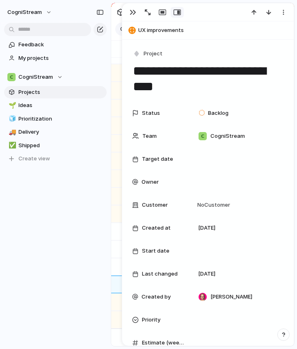
scroll to position [416, 0]
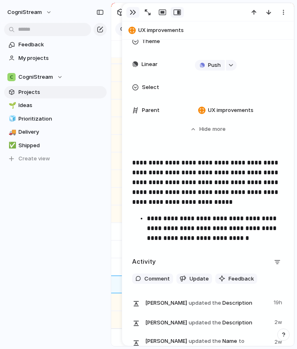
click at [132, 11] on div "button" at bounding box center [133, 12] width 7 height 7
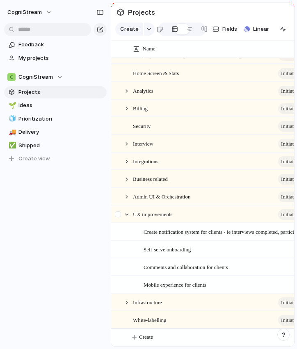
click at [126, 208] on div at bounding box center [119, 217] width 15 height 22
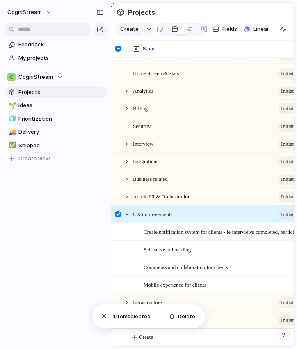
click at [125, 206] on div at bounding box center [119, 217] width 15 height 22
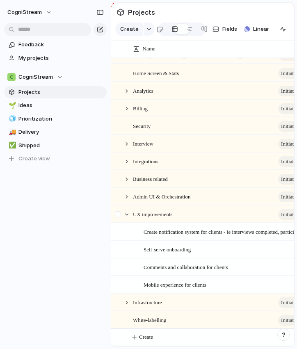
click at [125, 206] on div at bounding box center [119, 217] width 15 height 22
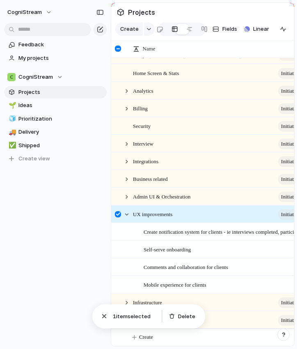
click at [127, 207] on div at bounding box center [123, 214] width 22 height 17
click at [128, 208] on div at bounding box center [123, 214] width 22 height 17
click at [119, 207] on div at bounding box center [119, 217] width 15 height 22
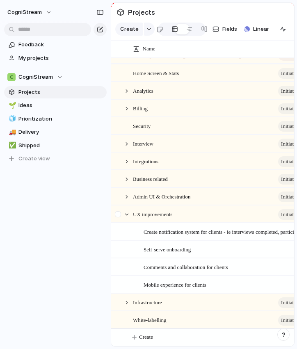
click at [128, 207] on div at bounding box center [123, 214] width 22 height 17
click at [128, 208] on div at bounding box center [123, 214] width 22 height 17
click at [159, 204] on div "Admin UI & Orchestration initiative" at bounding box center [213, 197] width 205 height 18
click at [163, 208] on div "UX improvements initiative" at bounding box center [223, 214] width 180 height 17
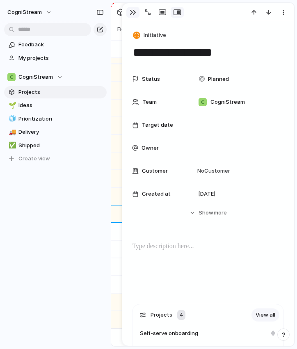
click at [132, 12] on div "button" at bounding box center [133, 12] width 7 height 7
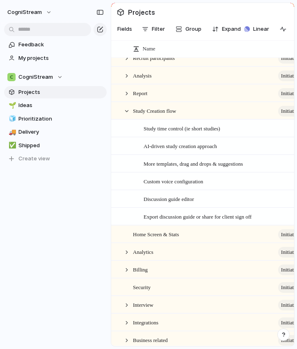
click at [178, 147] on span "AI-driven study creation approach" at bounding box center [180, 145] width 73 height 9
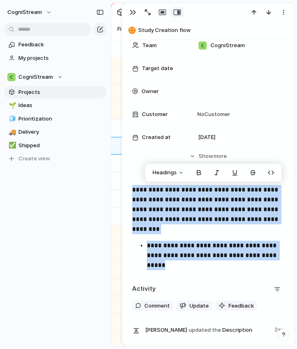
drag, startPoint x: 132, startPoint y: 189, endPoint x: 282, endPoint y: 257, distance: 164.7
click at [282, 257] on div "**********" at bounding box center [208, 229] width 152 height 88
copy div "**********"
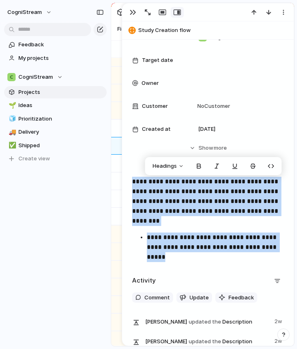
scroll to position [99, 0]
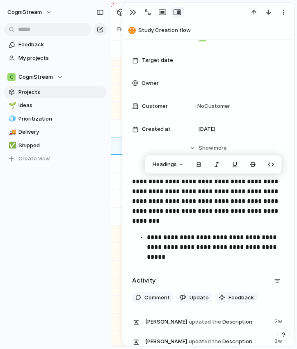
click at [181, 258] on div "**********" at bounding box center [207, 160] width 171 height 439
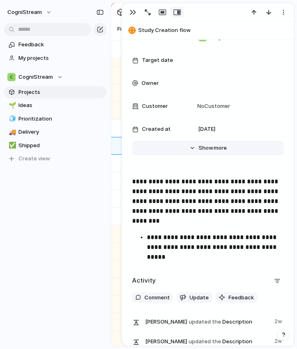
click at [193, 148] on button "Hide Show more" at bounding box center [208, 148] width 152 height 15
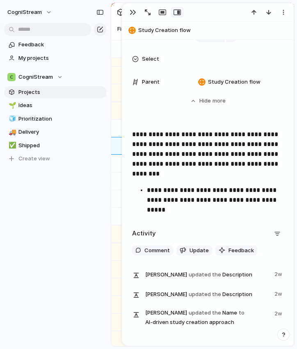
scroll to position [446, 0]
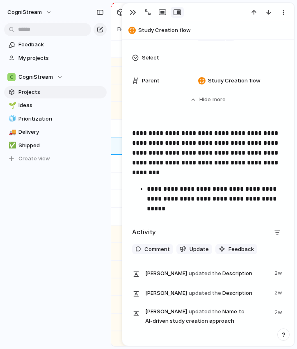
click at [185, 30] on span "Study Creation flow" at bounding box center [214, 30] width 152 height 8
type textarea "**********"
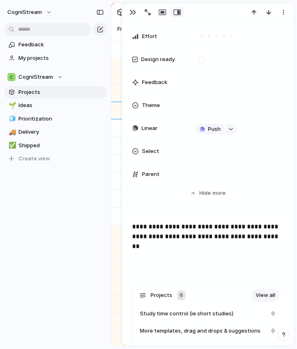
scroll to position [315, 0]
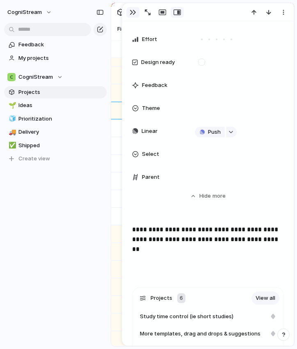
click at [132, 12] on div "button" at bounding box center [133, 12] width 7 height 7
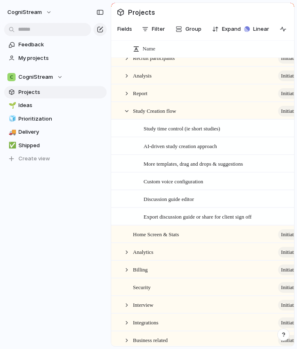
click at [164, 147] on span "AI-driven study creation approach" at bounding box center [180, 145] width 73 height 9
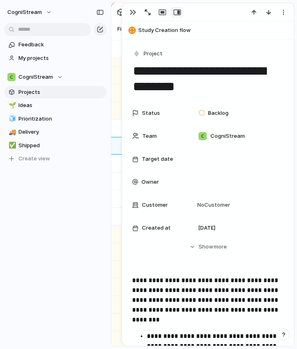
click at [186, 83] on textarea "**********" at bounding box center [208, 78] width 152 height 33
drag, startPoint x: 189, startPoint y: 85, endPoint x: 127, endPoint y: 62, distance: 66.2
click at [127, 62] on div "**********" at bounding box center [208, 174] width 172 height 343
paste textarea "**********"
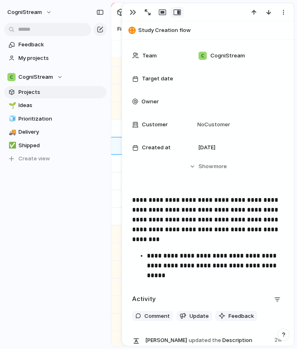
scroll to position [110, 0]
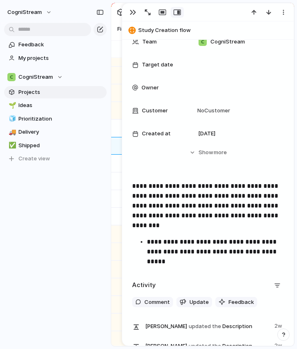
type textarea "**********"
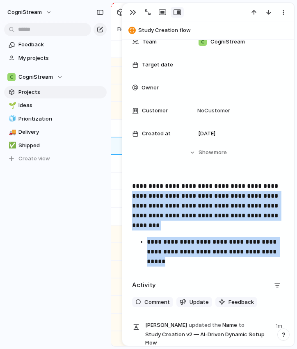
drag, startPoint x: 281, startPoint y: 252, endPoint x: 135, endPoint y: 196, distance: 156.6
click at [135, 196] on div "**********" at bounding box center [208, 225] width 152 height 88
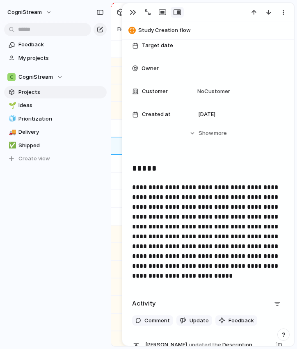
scroll to position [130, 0]
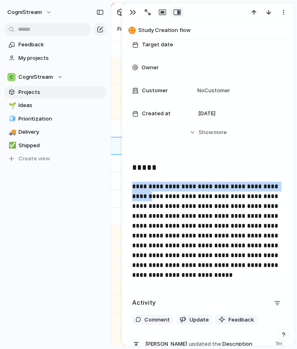
drag, startPoint x: 235, startPoint y: 165, endPoint x: -58, endPoint y: 196, distance: 294.5
click at [248, 196] on p "**********" at bounding box center [208, 231] width 152 height 98
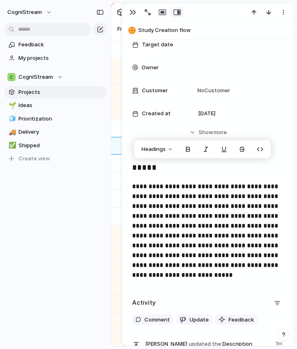
click at [246, 199] on p "**********" at bounding box center [208, 231] width 152 height 98
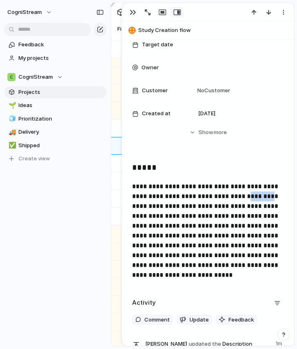
click at [246, 199] on p "**********" at bounding box center [208, 231] width 152 height 98
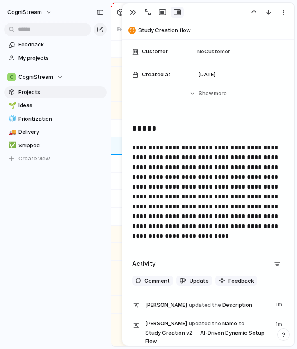
scroll to position [169, 0]
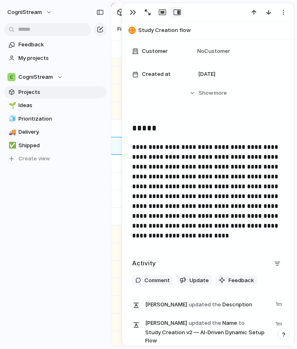
click at [266, 208] on p "**********" at bounding box center [208, 191] width 152 height 98
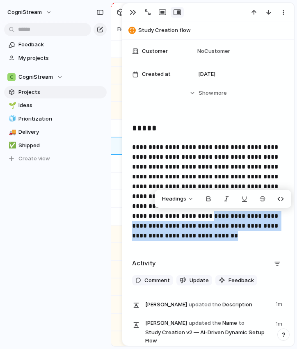
drag, startPoint x: 200, startPoint y: 218, endPoint x: 233, endPoint y: 237, distance: 37.9
click at [233, 237] on p "**********" at bounding box center [208, 191] width 152 height 98
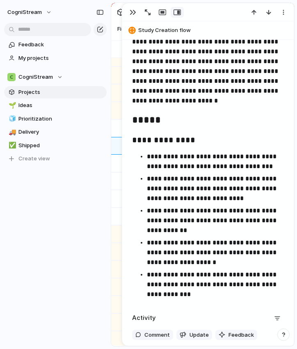
scroll to position [285, 0]
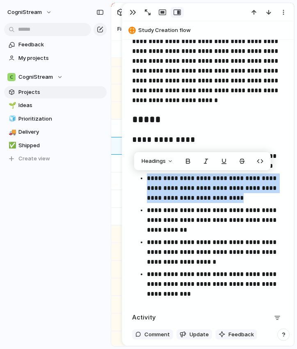
drag, startPoint x: 148, startPoint y: 178, endPoint x: 236, endPoint y: 196, distance: 90.6
click at [236, 196] on p "**********" at bounding box center [215, 189] width 137 height 30
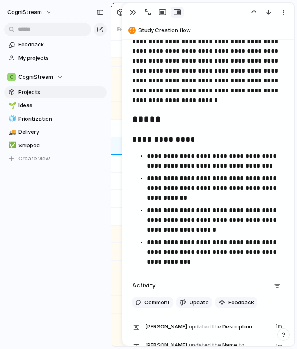
click at [181, 179] on p "**********" at bounding box center [215, 189] width 137 height 30
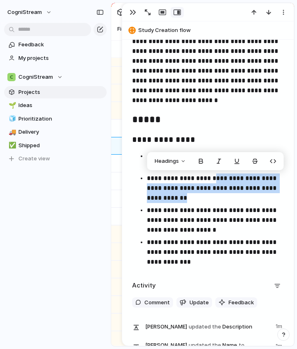
drag, startPoint x: 215, startPoint y: 178, endPoint x: 214, endPoint y: 195, distance: 16.8
click at [215, 195] on p "**********" at bounding box center [215, 189] width 137 height 30
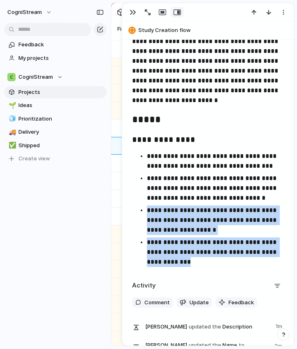
drag, startPoint x: 147, startPoint y: 210, endPoint x: 207, endPoint y: 269, distance: 83.5
click at [207, 269] on div "**********" at bounding box center [208, 137] width 152 height 263
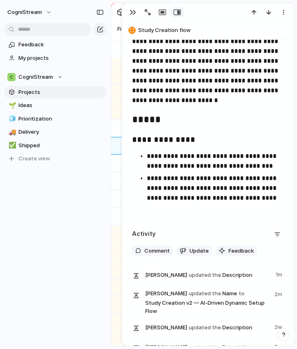
click at [256, 186] on p "**********" at bounding box center [215, 189] width 137 height 30
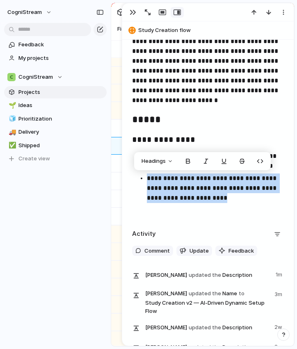
drag, startPoint x: 251, startPoint y: 198, endPoint x: 145, endPoint y: 177, distance: 107.5
click at [145, 177] on ul "**********" at bounding box center [208, 183] width 152 height 64
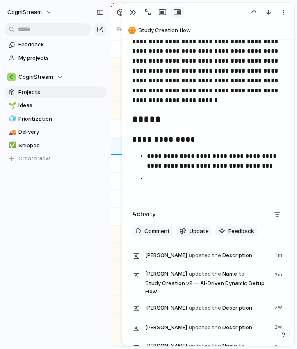
click at [147, 155] on p "**********" at bounding box center [215, 161] width 137 height 20
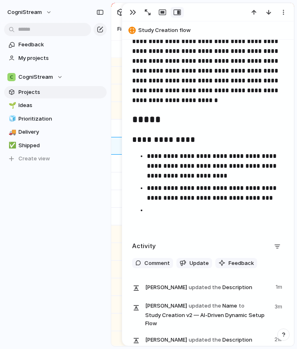
click at [158, 209] on p at bounding box center [215, 211] width 137 height 10
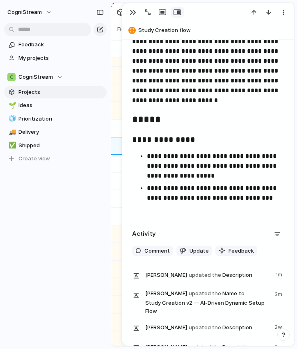
click at [205, 175] on p "**********" at bounding box center [215, 166] width 137 height 30
click at [231, 178] on p "**********" at bounding box center [215, 166] width 137 height 30
click at [175, 188] on p "**********" at bounding box center [215, 193] width 137 height 20
click at [185, 210] on p at bounding box center [215, 211] width 137 height 10
click at [225, 197] on p "**********" at bounding box center [215, 193] width 137 height 20
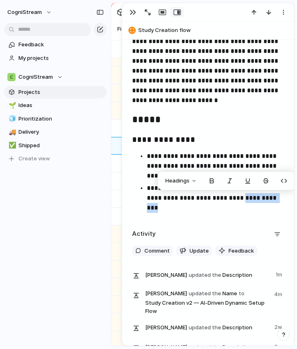
drag, startPoint x: 270, startPoint y: 197, endPoint x: 225, endPoint y: 197, distance: 45.1
click at [225, 197] on p "**********" at bounding box center [215, 193] width 137 height 20
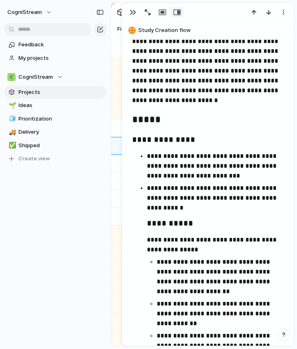
scroll to position [355, 0]
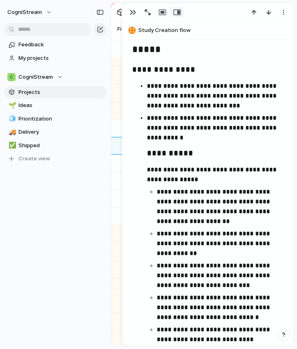
click at [146, 150] on ul "**********" at bounding box center [208, 219] width 152 height 276
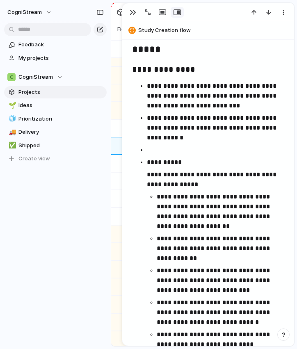
click at [153, 151] on p at bounding box center [215, 150] width 137 height 10
click at [148, 163] on p "**********" at bounding box center [215, 163] width 137 height 10
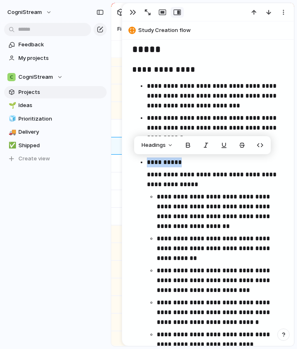
drag, startPoint x: 181, startPoint y: 160, endPoint x: 146, endPoint y: 160, distance: 35.3
click at [146, 160] on ul "**********" at bounding box center [208, 221] width 152 height 281
click at [171, 146] on button "Headings" at bounding box center [157, 145] width 41 height 13
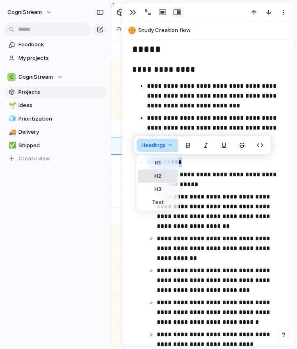
click at [162, 176] on div "H1 H2 H3 Text" at bounding box center [148, 174] width 297 height 349
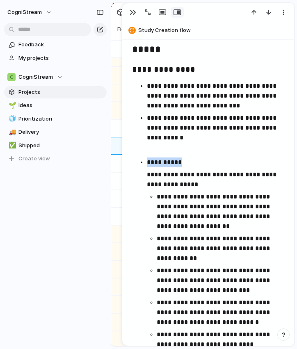
click at [149, 161] on div "H1 H2 H3 Text" at bounding box center [148, 174] width 297 height 349
click at [147, 160] on p "**********" at bounding box center [215, 163] width 137 height 10
drag, startPoint x: 146, startPoint y: 162, endPoint x: 183, endPoint y: 163, distance: 36.9
click at [183, 163] on ul "**********" at bounding box center [208, 221] width 152 height 281
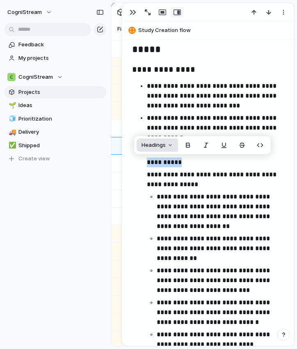
click at [171, 144] on button "Headings" at bounding box center [157, 145] width 41 height 13
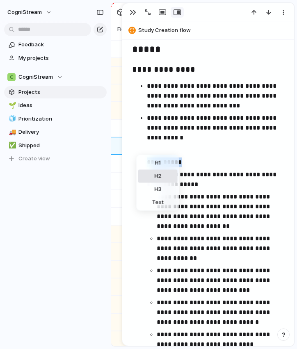
click at [162, 177] on div "H1 H2 H3 Text" at bounding box center [148, 174] width 297 height 349
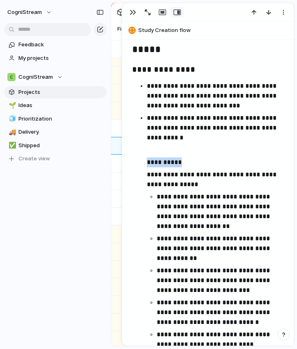
click at [174, 65] on div "H1 H2 H3 Text" at bounding box center [148, 174] width 297 height 349
click at [174, 68] on h3 "**********" at bounding box center [208, 70] width 152 height 14
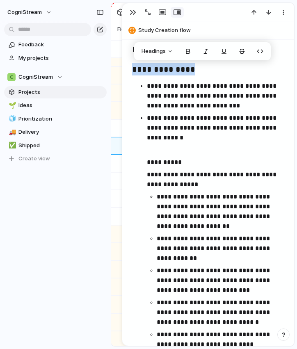
drag, startPoint x: 133, startPoint y: 69, endPoint x: 199, endPoint y: 70, distance: 66.5
click at [199, 70] on h3 "**********" at bounding box center [208, 70] width 152 height 14
copy h3 "**********"
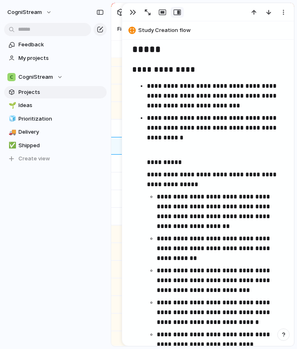
click at [137, 158] on ul "**********" at bounding box center [208, 221] width 152 height 281
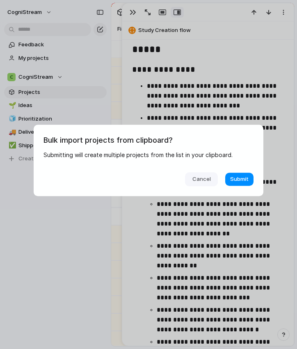
click at [197, 180] on span "Cancel" at bounding box center [201, 179] width 18 height 8
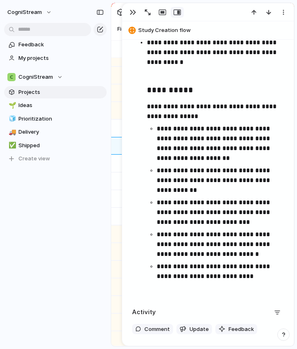
scroll to position [432, 0]
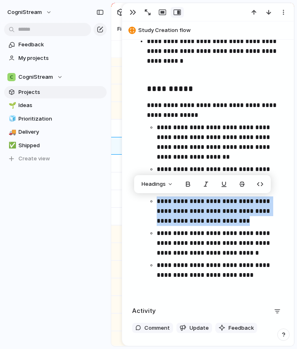
drag, startPoint x: 232, startPoint y: 221, endPoint x: 151, endPoint y: 201, distance: 83.9
click at [157, 201] on p "**********" at bounding box center [220, 211] width 127 height 30
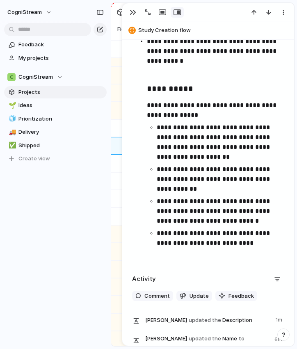
click at [158, 234] on p "**********" at bounding box center [220, 238] width 127 height 20
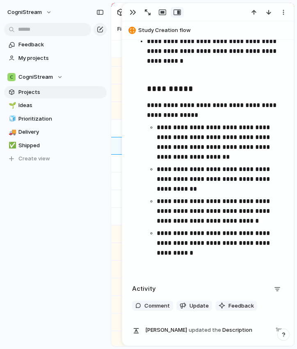
click at [242, 234] on p "**********" at bounding box center [220, 243] width 127 height 30
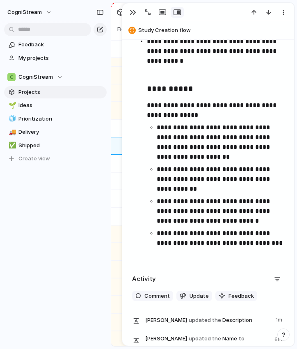
click at [211, 243] on p "**********" at bounding box center [220, 238] width 127 height 20
click at [263, 128] on p "**********" at bounding box center [220, 142] width 127 height 39
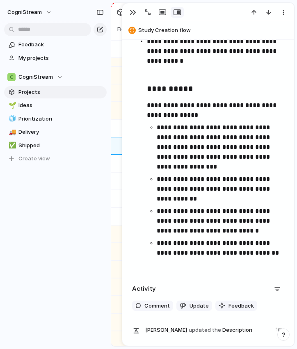
click at [218, 222] on p "**********" at bounding box center [220, 221] width 127 height 30
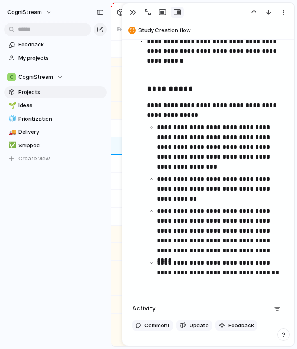
click at [218, 219] on p "**********" at bounding box center [220, 230] width 127 height 49
click at [228, 240] on p "**********" at bounding box center [220, 230] width 127 height 49
drag, startPoint x: 219, startPoint y: 107, endPoint x: 224, endPoint y: 107, distance: 4.9
click at [219, 107] on p "**********" at bounding box center [215, 110] width 137 height 20
click at [164, 115] on p "**********" at bounding box center [215, 110] width 137 height 20
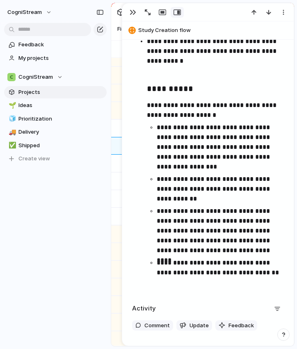
click at [164, 115] on p "**********" at bounding box center [215, 110] width 137 height 20
click at [146, 114] on ul "**********" at bounding box center [208, 148] width 152 height 286
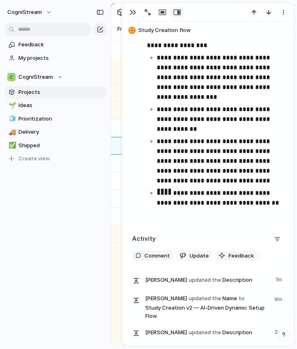
scroll to position [523, 0]
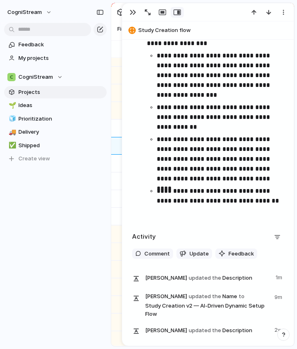
click at [137, 217] on ul "**********" at bounding box center [208, 65] width 152 height 305
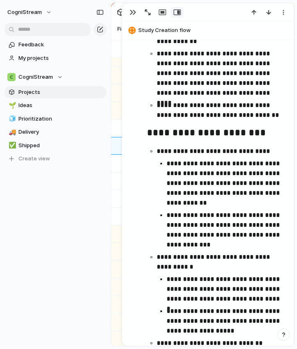
scroll to position [610, 0]
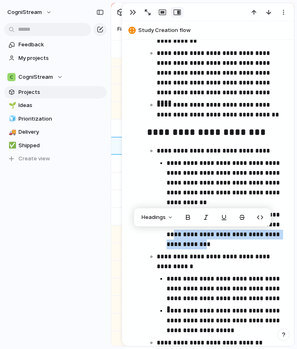
drag, startPoint x: 183, startPoint y: 234, endPoint x: 201, endPoint y: 245, distance: 20.6
click at [201, 245] on p "**********" at bounding box center [225, 229] width 117 height 39
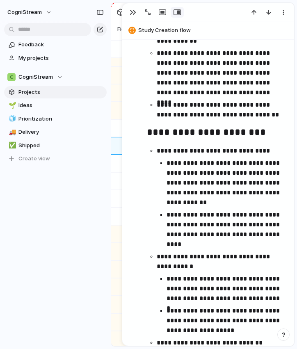
click at [144, 224] on ul "**********" at bounding box center [208, 217] width 152 height 780
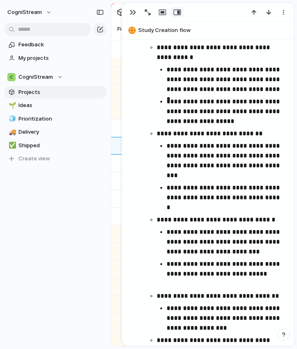
scroll to position [829, 0]
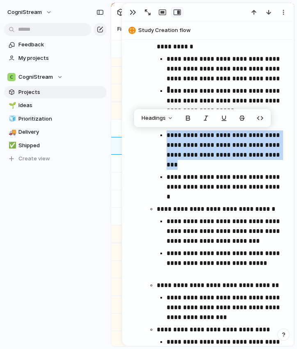
drag, startPoint x: 167, startPoint y: 135, endPoint x: 224, endPoint y: 163, distance: 64.2
click at [224, 163] on p "**********" at bounding box center [225, 149] width 117 height 39
copy p "**********"
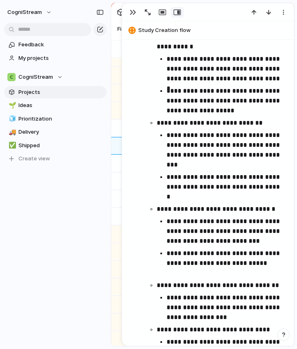
click at [226, 190] on p "**********" at bounding box center [225, 187] width 117 height 30
click at [264, 242] on p "**********" at bounding box center [225, 232] width 117 height 30
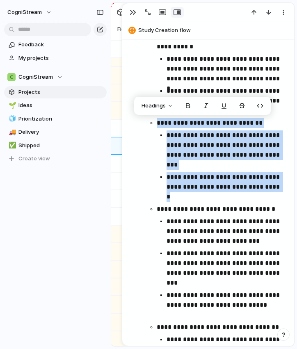
drag, startPoint x: 156, startPoint y: 123, endPoint x: 214, endPoint y: 194, distance: 92.1
click at [214, 194] on ul "**********" at bounding box center [215, 172] width 137 height 492
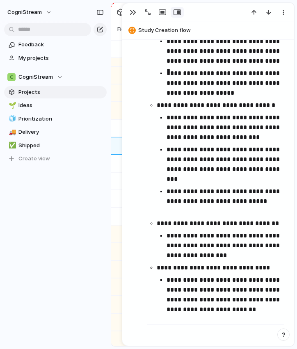
scroll to position [848, 0]
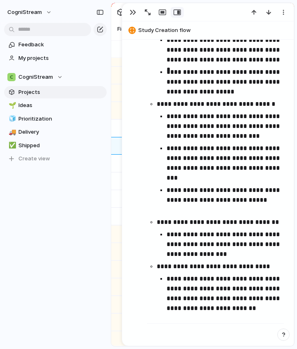
click at [263, 169] on p "**********" at bounding box center [225, 163] width 117 height 39
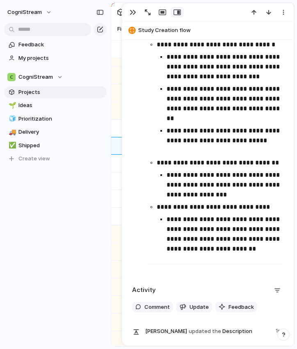
scroll to position [909, 0]
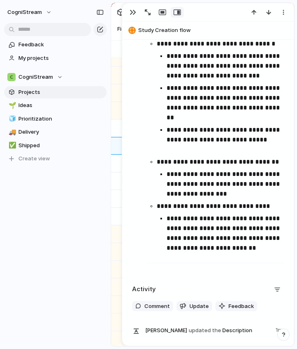
click at [168, 219] on p "**********" at bounding box center [225, 233] width 117 height 39
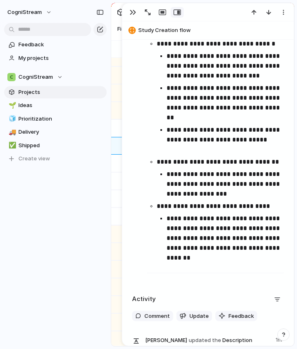
click at [167, 228] on p "**********" at bounding box center [225, 238] width 117 height 49
click at [249, 225] on p "**********" at bounding box center [225, 238] width 117 height 49
click at [179, 226] on p "**********" at bounding box center [225, 238] width 117 height 49
click at [196, 230] on p "**********" at bounding box center [225, 238] width 117 height 49
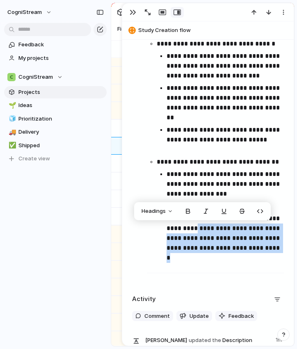
drag, startPoint x: 199, startPoint y: 229, endPoint x: 198, endPoint y: 261, distance: 32.0
click at [198, 261] on p "**********" at bounding box center [225, 238] width 117 height 49
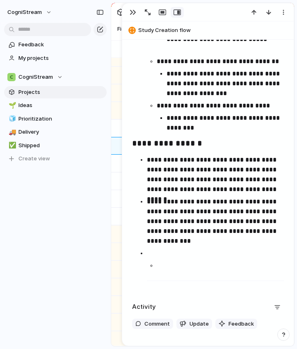
scroll to position [1012, 0]
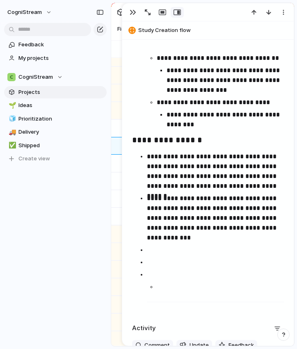
click at [158, 249] on p at bounding box center [215, 250] width 137 height 10
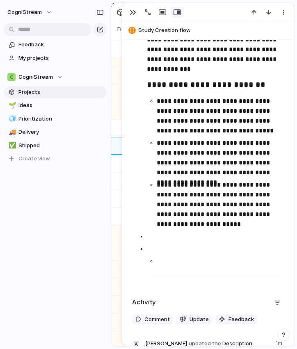
scroll to position [1179, 0]
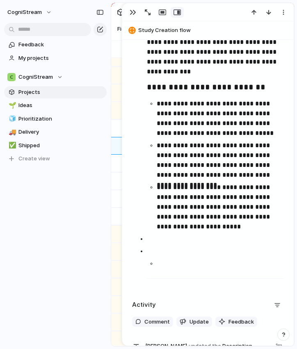
click at [158, 262] on p at bounding box center [220, 264] width 127 height 10
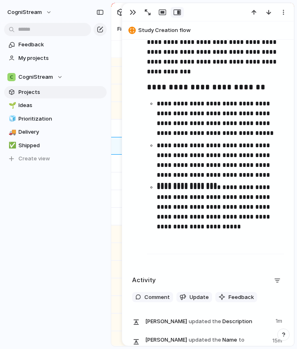
click at [147, 87] on h3 "**********" at bounding box center [215, 88] width 137 height 14
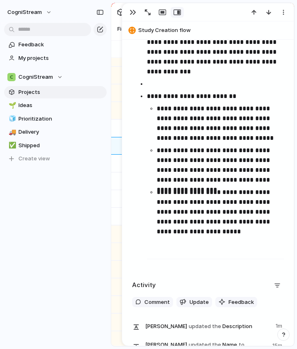
click at [156, 85] on p at bounding box center [215, 84] width 137 height 10
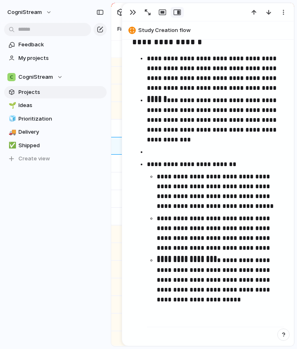
scroll to position [1076, 0]
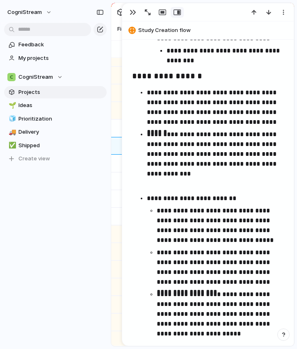
click at [147, 199] on p "**********" at bounding box center [215, 199] width 137 height 10
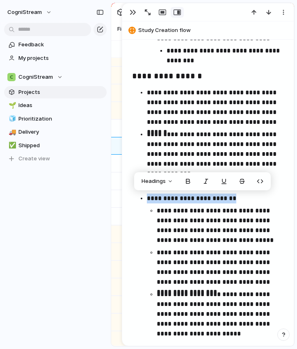
drag, startPoint x: 147, startPoint y: 199, endPoint x: 230, endPoint y: 198, distance: 83.3
click at [231, 198] on p "**********" at bounding box center [215, 199] width 137 height 10
click at [165, 182] on span "Headings" at bounding box center [154, 181] width 24 height 8
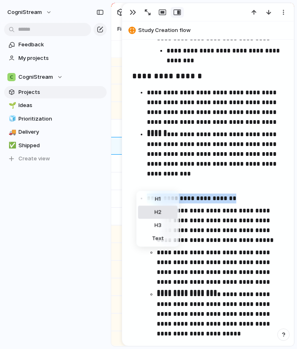
click at [162, 211] on div "H1 H2 H3 Text" at bounding box center [148, 174] width 297 height 349
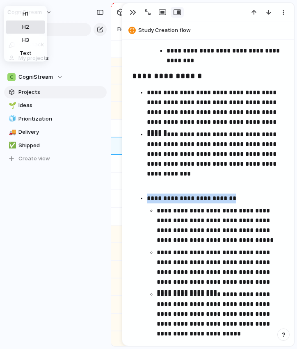
click at [27, 27] on span "H2" at bounding box center [25, 27] width 7 height 8
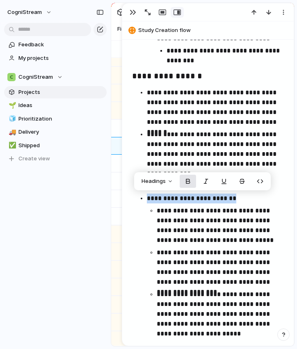
click at [187, 183] on button "button" at bounding box center [188, 181] width 16 height 13
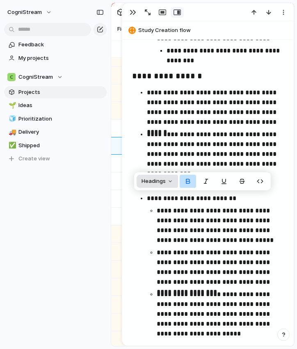
click at [169, 180] on button "Headings" at bounding box center [157, 181] width 41 height 13
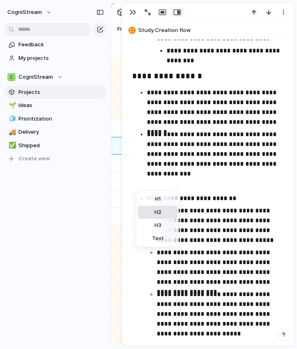
click at [159, 211] on div "H1 H2 H3 Text" at bounding box center [148, 174] width 297 height 349
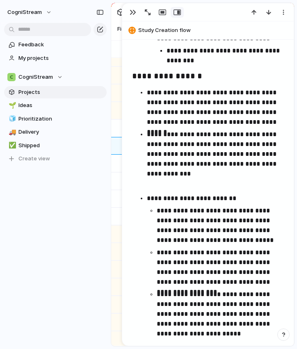
click at [145, 199] on div "H1 H2 H3 Text" at bounding box center [148, 174] width 297 height 349
click at [153, 196] on strong "**********" at bounding box center [191, 198] width 89 height 6
drag, startPoint x: 146, startPoint y: 199, endPoint x: 235, endPoint y: 199, distance: 89.0
click at [235, 199] on p "**********" at bounding box center [215, 199] width 137 height 10
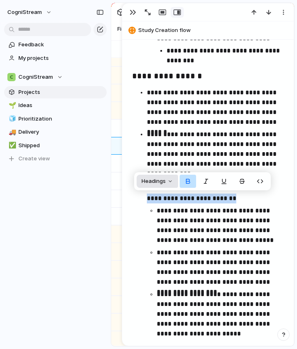
click at [158, 182] on span "Headings" at bounding box center [154, 181] width 24 height 8
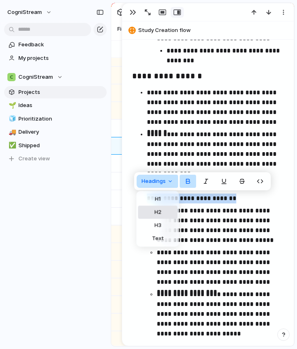
click at [155, 208] on div "H1 H2 H3 Text" at bounding box center [148, 174] width 297 height 349
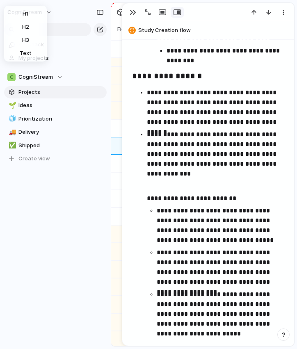
click at [211, 180] on div "H1 H2 H3 Text" at bounding box center [148, 174] width 297 height 349
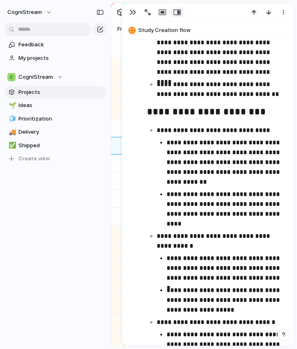
scroll to position [626, 0]
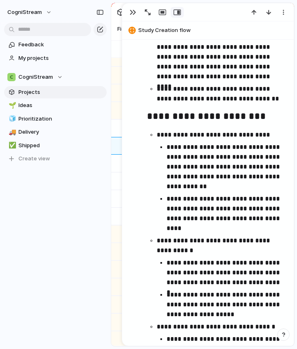
click at [283, 186] on p "**********" at bounding box center [225, 166] width 117 height 49
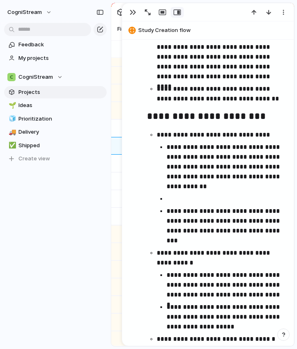
click at [186, 203] on p at bounding box center [225, 199] width 117 height 10
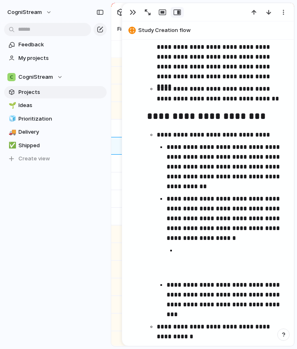
click at [186, 250] on p at bounding box center [229, 251] width 107 height 10
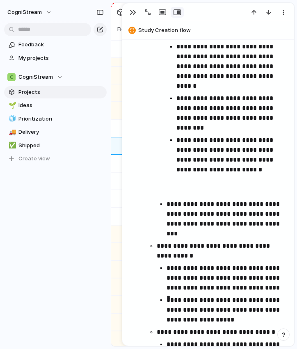
scroll to position [995, 0]
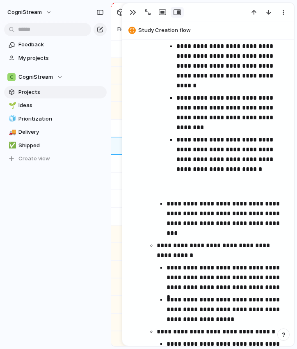
click at [182, 193] on p at bounding box center [225, 187] width 117 height 20
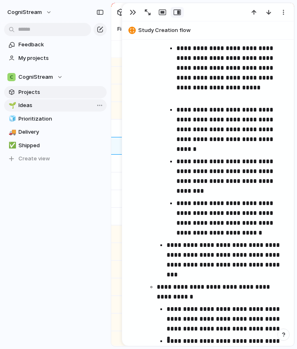
scroll to position [932, 0]
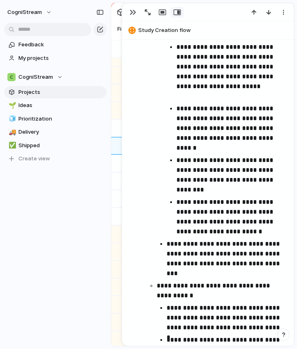
click at [167, 245] on p "**********" at bounding box center [225, 258] width 117 height 39
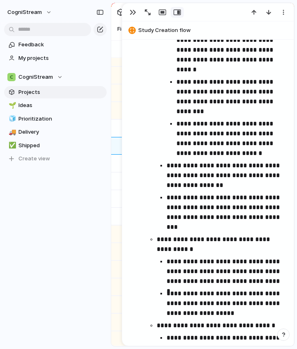
scroll to position [1013, 0]
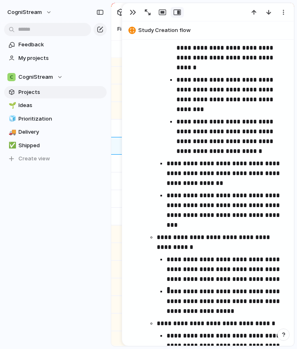
click at [279, 281] on p "**********" at bounding box center [225, 270] width 117 height 30
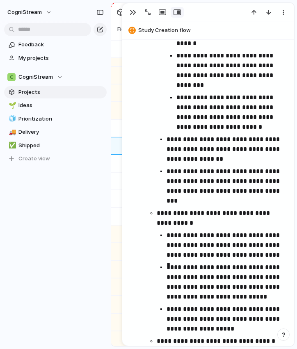
scroll to position [1028, 0]
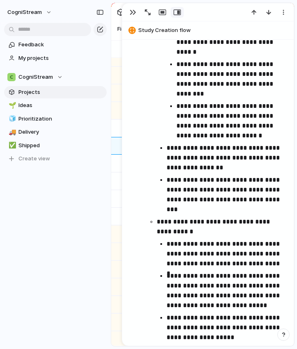
click at [210, 208] on p "**********" at bounding box center [225, 194] width 117 height 39
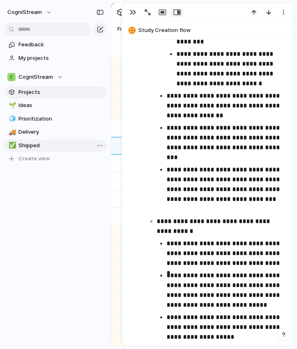
scroll to position [1088, 0]
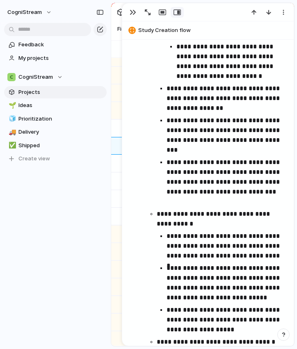
click at [206, 151] on p "**********" at bounding box center [225, 135] width 117 height 39
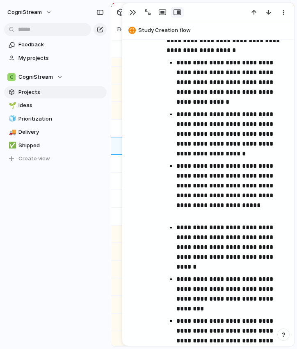
scroll to position [805, 0]
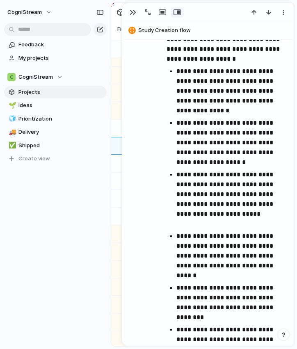
click at [247, 111] on p "**********" at bounding box center [229, 90] width 107 height 49
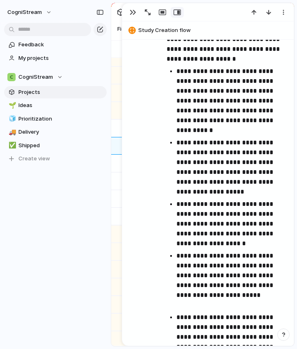
click at [178, 141] on p "**********" at bounding box center [229, 167] width 107 height 59
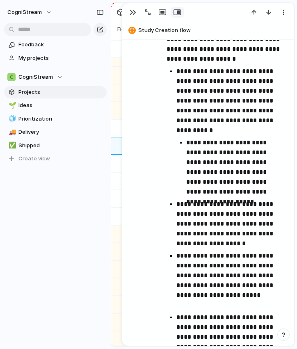
click at [276, 192] on p "**********" at bounding box center [235, 167] width 98 height 59
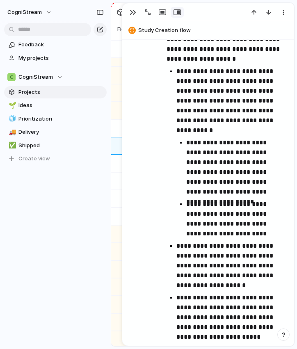
click at [252, 285] on p "**********" at bounding box center [229, 265] width 107 height 49
click at [240, 286] on p "**********" at bounding box center [229, 265] width 107 height 49
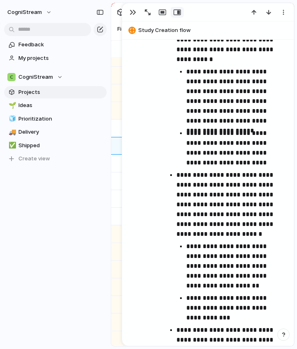
scroll to position [889, 0]
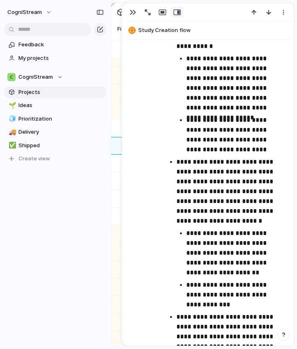
click at [227, 296] on p "**********" at bounding box center [235, 295] width 98 height 30
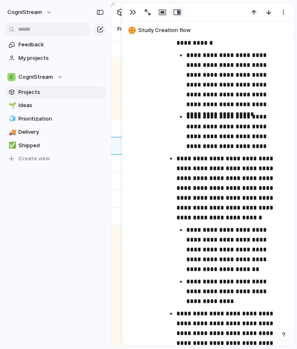
scroll to position [898, 0]
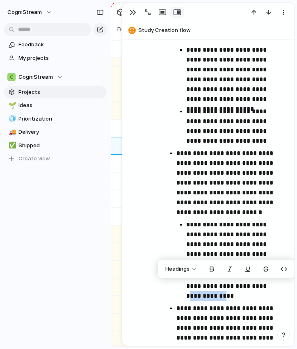
drag, startPoint x: 219, startPoint y: 297, endPoint x: 180, endPoint y: 292, distance: 39.3
click at [180, 292] on ul "**********" at bounding box center [229, 260] width 107 height 81
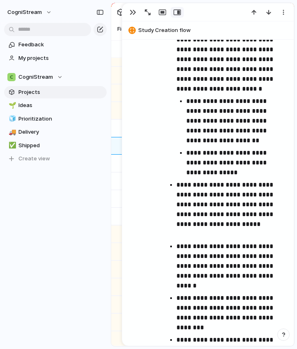
scroll to position [1030, 0]
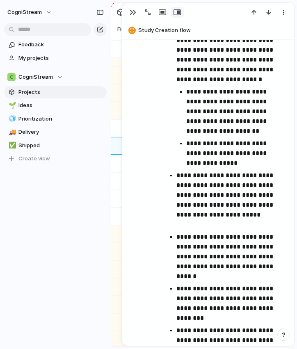
click at [212, 224] on p "**********" at bounding box center [229, 200] width 107 height 59
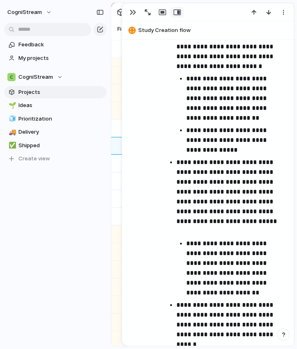
scroll to position [1049, 0]
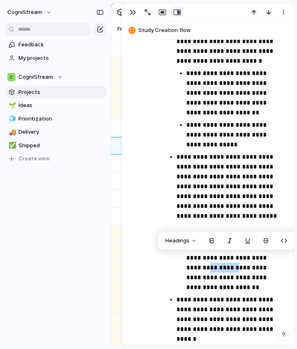
drag, startPoint x: 215, startPoint y: 267, endPoint x: 183, endPoint y: 267, distance: 31.6
click at [183, 267] on ul "**********" at bounding box center [229, 262] width 107 height 59
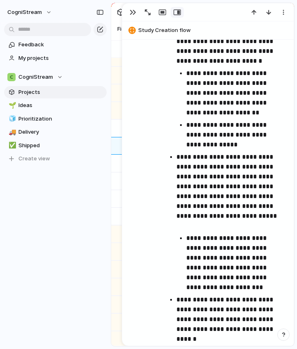
click at [274, 287] on p "**********" at bounding box center [235, 262] width 98 height 59
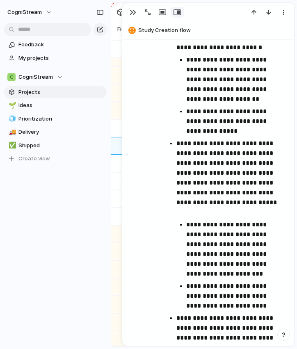
scroll to position [1065, 0]
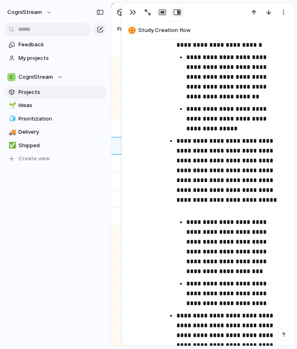
click at [195, 295] on p "**********" at bounding box center [235, 294] width 98 height 30
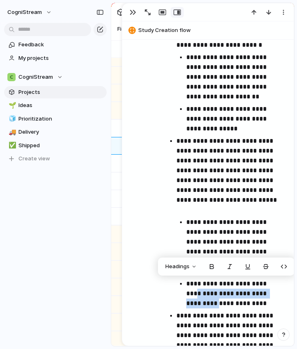
drag, startPoint x: 185, startPoint y: 295, endPoint x: 217, endPoint y: 302, distance: 32.3
click at [217, 302] on ul "**********" at bounding box center [229, 262] width 107 height 91
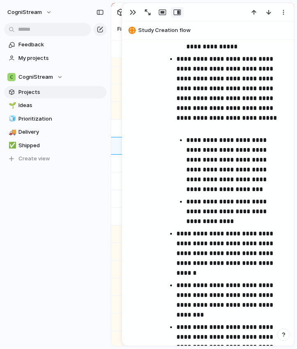
scroll to position [1149, 0]
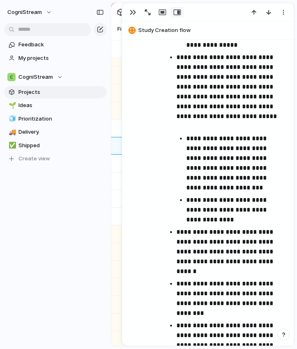
click at [207, 273] on p "**********" at bounding box center [229, 251] width 107 height 49
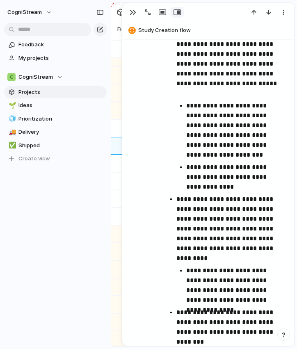
scroll to position [1183, 0]
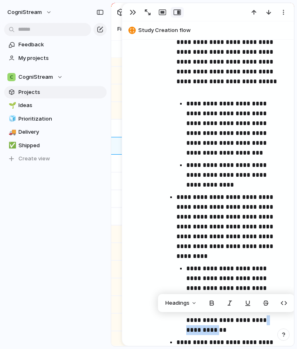
drag, startPoint x: 205, startPoint y: 330, endPoint x: 261, endPoint y: 319, distance: 57.7
click at [261, 319] on p "**********" at bounding box center [235, 321] width 98 height 30
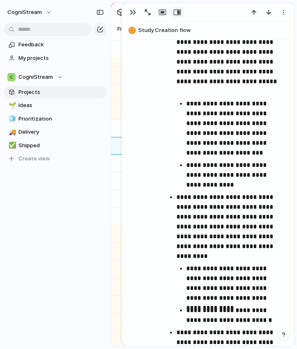
click at [186, 320] on p "**********" at bounding box center [235, 316] width 98 height 20
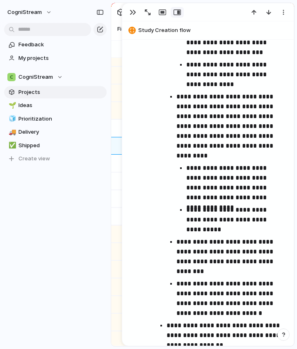
scroll to position [1287, 0]
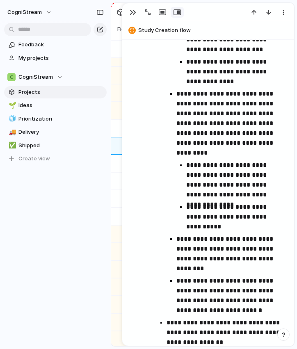
click at [212, 270] on p "**********" at bounding box center [229, 253] width 107 height 39
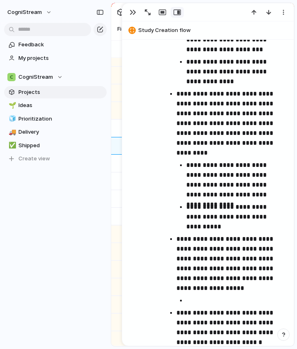
scroll to position [1309, 0]
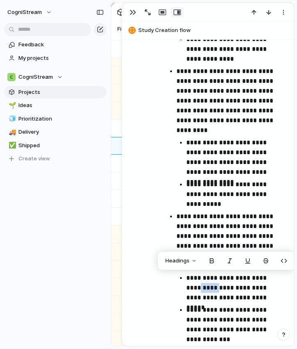
drag, startPoint x: 206, startPoint y: 288, endPoint x: 178, endPoint y: 288, distance: 27.9
click at [178, 288] on ul "**********" at bounding box center [229, 308] width 107 height 71
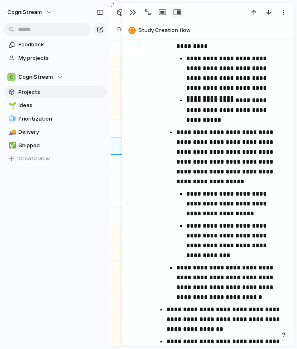
scroll to position [1395, 0]
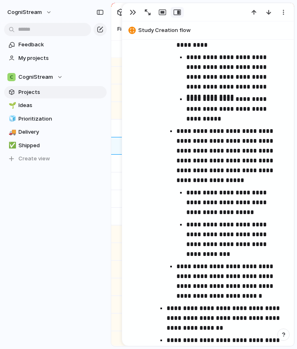
click at [250, 295] on p "**********" at bounding box center [229, 281] width 107 height 39
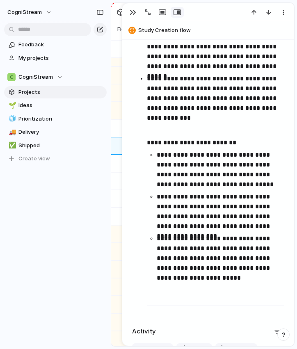
scroll to position [2231, 0]
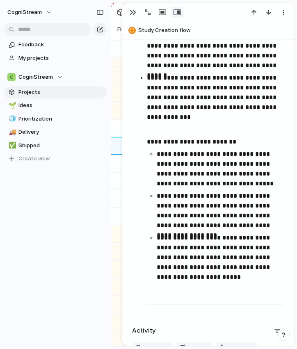
click at [142, 295] on ul "**********" at bounding box center [208, 168] width 152 height 274
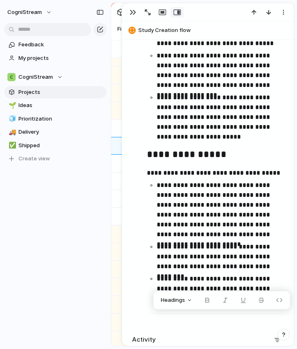
scroll to position [2373, 0]
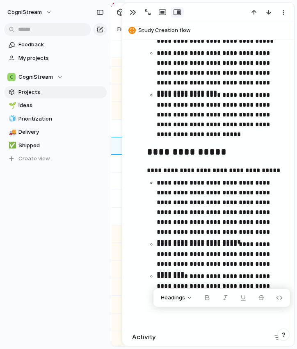
click at [254, 276] on p "**********" at bounding box center [220, 287] width 127 height 30
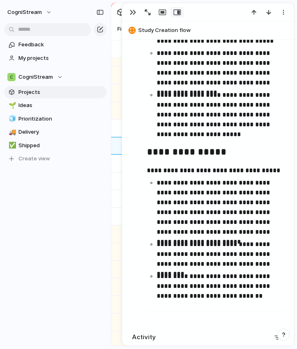
click at [247, 297] on p "**********" at bounding box center [220, 287] width 127 height 30
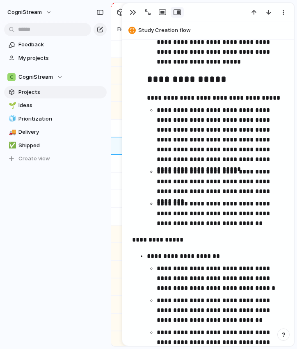
scroll to position [2441, 0]
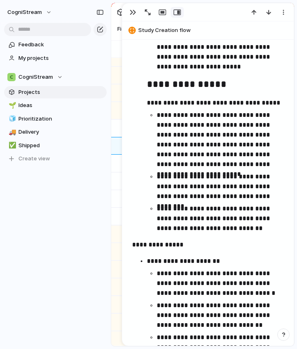
click at [194, 243] on p "**********" at bounding box center [208, 245] width 152 height 10
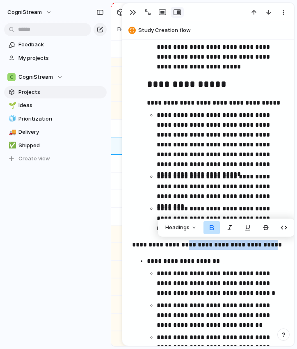
drag, startPoint x: 187, startPoint y: 244, endPoint x: 278, endPoint y: 246, distance: 90.7
click at [278, 246] on strong "**********" at bounding box center [207, 245] width 150 height 6
click at [249, 228] on button "button" at bounding box center [248, 227] width 16 height 13
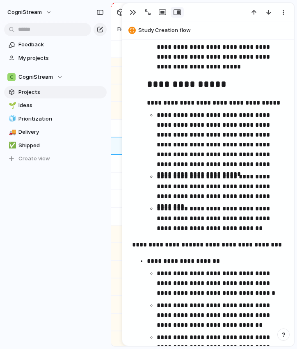
click at [237, 262] on p "**********" at bounding box center [215, 261] width 137 height 10
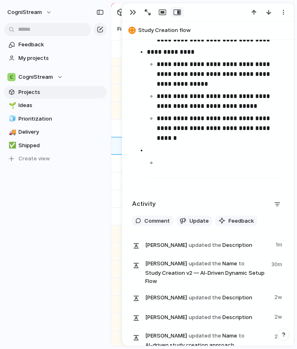
scroll to position [3269, 0]
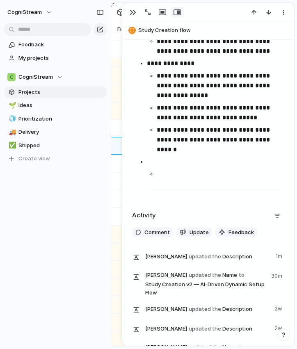
click at [148, 162] on p at bounding box center [215, 162] width 137 height 10
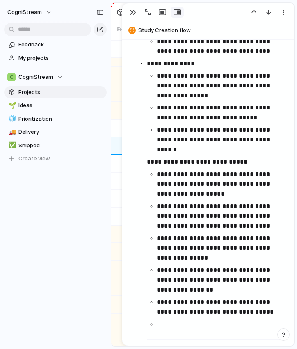
click at [156, 327] on ul at bounding box center [215, 325] width 137 height 10
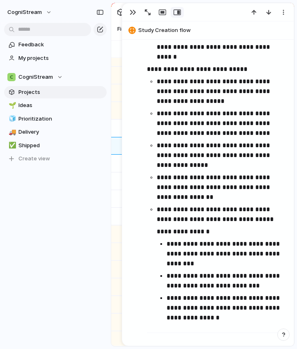
scroll to position [3373, 0]
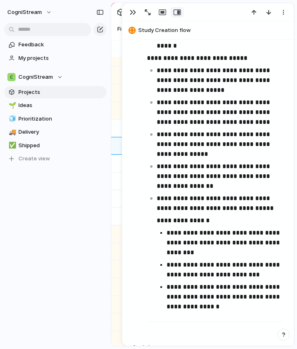
click at [253, 288] on p "**********" at bounding box center [225, 297] width 117 height 30
click at [148, 329] on li "**********" at bounding box center [215, 143] width 137 height 377
click at [191, 319] on p "**********" at bounding box center [225, 301] width 117 height 39
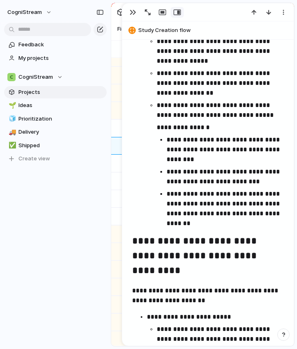
scroll to position [3456, 0]
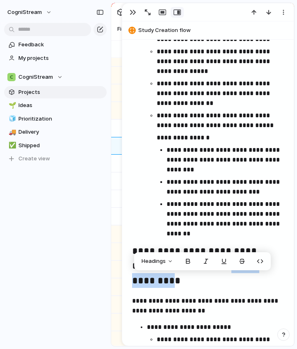
drag, startPoint x: 211, startPoint y: 281, endPoint x: 137, endPoint y: 281, distance: 73.4
click at [137, 281] on h2 "**********" at bounding box center [208, 267] width 152 height 46
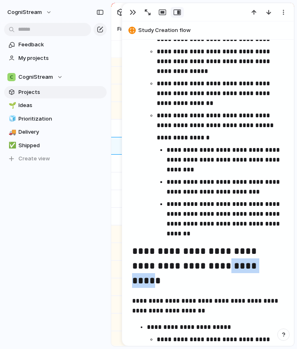
drag, startPoint x: 137, startPoint y: 279, endPoint x: 189, endPoint y: 279, distance: 52.1
click at [189, 279] on h2 "**********" at bounding box center [208, 267] width 152 height 46
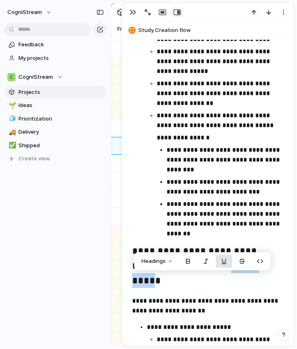
click at [226, 260] on button "button" at bounding box center [224, 261] width 16 height 13
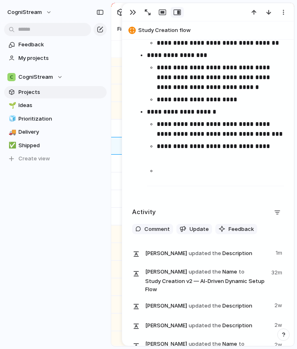
scroll to position [4123, 0]
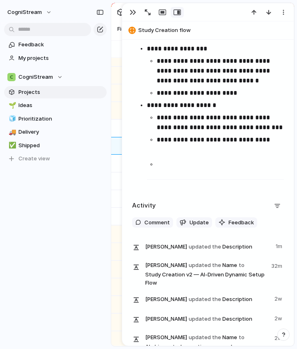
click at [163, 164] on p at bounding box center [220, 165] width 127 height 10
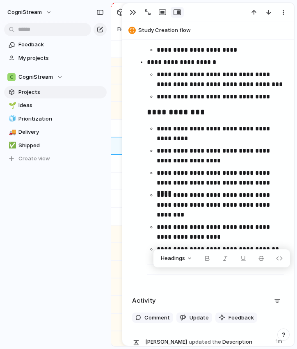
scroll to position [4171, 0]
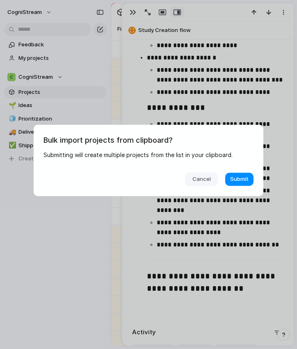
click at [211, 179] on button "Cancel" at bounding box center [201, 179] width 33 height 14
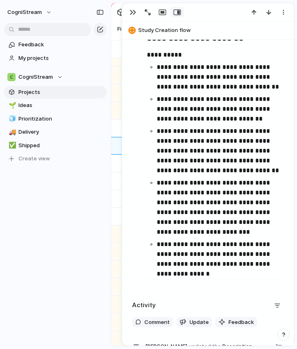
scroll to position [4497, 0]
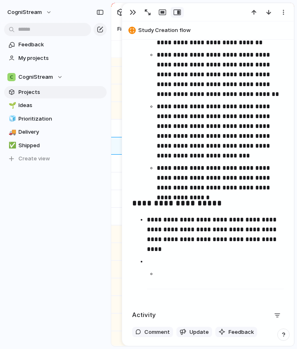
click at [164, 278] on p at bounding box center [220, 274] width 127 height 10
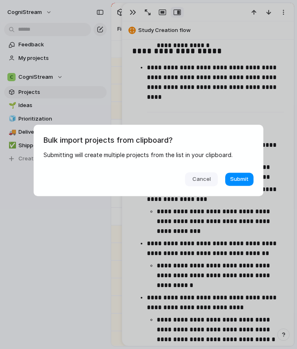
click at [205, 179] on span "Cancel" at bounding box center [201, 179] width 18 height 8
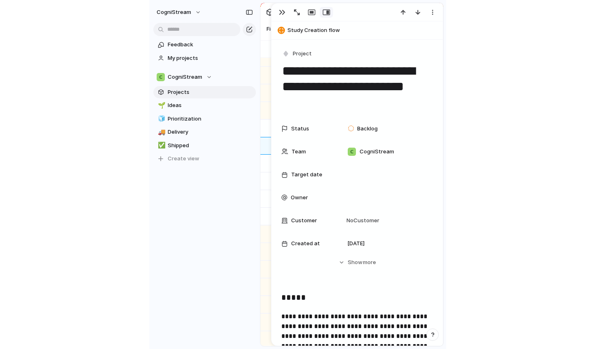
scroll to position [0, 0]
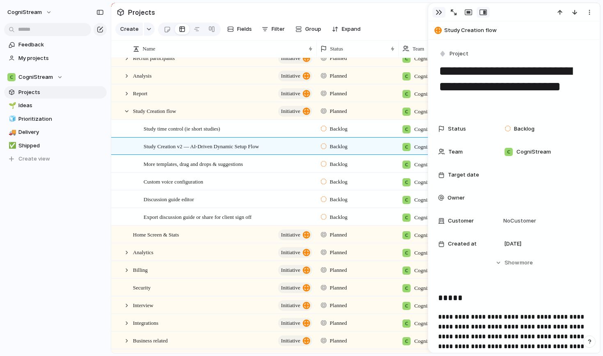
click at [437, 14] on div "button" at bounding box center [439, 12] width 7 height 7
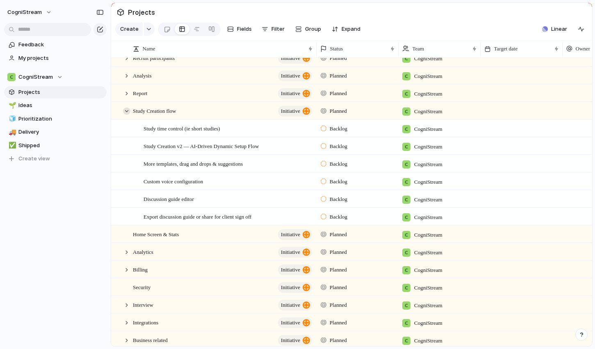
click at [127, 112] on div at bounding box center [126, 110] width 7 height 7
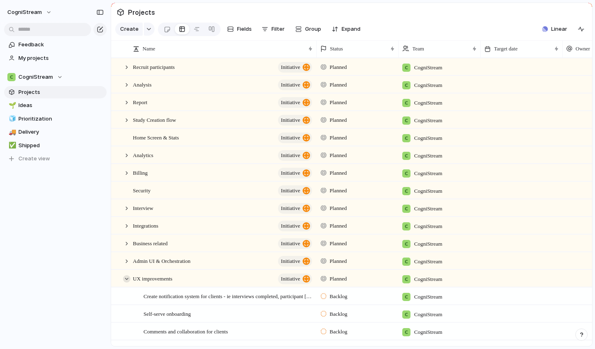
click at [126, 278] on div at bounding box center [126, 278] width 7 height 7
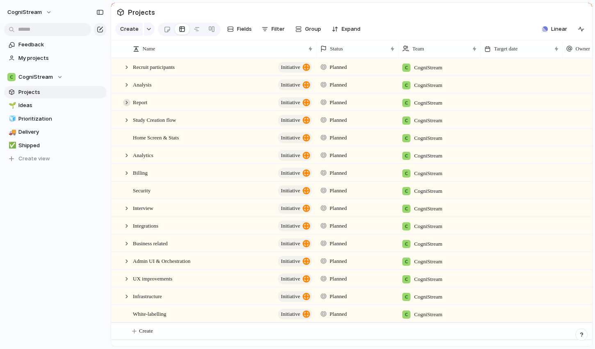
click at [127, 101] on div at bounding box center [126, 102] width 7 height 7
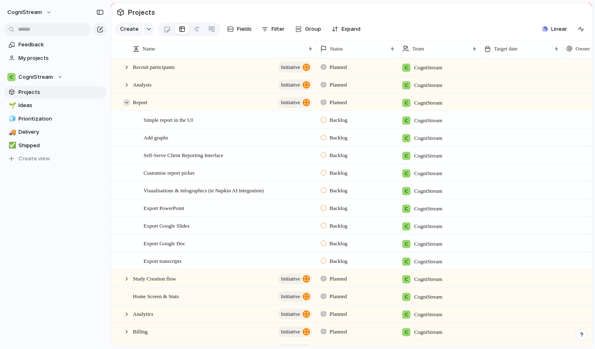
click at [128, 103] on div at bounding box center [126, 102] width 7 height 7
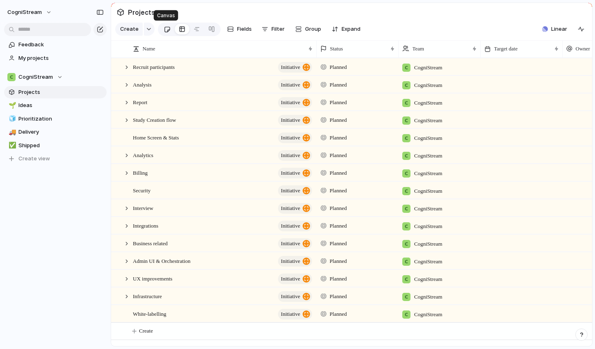
click at [164, 32] on div at bounding box center [167, 30] width 7 height 14
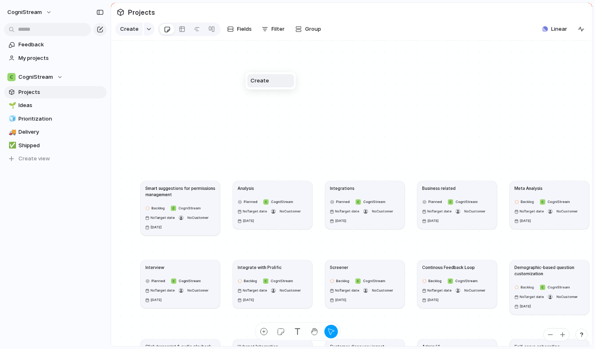
click at [180, 30] on div "Create" at bounding box center [297, 174] width 595 height 349
click at [215, 32] on div "Create" at bounding box center [297, 174] width 595 height 349
click at [210, 31] on div at bounding box center [211, 29] width 7 height 13
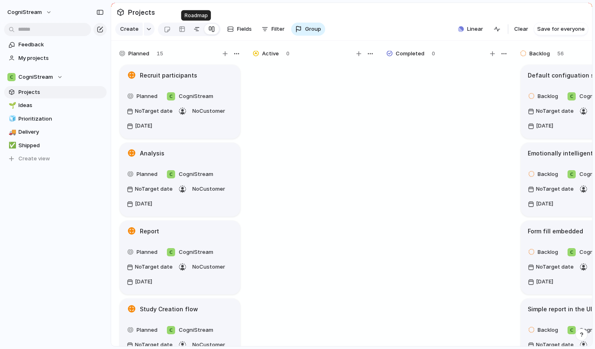
click at [194, 29] on div at bounding box center [197, 29] width 7 height 13
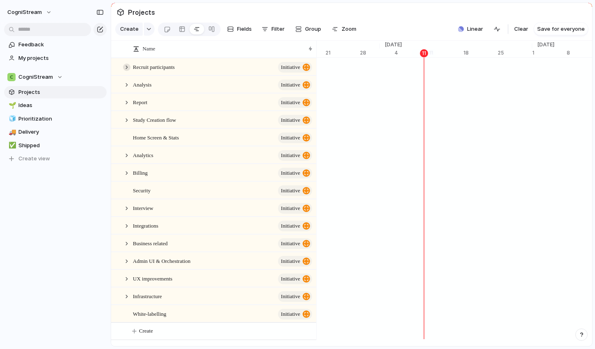
click at [127, 65] on div at bounding box center [126, 67] width 7 height 7
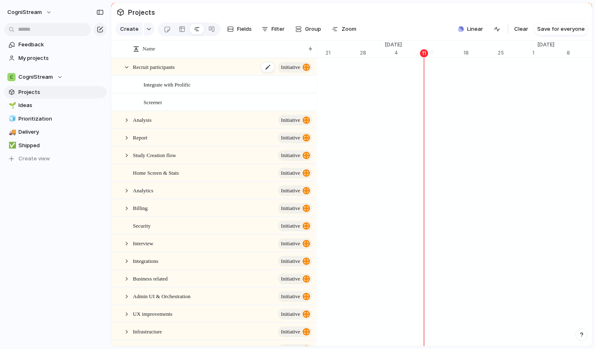
click at [167, 63] on span "Recruit participants" at bounding box center [154, 66] width 42 height 9
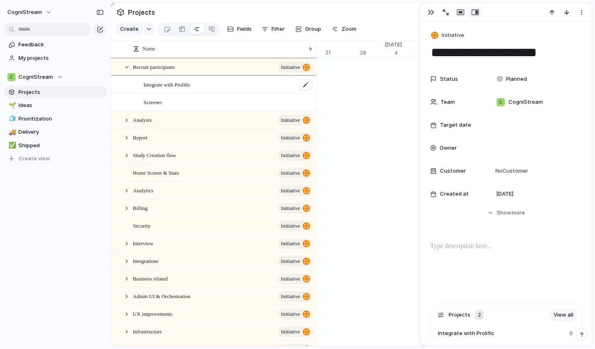
click at [187, 85] on span "Integrate with Prolific" at bounding box center [167, 84] width 47 height 9
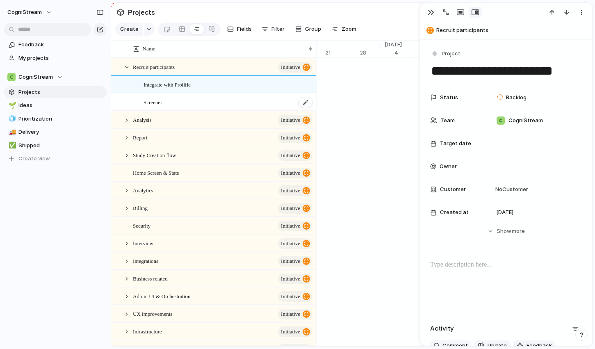
click at [175, 101] on div "Screener" at bounding box center [229, 102] width 170 height 17
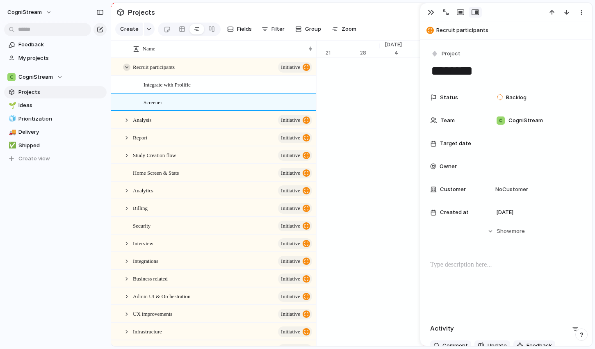
click at [126, 67] on div at bounding box center [126, 67] width 7 height 7
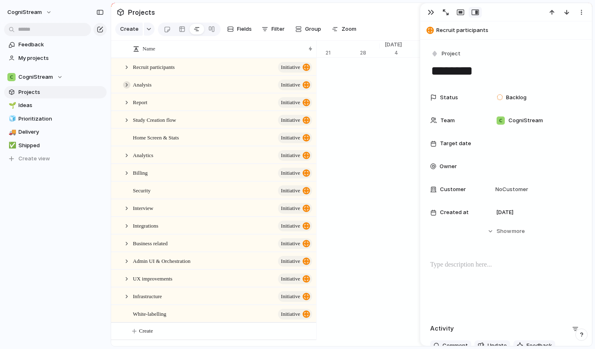
click at [127, 86] on div at bounding box center [126, 84] width 7 height 7
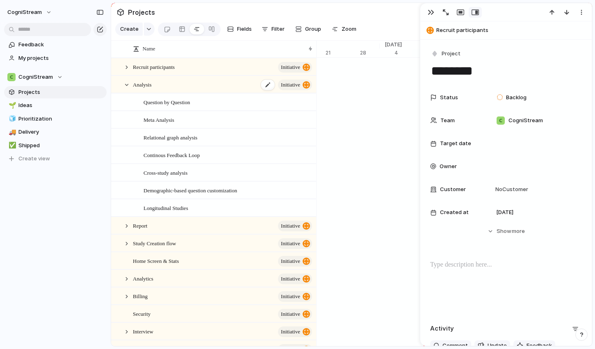
click at [160, 85] on div "Analysis initiative" at bounding box center [223, 84] width 180 height 17
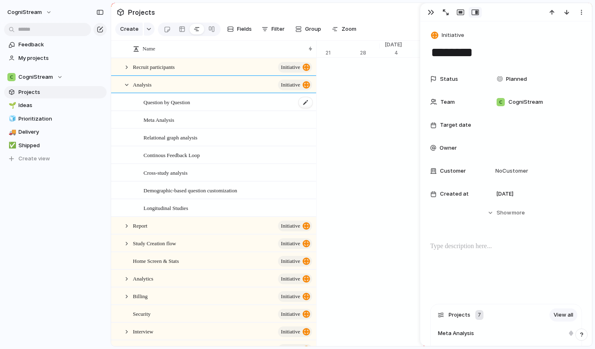
click at [177, 105] on span "Question by Question" at bounding box center [167, 101] width 46 height 9
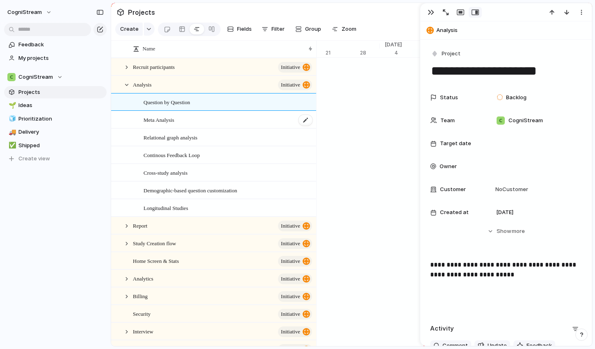
click at [170, 121] on span "Meta Analysis" at bounding box center [159, 119] width 31 height 9
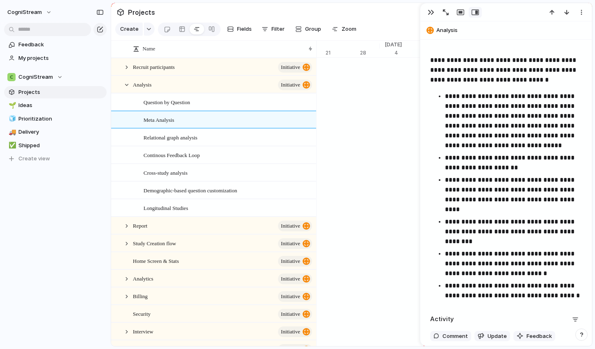
scroll to position [190, 0]
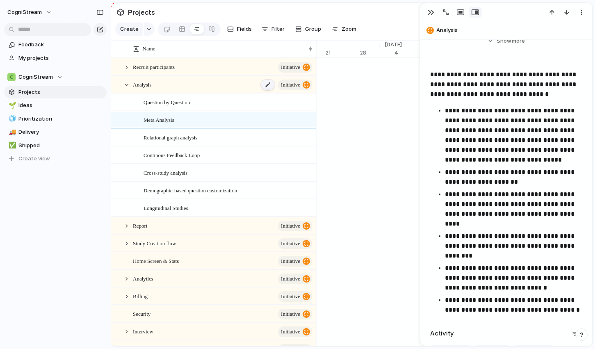
click at [264, 81] on div at bounding box center [268, 85] width 14 height 11
click at [117, 85] on div at bounding box center [118, 85] width 6 height 6
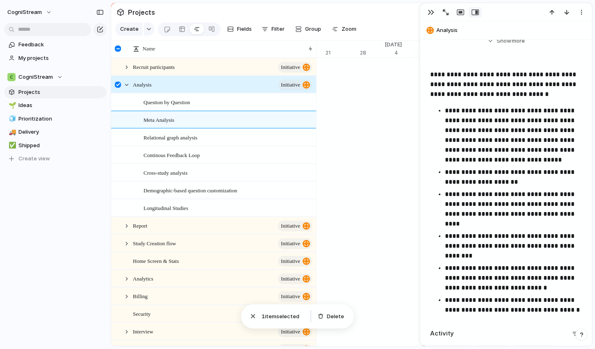
click at [117, 85] on div at bounding box center [118, 85] width 6 height 6
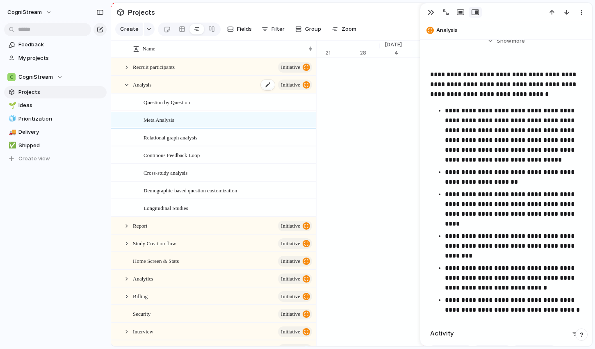
click at [155, 84] on div "Analysis initiative" at bounding box center [223, 84] width 180 height 17
type textarea "********"
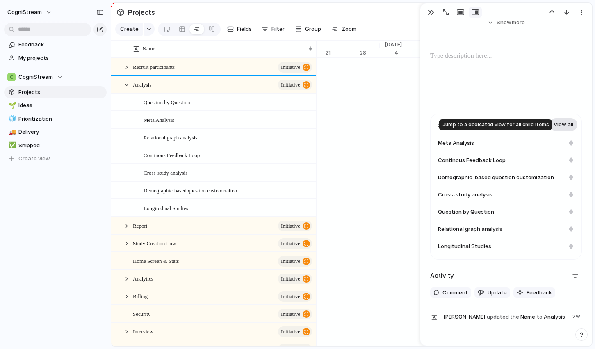
click at [558, 121] on link "View all" at bounding box center [564, 124] width 28 height 13
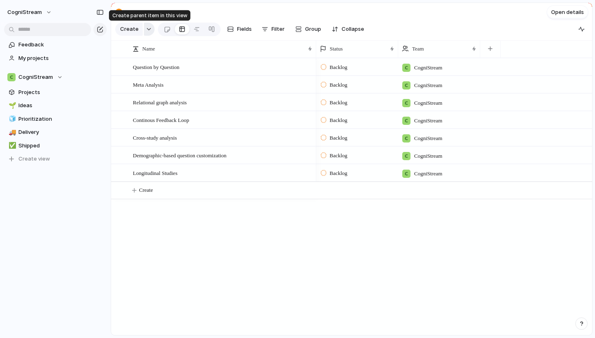
click at [147, 33] on button "button" at bounding box center [149, 29] width 11 height 13
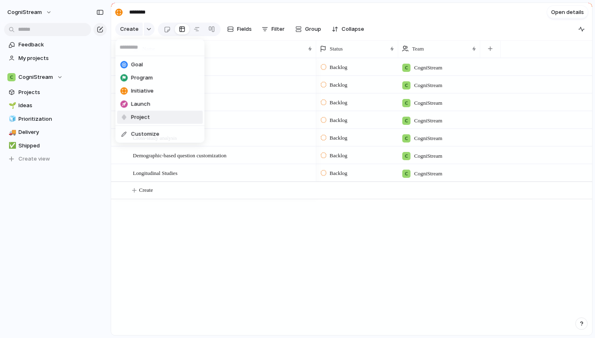
click at [146, 120] on span "Project" at bounding box center [140, 117] width 19 height 8
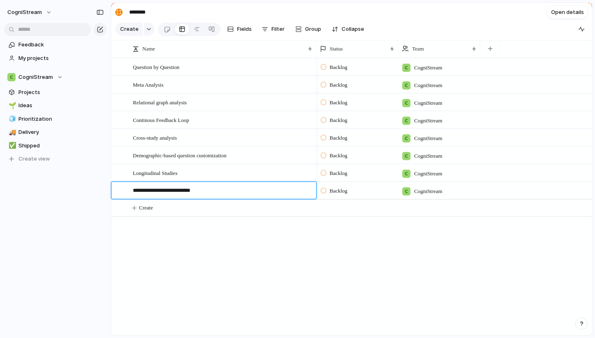
type textarea "**********"
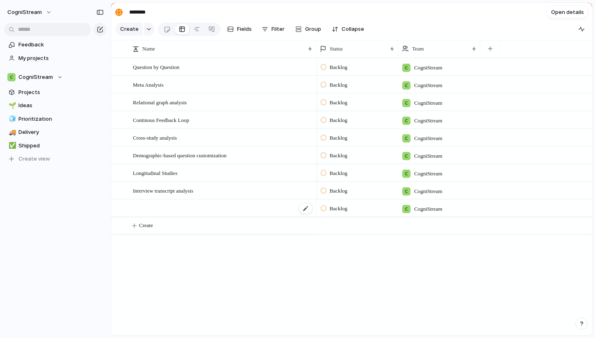
click at [153, 209] on div at bounding box center [223, 208] width 180 height 17
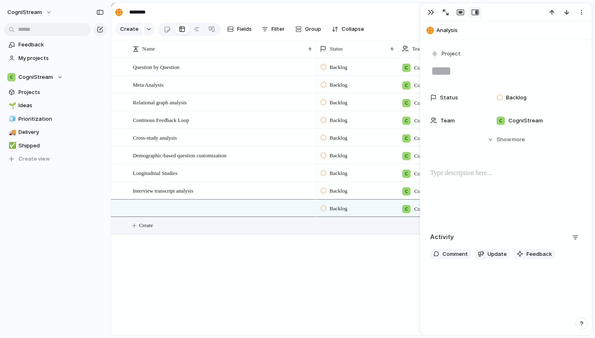
click at [144, 226] on span "Create" at bounding box center [146, 225] width 14 height 8
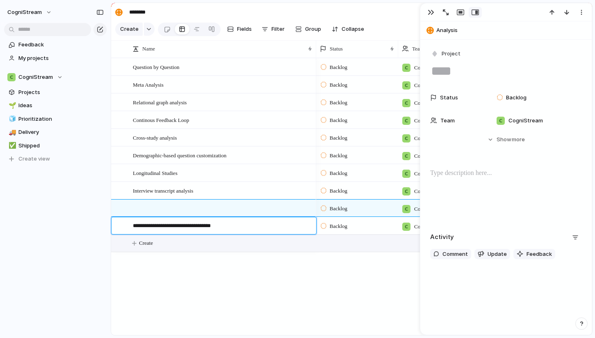
type textarea "**********"
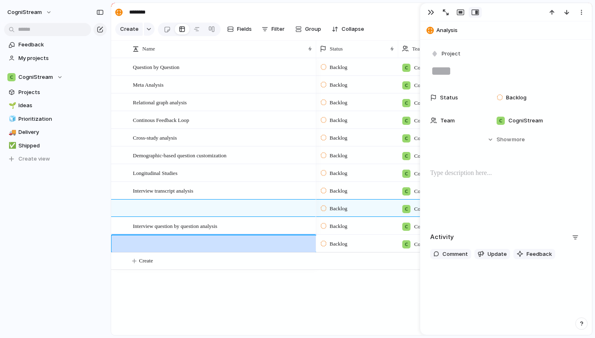
click at [159, 281] on div "Question by Question Meta Analysis Relational graph analysis Continous Feedback…" at bounding box center [351, 196] width 481 height 277
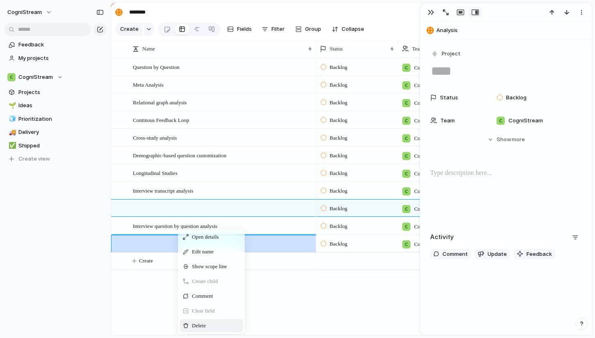
click at [196, 320] on div "Delete" at bounding box center [212, 325] width 64 height 13
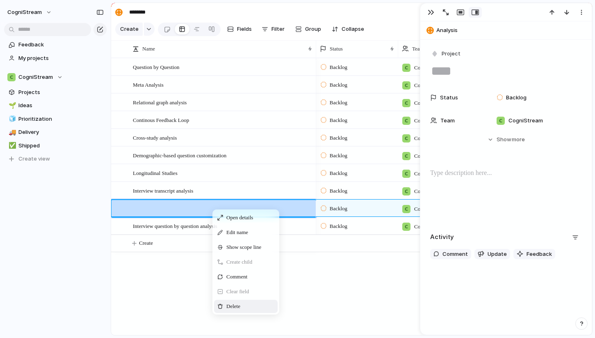
click at [240, 302] on span "Delete" at bounding box center [233, 306] width 14 height 8
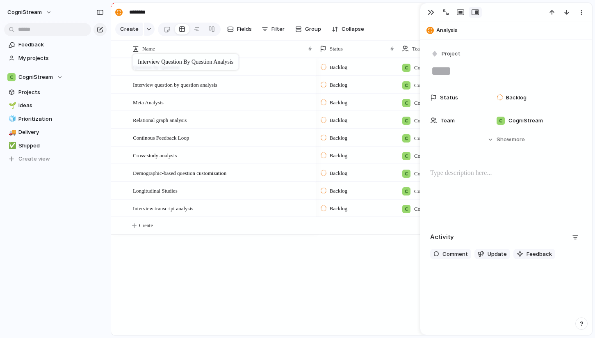
drag, startPoint x: 164, startPoint y: 210, endPoint x: 137, endPoint y: 56, distance: 155.9
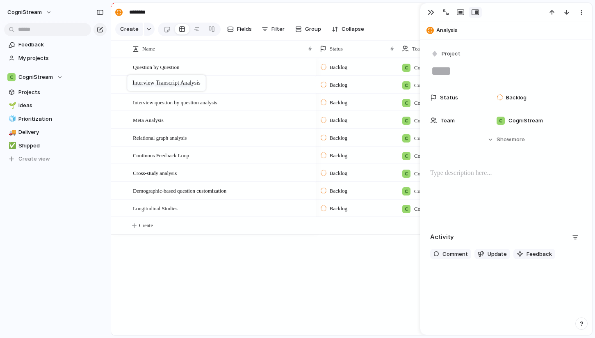
drag, startPoint x: 144, startPoint y: 211, endPoint x: 131, endPoint y: 74, distance: 137.2
drag, startPoint x: 142, startPoint y: 66, endPoint x: 140, endPoint y: 110, distance: 44.0
click at [165, 98] on span "Question by Question" at bounding box center [156, 101] width 46 height 9
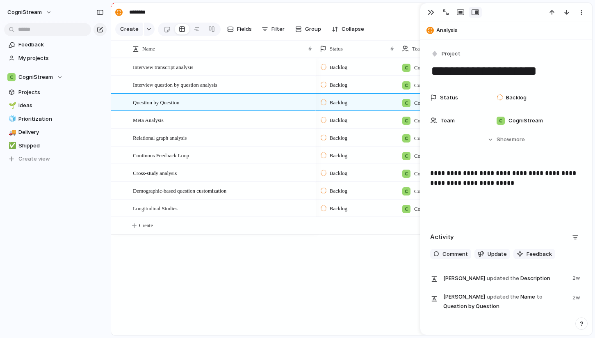
click at [432, 71] on textarea "**********" at bounding box center [506, 70] width 152 height 17
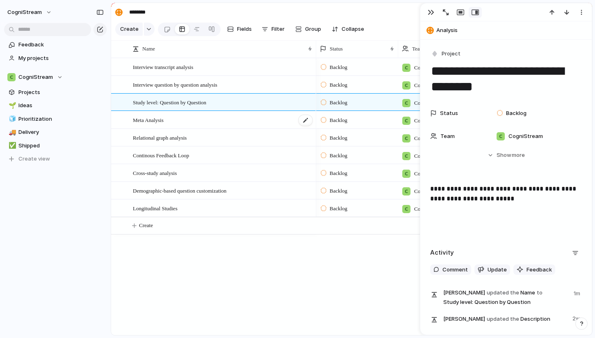
click at [187, 121] on div "Meta Analysis" at bounding box center [223, 120] width 180 height 17
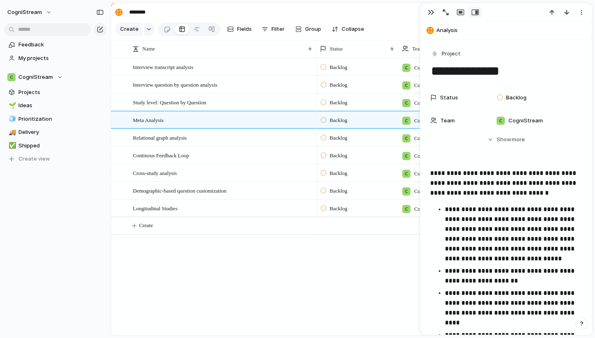
click at [432, 71] on textarea "**********" at bounding box center [506, 70] width 152 height 17
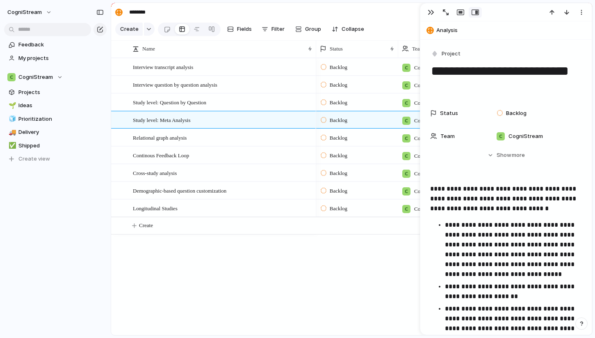
type textarea "**********"
click at [271, 240] on div "Interview transcript analysis Interview question by question analysis Study lev…" at bounding box center [351, 196] width 481 height 277
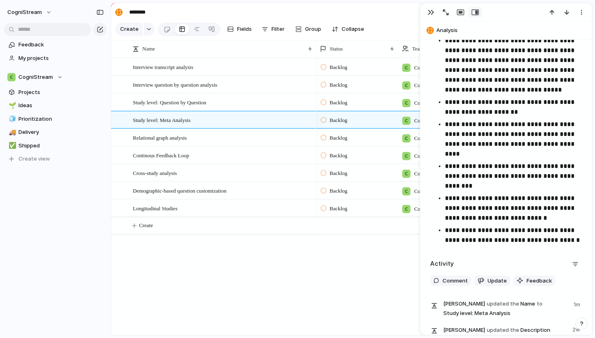
scroll to position [186, 0]
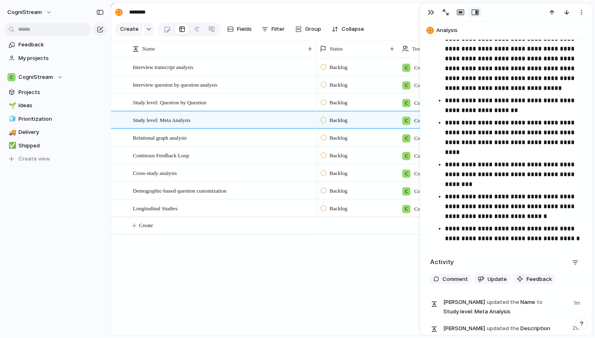
click at [345, 119] on span "Backlog" at bounding box center [339, 120] width 18 height 8
click at [276, 254] on div "Backlog Backlog Planned Planned In Progress In Progress Completed Completed Can…" at bounding box center [297, 169] width 595 height 338
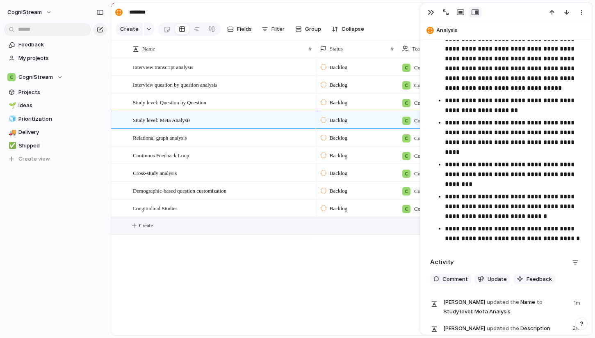
click at [149, 224] on span "Create" at bounding box center [146, 225] width 14 height 8
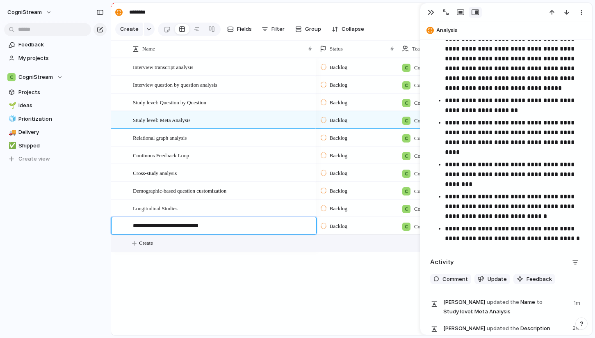
type textarea "**********"
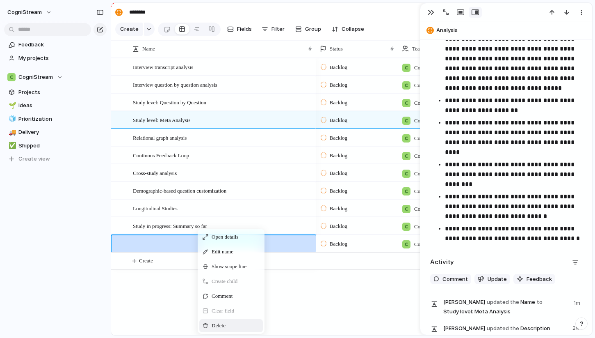
click at [216, 322] on span "Delete" at bounding box center [219, 325] width 14 height 8
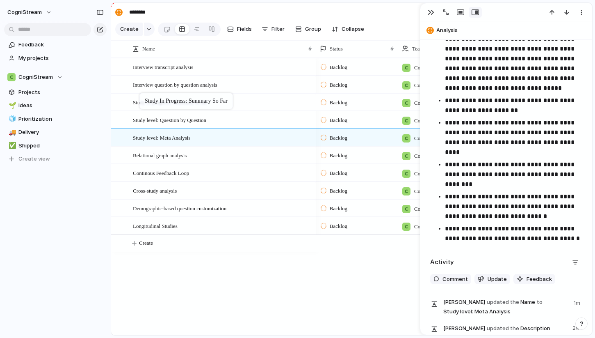
drag, startPoint x: 164, startPoint y: 227, endPoint x: 144, endPoint y: 94, distance: 134.1
click at [189, 174] on span "Continous Feedback Loop" at bounding box center [161, 172] width 56 height 9
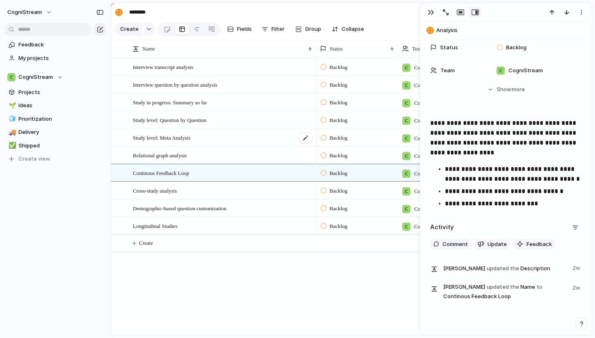
click at [183, 134] on span "Study level: Meta Analysis" at bounding box center [161, 136] width 57 height 9
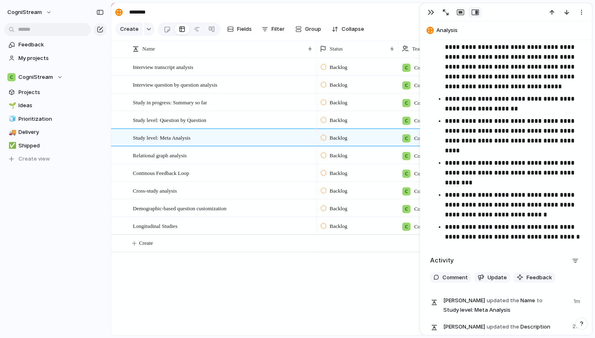
scroll to position [186, 0]
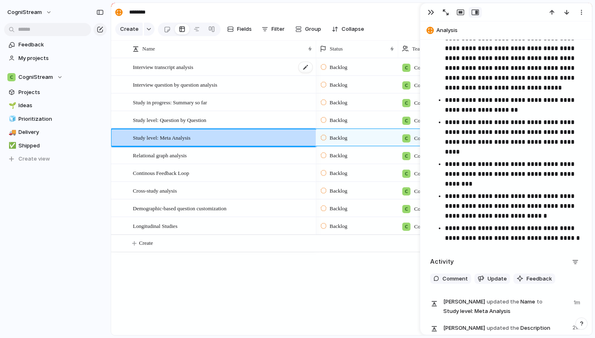
click at [177, 69] on span "Interview transcript analysis" at bounding box center [163, 66] width 60 height 9
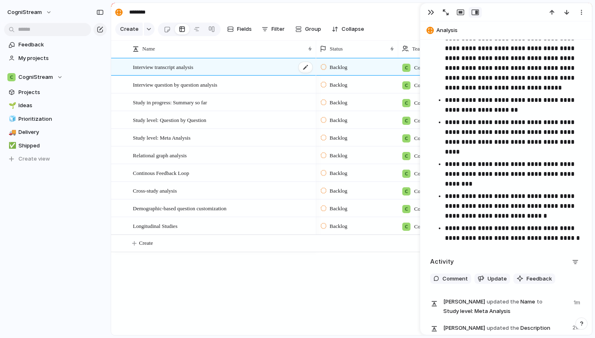
type textarea "**********"
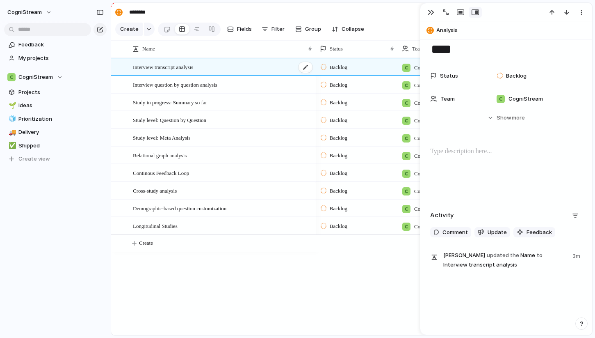
scroll to position [19, 0]
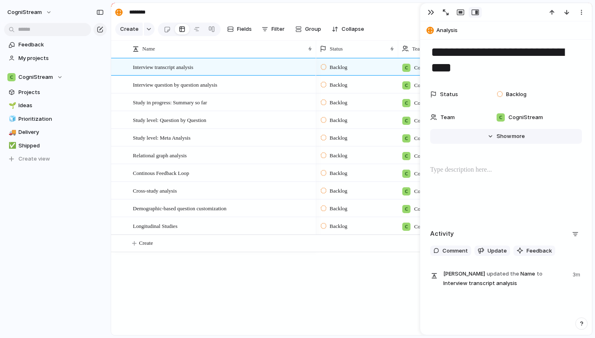
click at [487, 135] on button "Hide Show more" at bounding box center [506, 136] width 152 height 15
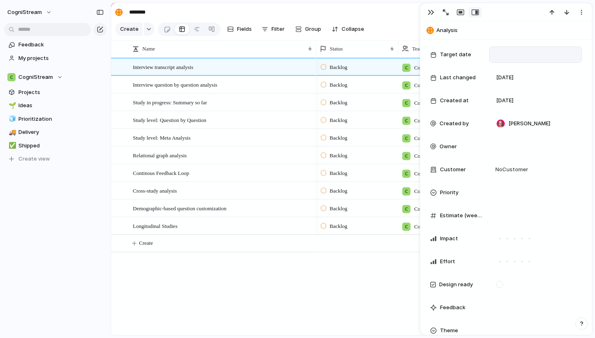
scroll to position [133, 0]
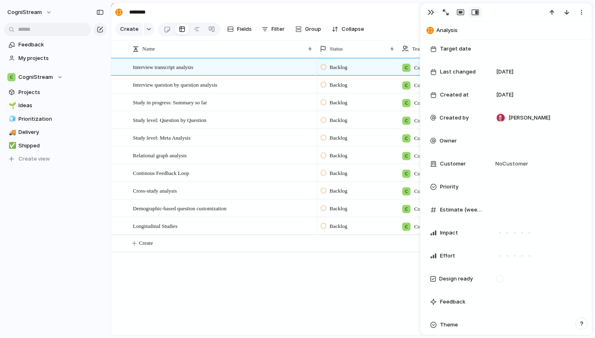
click at [432, 190] on div "Priority" at bounding box center [456, 187] width 53 height 8
click at [510, 228] on span "High" at bounding box center [507, 230] width 11 height 8
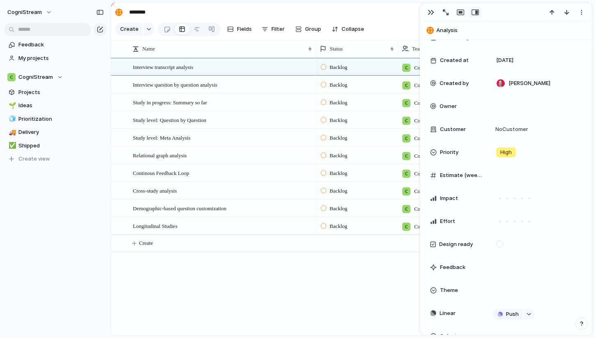
scroll to position [175, 0]
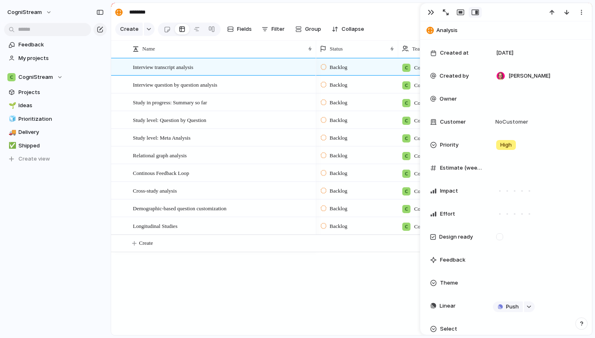
click at [450, 190] on span "Impact" at bounding box center [449, 191] width 18 height 8
click at [449, 195] on div "Impact" at bounding box center [506, 191] width 152 height 16
click at [530, 193] on div at bounding box center [529, 190] width 7 height 7
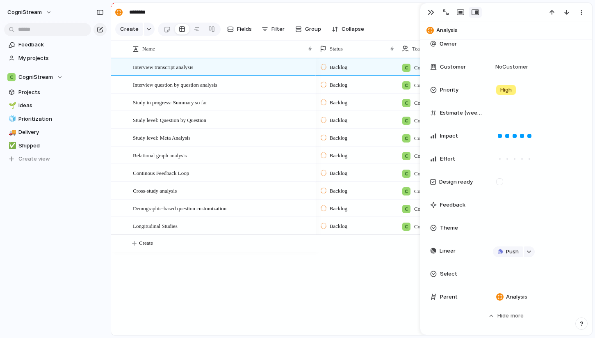
scroll to position [233, 0]
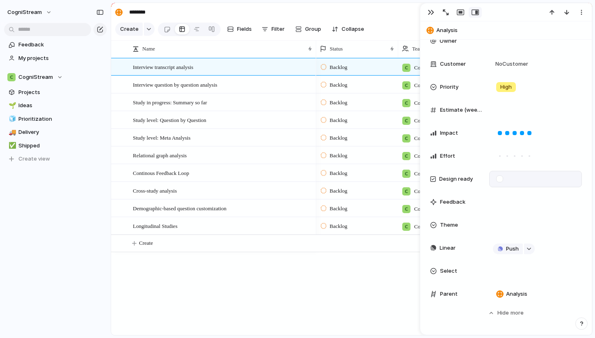
click at [500, 180] on div at bounding box center [499, 178] width 7 height 7
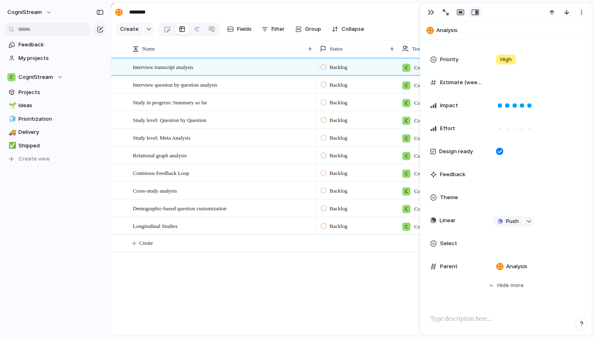
scroll to position [263, 0]
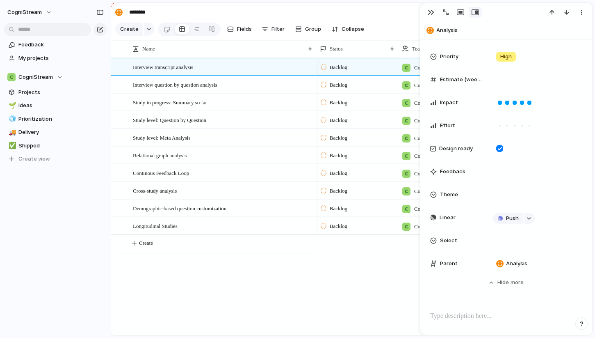
click at [434, 194] on div at bounding box center [433, 194] width 7 height 7
click at [434, 194] on div "🌱 Experiment 🔮 Magic 🔨 Infrastructure 🚀 Scale" at bounding box center [297, 169] width 595 height 338
click at [530, 217] on div "button" at bounding box center [529, 218] width 6 height 3
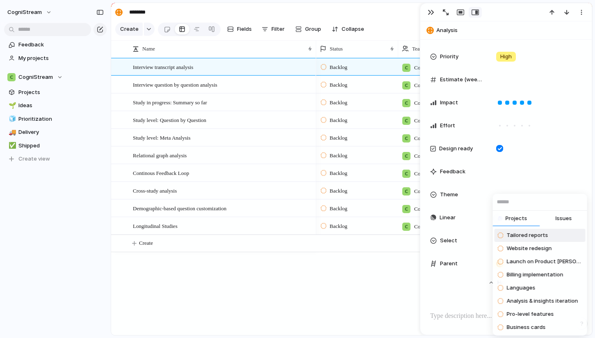
click at [435, 205] on div "Projects Issues Tailored reports Website redesign Launch on Product [PERSON_NAM…" at bounding box center [297, 169] width 595 height 338
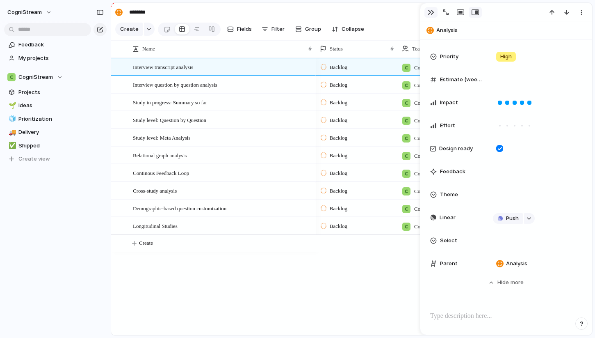
click at [427, 12] on button "button" at bounding box center [431, 12] width 13 height 11
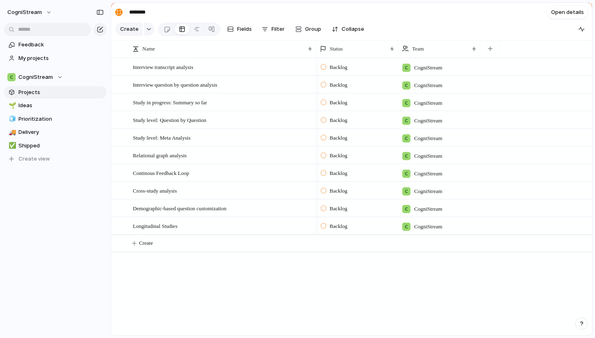
click at [34, 91] on span "Projects" at bounding box center [60, 92] width 85 height 8
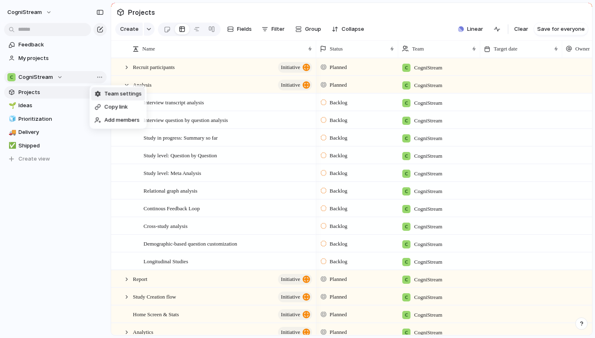
click at [102, 94] on div "Team settings" at bounding box center [118, 94] width 47 height 8
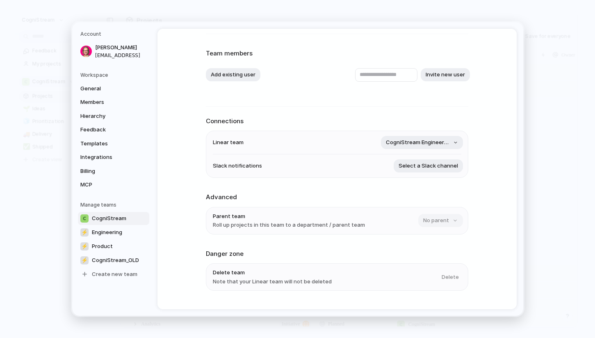
scroll to position [44, 0]
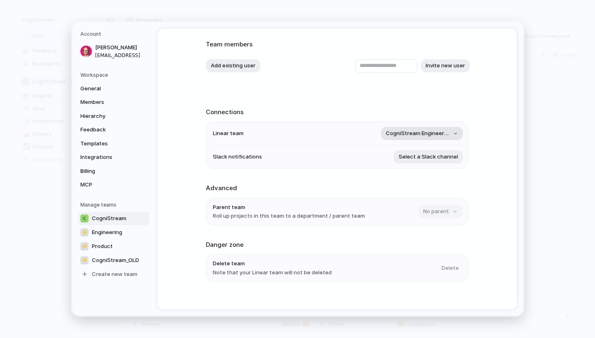
click at [409, 132] on span "CogniStream Engineering" at bounding box center [418, 133] width 64 height 8
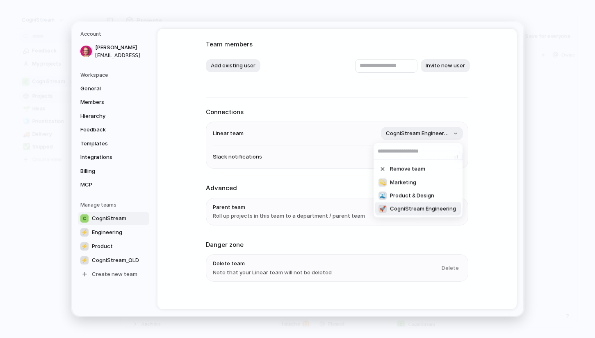
click at [419, 206] on span "CogniStream Engineering" at bounding box center [423, 209] width 66 height 8
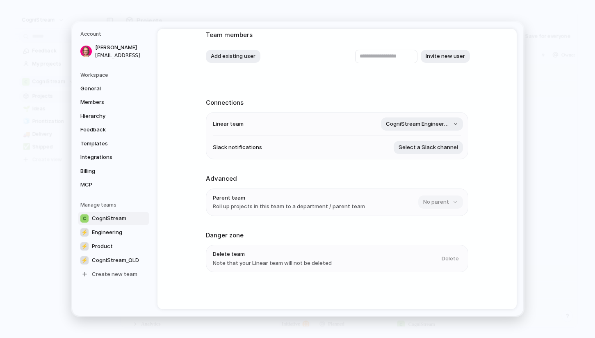
scroll to position [54, 0]
click at [107, 229] on span "Engineering" at bounding box center [107, 232] width 30 height 8
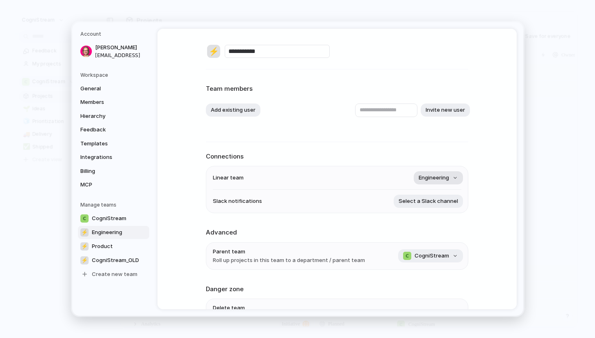
click at [435, 178] on span "Engineering" at bounding box center [434, 178] width 30 height 8
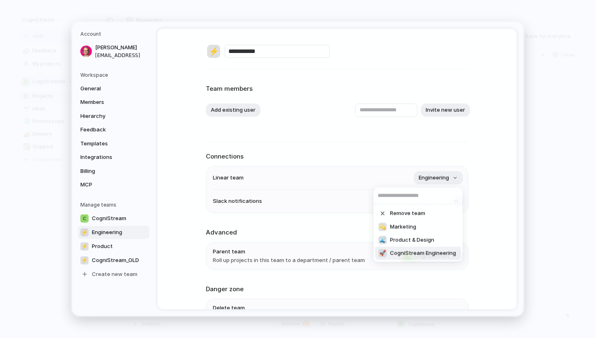
click at [413, 252] on span "CogniStream Engineering" at bounding box center [423, 253] width 66 height 8
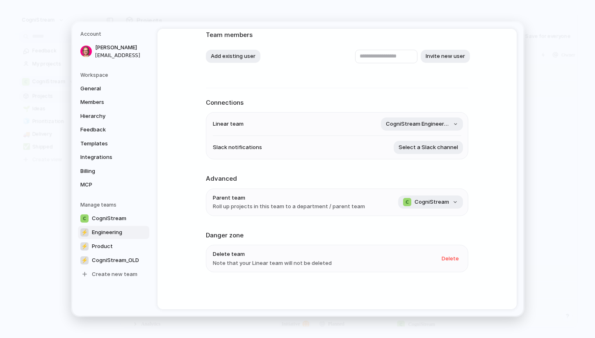
scroll to position [54, 0]
click at [114, 242] on link "⚡ Product" at bounding box center [113, 246] width 71 height 13
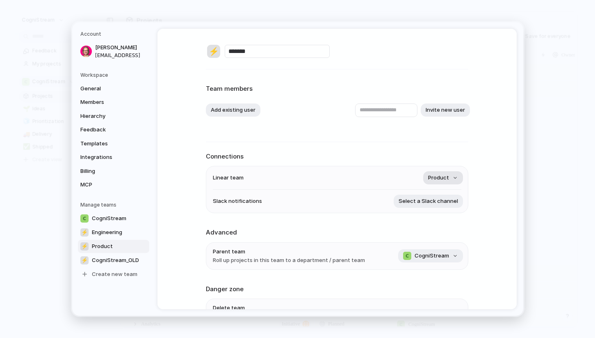
click at [438, 176] on span "Product" at bounding box center [438, 178] width 21 height 8
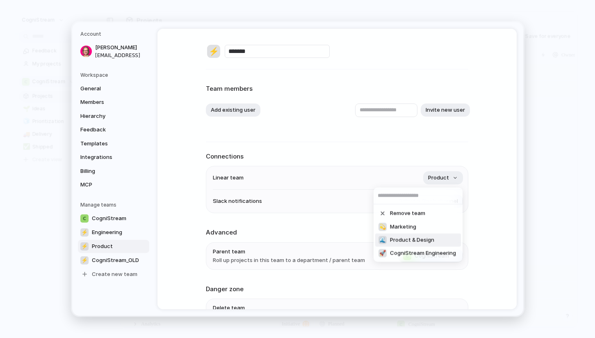
click at [414, 238] on span "Product & Design" at bounding box center [412, 240] width 44 height 8
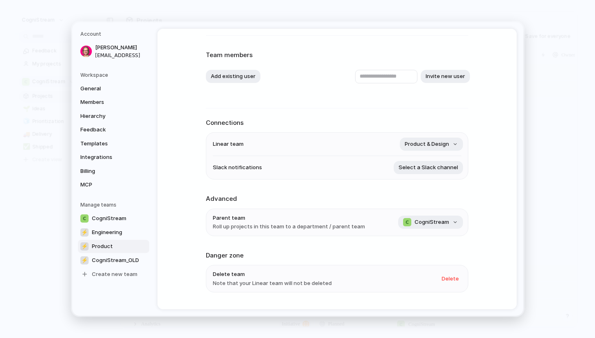
scroll to position [36, 0]
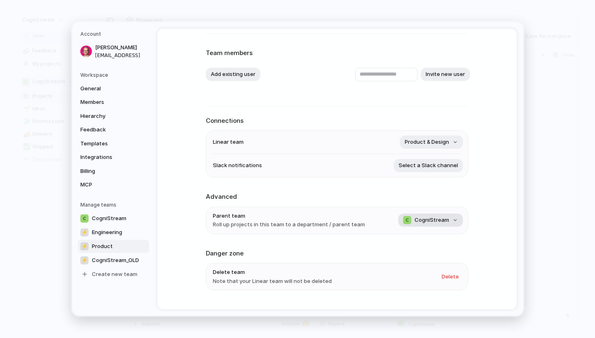
click at [429, 216] on span "CogniStream" at bounding box center [432, 220] width 34 height 8
click at [369, 216] on div "No team CogniStream ⚡ Engineering ⚡ CogniStream_OLD" at bounding box center [297, 169] width 595 height 338
click at [112, 231] on span "Engineering" at bounding box center [107, 232] width 30 height 8
type input "**********"
click at [359, 75] on input "text" at bounding box center [386, 75] width 62 height 14
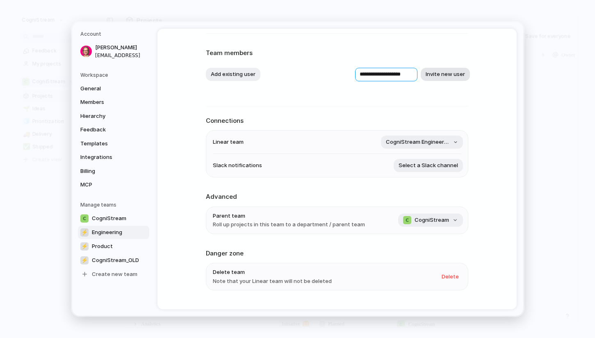
type input "**********"
click at [434, 76] on button "Invite new user" at bounding box center [445, 74] width 49 height 13
click at [113, 73] on h5 "Workspace" at bounding box center [114, 74] width 69 height 7
click at [102, 74] on h5 "Workspace" at bounding box center [114, 74] width 69 height 7
click at [226, 73] on button "Add existing user" at bounding box center [233, 74] width 55 height 13
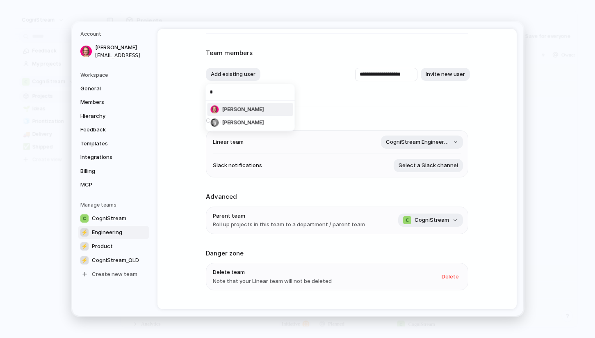
type input "**"
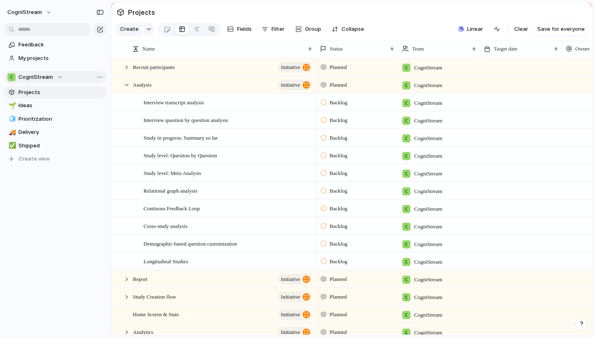
click at [54, 80] on div "CogniStream" at bounding box center [34, 77] width 55 height 8
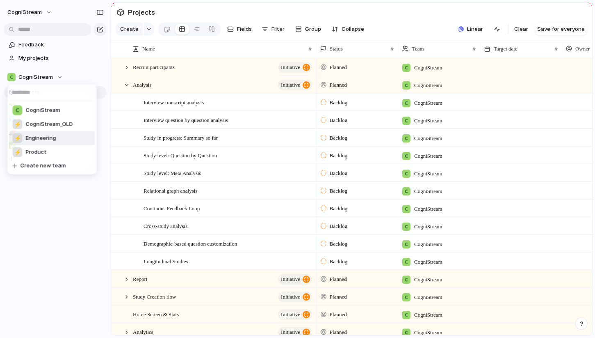
click at [46, 137] on span "Engineering" at bounding box center [41, 138] width 30 height 8
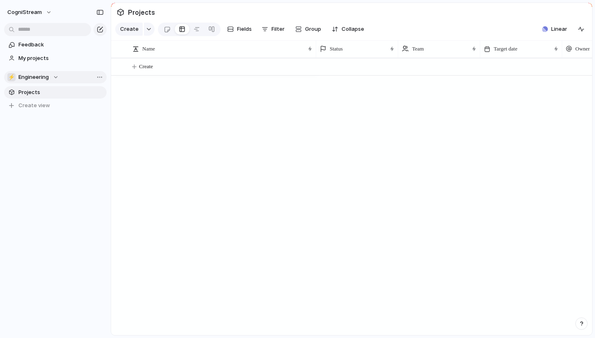
click at [43, 76] on span "Engineering" at bounding box center [33, 77] width 30 height 8
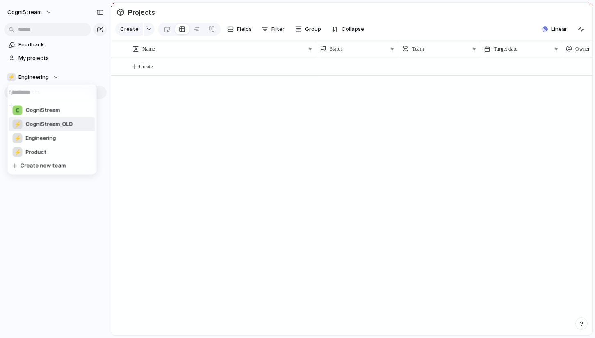
click at [44, 123] on span "CogniStream_OLD" at bounding box center [49, 124] width 47 height 8
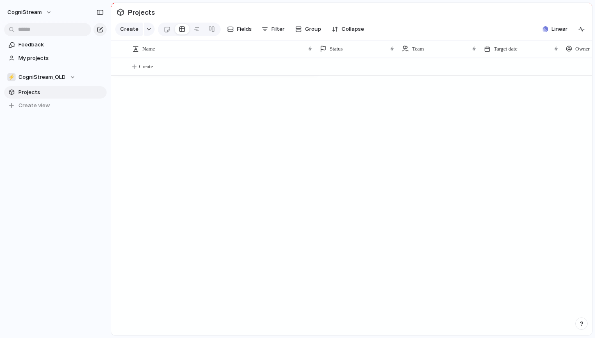
click at [78, 79] on div "Team settings Copy link Add members" at bounding box center [297, 169] width 595 height 338
click at [75, 76] on div "Team settings Copy link Add members" at bounding box center [297, 169] width 595 height 338
click at [71, 77] on div "⚡ CogniStream_OLD" at bounding box center [41, 77] width 68 height 8
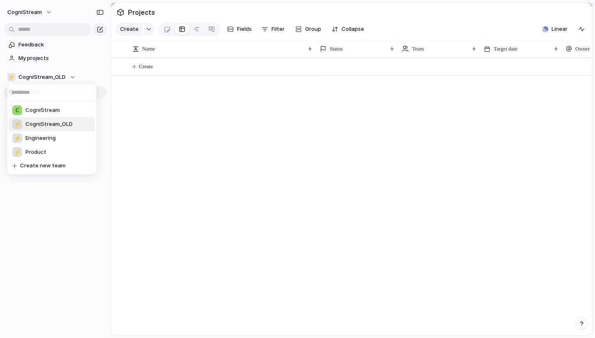
click at [98, 79] on div "CogniStream ⚡ CogniStream_OLD ⚡ Engineering ⚡ Product Create new team" at bounding box center [297, 169] width 595 height 338
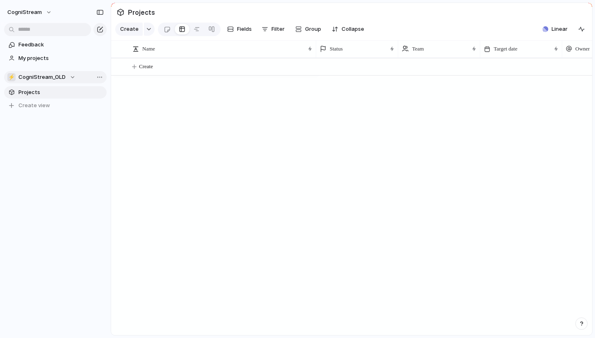
click at [72, 75] on div "⚡ CogniStream_OLD" at bounding box center [41, 77] width 68 height 8
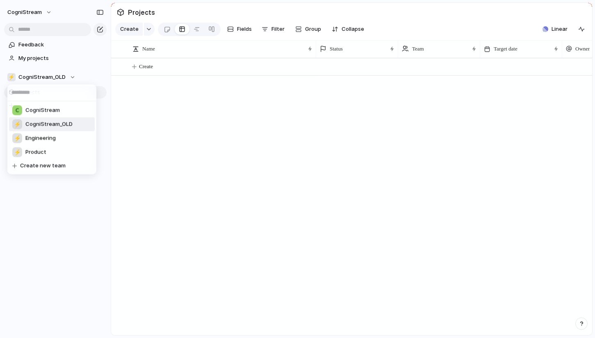
click at [100, 74] on div "CogniStream ⚡ CogniStream_OLD ⚡ Engineering ⚡ Product Create new team" at bounding box center [297, 169] width 595 height 338
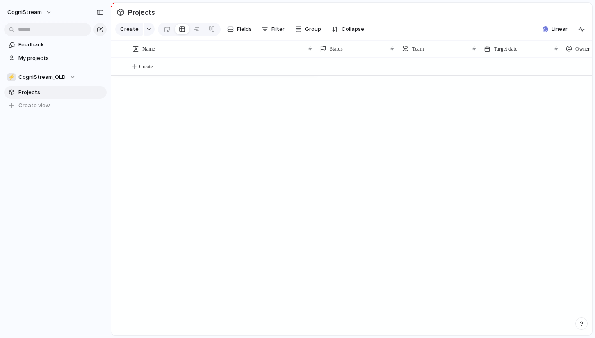
click at [81, 66] on div "Team settings Copy link Add members" at bounding box center [297, 169] width 595 height 338
click at [69, 73] on div "⚡ CogniStream_OLD" at bounding box center [41, 77] width 68 height 8
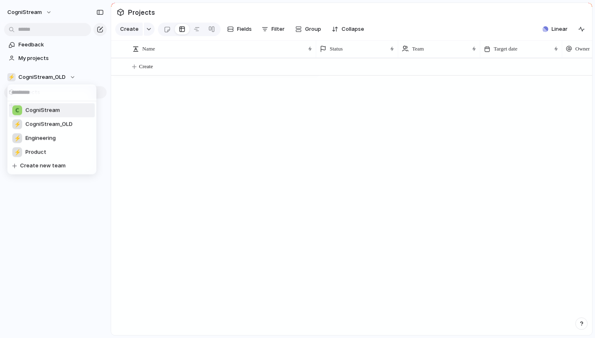
click at [53, 110] on span "CogniStream" at bounding box center [42, 110] width 34 height 8
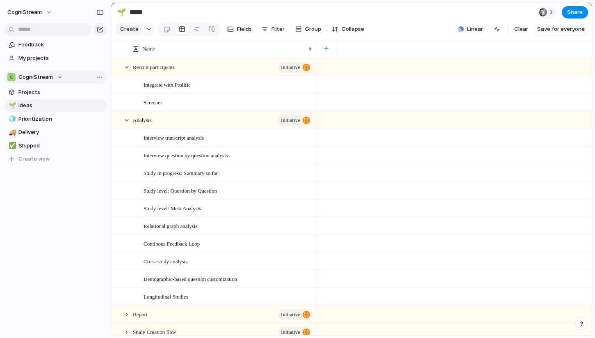
click at [40, 78] on span "CogniStream" at bounding box center [35, 77] width 34 height 8
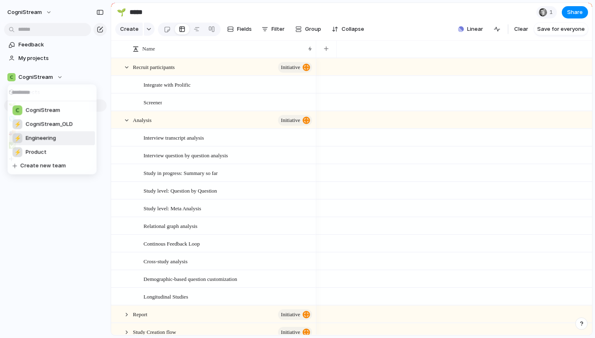
click at [36, 137] on span "Engineering" at bounding box center [41, 138] width 30 height 8
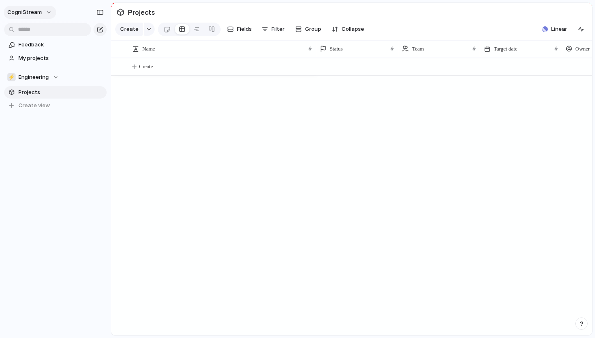
click at [40, 11] on span "CogniStream" at bounding box center [24, 12] width 34 height 8
click at [39, 29] on span "Settings" at bounding box center [30, 31] width 23 height 8
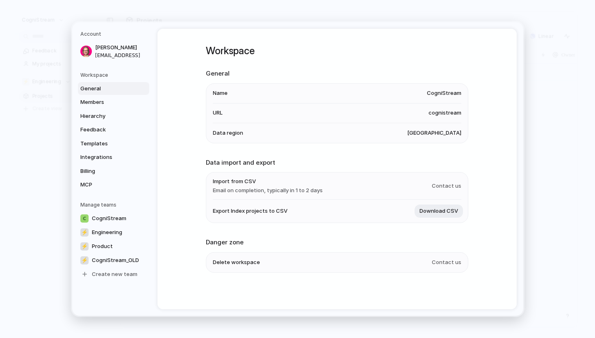
click at [442, 133] on span "[GEOGRAPHIC_DATA]" at bounding box center [434, 133] width 54 height 8
click at [129, 101] on span "Members" at bounding box center [106, 102] width 53 height 8
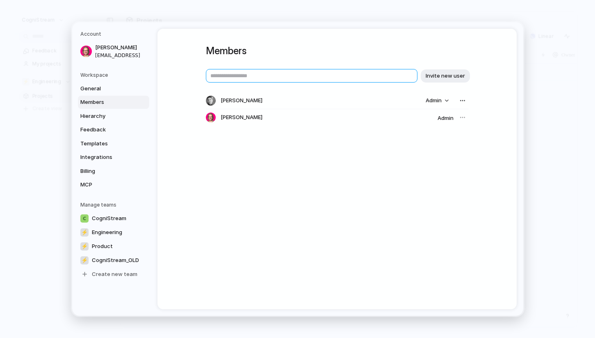
click at [348, 75] on input "text" at bounding box center [312, 76] width 212 height 14
type input "**********"
click at [442, 78] on span "Invite new user" at bounding box center [445, 76] width 39 height 8
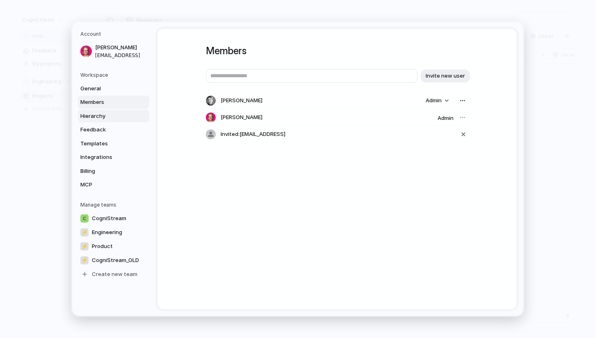
click at [123, 114] on span "Hierarchy" at bounding box center [106, 116] width 53 height 8
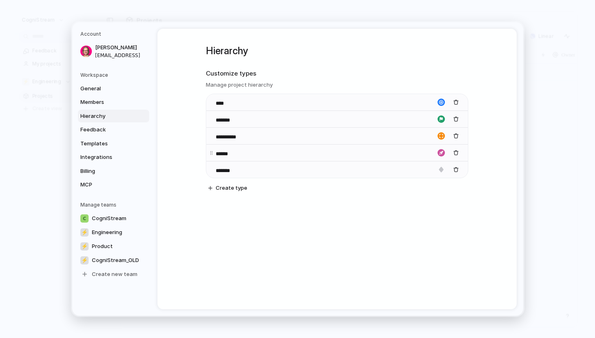
click at [226, 155] on input "******" at bounding box center [230, 154] width 29 height 8
click at [231, 187] on span "Create type" at bounding box center [232, 188] width 32 height 8
type input "**********"
click at [445, 186] on button "button" at bounding box center [441, 185] width 12 height 12
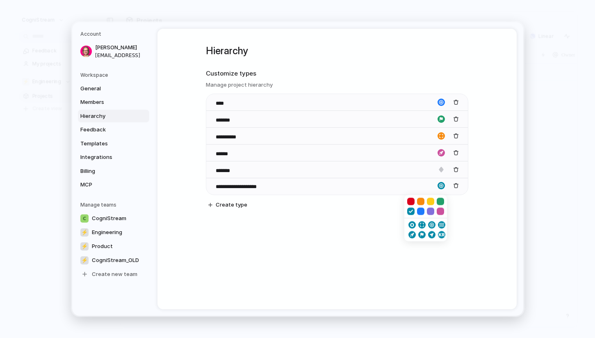
click at [440, 210] on button "button" at bounding box center [440, 211] width 7 height 7
click at [430, 224] on div "button" at bounding box center [430, 224] width 5 height 7
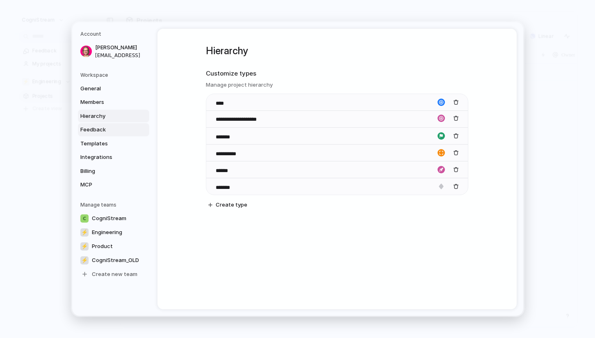
click at [101, 129] on span "Feedback" at bounding box center [106, 130] width 53 height 8
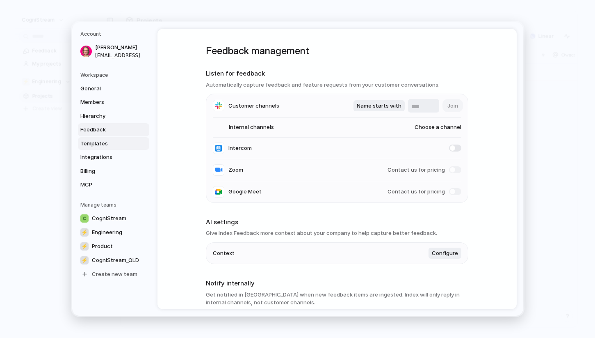
click at [99, 145] on span "Templates" at bounding box center [106, 143] width 53 height 8
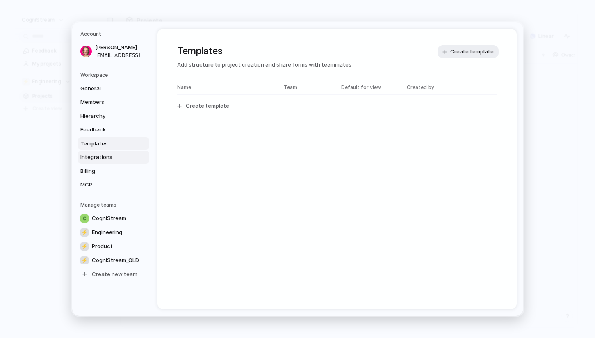
click at [101, 156] on span "Integrations" at bounding box center [106, 157] width 53 height 8
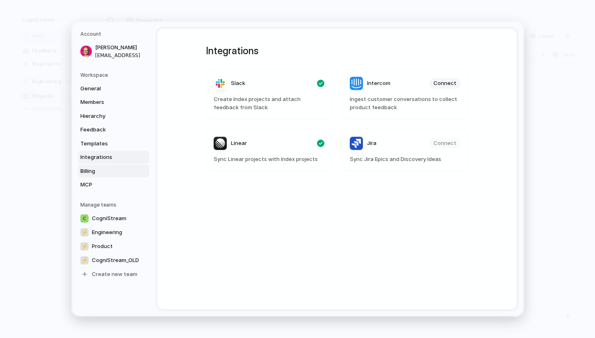
click at [98, 167] on span "Billing" at bounding box center [106, 171] width 53 height 8
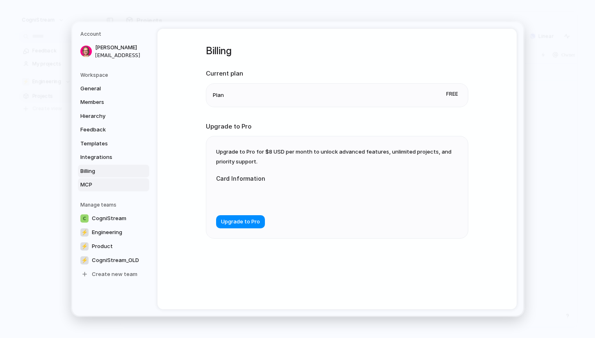
click at [98, 178] on link "MCP" at bounding box center [113, 184] width 71 height 13
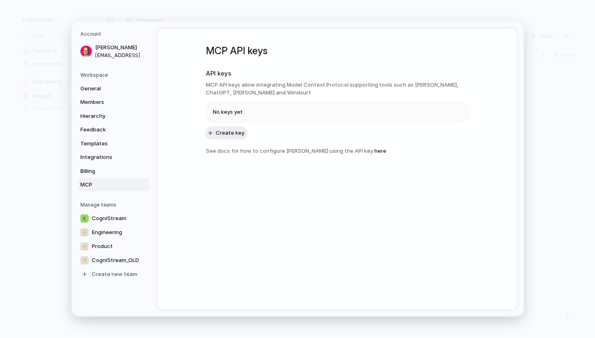
click at [106, 75] on h5 "Workspace" at bounding box center [114, 74] width 69 height 7
click at [91, 82] on link "General" at bounding box center [113, 88] width 71 height 13
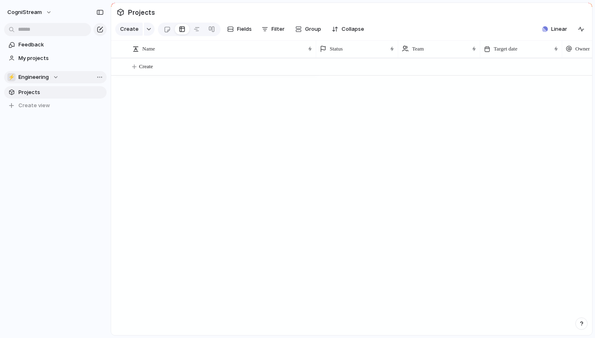
click at [52, 80] on div "⚡ Engineering" at bounding box center [32, 77] width 51 height 8
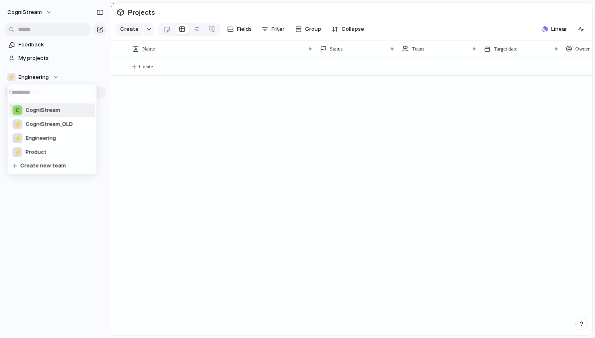
click at [51, 107] on span "CogniStream" at bounding box center [43, 110] width 34 height 8
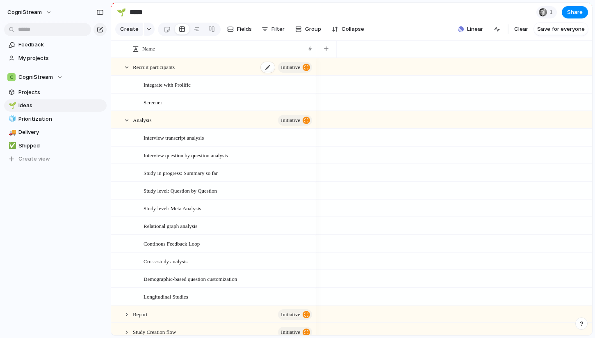
click at [292, 65] on span "initiative" at bounding box center [290, 67] width 19 height 11
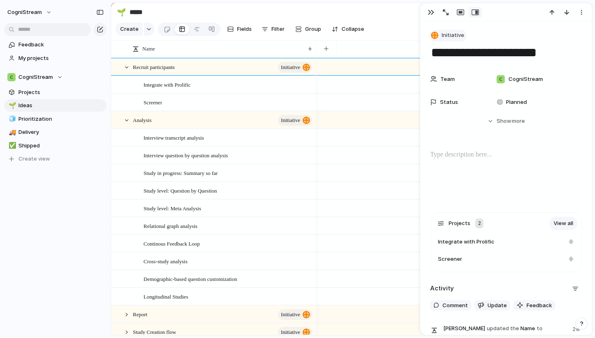
click at [448, 35] on span "Initiative" at bounding box center [453, 35] width 23 height 8
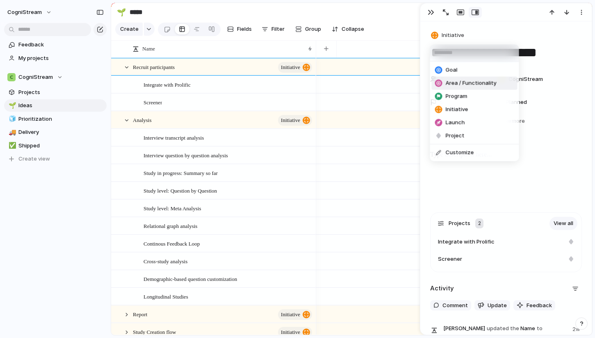
click at [445, 80] on div "Area / Functionality" at bounding box center [466, 83] width 62 height 8
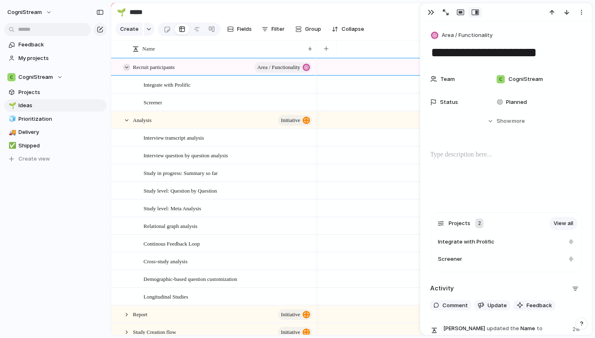
click at [128, 64] on div at bounding box center [126, 67] width 7 height 7
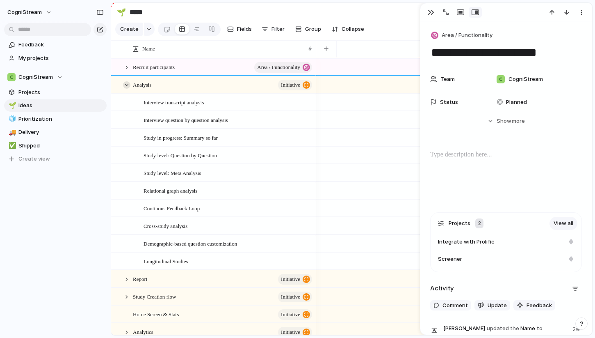
click at [124, 83] on div at bounding box center [126, 84] width 7 height 7
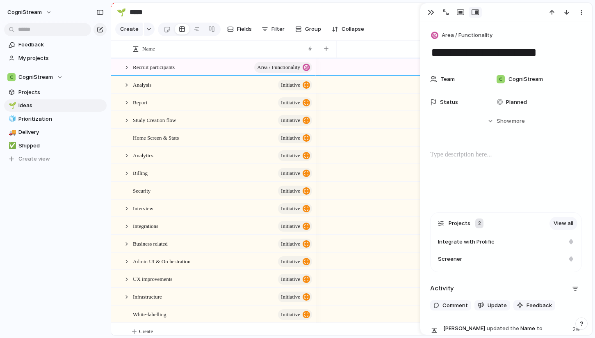
click at [323, 83] on div at bounding box center [454, 84] width 276 height 18
click at [256, 80] on div "Analysis initiative" at bounding box center [223, 84] width 180 height 17
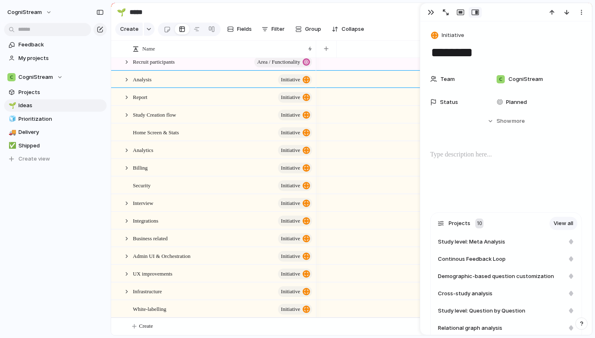
scroll to position [6, 0]
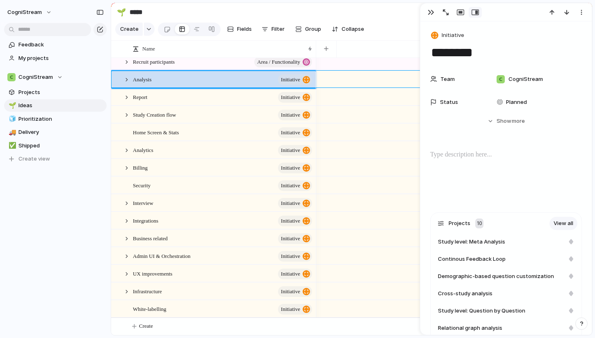
click at [350, 311] on div at bounding box center [454, 308] width 276 height 18
click at [454, 35] on span "Initiative" at bounding box center [453, 35] width 23 height 8
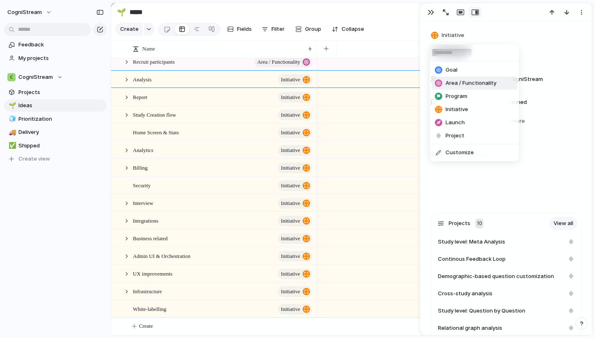
click at [466, 80] on span "Area / Functionality" at bounding box center [471, 83] width 51 height 8
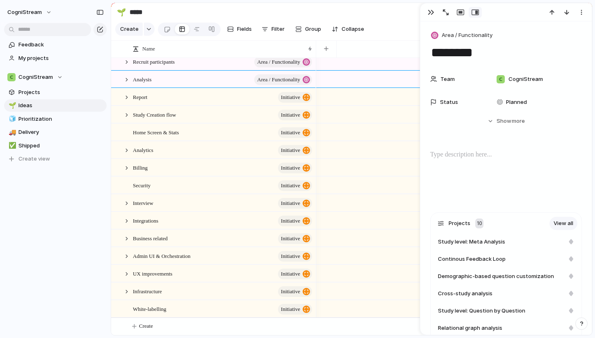
click at [371, 92] on div at bounding box center [454, 97] width 276 height 18
click at [379, 95] on div at bounding box center [454, 97] width 276 height 18
click at [262, 98] on div at bounding box center [268, 97] width 14 height 11
click at [181, 101] on div "Report initiative" at bounding box center [223, 97] width 180 height 17
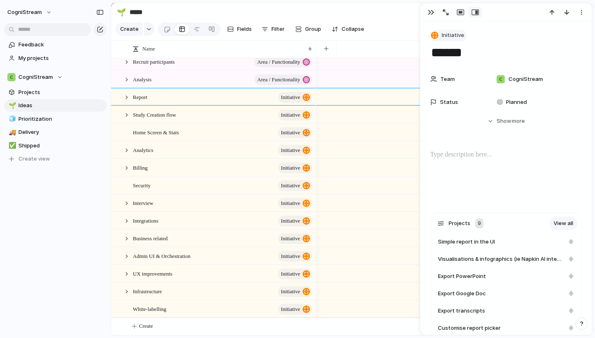
click at [459, 32] on span "Initiative" at bounding box center [453, 35] width 23 height 8
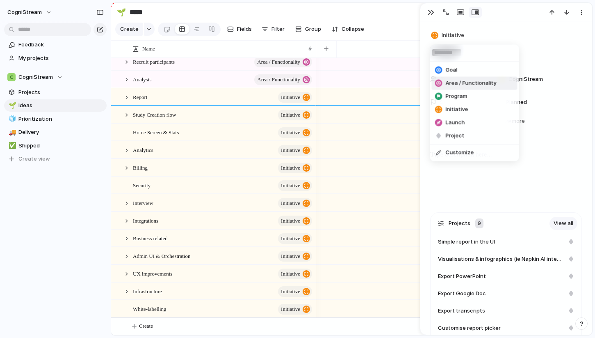
click at [455, 80] on span "Area / Functionality" at bounding box center [471, 83] width 51 height 8
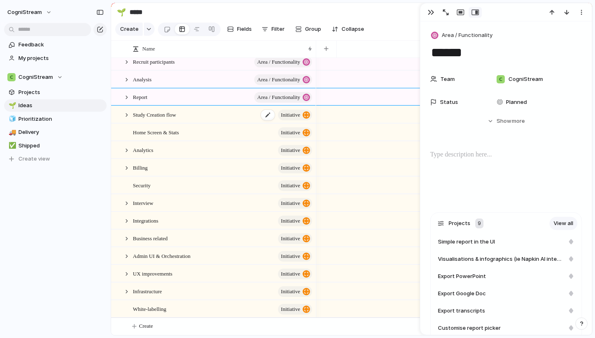
click at [238, 115] on div "Study Creation flow initiative" at bounding box center [223, 114] width 180 height 17
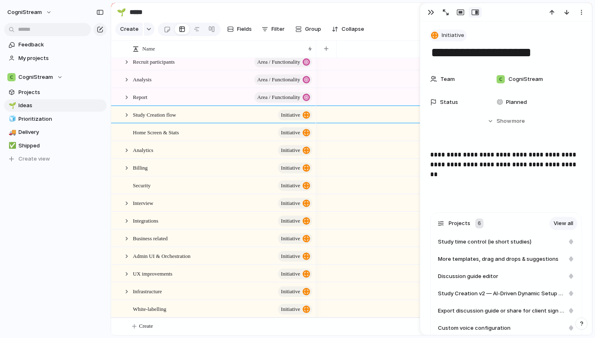
click at [447, 34] on span "Initiative" at bounding box center [453, 35] width 23 height 8
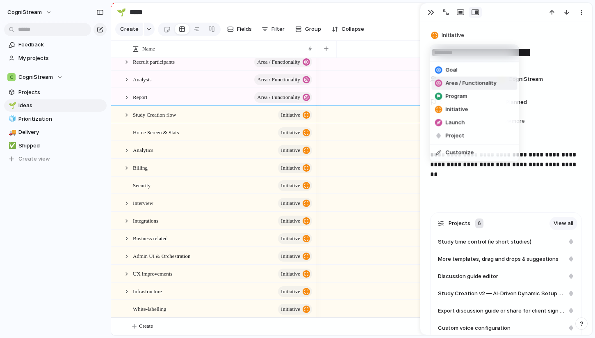
click at [451, 85] on span "Area / Functionality" at bounding box center [471, 83] width 51 height 8
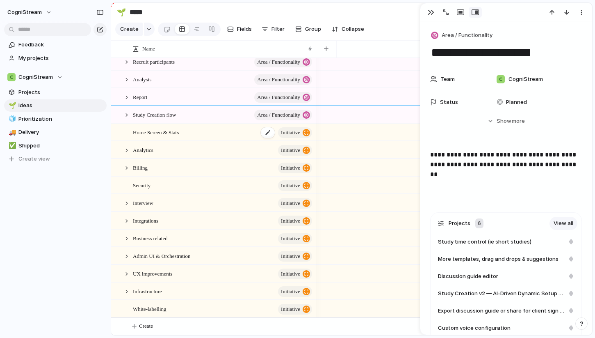
click at [206, 131] on div "Home Screen & Stats initiative" at bounding box center [223, 132] width 180 height 17
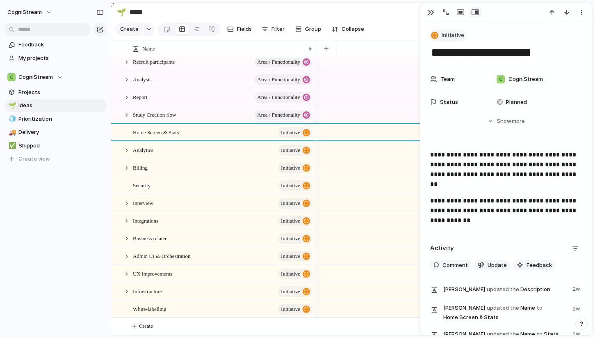
click at [446, 35] on span "Initiative" at bounding box center [453, 35] width 23 height 8
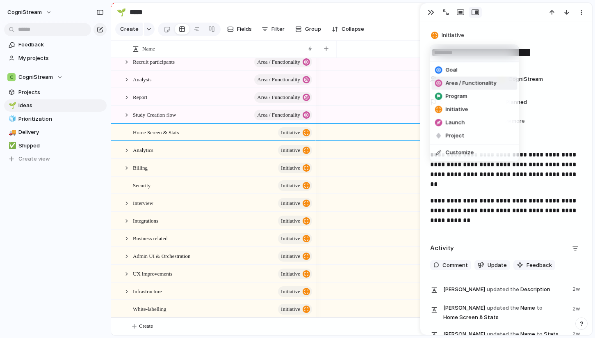
click at [450, 79] on li "Area / Functionality" at bounding box center [475, 83] width 86 height 13
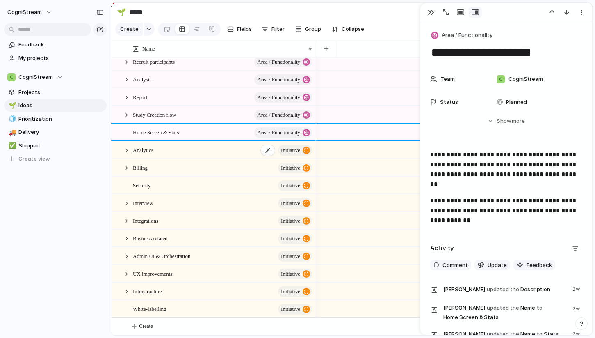
click at [224, 147] on div "Analytics initiative" at bounding box center [223, 150] width 180 height 17
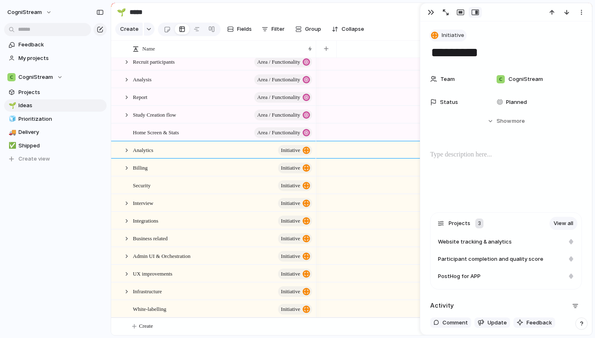
click at [451, 34] on span "Initiative" at bounding box center [453, 35] width 23 height 8
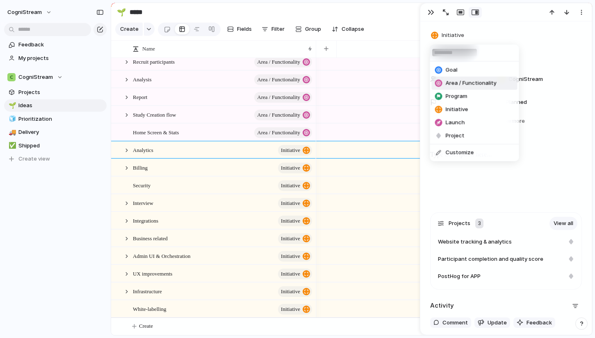
click at [453, 82] on span "Area / Functionality" at bounding box center [471, 83] width 51 height 8
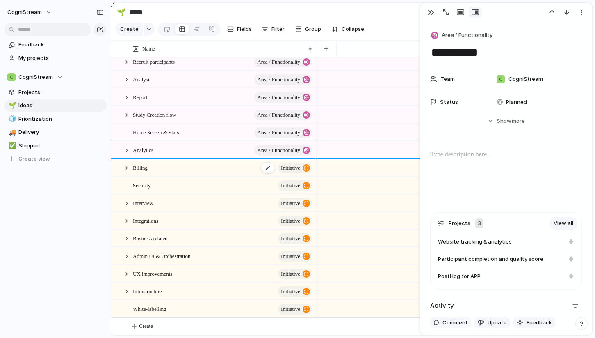
click at [214, 164] on div "Billing initiative" at bounding box center [223, 167] width 180 height 17
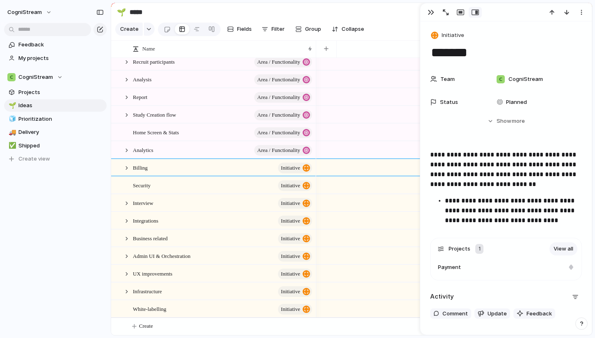
click at [466, 34] on div "Initiative" at bounding box center [506, 36] width 152 height 12
click at [454, 37] on span "Initiative" at bounding box center [453, 35] width 23 height 8
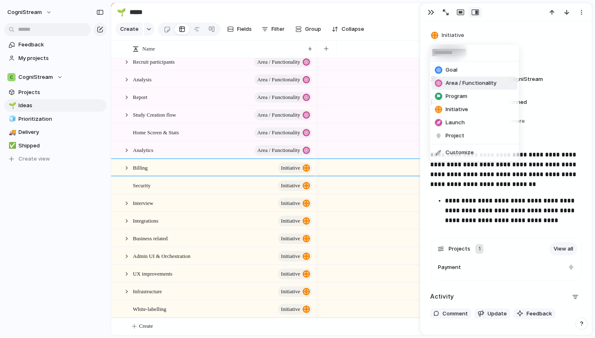
click at [461, 79] on li "Area / Functionality" at bounding box center [475, 83] width 86 height 13
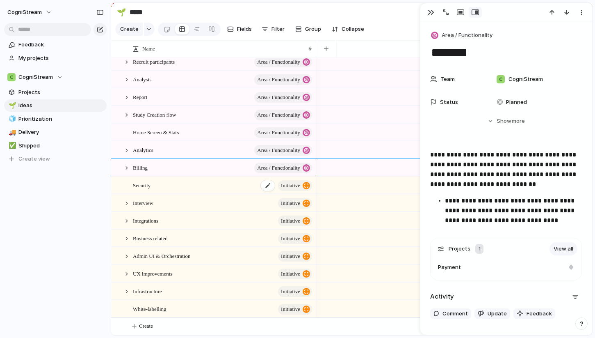
click at [203, 178] on div "Security initiative" at bounding box center [223, 185] width 180 height 17
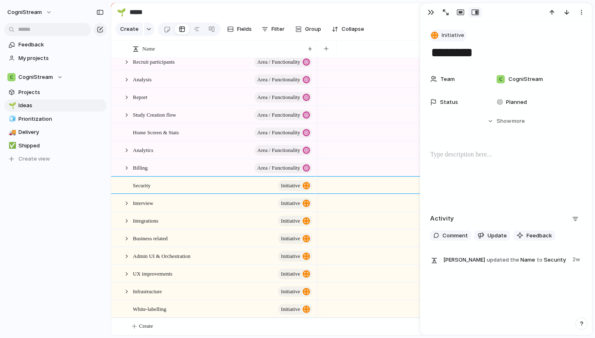
click at [453, 37] on span "Initiative" at bounding box center [453, 35] width 23 height 8
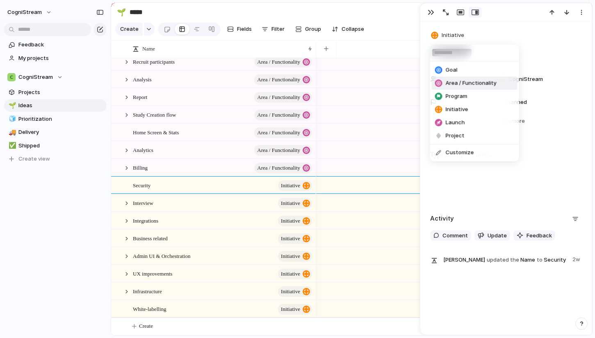
click at [454, 78] on li "Area / Functionality" at bounding box center [475, 83] width 86 height 13
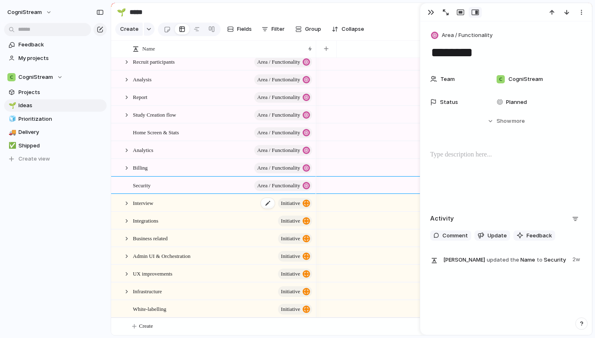
click at [194, 199] on div "Interview initiative" at bounding box center [223, 202] width 180 height 17
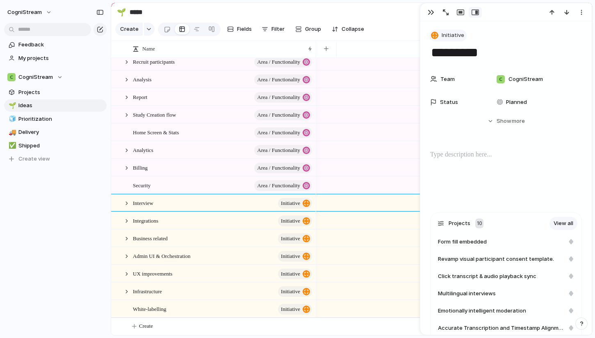
click at [452, 36] on span "Initiative" at bounding box center [453, 35] width 23 height 8
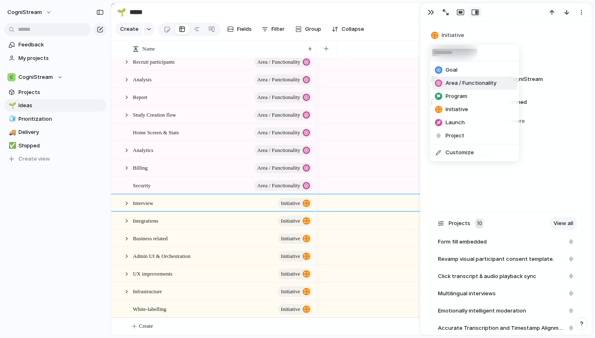
click at [459, 82] on span "Area / Functionality" at bounding box center [471, 83] width 51 height 8
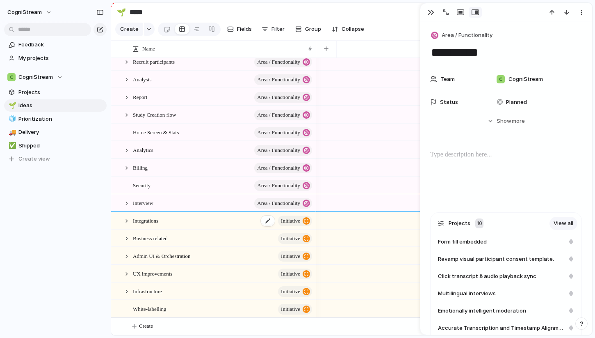
click at [206, 213] on div "Integrations initiative" at bounding box center [223, 220] width 180 height 17
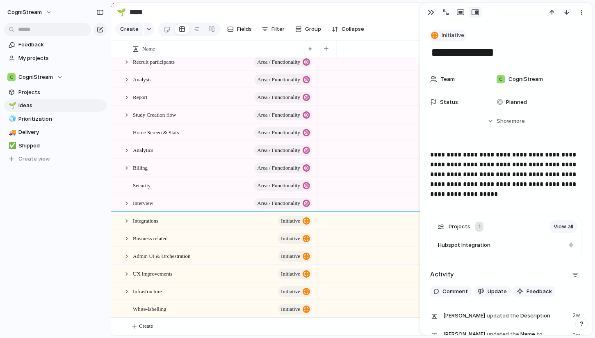
click at [451, 39] on span "Initiative" at bounding box center [453, 35] width 23 height 8
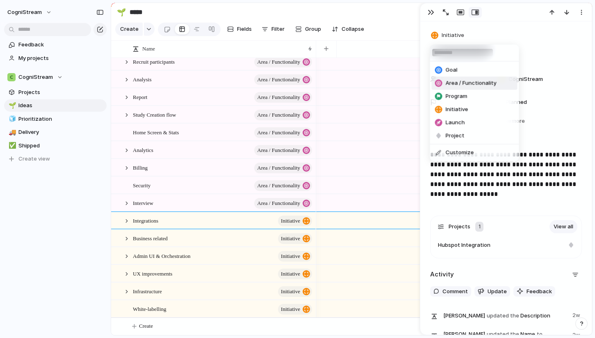
click at [461, 82] on span "Area / Functionality" at bounding box center [471, 83] width 51 height 8
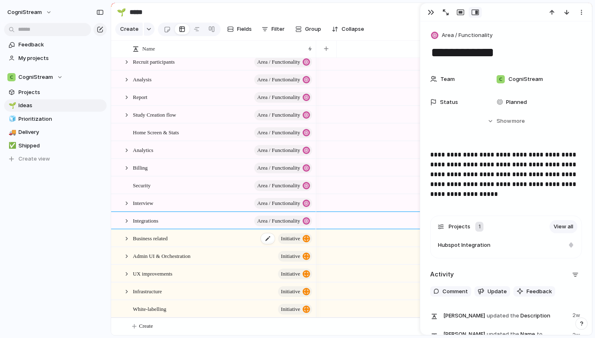
click at [183, 240] on div "Business related initiative" at bounding box center [223, 238] width 180 height 17
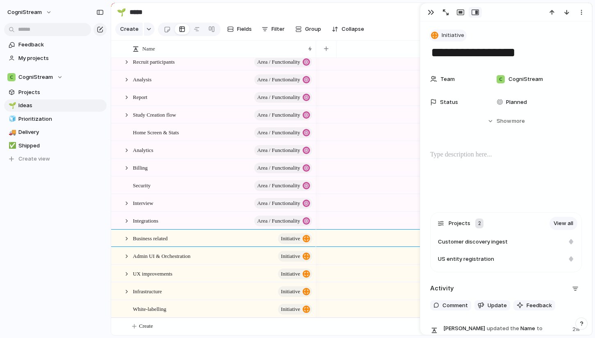
click at [453, 34] on span "Initiative" at bounding box center [453, 35] width 23 height 8
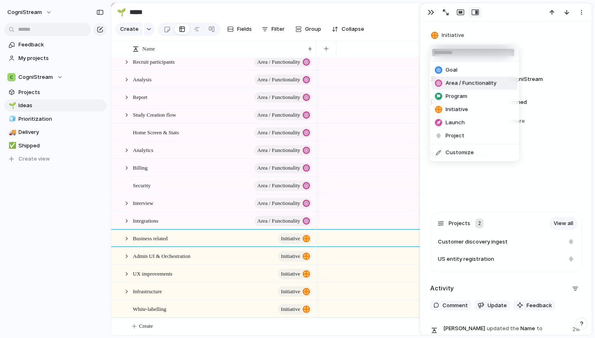
click at [464, 80] on span "Area / Functionality" at bounding box center [471, 83] width 51 height 8
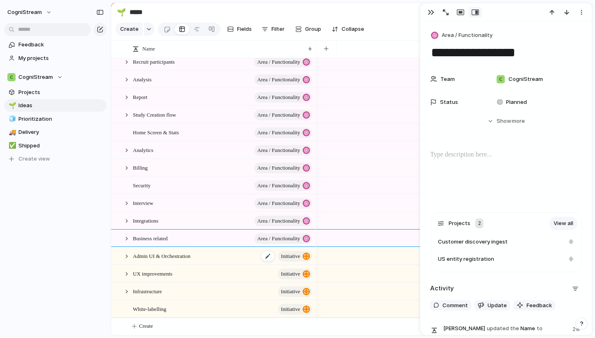
click at [184, 254] on span "Admin UI & Orchestration" at bounding box center [161, 255] width 57 height 9
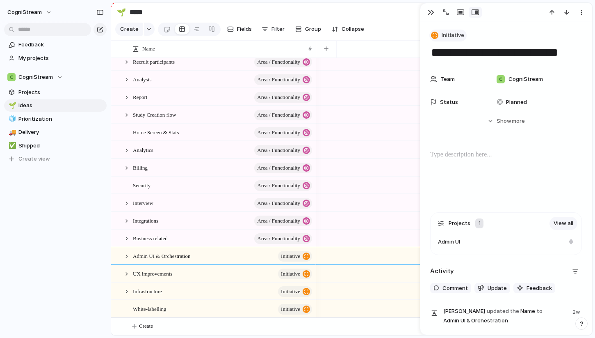
click at [451, 32] on span "Initiative" at bounding box center [453, 35] width 23 height 8
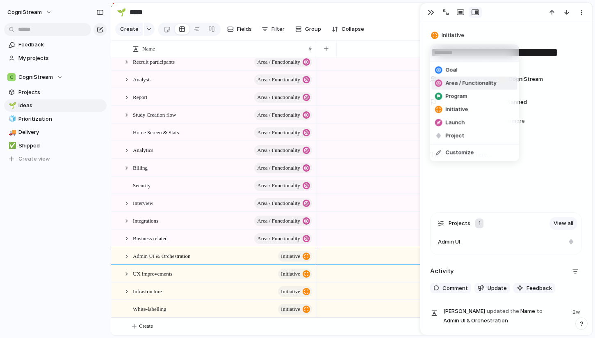
click at [455, 80] on span "Area / Functionality" at bounding box center [471, 83] width 51 height 8
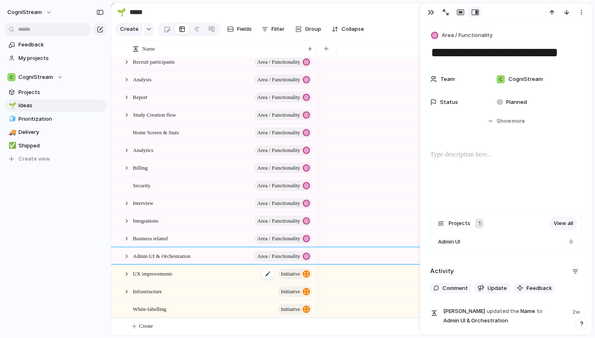
click at [197, 270] on div "UX improvements initiative" at bounding box center [223, 273] width 180 height 17
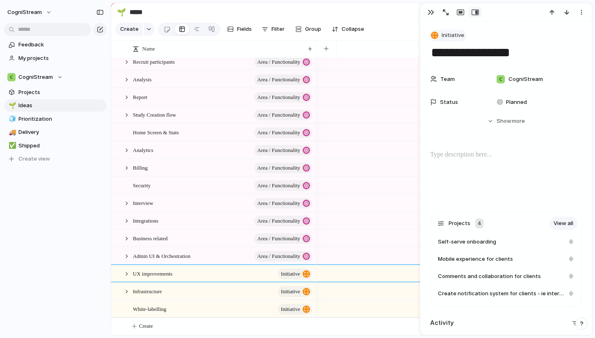
click at [451, 34] on span "Initiative" at bounding box center [453, 35] width 23 height 8
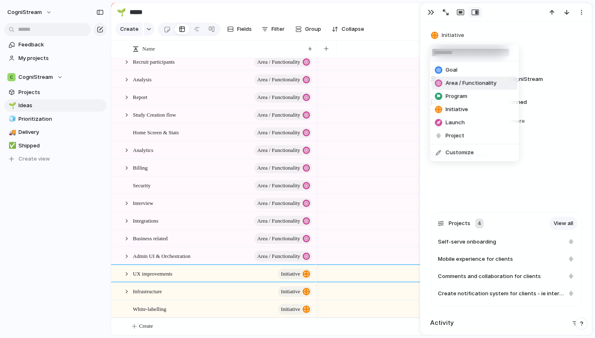
click at [466, 81] on span "Area / Functionality" at bounding box center [471, 83] width 51 height 8
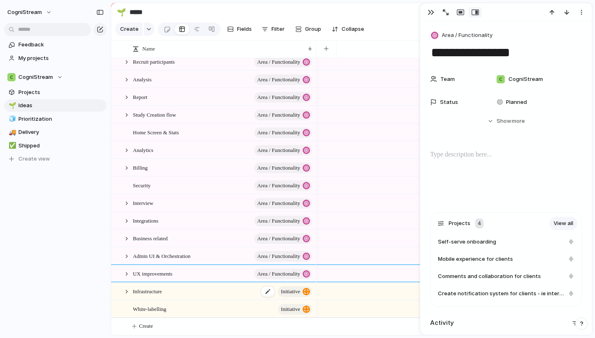
click at [203, 289] on div "Infrastructure initiative" at bounding box center [223, 291] width 180 height 17
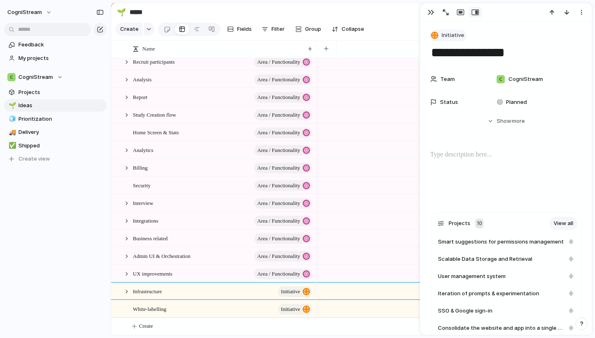
click at [459, 37] on span "Initiative" at bounding box center [453, 35] width 23 height 8
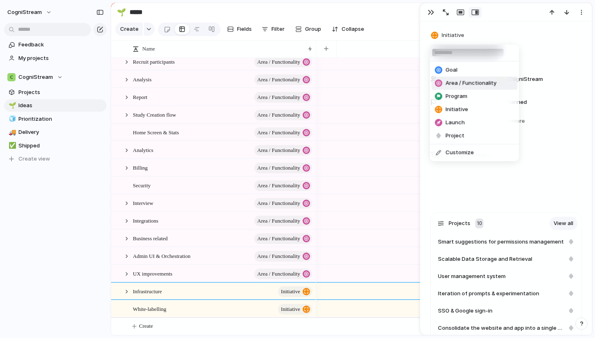
click at [477, 79] on span "Area / Functionality" at bounding box center [471, 83] width 51 height 8
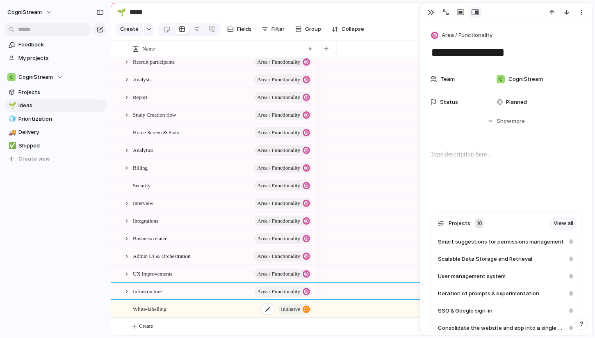
click at [194, 311] on div "White-labelling initiative" at bounding box center [223, 308] width 180 height 17
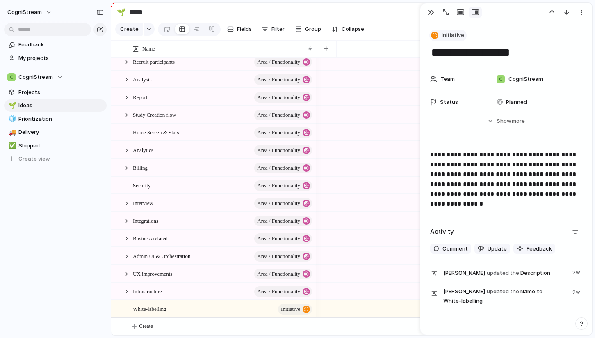
click at [457, 35] on span "Initiative" at bounding box center [453, 35] width 23 height 8
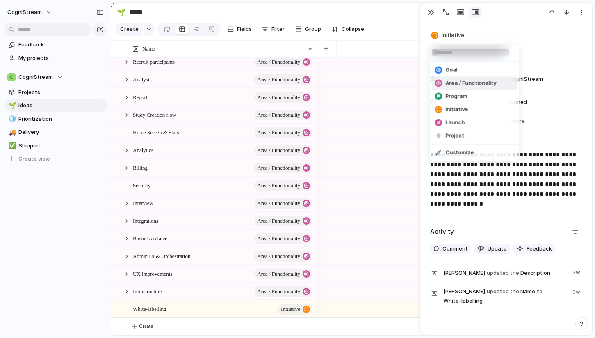
click at [472, 80] on span "Area / Functionality" at bounding box center [471, 83] width 51 height 8
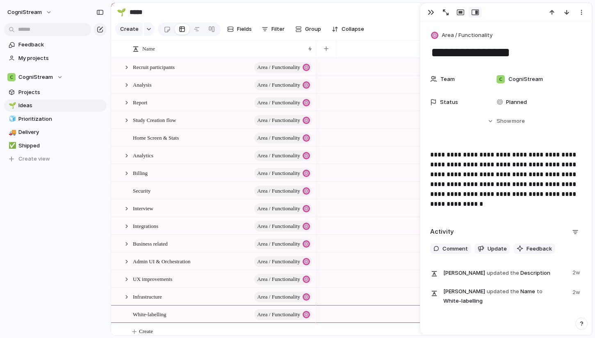
click at [107, 173] on div "Feedback My projects CogniStream Projects 🌱 Ideas 🧊 Prioritization 🚚 Delivery ✅…" at bounding box center [55, 115] width 111 height 231
click at [141, 85] on span "Analysis" at bounding box center [142, 84] width 19 height 9
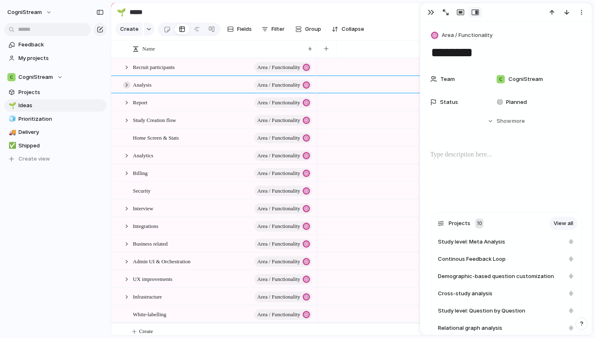
click at [126, 84] on div at bounding box center [126, 84] width 7 height 7
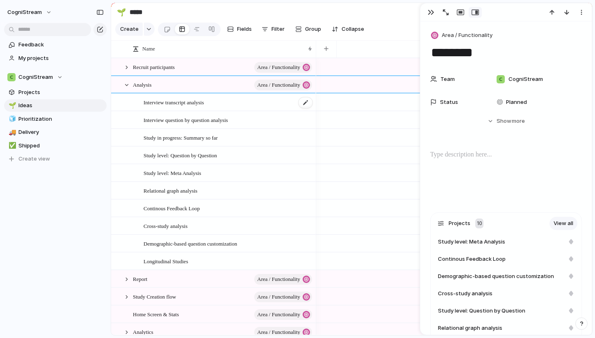
click at [178, 103] on span "Interview transcript analysis" at bounding box center [174, 101] width 60 height 9
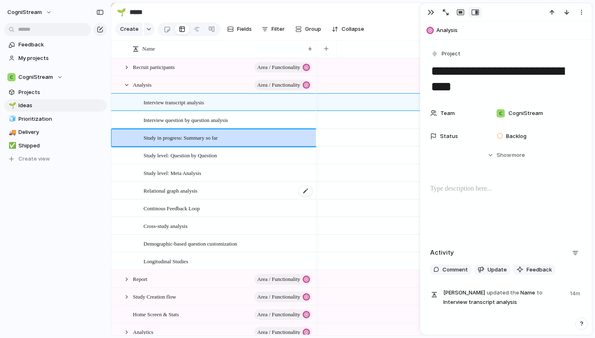
click at [159, 190] on span "Relational graph analysis" at bounding box center [171, 189] width 54 height 9
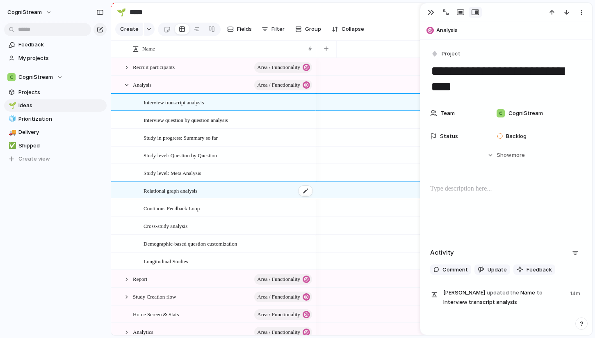
type textarea "**********"
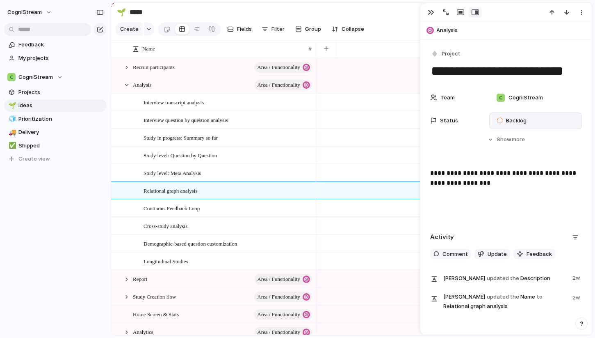
click at [514, 120] on span "Backlog" at bounding box center [516, 120] width 21 height 8
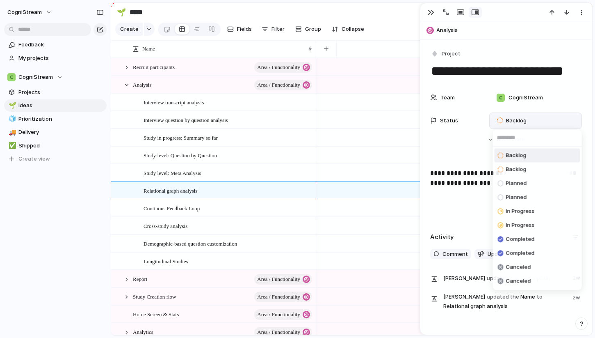
click at [447, 141] on div "Backlog Backlog Planned Planned In Progress In Progress Completed Completed Can…" at bounding box center [297, 169] width 595 height 338
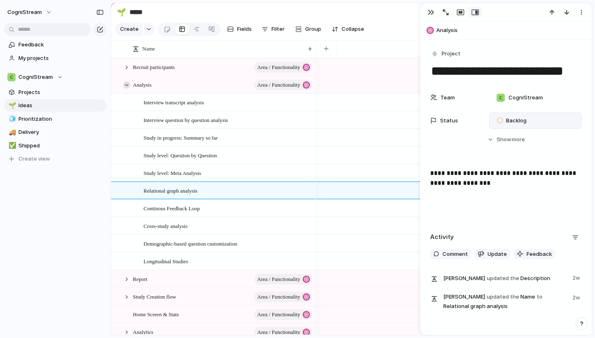
click at [126, 85] on div at bounding box center [126, 84] width 7 height 7
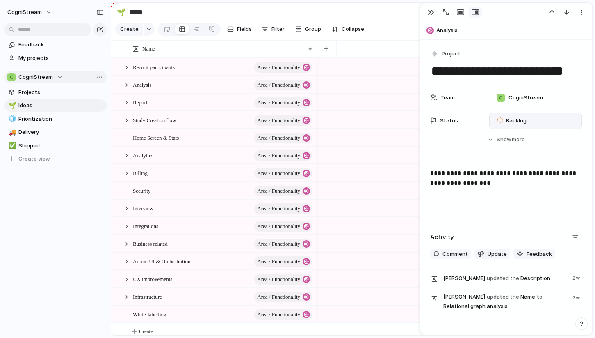
click at [62, 75] on button "CogniStream" at bounding box center [55, 77] width 103 height 12
click at [55, 210] on div "CogniStream ⚡ CogniStream_OLD ⚡ Engineering ⚡ Product Create new team" at bounding box center [297, 169] width 595 height 338
click at [43, 57] on span "My projects" at bounding box center [60, 58] width 85 height 8
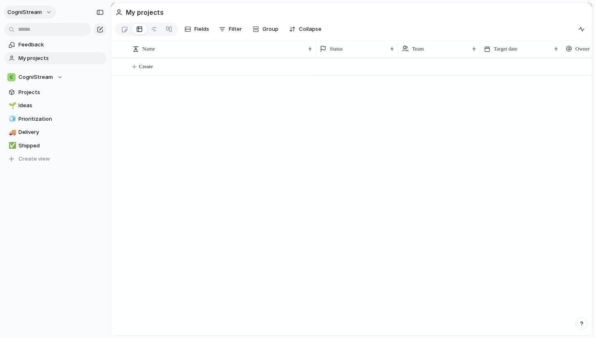
click at [35, 14] on span "CogniStream" at bounding box center [24, 12] width 34 height 8
click at [33, 30] on span "Settings" at bounding box center [30, 31] width 23 height 8
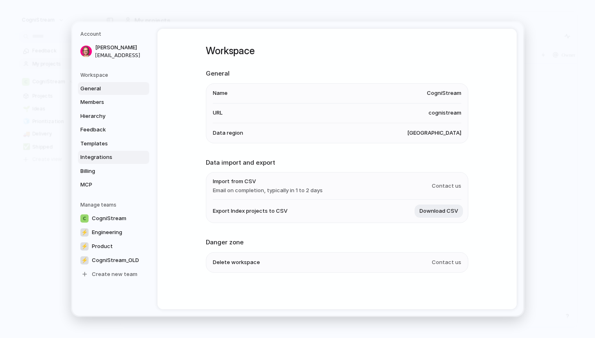
click at [102, 154] on span "Integrations" at bounding box center [106, 157] width 53 height 8
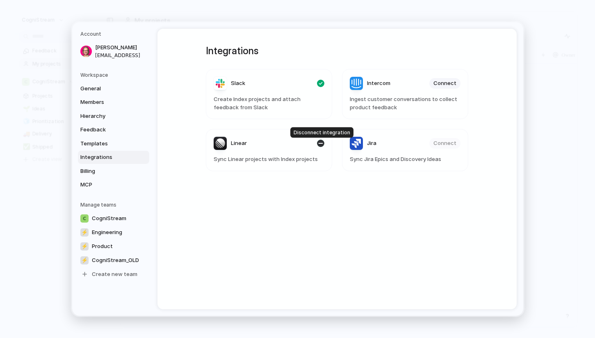
click at [321, 144] on div "button" at bounding box center [320, 142] width 7 height 7
click at [119, 256] on span "CogniStream_OLD" at bounding box center [115, 260] width 47 height 8
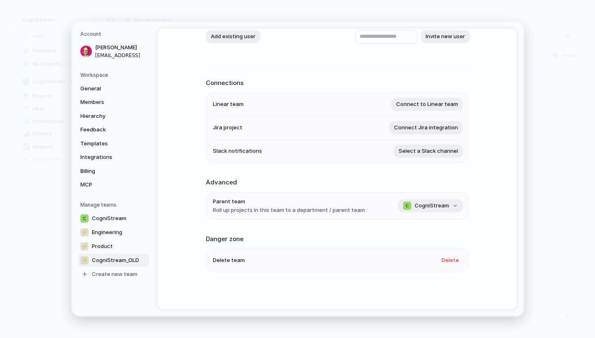
scroll to position [74, 0]
click at [452, 261] on span "Delete" at bounding box center [450, 260] width 17 height 8
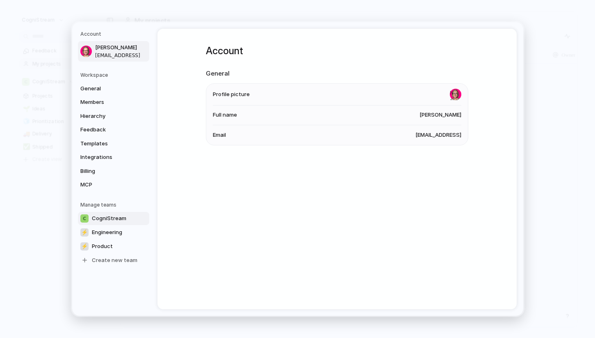
click at [109, 216] on span "CogniStream" at bounding box center [109, 218] width 34 height 8
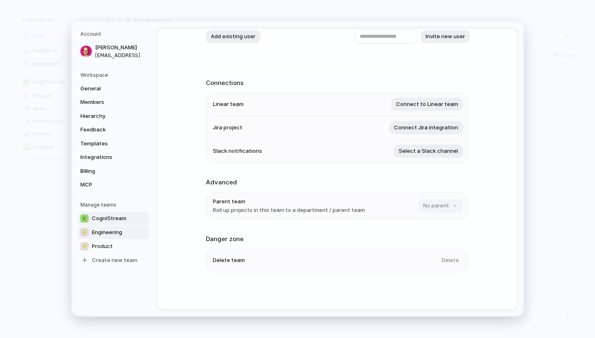
click at [101, 228] on span "Engineering" at bounding box center [107, 232] width 30 height 8
click at [118, 241] on link "⚡ Product" at bounding box center [113, 246] width 71 height 13
click at [109, 232] on span "Engineering" at bounding box center [107, 232] width 30 height 8
type input "**********"
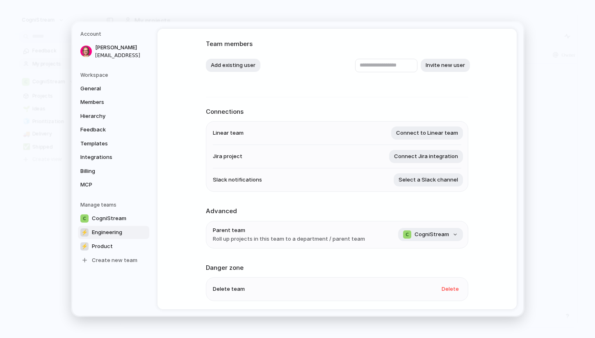
scroll to position [32, 0]
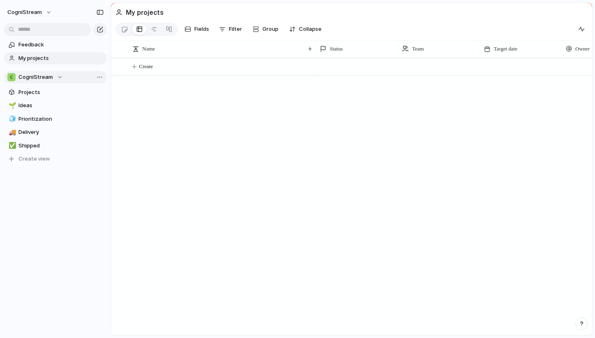
click at [45, 78] on span "CogniStream" at bounding box center [35, 77] width 34 height 8
click at [45, 78] on div "CogniStream ⚡ Engineering ⚡ Product Create new team" at bounding box center [297, 169] width 595 height 338
click at [40, 94] on span "Projects" at bounding box center [60, 92] width 85 height 8
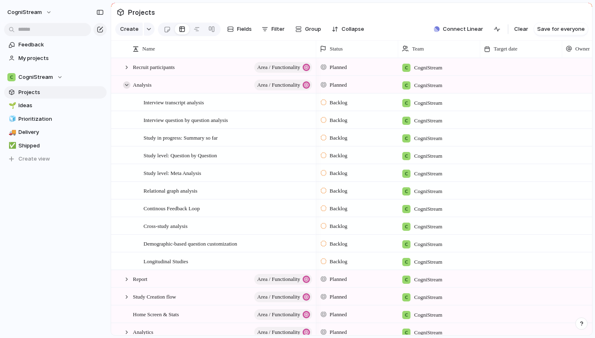
click at [126, 83] on div at bounding box center [126, 84] width 7 height 7
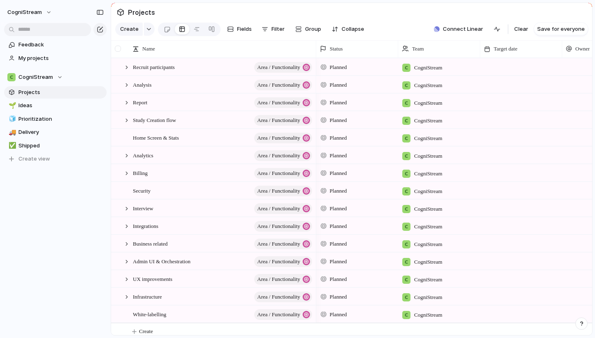
click at [119, 49] on div at bounding box center [118, 49] width 6 height 6
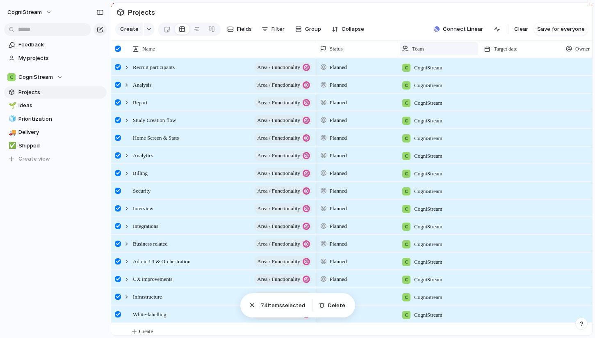
click at [423, 50] on span "Team" at bounding box center [418, 49] width 12 height 8
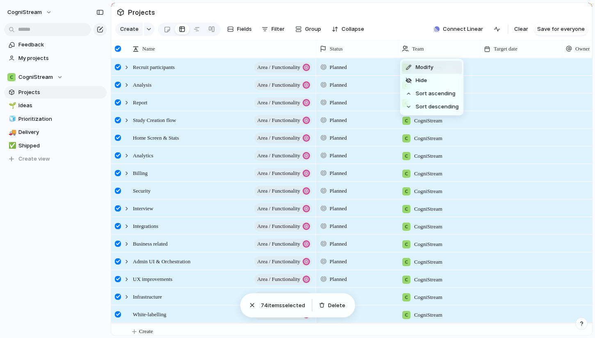
click at [429, 65] on span "Modify" at bounding box center [425, 67] width 18 height 8
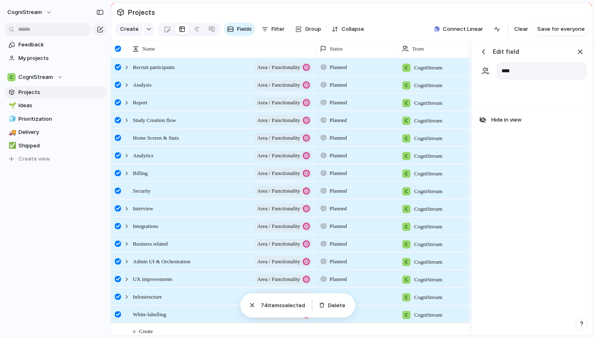
click at [482, 49] on div "button" at bounding box center [484, 52] width 8 height 8
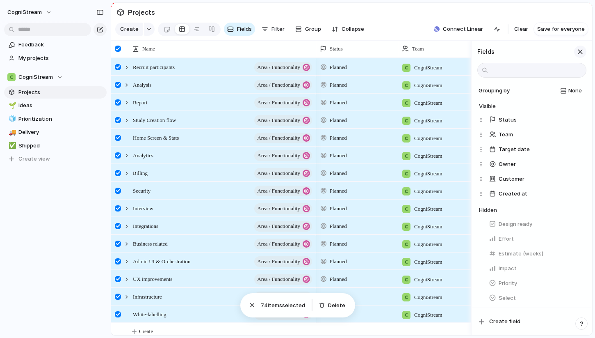
click at [579, 50] on div "button" at bounding box center [580, 51] width 9 height 9
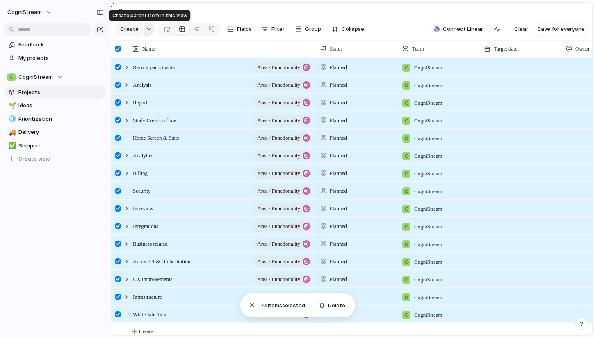
click at [148, 28] on div "button" at bounding box center [149, 28] width 6 height 3
click at [119, 47] on div at bounding box center [118, 49] width 6 height 6
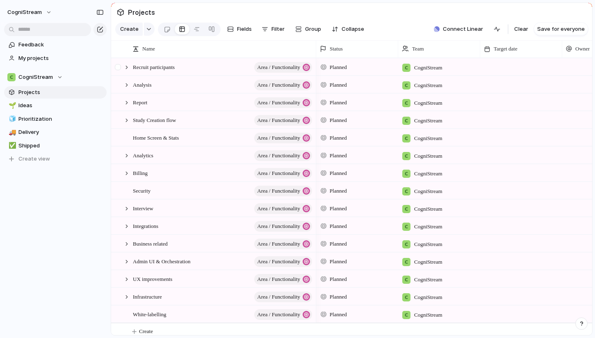
click at [116, 66] on div at bounding box center [118, 67] width 6 height 6
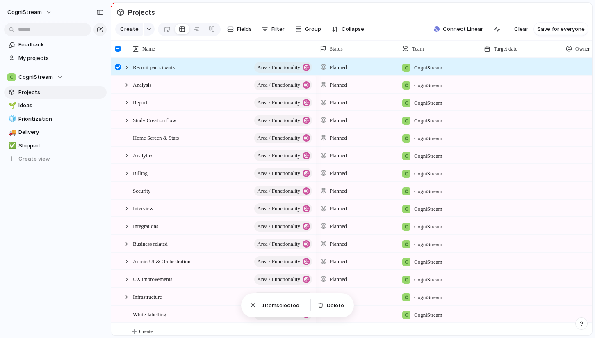
click at [117, 66] on div at bounding box center [118, 67] width 6 height 6
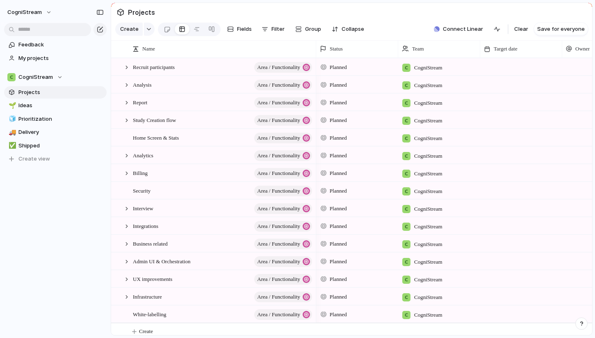
click at [429, 65] on span "CogniStream" at bounding box center [428, 68] width 28 height 8
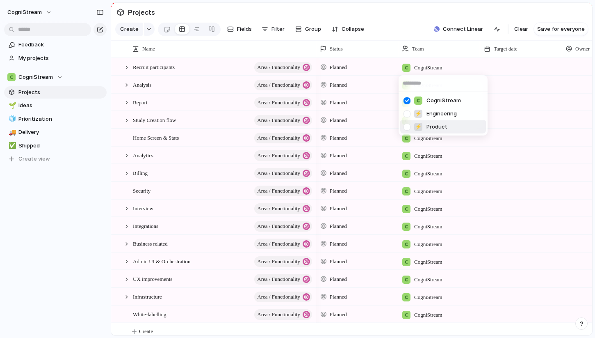
click at [409, 126] on div at bounding box center [407, 127] width 14 height 14
click at [409, 99] on div at bounding box center [407, 101] width 14 height 14
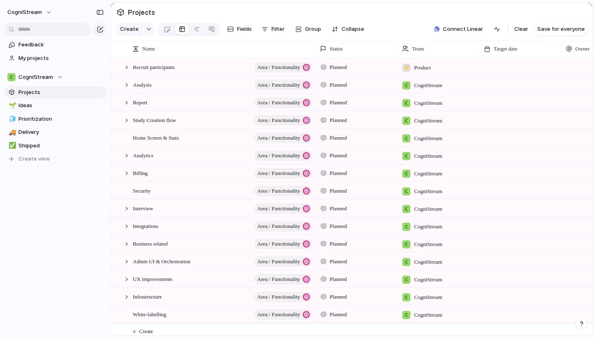
click at [423, 34] on div "CogniStream ⚡ Engineering ⚡ Product" at bounding box center [297, 169] width 595 height 338
click at [120, 48] on div at bounding box center [118, 49] width 6 height 6
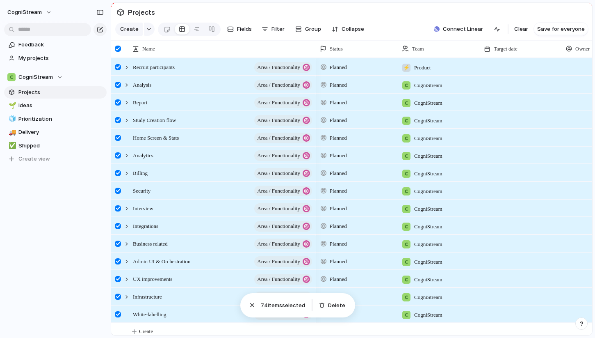
click at [437, 85] on span "CogniStream" at bounding box center [428, 85] width 28 height 8
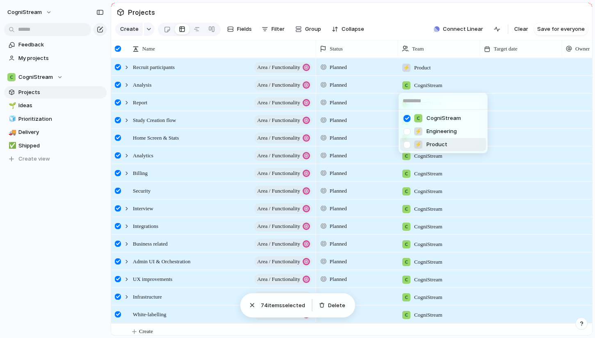
click at [432, 142] on span "Product" at bounding box center [437, 144] width 21 height 8
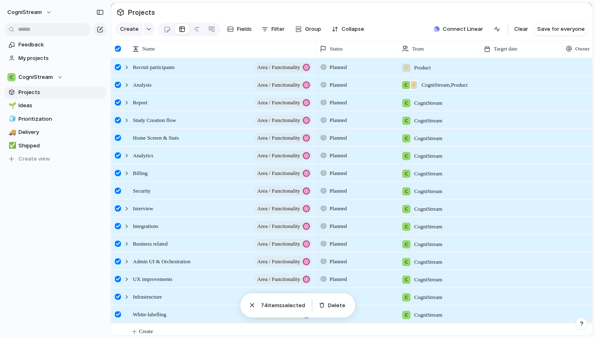
click at [428, 86] on span "CogniStream , Product" at bounding box center [445, 85] width 46 height 8
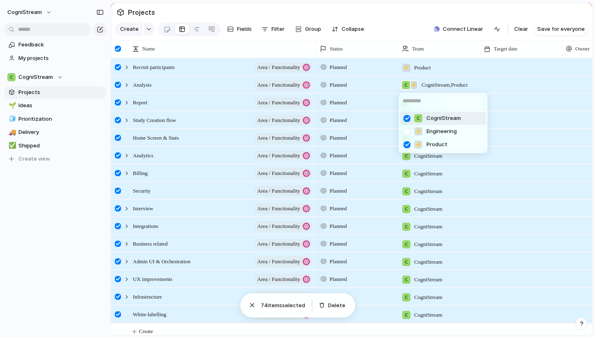
click at [409, 115] on div at bounding box center [407, 118] width 14 height 14
click at [455, 83] on div "CogniStream ⚡ Engineering ⚡ Product" at bounding box center [297, 169] width 595 height 338
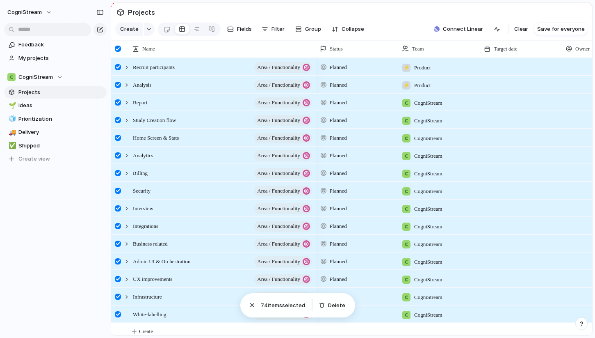
click at [442, 105] on span "CogniStream" at bounding box center [428, 103] width 28 height 8
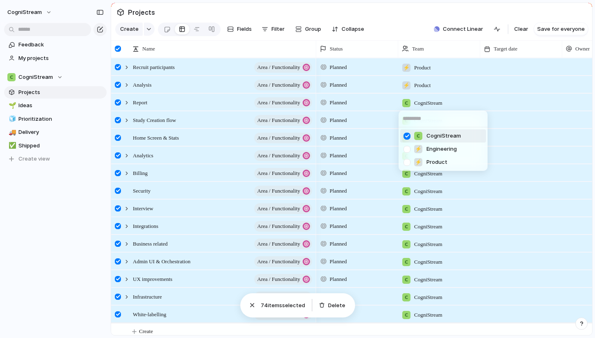
click at [409, 135] on div at bounding box center [407, 136] width 14 height 14
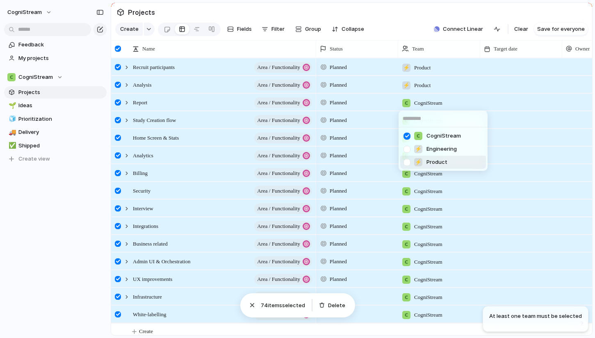
click at [407, 163] on div at bounding box center [407, 162] width 14 height 14
click at [407, 137] on div at bounding box center [407, 136] width 14 height 14
click at [445, 106] on div "CogniStream ⚡ Engineering ⚡ Product" at bounding box center [297, 169] width 595 height 338
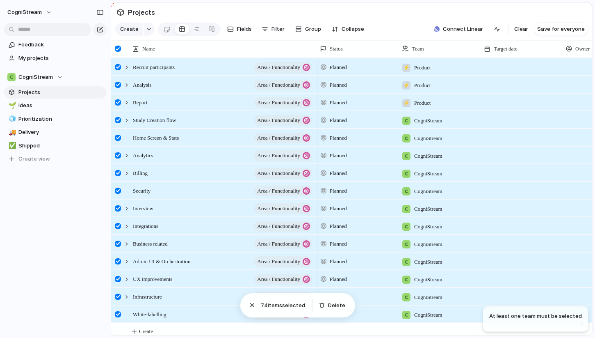
click at [436, 119] on span "CogniStream" at bounding box center [428, 120] width 28 height 8
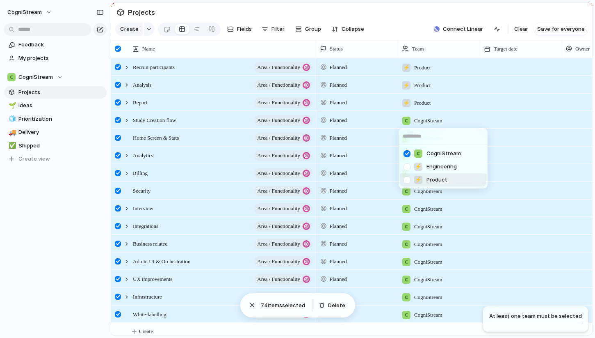
click at [408, 180] on div at bounding box center [407, 180] width 14 height 14
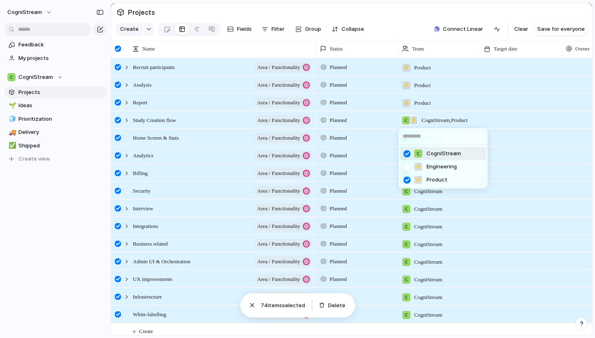
click at [409, 153] on div at bounding box center [407, 153] width 14 height 14
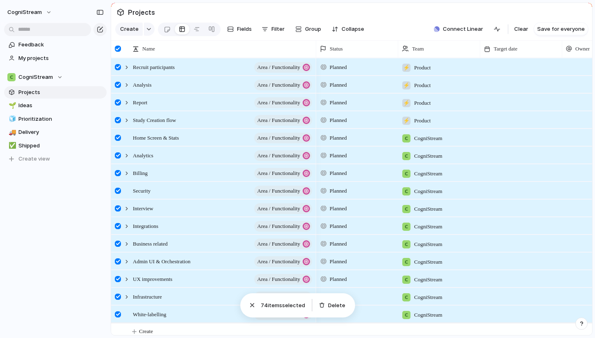
click at [458, 124] on div "CogniStream ⚡ Engineering ⚡ Product" at bounding box center [297, 169] width 595 height 338
click at [442, 139] on span "CogniStream" at bounding box center [428, 138] width 28 height 8
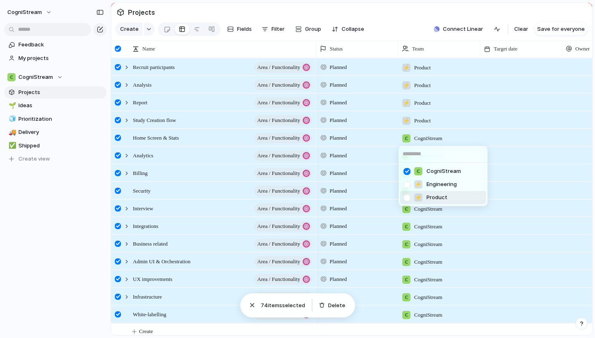
click at [408, 199] on div at bounding box center [407, 197] width 14 height 14
click at [408, 173] on div at bounding box center [407, 171] width 14 height 14
click at [444, 139] on div "CogniStream ⚡ Engineering ⚡ Product" at bounding box center [297, 169] width 595 height 338
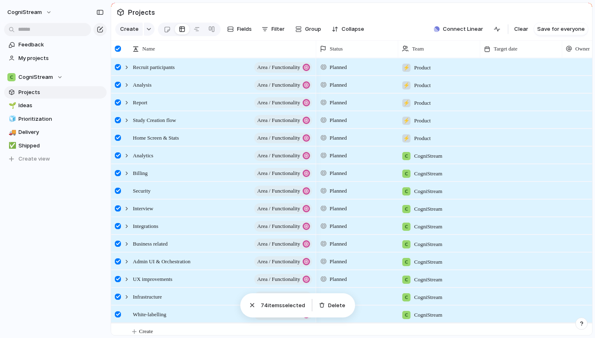
click at [443, 156] on span "CogniStream" at bounding box center [428, 156] width 28 height 8
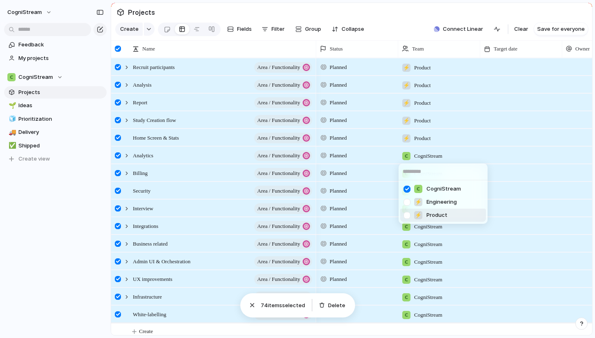
click at [408, 215] on div at bounding box center [407, 215] width 14 height 14
click at [409, 190] on div at bounding box center [407, 189] width 14 height 14
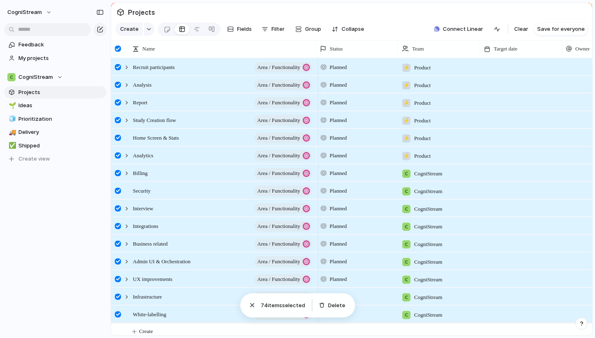
click at [462, 157] on div "CogniStream ⚡ Engineering ⚡ Product" at bounding box center [297, 169] width 595 height 338
click at [446, 173] on div "CogniStream" at bounding box center [422, 171] width 47 height 14
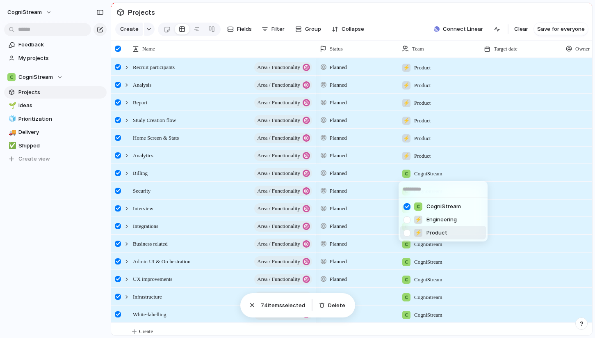
click at [407, 234] on div at bounding box center [407, 233] width 14 height 14
click at [407, 208] on div at bounding box center [407, 206] width 14 height 14
click at [447, 172] on div "CogniStream ⚡ Engineering ⚡ Product" at bounding box center [297, 169] width 595 height 338
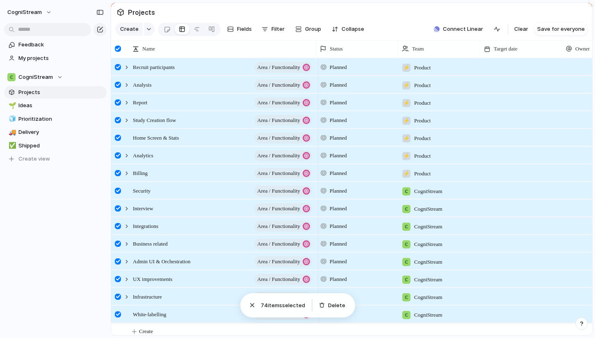
click at [441, 193] on span "CogniStream" at bounding box center [428, 191] width 28 height 8
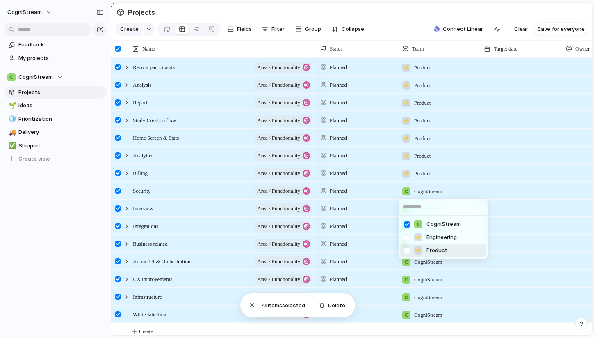
click at [407, 251] on div at bounding box center [407, 250] width 14 height 14
click at [408, 224] on div at bounding box center [407, 224] width 14 height 14
click at [449, 186] on div "CogniStream ⚡ Engineering ⚡ Product" at bounding box center [297, 169] width 595 height 338
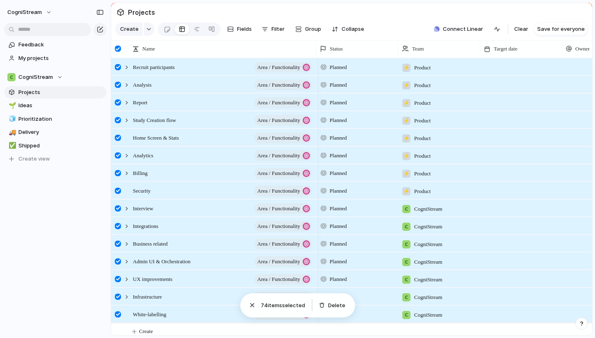
click at [443, 212] on span "CogniStream" at bounding box center [428, 209] width 28 height 8
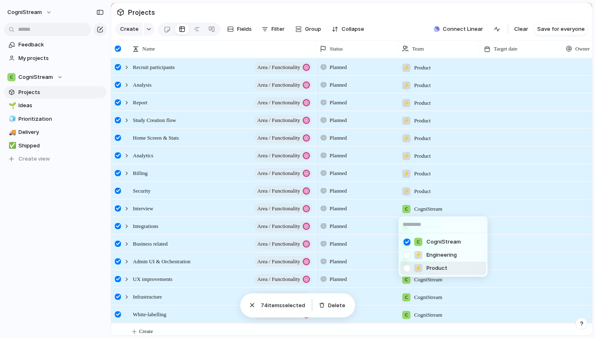
click at [408, 269] on div at bounding box center [407, 268] width 14 height 14
click at [408, 241] on div at bounding box center [407, 242] width 14 height 14
click at [456, 209] on div "CogniStream ⚡ Engineering ⚡ Product" at bounding box center [297, 169] width 595 height 338
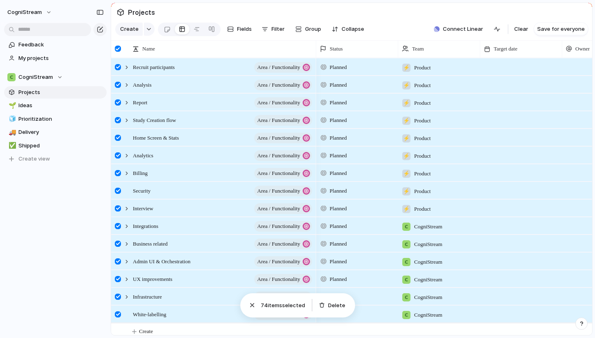
click at [442, 226] on span "CogniStream" at bounding box center [428, 226] width 28 height 8
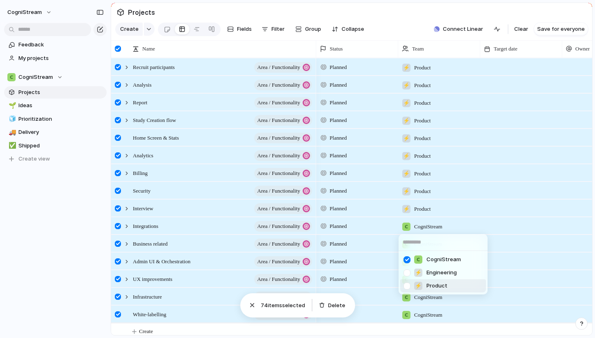
click at [407, 286] on div at bounding box center [407, 286] width 14 height 14
click at [408, 261] on div at bounding box center [407, 259] width 14 height 14
click at [460, 231] on div "CogniStream ⚡ Engineering ⚡ Product" at bounding box center [297, 169] width 595 height 338
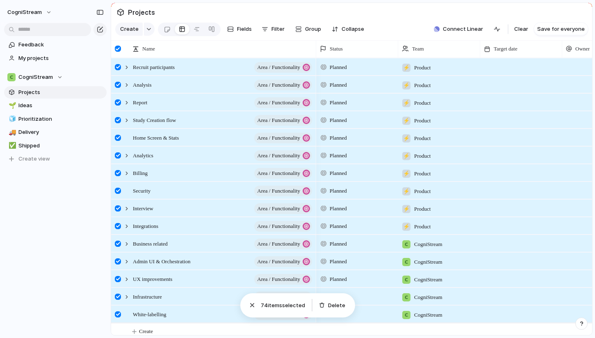
click at [442, 245] on span "CogniStream" at bounding box center [428, 244] width 28 height 8
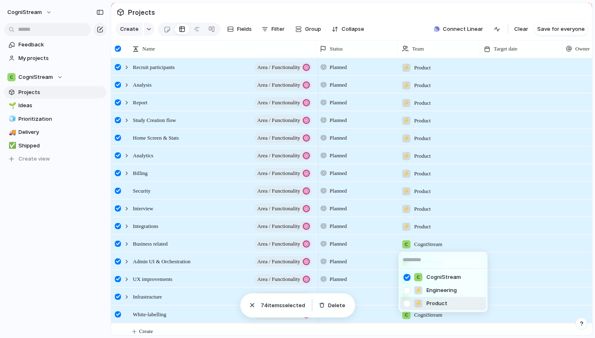
click at [408, 304] on div at bounding box center [407, 303] width 14 height 14
click at [407, 278] on div at bounding box center [407, 277] width 14 height 14
click at [449, 243] on div "CogniStream ⚡ Engineering ⚡ Product" at bounding box center [297, 169] width 595 height 338
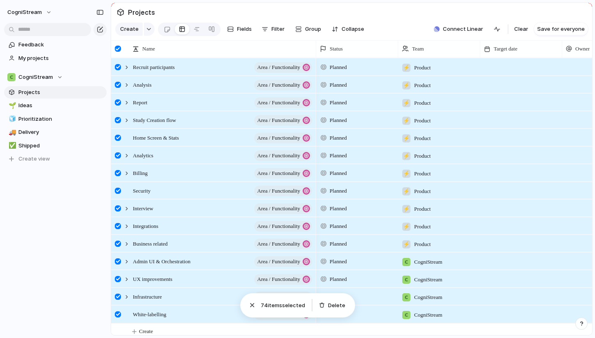
click at [443, 262] on span "CogniStream" at bounding box center [428, 262] width 28 height 8
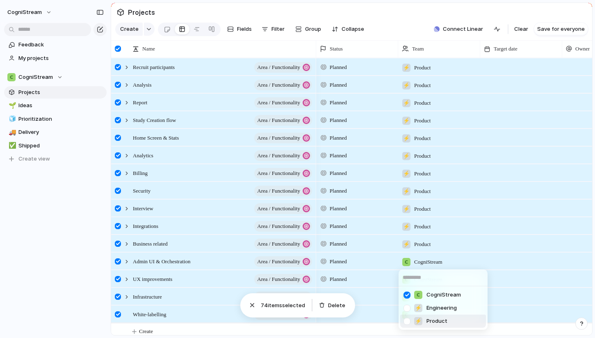
click at [407, 321] on div at bounding box center [407, 321] width 14 height 14
click at [407, 295] on div at bounding box center [407, 295] width 14 height 14
click at [464, 255] on div "CogniStream ⚡ Engineering ⚡ Product" at bounding box center [297, 169] width 595 height 338
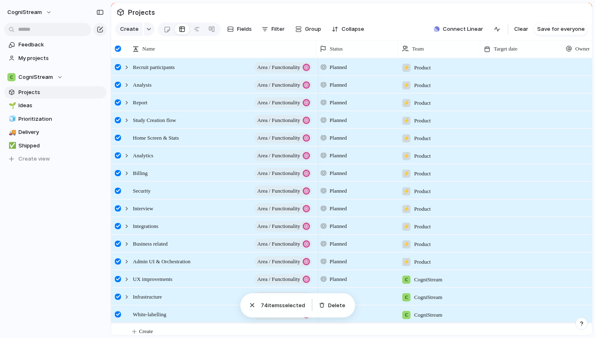
click at [439, 279] on span "CogniStream" at bounding box center [428, 279] width 28 height 8
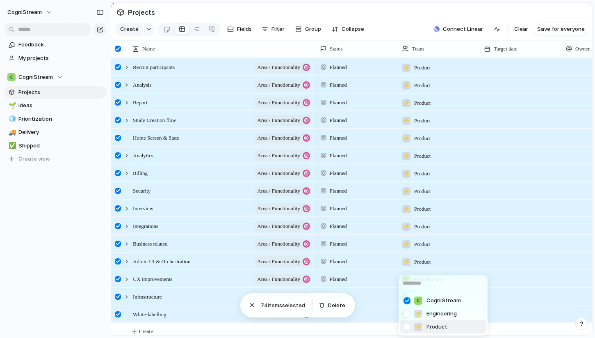
click at [409, 328] on div at bounding box center [407, 327] width 14 height 14
click at [407, 301] on div at bounding box center [407, 300] width 14 height 14
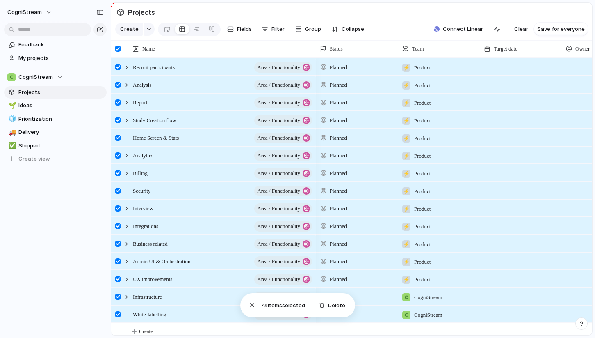
click at [452, 270] on div "CogniStream ⚡ Engineering ⚡ Product" at bounding box center [297, 169] width 595 height 338
click at [443, 297] on span "CogniStream" at bounding box center [428, 297] width 28 height 8
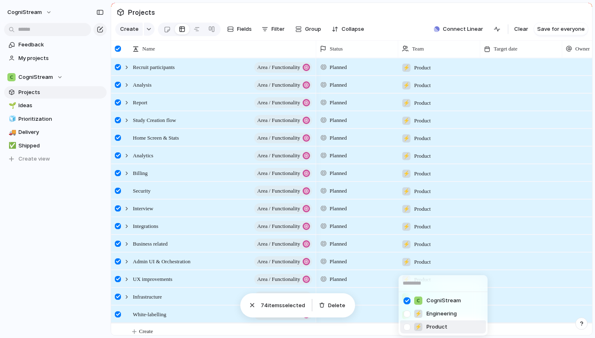
click at [409, 326] on div at bounding box center [407, 327] width 14 height 14
click at [409, 303] on div at bounding box center [407, 300] width 14 height 14
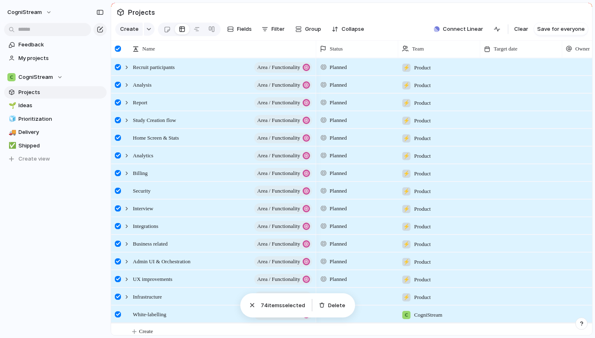
click at [459, 270] on div "CogniStream ⚡ Engineering ⚡ Product" at bounding box center [297, 169] width 595 height 338
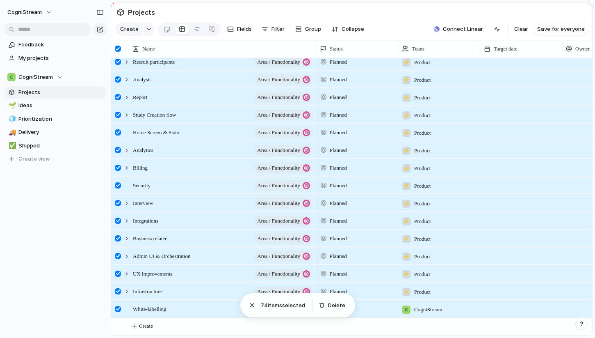
scroll to position [6, 0]
click at [436, 308] on span "CogniStream" at bounding box center [428, 309] width 28 height 8
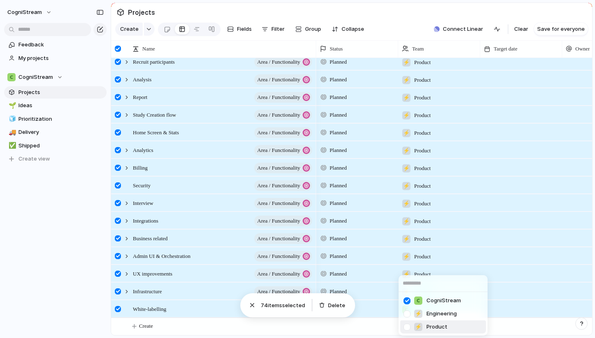
click at [406, 326] on div at bounding box center [407, 327] width 14 height 14
click at [406, 300] on div at bounding box center [407, 300] width 14 height 14
click at [481, 240] on div "CogniStream ⚡ Engineering ⚡ Product" at bounding box center [297, 169] width 595 height 338
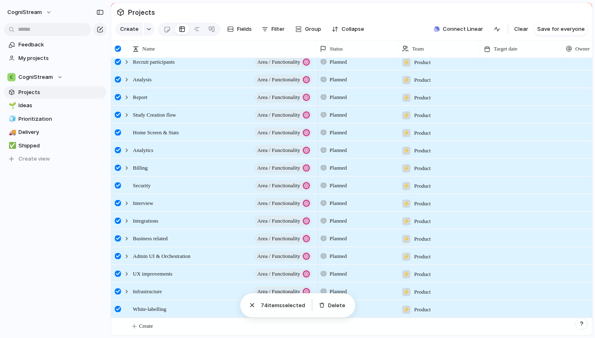
click at [33, 91] on span "Projects" at bounding box center [60, 92] width 85 height 8
click at [57, 77] on div "CogniStream" at bounding box center [34, 77] width 55 height 8
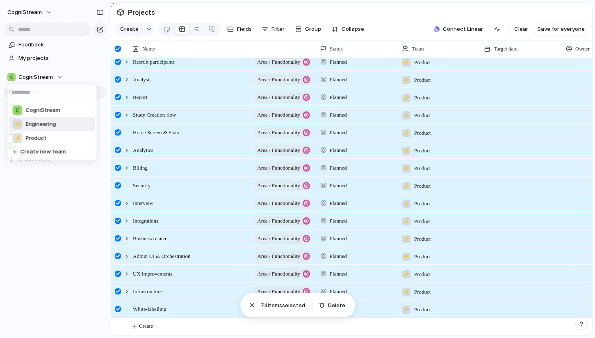
click at [41, 125] on span "Engineering" at bounding box center [41, 124] width 30 height 8
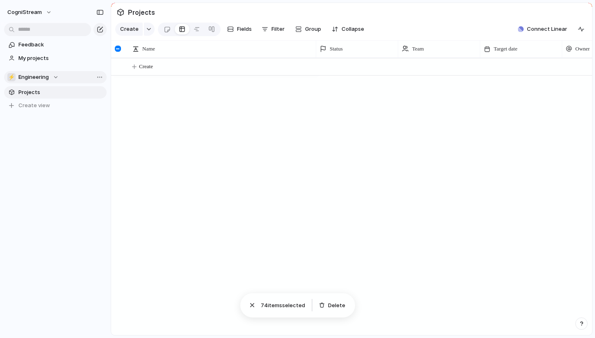
scroll to position [2, 0]
click at [54, 76] on div "⚡ Engineering" at bounding box center [32, 77] width 51 height 8
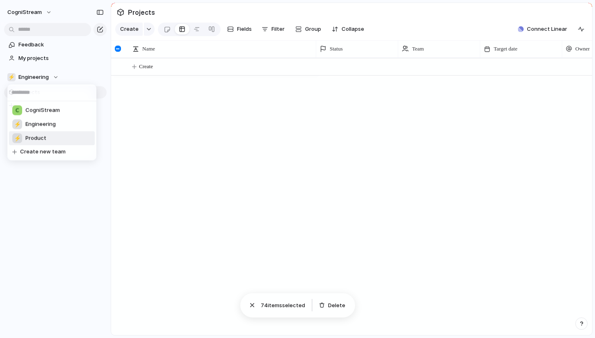
click at [42, 139] on span "Product" at bounding box center [35, 138] width 21 height 8
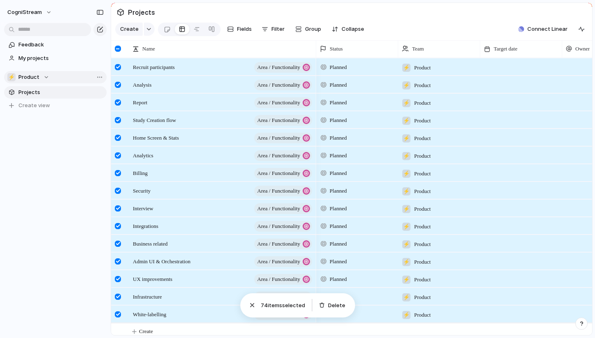
click at [38, 77] on span "Product" at bounding box center [28, 77] width 21 height 8
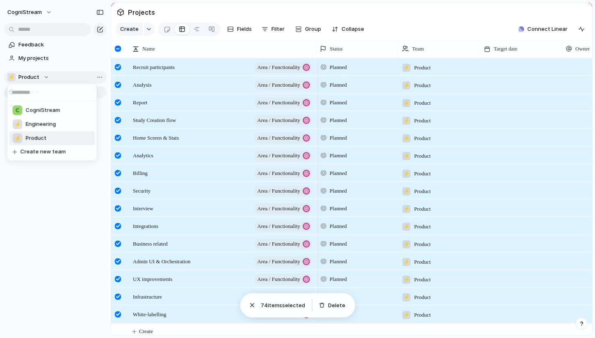
click at [38, 77] on div "CogniStream ⚡ Engineering ⚡ Product Create new team" at bounding box center [297, 169] width 595 height 338
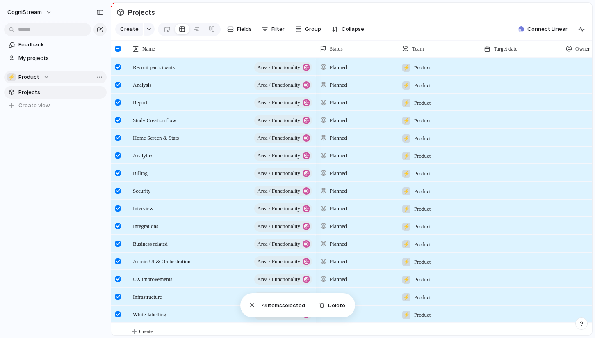
click at [38, 76] on span "Product" at bounding box center [28, 77] width 21 height 8
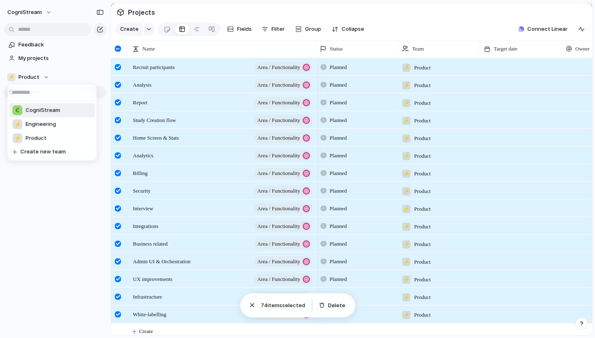
click at [37, 109] on span "CogniStream" at bounding box center [43, 110] width 34 height 8
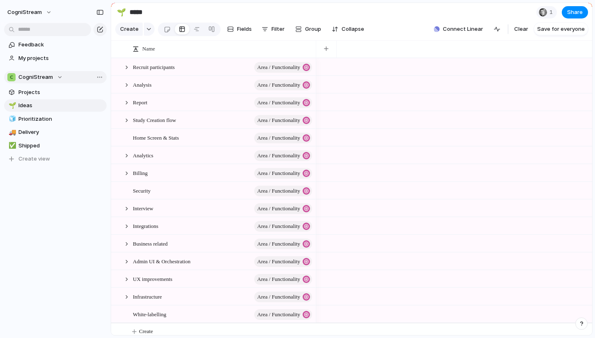
click at [50, 79] on span "CogniStream" at bounding box center [35, 77] width 34 height 8
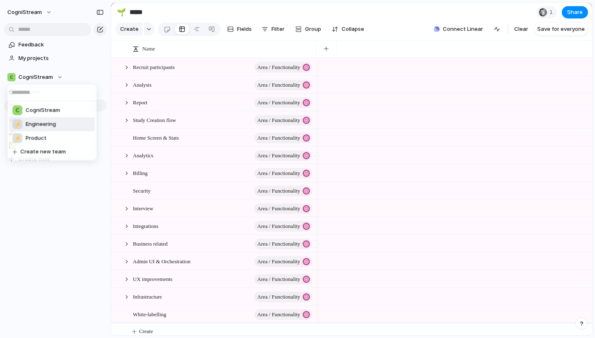
click at [35, 123] on span "Engineering" at bounding box center [41, 124] width 30 height 8
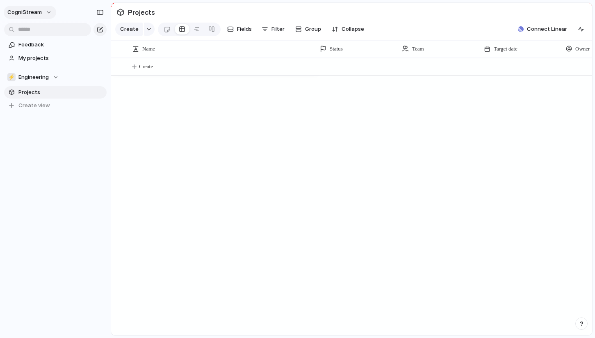
click at [33, 12] on span "CogniStream" at bounding box center [24, 12] width 34 height 8
click at [443, 22] on div "Settings Invite members Change theme Sign out" at bounding box center [297, 169] width 595 height 338
click at [524, 31] on div "button" at bounding box center [521, 29] width 6 height 6
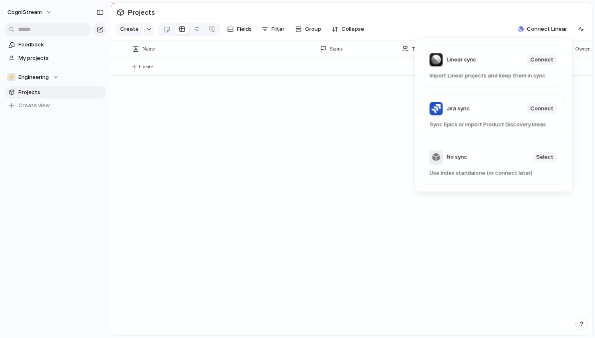
click at [451, 22] on div "Linear sync Connect Import Linear projects and keep them in sync Jira sync Conn…" at bounding box center [297, 169] width 595 height 338
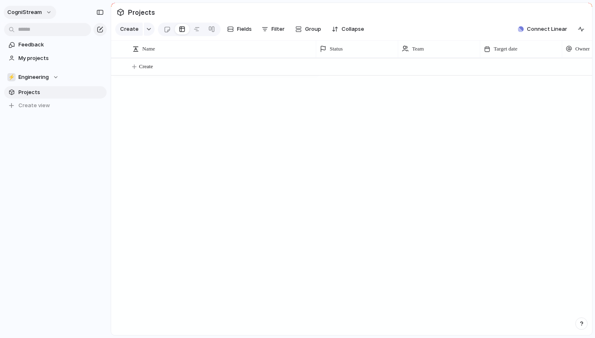
click at [32, 11] on span "CogniStream" at bounding box center [24, 12] width 34 height 8
click at [33, 31] on span "Settings" at bounding box center [30, 31] width 23 height 8
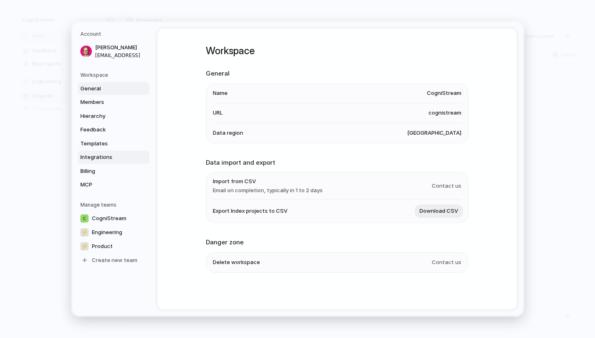
click at [100, 154] on span "Integrations" at bounding box center [106, 157] width 53 height 8
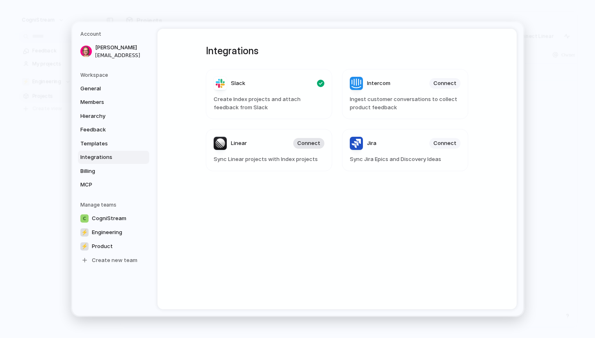
click at [304, 141] on span "Connect" at bounding box center [308, 143] width 23 height 8
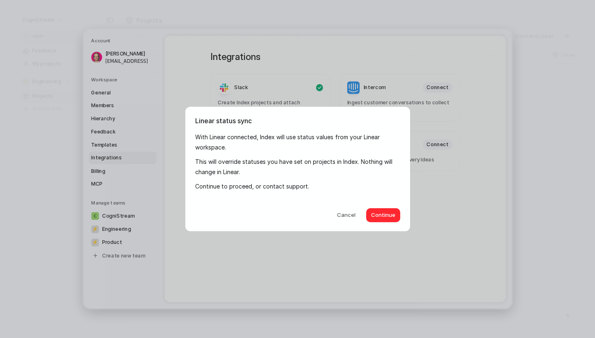
click at [379, 213] on span "Continue" at bounding box center [383, 215] width 24 height 8
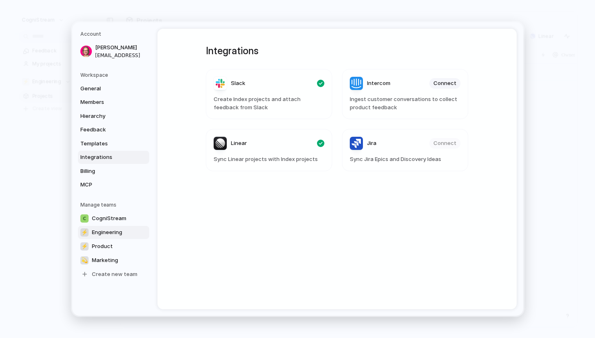
click at [104, 228] on span "Engineering" at bounding box center [107, 232] width 30 height 8
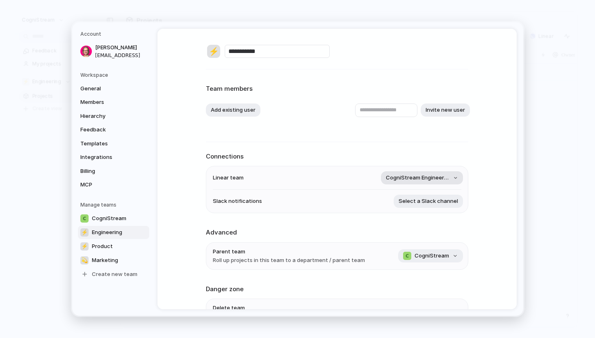
click at [389, 178] on span "CogniStream Engineering" at bounding box center [418, 178] width 64 height 8
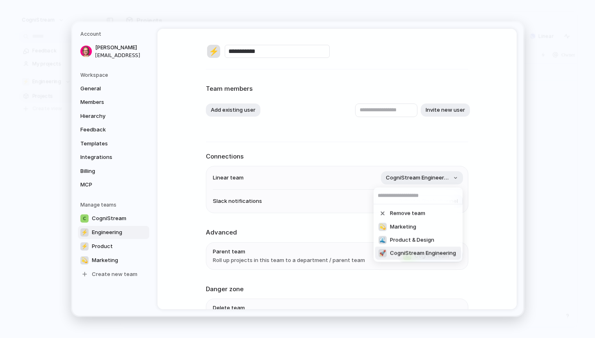
click at [399, 251] on span "CogniStream Engineering" at bounding box center [423, 253] width 66 height 8
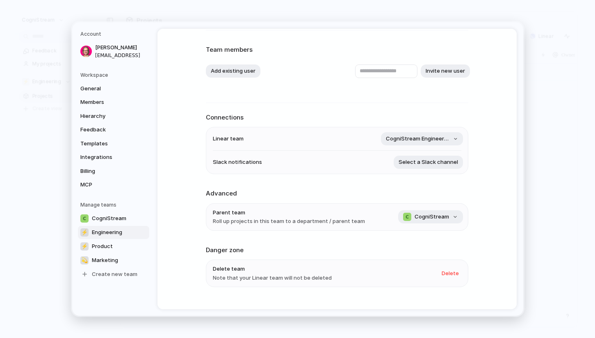
scroll to position [43, 0]
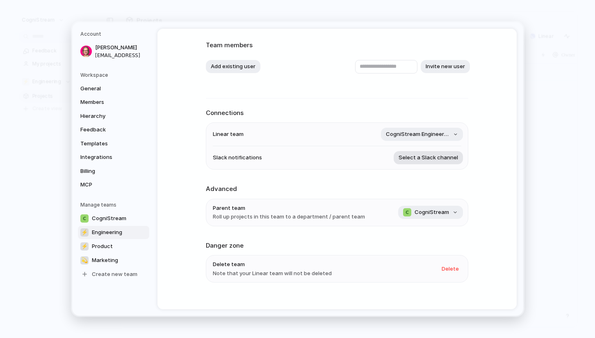
click at [421, 160] on span "Select a Slack channel" at bounding box center [428, 157] width 59 height 8
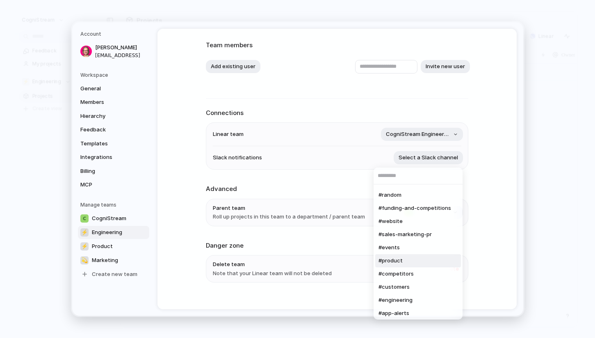
scroll to position [13, 0]
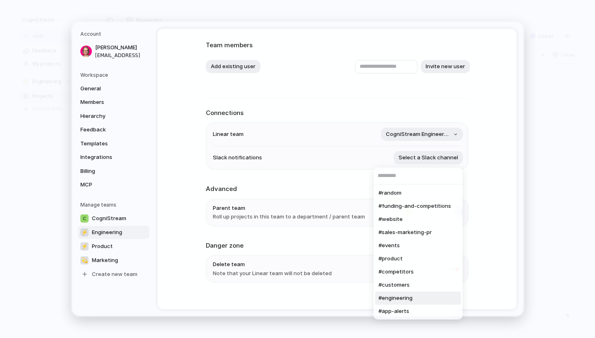
click at [404, 297] on span "#engineering" at bounding box center [396, 298] width 34 height 8
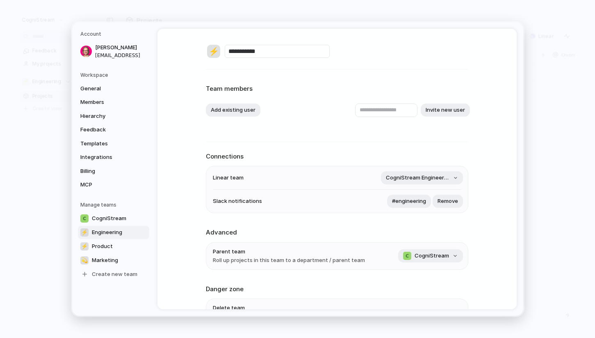
scroll to position [0, 0]
click at [112, 244] on link "⚡ Product" at bounding box center [113, 246] width 71 height 13
click at [368, 203] on li "Slack notifications #engineering Remove" at bounding box center [337, 201] width 249 height 23
click at [444, 201] on span "Remove" at bounding box center [448, 201] width 21 height 8
click at [119, 228] on span "Engineering" at bounding box center [107, 232] width 30 height 8
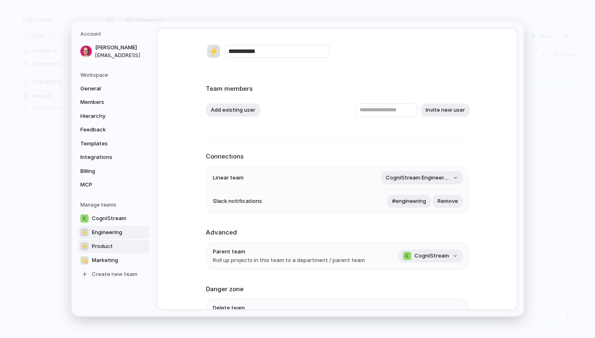
click at [115, 242] on link "⚡ Product" at bounding box center [113, 246] width 71 height 13
click at [419, 199] on span "Select a Slack channel" at bounding box center [428, 201] width 59 height 8
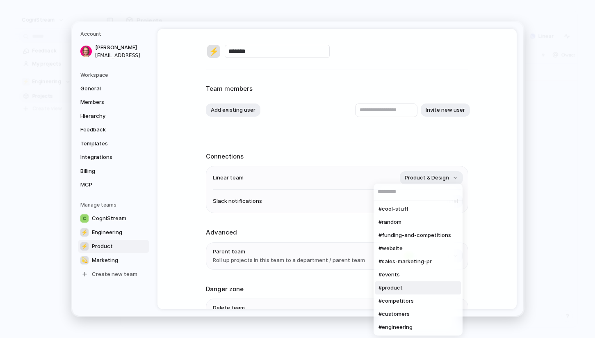
click at [403, 288] on li "#product" at bounding box center [418, 287] width 86 height 13
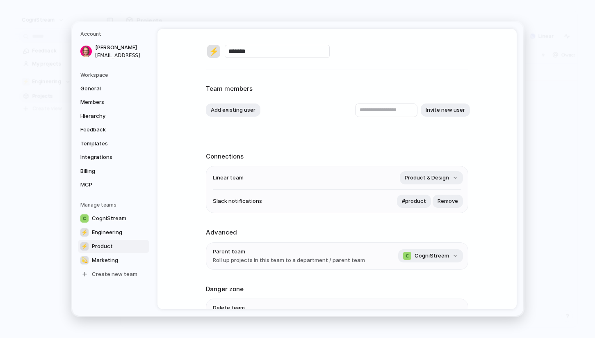
click at [348, 225] on div "⚡ ******* Team members Add existing user Invite new user Connections Linear tea…" at bounding box center [337, 196] width 263 height 334
click at [251, 107] on button "Add existing user" at bounding box center [233, 109] width 55 height 13
click at [244, 144] on span "[PERSON_NAME]" at bounding box center [243, 145] width 42 height 8
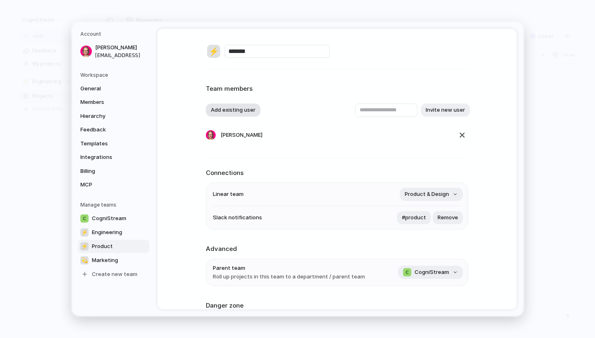
click at [238, 106] on button "Add existing user" at bounding box center [233, 109] width 55 height 13
click at [236, 159] on span "[PERSON_NAME]" at bounding box center [243, 158] width 42 height 8
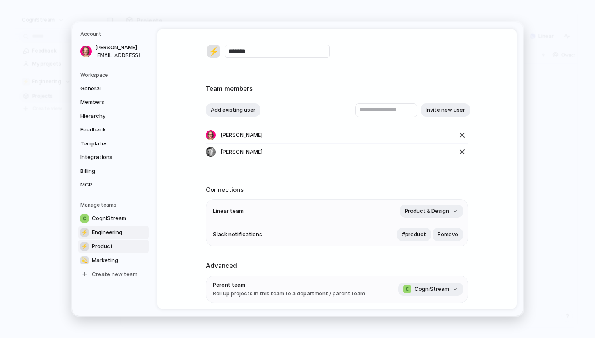
click at [119, 226] on link "⚡ Engineering" at bounding box center [113, 232] width 71 height 13
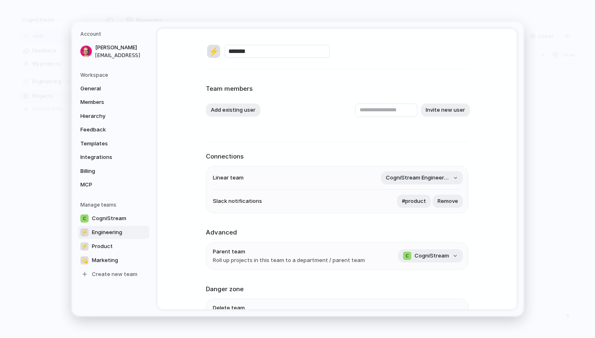
type input "**********"
click at [231, 112] on button "Add existing user" at bounding box center [233, 109] width 55 height 13
click at [230, 145] on span "[PERSON_NAME]" at bounding box center [243, 145] width 42 height 8
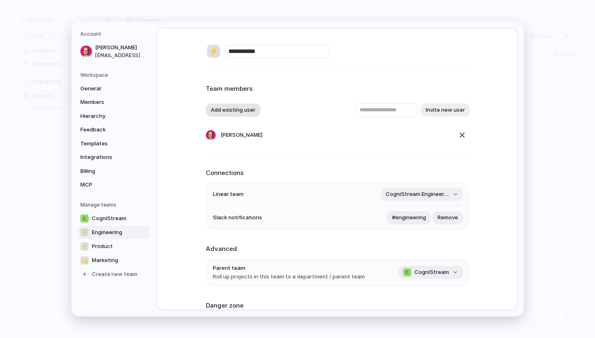
click at [232, 106] on button "Add existing user" at bounding box center [233, 109] width 55 height 13
click at [227, 157] on span "[PERSON_NAME]" at bounding box center [243, 158] width 42 height 8
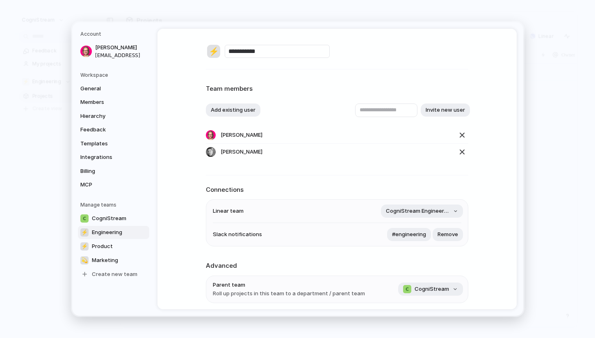
click at [184, 138] on div "**********" at bounding box center [337, 169] width 359 height 280
click at [103, 256] on span "Marketing" at bounding box center [105, 260] width 26 height 8
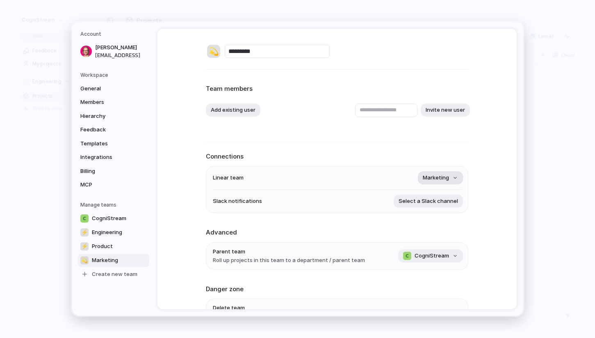
click at [438, 178] on span "Marketing" at bounding box center [436, 178] width 26 height 8
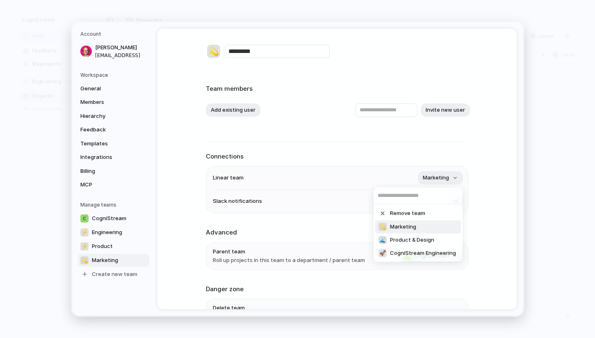
click at [413, 222] on li "💫 Marketing" at bounding box center [418, 226] width 86 height 13
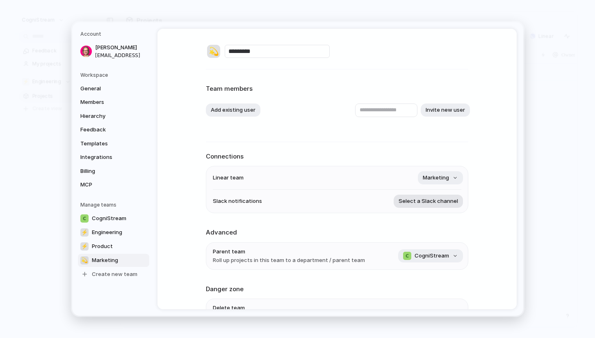
click at [432, 201] on span "Select a Slack channel" at bounding box center [428, 201] width 59 height 8
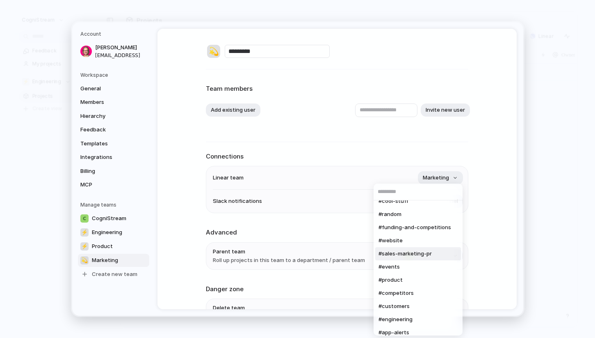
scroll to position [10, 0]
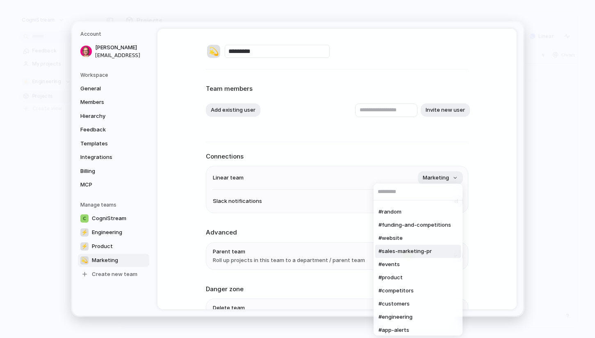
click at [415, 251] on span "#sales-marketing-pr" at bounding box center [405, 251] width 53 height 8
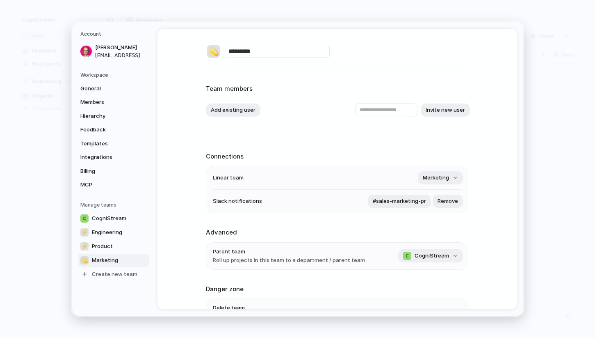
click at [475, 222] on div "💫 ********* Team members Add existing user Invite new user Connections Linear t…" at bounding box center [337, 169] width 359 height 280
click at [239, 111] on button "Add existing user" at bounding box center [233, 109] width 55 height 13
click at [235, 144] on span "[PERSON_NAME]" at bounding box center [243, 145] width 42 height 8
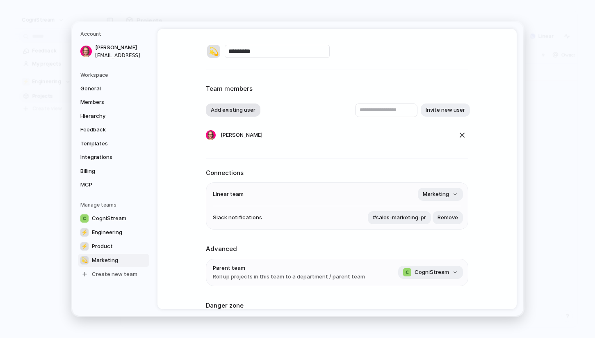
click at [238, 108] on button "Add existing user" at bounding box center [233, 109] width 55 height 13
click at [228, 159] on span "[PERSON_NAME]" at bounding box center [243, 158] width 42 height 8
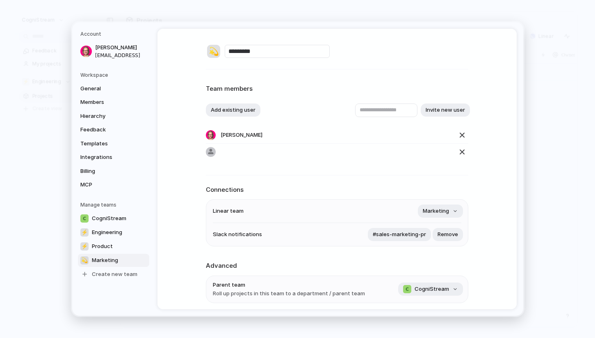
click at [180, 154] on div "💫 ********* Team members Add existing user Invite new user [PERSON_NAME] Connec…" at bounding box center [337, 169] width 359 height 280
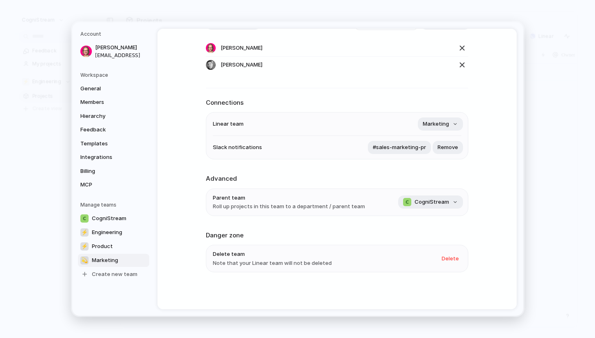
scroll to position [87, 0]
click at [110, 228] on span "Engineering" at bounding box center [107, 232] width 30 height 8
click at [101, 243] on span "Product" at bounding box center [102, 246] width 21 height 8
type input "*******"
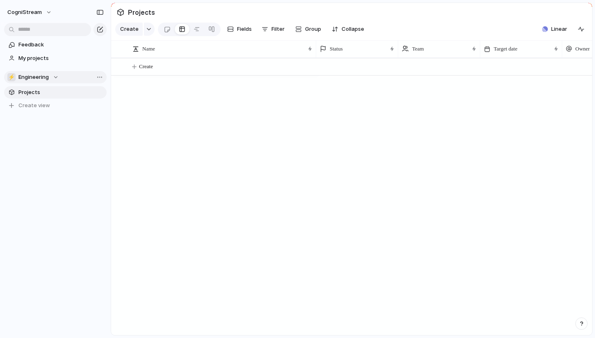
click at [51, 79] on div "⚡ Engineering" at bounding box center [32, 77] width 51 height 8
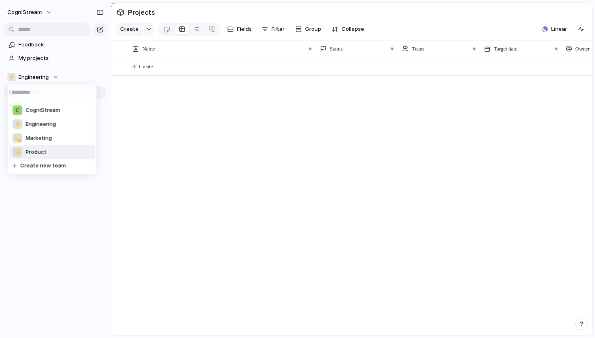
click at [39, 150] on span "Product" at bounding box center [36, 152] width 21 height 8
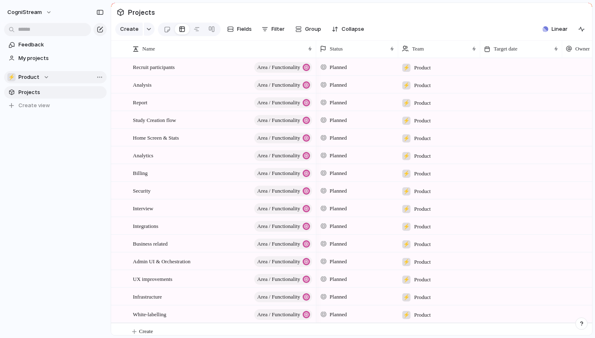
click at [37, 74] on span "Product" at bounding box center [28, 77] width 21 height 8
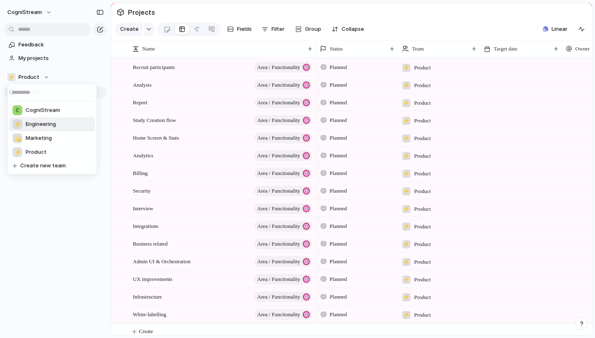
click at [39, 121] on span "Engineering" at bounding box center [41, 124] width 30 height 8
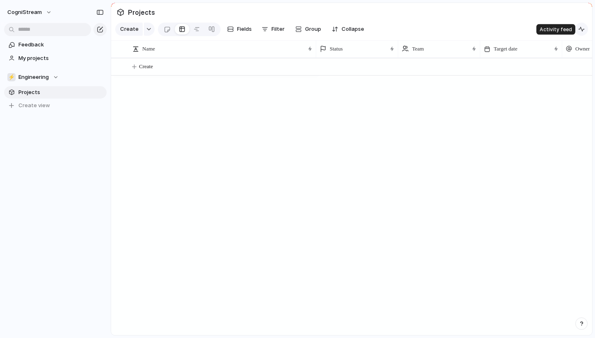
click at [578, 29] on button "button" at bounding box center [581, 29] width 13 height 13
click at [557, 29] on span "Linear" at bounding box center [560, 29] width 16 height 8
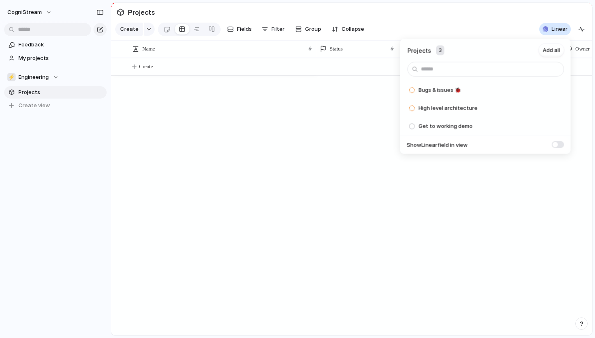
click at [557, 146] on span at bounding box center [558, 144] width 12 height 7
click at [549, 47] on span "Add all" at bounding box center [551, 50] width 17 height 8
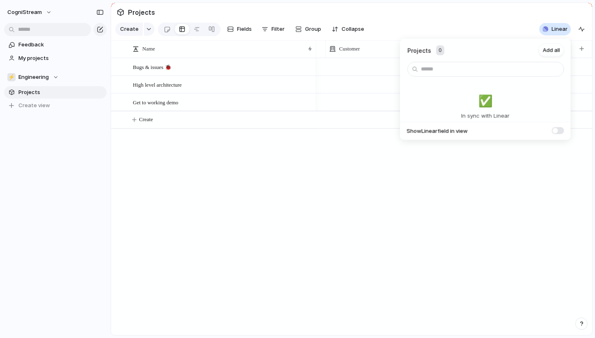
click at [130, 135] on div "Projects 0 Add all ✅️ In sync with Linear Show Linear field in view" at bounding box center [297, 169] width 595 height 338
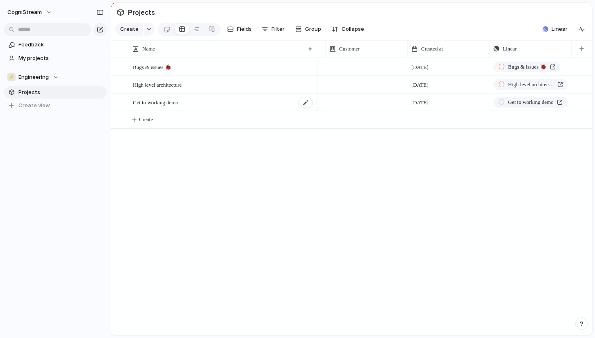
click at [149, 101] on span "Get to working demo" at bounding box center [156, 101] width 46 height 9
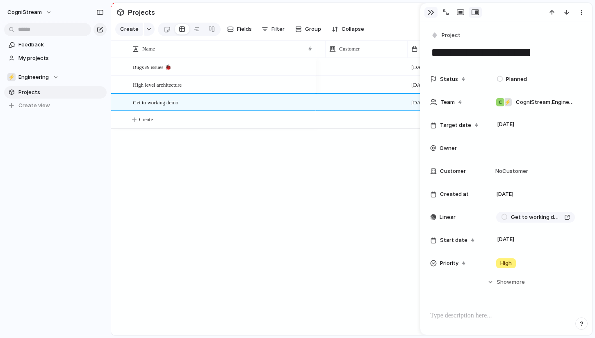
click at [432, 14] on div "button" at bounding box center [431, 12] width 7 height 7
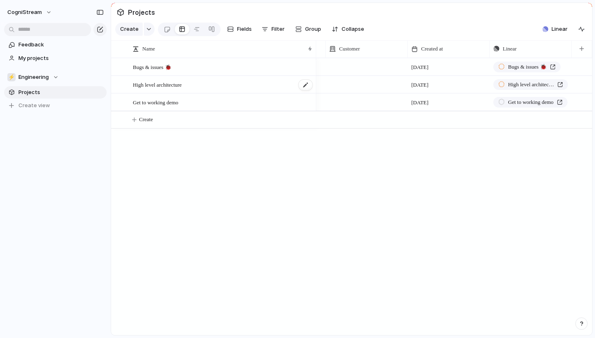
click at [194, 85] on div "High level architecture" at bounding box center [223, 84] width 180 height 17
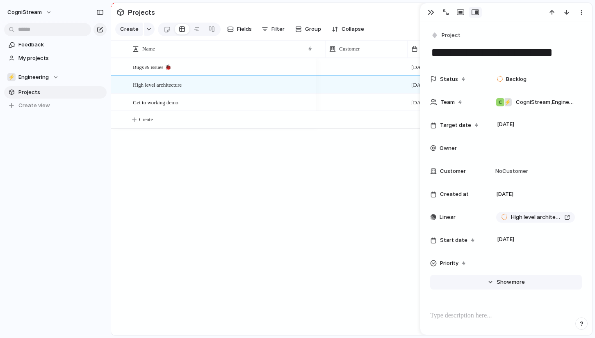
click at [499, 281] on span "Show" at bounding box center [504, 282] width 15 height 8
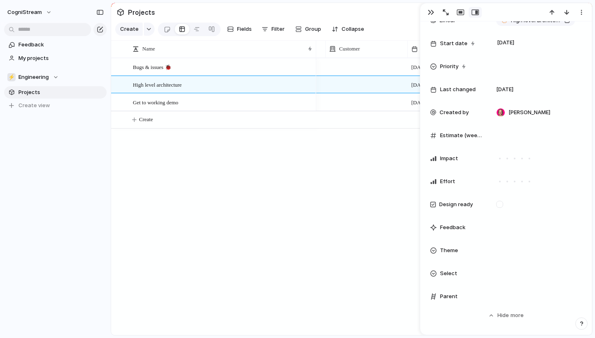
scroll to position [197, 0]
click at [284, 103] on div "Get to working demo" at bounding box center [223, 102] width 180 height 17
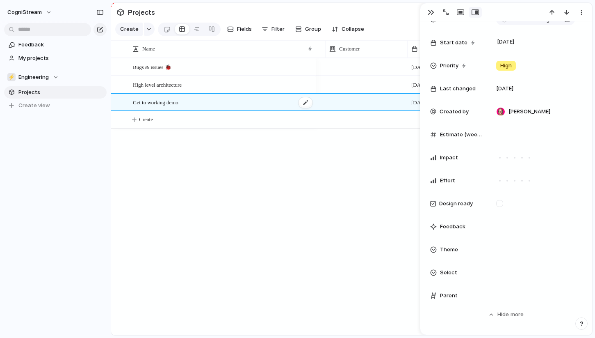
type textarea "**********"
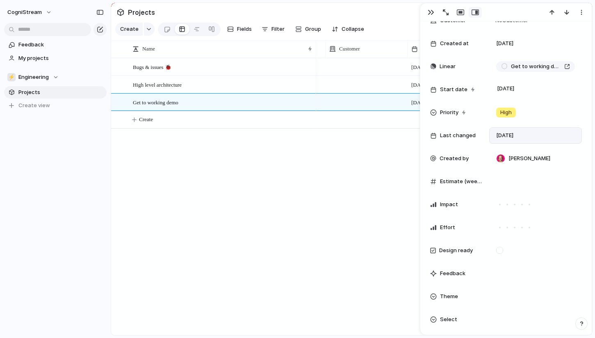
scroll to position [145, 0]
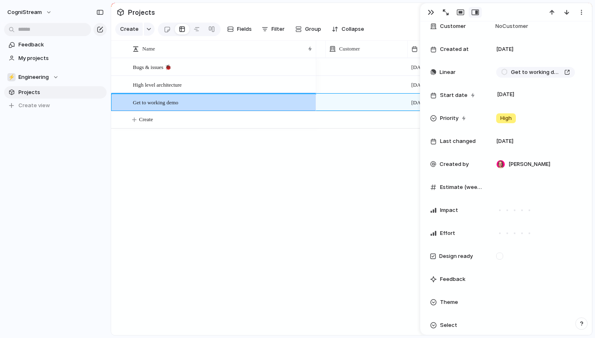
click at [174, 171] on div "Bugs & issues 🐞 High level architecture Get to working demo [DATE] Bugs & issue…" at bounding box center [351, 196] width 481 height 277
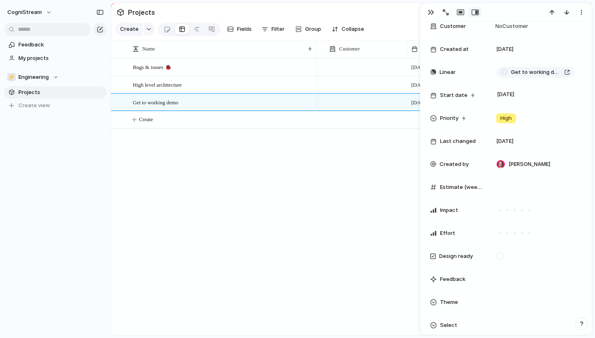
click at [174, 171] on div "Bugs & issues 🐞 High level architecture Get to working demo [DATE] Bugs & issue…" at bounding box center [351, 196] width 481 height 277
click at [197, 28] on div at bounding box center [197, 29] width 7 height 13
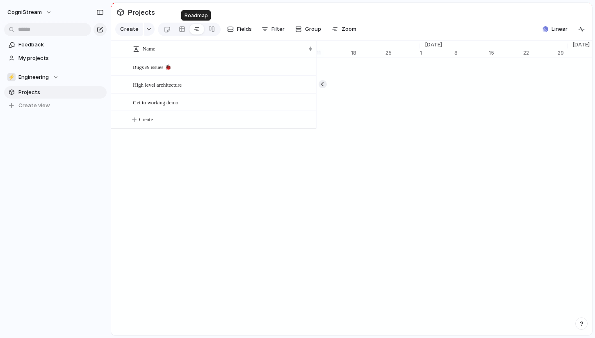
scroll to position [0, 5444]
click at [212, 28] on div at bounding box center [211, 29] width 7 height 13
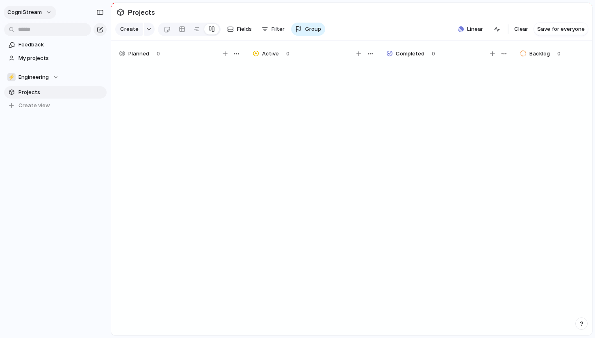
click at [34, 7] on button "CogniStream" at bounding box center [30, 12] width 53 height 13
click at [37, 29] on span "Settings" at bounding box center [30, 31] width 23 height 8
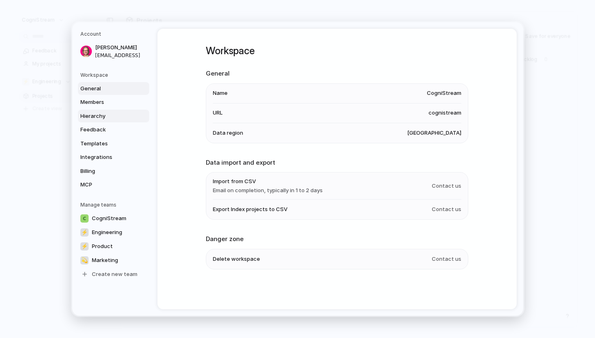
click at [107, 115] on span "Hierarchy" at bounding box center [106, 116] width 53 height 8
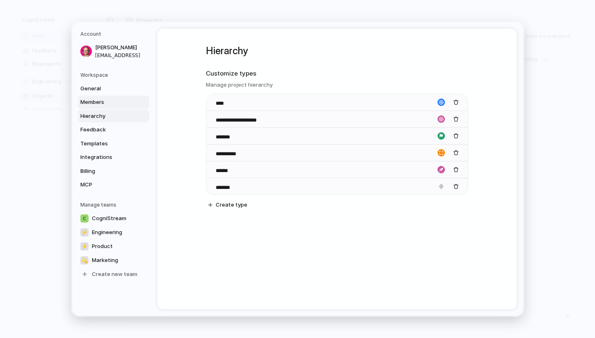
click at [104, 101] on span "Members" at bounding box center [106, 102] width 53 height 8
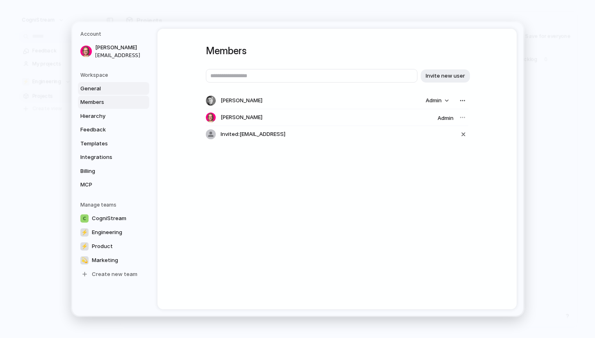
click at [98, 84] on link "General" at bounding box center [113, 88] width 71 height 13
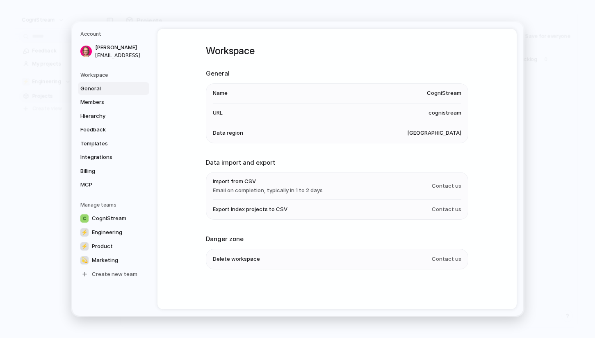
click at [98, 71] on h5 "Workspace" at bounding box center [114, 74] width 69 height 7
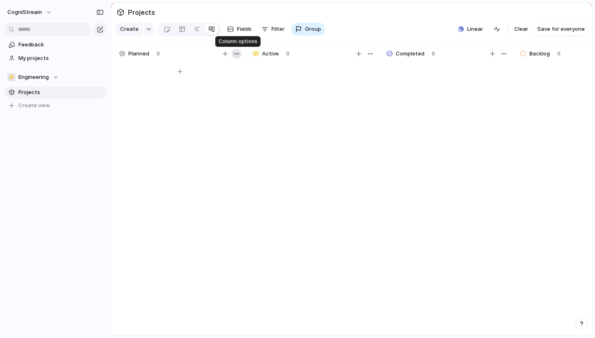
click at [237, 54] on div "button" at bounding box center [236, 53] width 7 height 7
click at [298, 105] on div "Change color" at bounding box center [297, 169] width 595 height 338
click at [142, 53] on span "Planned" at bounding box center [138, 54] width 21 height 8
click at [238, 30] on span "Fields" at bounding box center [244, 29] width 15 height 8
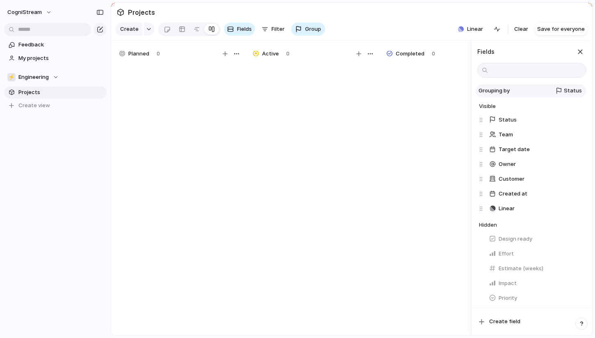
click at [576, 90] on span "Status" at bounding box center [573, 91] width 18 height 8
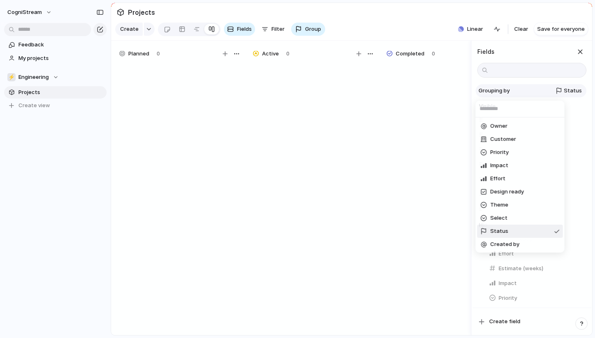
click at [576, 90] on div "Owner Customer Priority Impact Effort Design ready Theme Select Status Created …" at bounding box center [297, 169] width 595 height 338
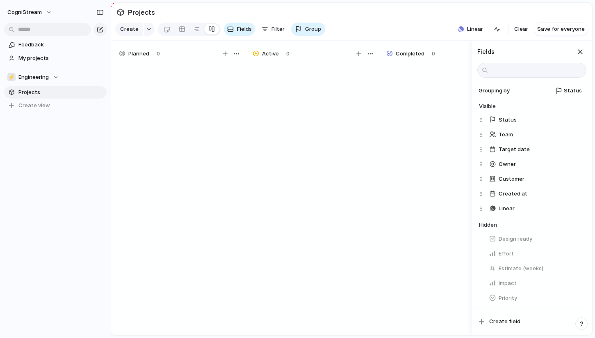
click at [379, 31] on section "Create Fields Filter Group Zoom Linear Clear Save for everyone" at bounding box center [351, 31] width 481 height 20
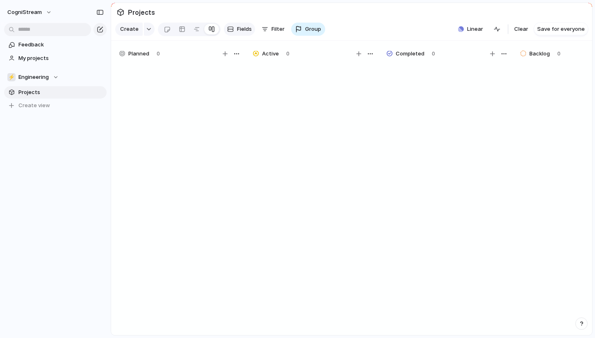
click at [241, 27] on span "Fields" at bounding box center [244, 29] width 15 height 8
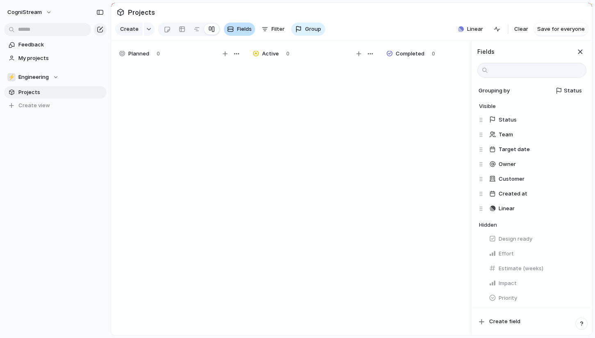
click at [241, 27] on span "Fields" at bounding box center [244, 29] width 15 height 8
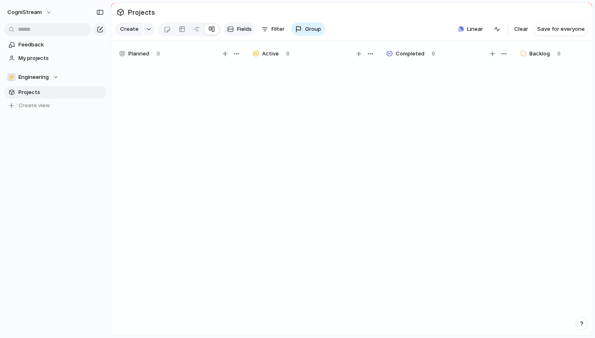
click at [241, 27] on span "Fields" at bounding box center [244, 29] width 15 height 8
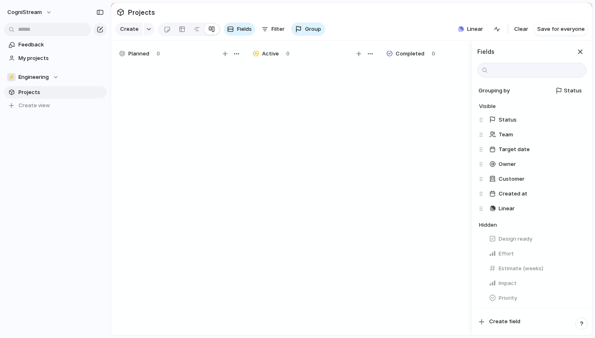
click at [235, 14] on section "Projects" at bounding box center [351, 12] width 481 height 18
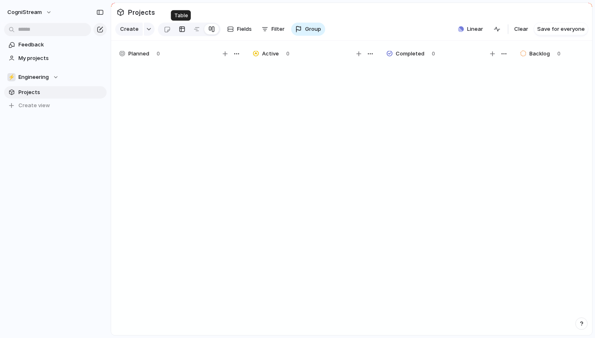
click at [183, 27] on div at bounding box center [182, 29] width 7 height 13
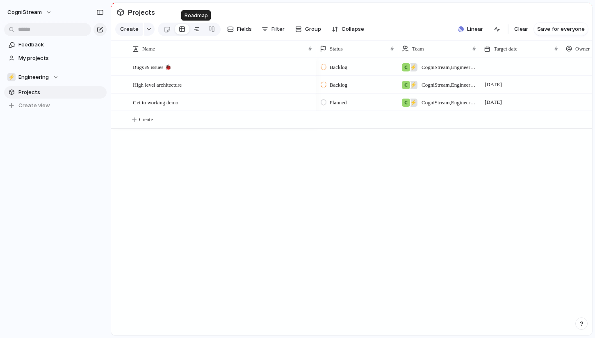
click at [196, 27] on div at bounding box center [197, 29] width 7 height 13
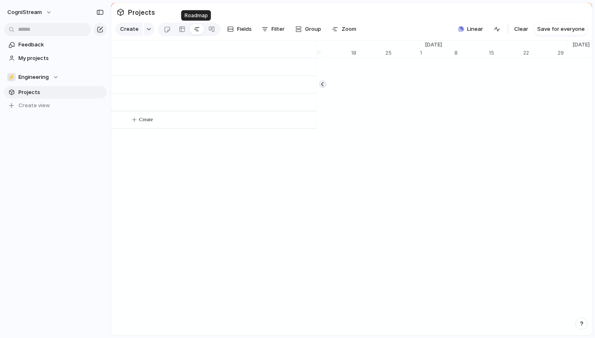
scroll to position [0, 5444]
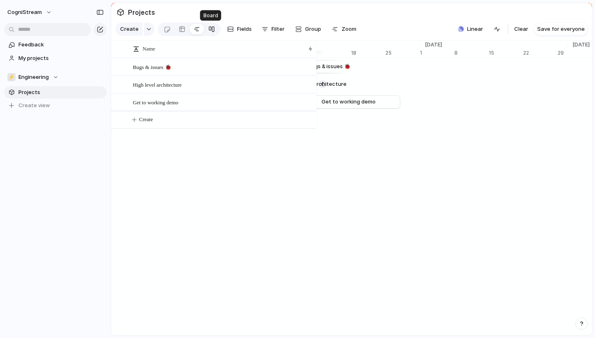
click at [212, 27] on div at bounding box center [211, 29] width 7 height 13
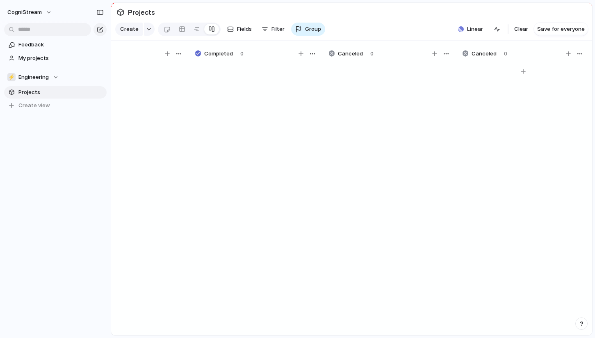
scroll to position [0, 1262]
click at [581, 53] on div "button" at bounding box center [580, 53] width 7 height 7
click at [446, 55] on div "Change color" at bounding box center [297, 169] width 595 height 338
click at [446, 55] on div "button" at bounding box center [446, 53] width 7 height 7
click at [331, 54] on div "Change color" at bounding box center [297, 169] width 595 height 338
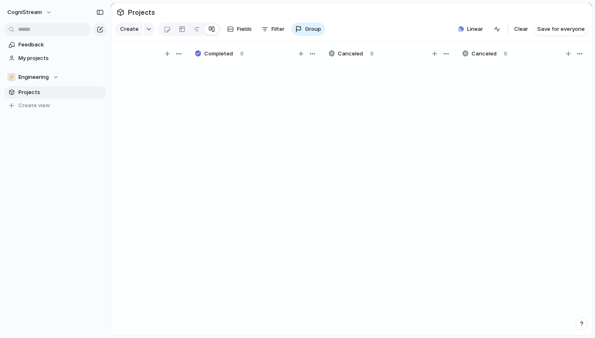
click at [331, 54] on div at bounding box center [332, 53] width 6 height 7
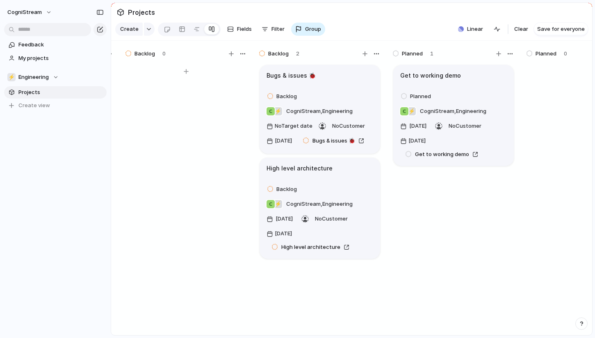
scroll to position [0, 395]
click at [244, 52] on div "button" at bounding box center [242, 53] width 7 height 7
click at [159, 55] on div "Change color" at bounding box center [297, 169] width 595 height 338
click at [149, 54] on span "Backlog" at bounding box center [144, 54] width 21 height 8
click at [21, 45] on span "Feedback" at bounding box center [60, 45] width 85 height 8
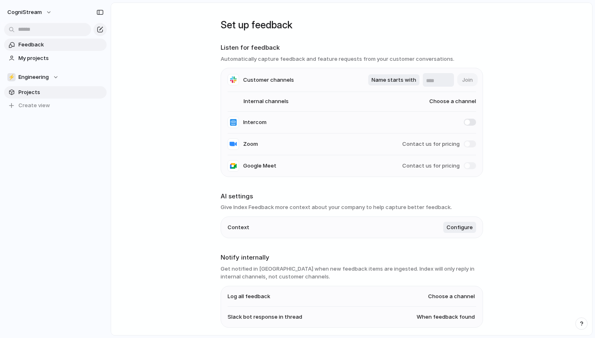
click at [32, 92] on span "Projects" at bounding box center [60, 92] width 85 height 8
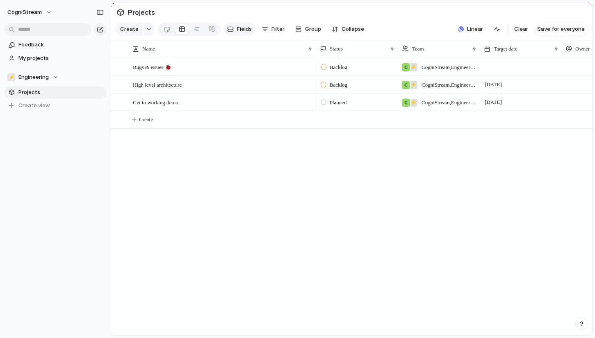
click at [242, 32] on span "Fields" at bounding box center [244, 29] width 15 height 8
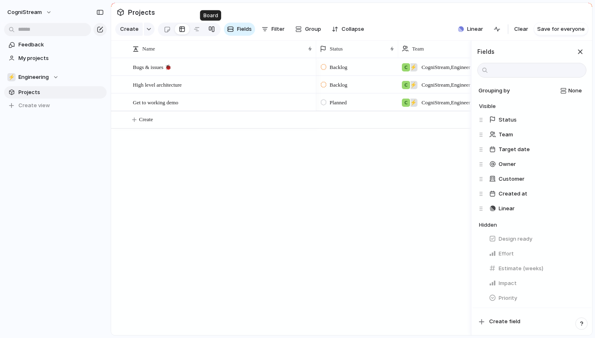
click at [210, 27] on div at bounding box center [211, 29] width 7 height 13
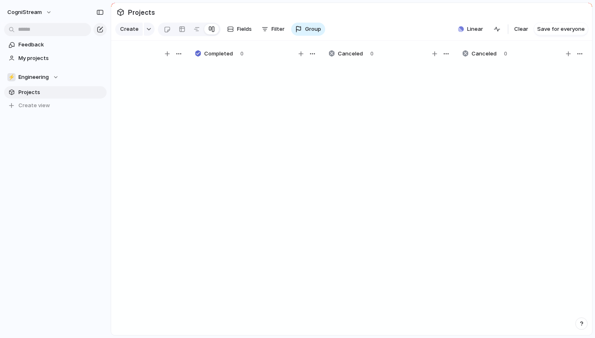
scroll to position [0, 1262]
click at [239, 28] on span "Fields" at bounding box center [244, 29] width 15 height 8
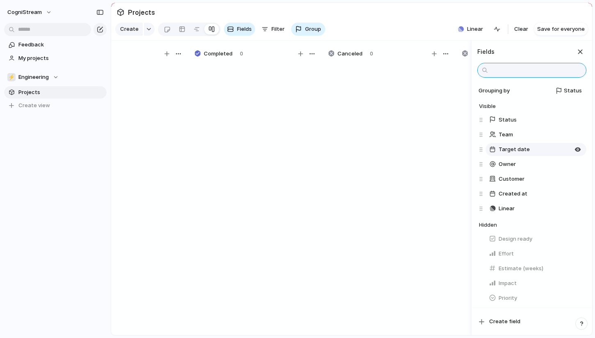
scroll to position [0, 0]
click at [446, 52] on div "button" at bounding box center [446, 53] width 7 height 7
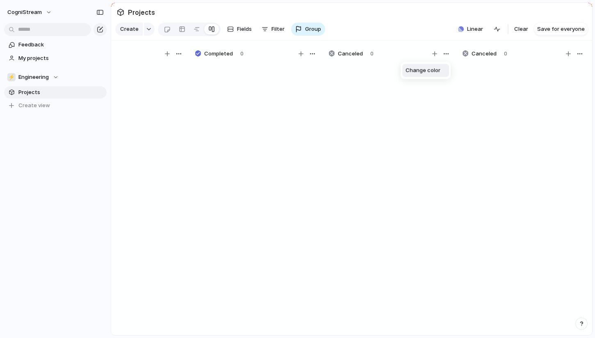
click at [418, 56] on div "Change color" at bounding box center [297, 169] width 595 height 338
click at [315, 52] on div "button" at bounding box center [312, 53] width 7 height 7
click at [228, 54] on div "Change color" at bounding box center [297, 169] width 595 height 338
click at [221, 53] on span "Completed" at bounding box center [218, 54] width 29 height 8
click at [32, 76] on span "Engineering" at bounding box center [33, 77] width 30 height 8
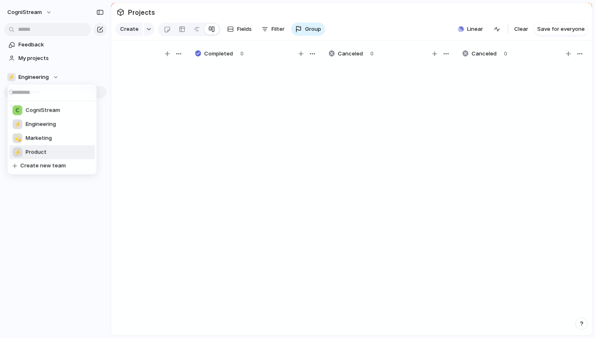
click at [34, 150] on span "Product" at bounding box center [36, 152] width 21 height 8
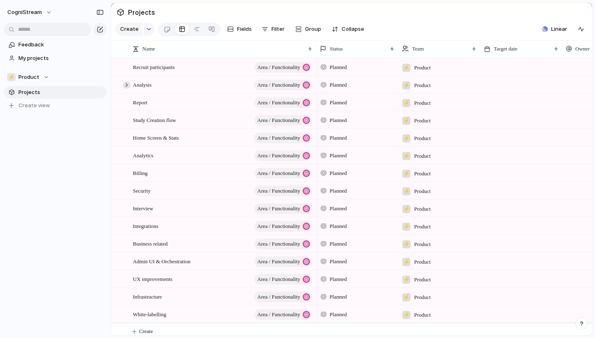
click at [126, 86] on div at bounding box center [126, 84] width 7 height 7
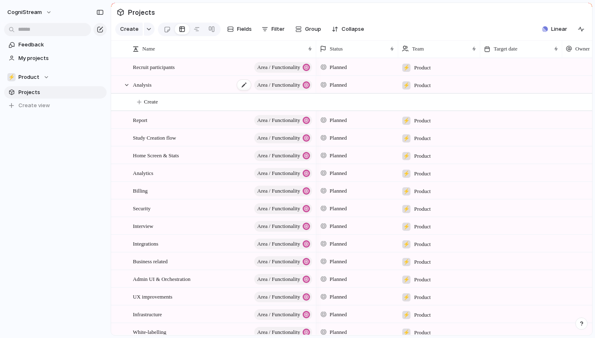
click at [142, 82] on span "Analysis" at bounding box center [142, 84] width 19 height 9
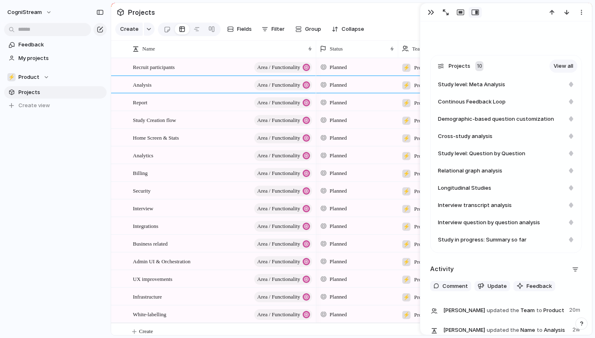
scroll to position [250, 0]
click at [127, 83] on div at bounding box center [126, 84] width 7 height 7
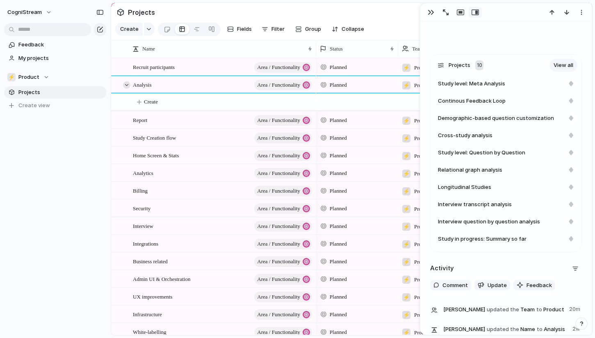
click at [126, 83] on div at bounding box center [126, 84] width 7 height 7
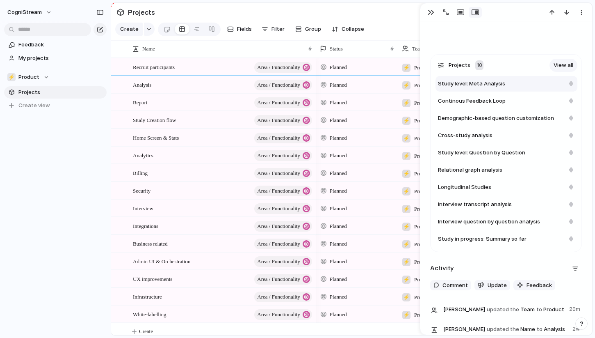
click at [495, 84] on span "Study level: Meta Analysis" at bounding box center [471, 84] width 67 height 8
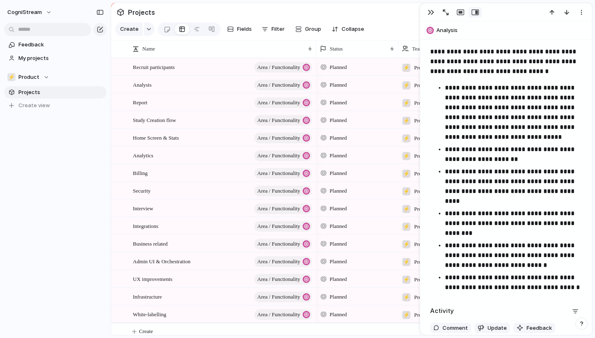
scroll to position [232, 0]
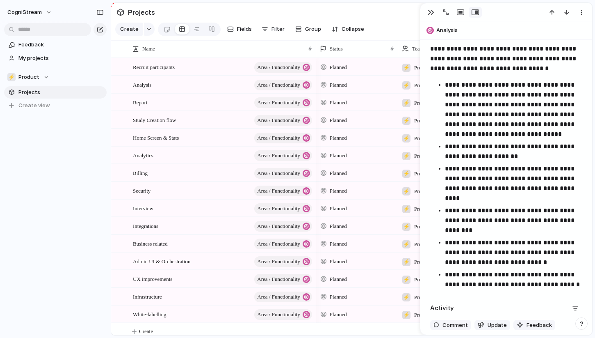
click at [432, 47] on span "**********" at bounding box center [504, 59] width 148 height 26
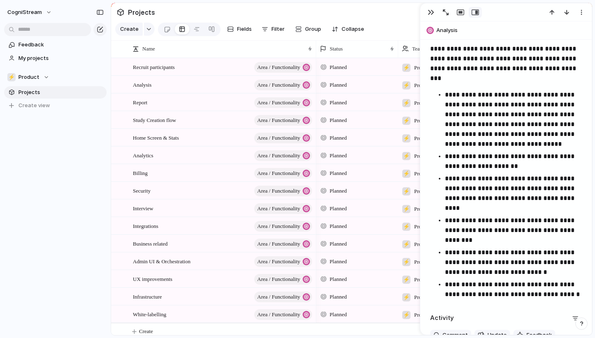
click at [549, 49] on span "**********" at bounding box center [504, 64] width 148 height 36
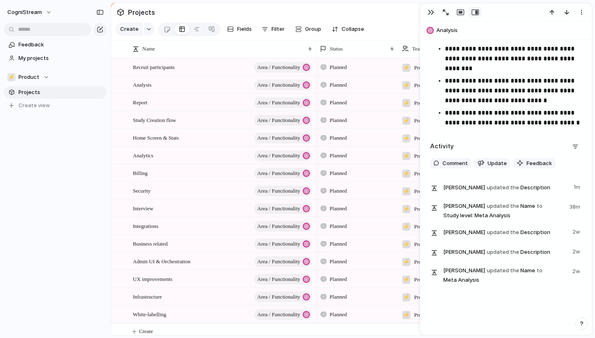
scroll to position [403, 0]
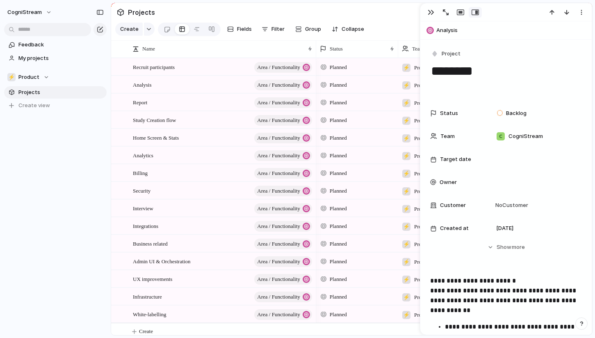
scroll to position [0, 0]
click at [459, 15] on div "button" at bounding box center [460, 12] width 7 height 7
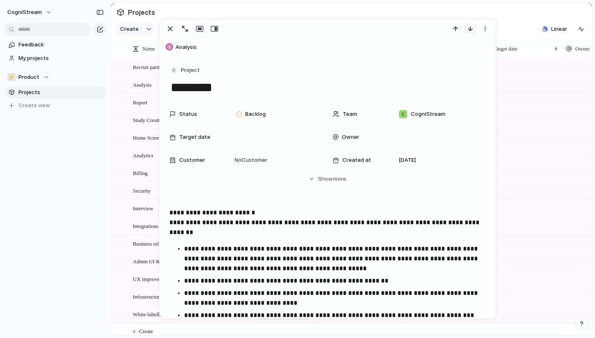
click at [469, 29] on div "button" at bounding box center [470, 28] width 7 height 7
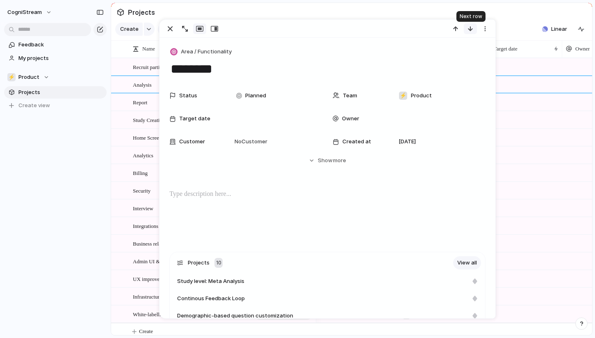
click at [469, 29] on div "button" at bounding box center [470, 28] width 7 height 7
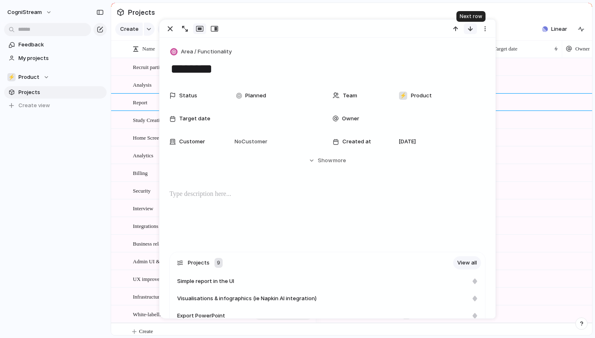
click at [469, 29] on div "button" at bounding box center [470, 28] width 7 height 7
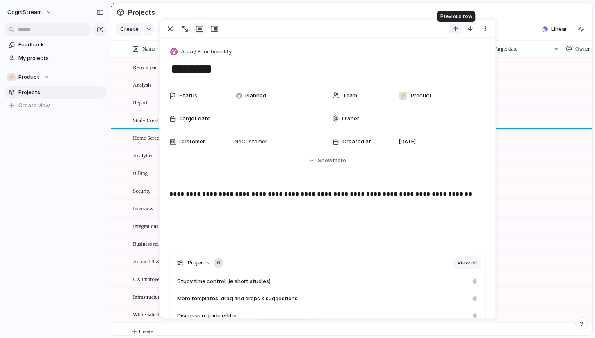
click at [459, 27] on div "button" at bounding box center [455, 28] width 7 height 7
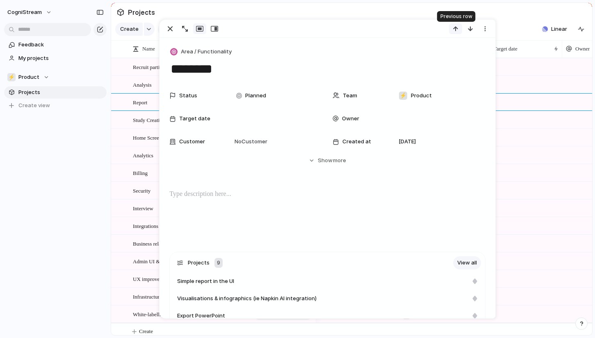
click at [459, 27] on div "button" at bounding box center [455, 28] width 7 height 7
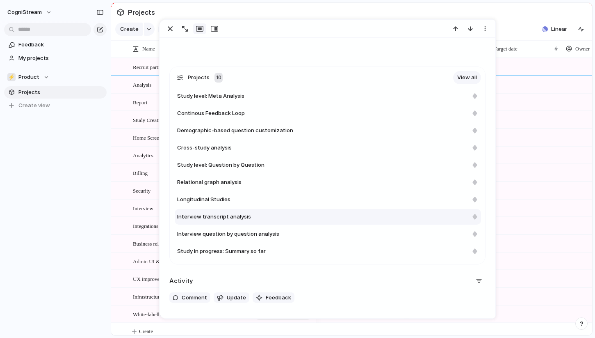
scroll to position [185, 0]
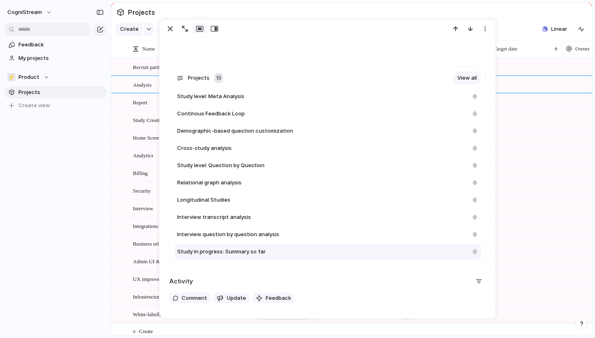
click at [230, 248] on span "Study in progress: Summary so far" at bounding box center [221, 251] width 89 height 8
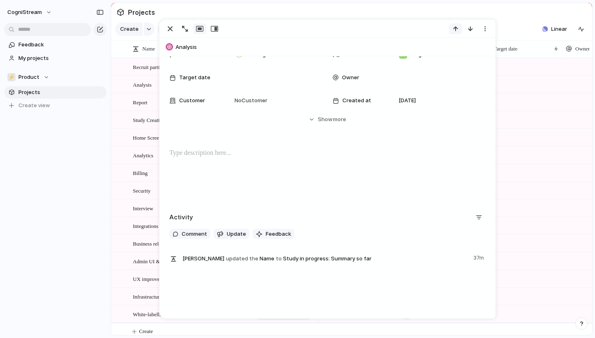
click at [452, 28] on button "button" at bounding box center [455, 28] width 13 height 11
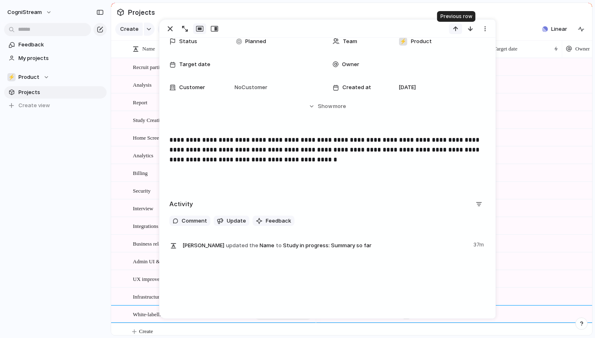
scroll to position [54, 0]
click at [452, 28] on button "button" at bounding box center [455, 28] width 13 height 11
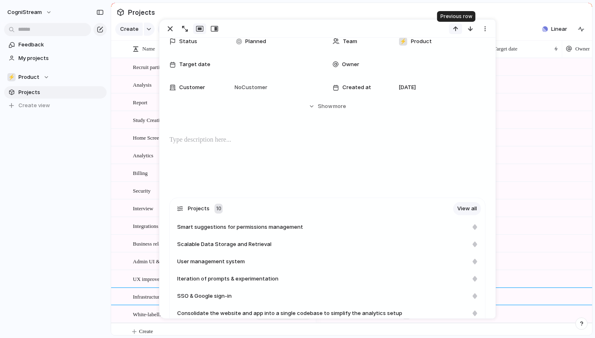
click at [452, 28] on button "button" at bounding box center [455, 28] width 13 height 11
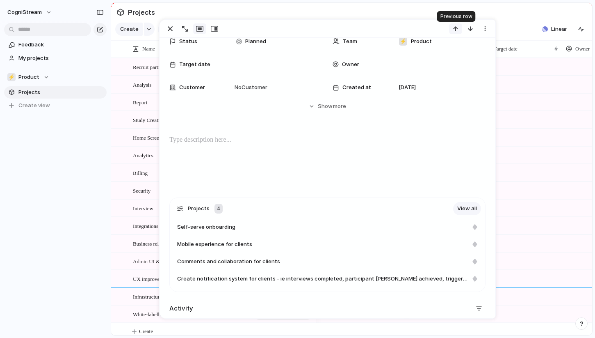
click at [452, 28] on button "button" at bounding box center [455, 28] width 13 height 11
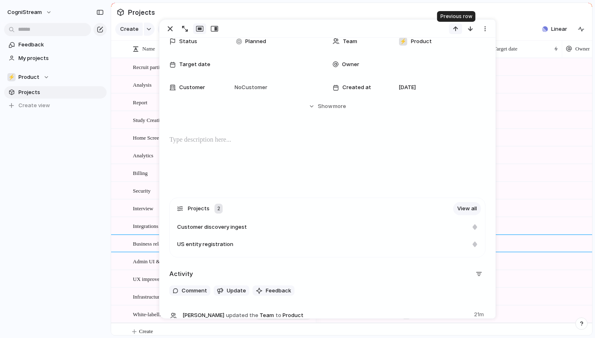
click at [452, 28] on button "button" at bounding box center [455, 28] width 13 height 11
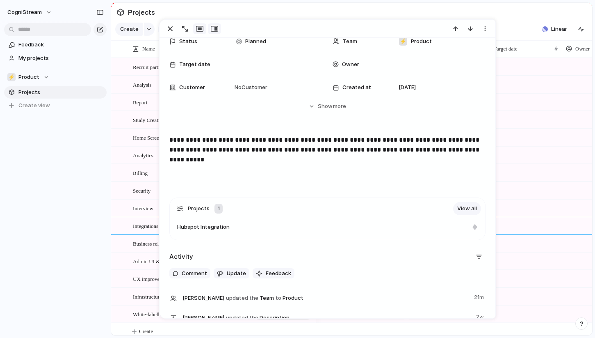
click at [212, 26] on div "button" at bounding box center [214, 28] width 7 height 7
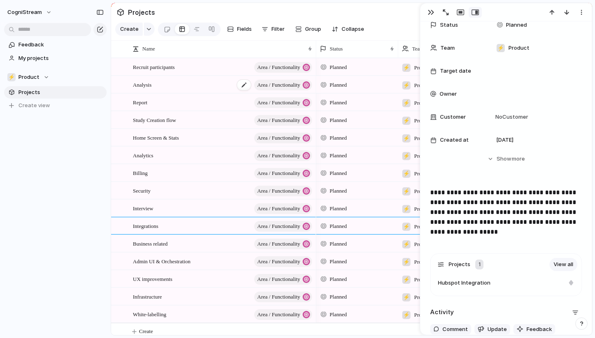
click at [152, 87] on span "Analysis" at bounding box center [142, 84] width 19 height 9
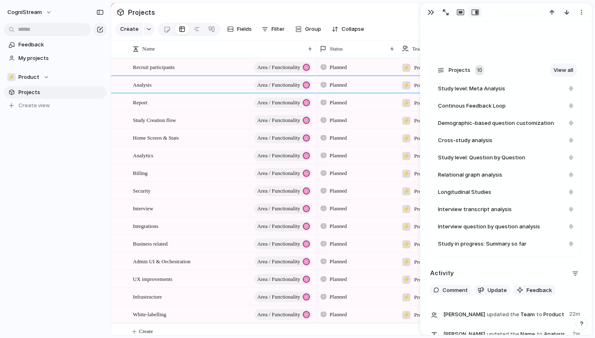
scroll to position [246, 0]
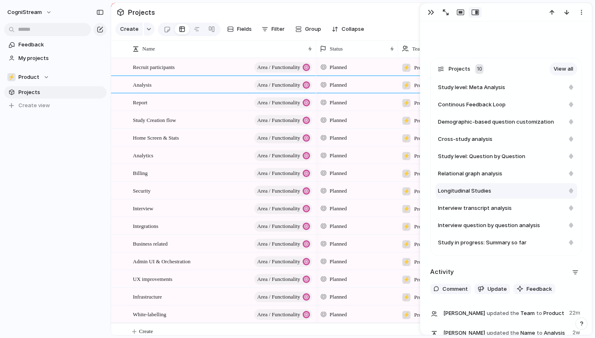
click at [468, 194] on span "Longitudinal Studies" at bounding box center [464, 191] width 53 height 8
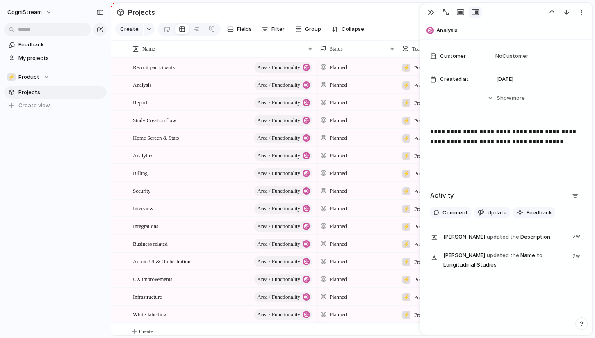
scroll to position [133, 0]
click at [125, 85] on div at bounding box center [126, 84] width 7 height 7
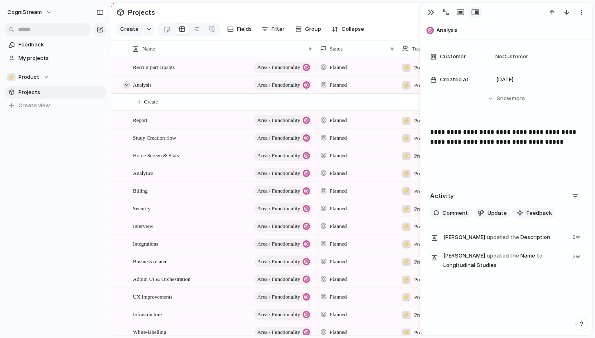
click at [125, 85] on div at bounding box center [126, 84] width 7 height 7
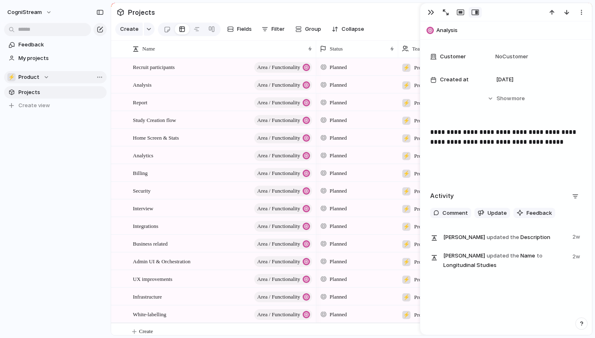
click at [31, 77] on span "Product" at bounding box center [28, 77] width 21 height 8
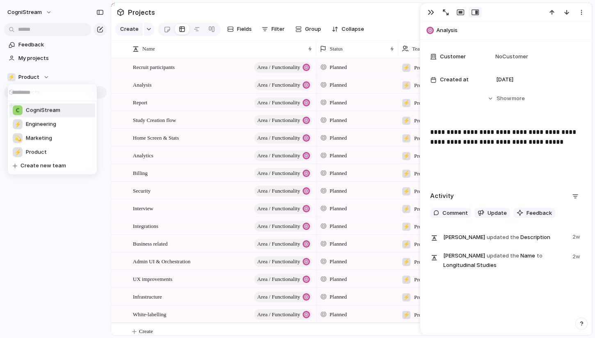
click at [53, 111] on span "CogniStream" at bounding box center [43, 110] width 34 height 8
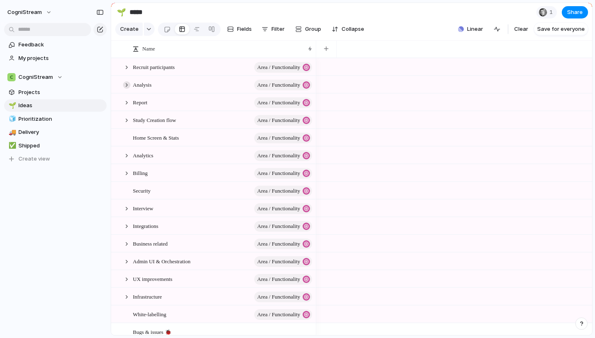
click at [128, 82] on div at bounding box center [126, 84] width 7 height 7
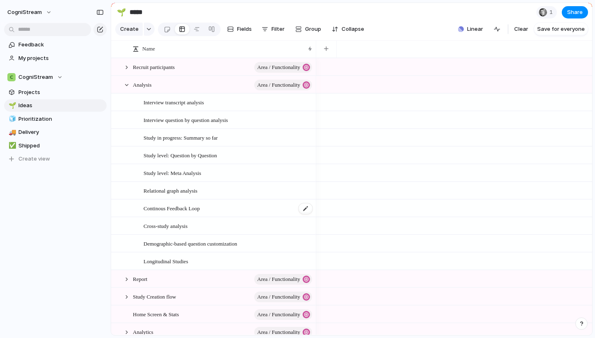
click at [160, 206] on span "Continous Feedback Loop" at bounding box center [172, 207] width 56 height 9
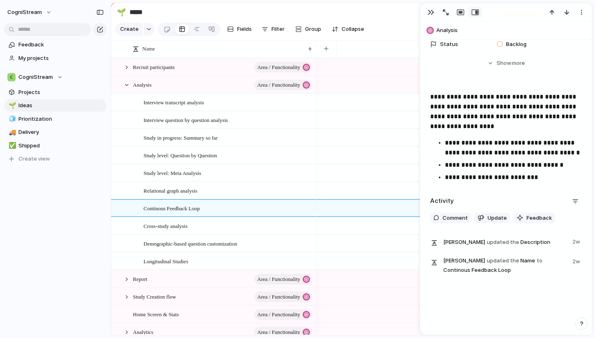
scroll to position [94, 0]
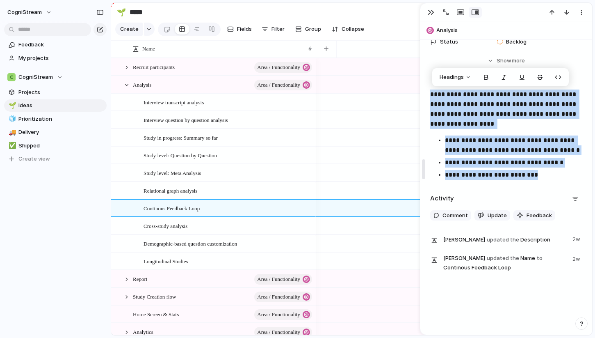
drag, startPoint x: 543, startPoint y: 176, endPoint x: 423, endPoint y: 94, distance: 145.5
click at [423, 94] on div "**********" at bounding box center [506, 169] width 172 height 332
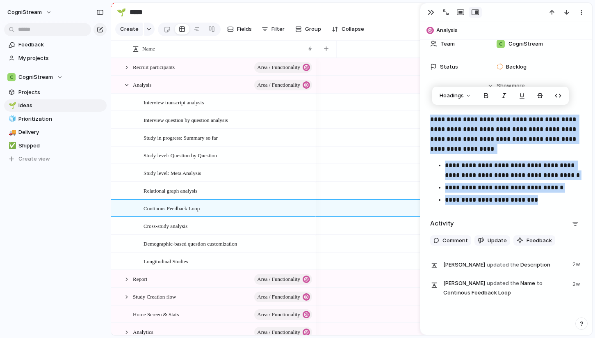
scroll to position [68, 0]
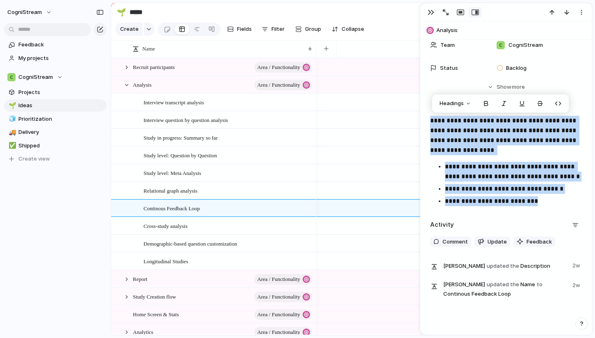
copy div "**********"
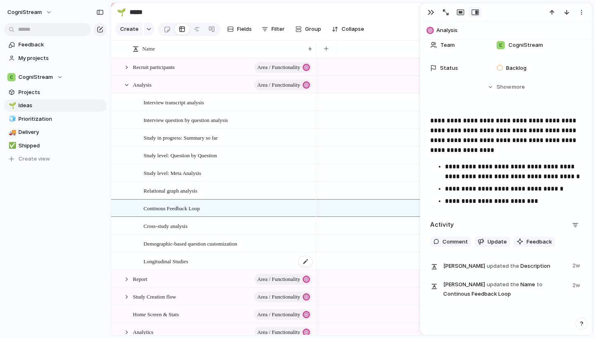
click at [173, 260] on span "Longitudinal Studies" at bounding box center [166, 260] width 45 height 9
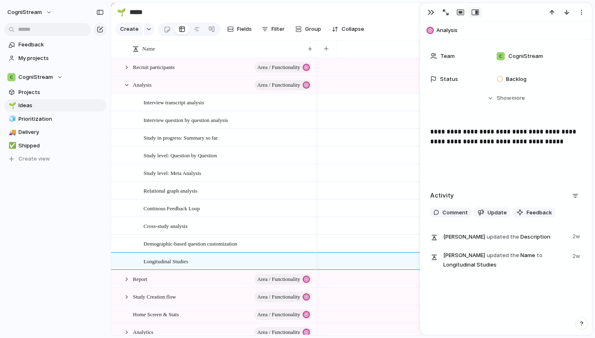
click at [493, 128] on span "**********" at bounding box center [504, 136] width 148 height 16
click at [527, 128] on span "**********" at bounding box center [504, 136] width 148 height 16
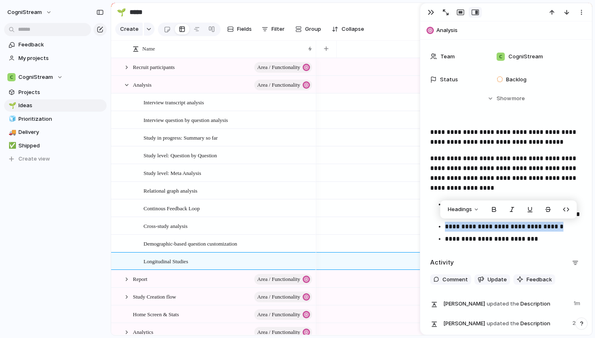
drag, startPoint x: 445, startPoint y: 225, endPoint x: 560, endPoint y: 228, distance: 114.5
click at [560, 228] on p "**********" at bounding box center [513, 227] width 137 height 10
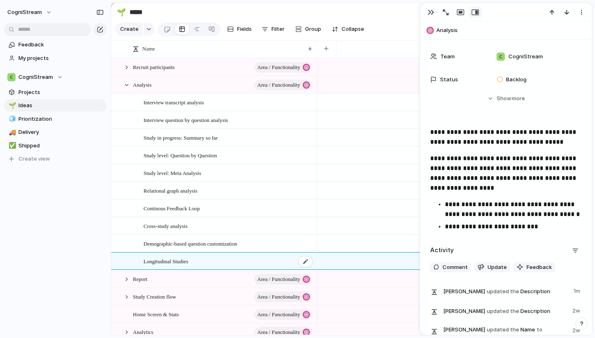
click at [226, 259] on div "Longitudinal Studies" at bounding box center [229, 261] width 170 height 17
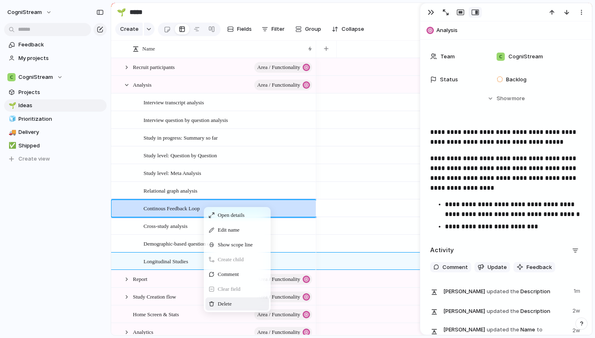
click at [221, 299] on div "Delete" at bounding box center [238, 303] width 64 height 13
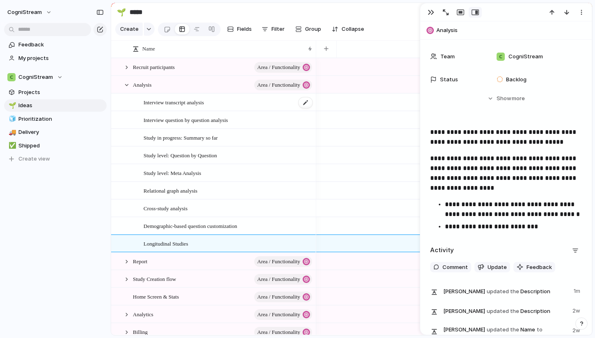
click at [203, 103] on span "Interview transcript analysis" at bounding box center [174, 101] width 60 height 9
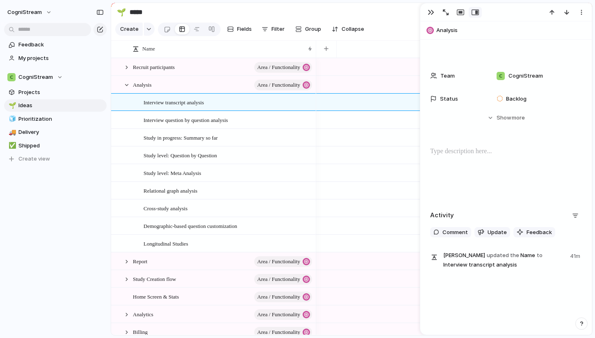
scroll to position [37, 0]
click at [459, 152] on p at bounding box center [506, 152] width 152 height 10
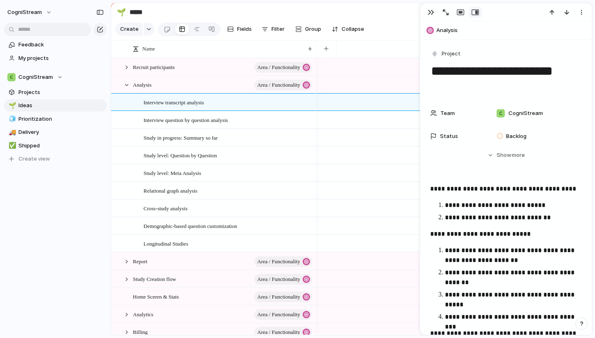
scroll to position [0, 0]
click at [541, 219] on p "**********" at bounding box center [513, 217] width 137 height 10
click at [430, 232] on p "**********" at bounding box center [506, 234] width 152 height 10
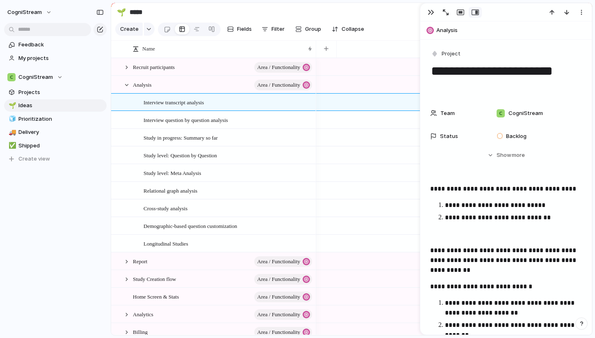
click at [550, 217] on p "**********" at bounding box center [513, 217] width 137 height 10
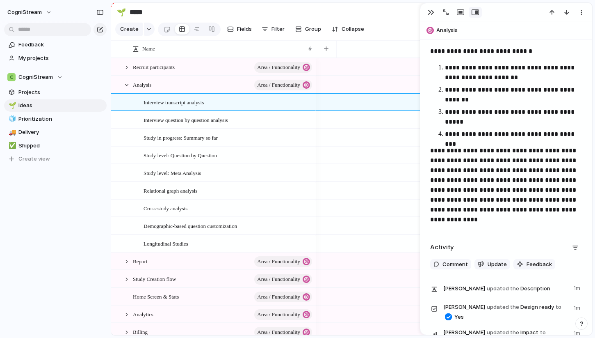
scroll to position [308, 0]
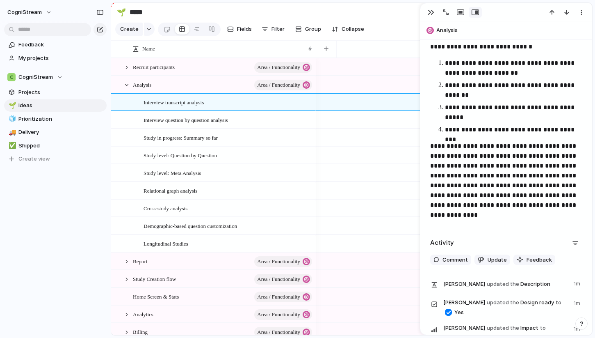
click at [505, 216] on p "**********" at bounding box center [506, 180] width 152 height 79
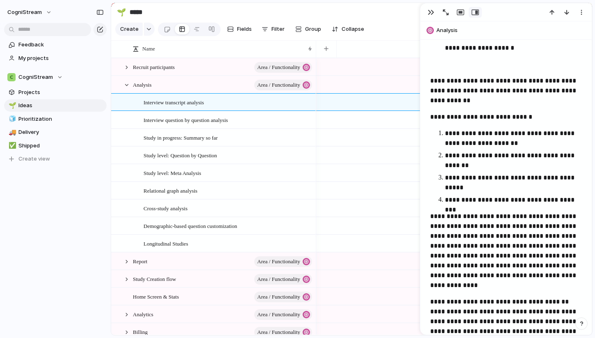
scroll to position [230, 0]
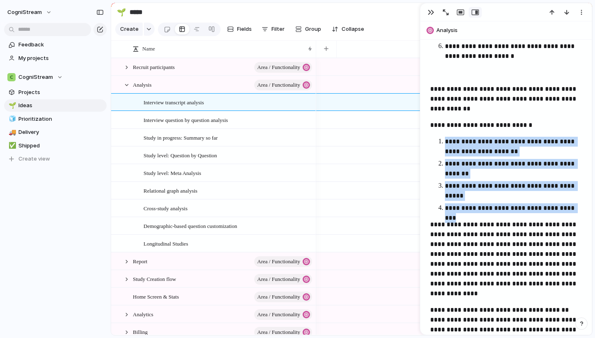
drag, startPoint x: 444, startPoint y: 140, endPoint x: 578, endPoint y: 205, distance: 148.8
click at [578, 205] on ol "**********" at bounding box center [506, 175] width 152 height 76
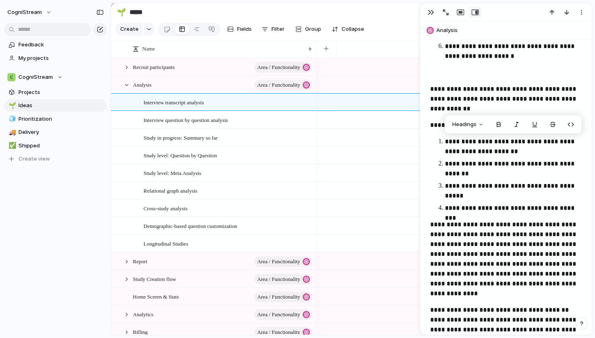
click at [512, 214] on div "**********" at bounding box center [506, 180] width 152 height 453
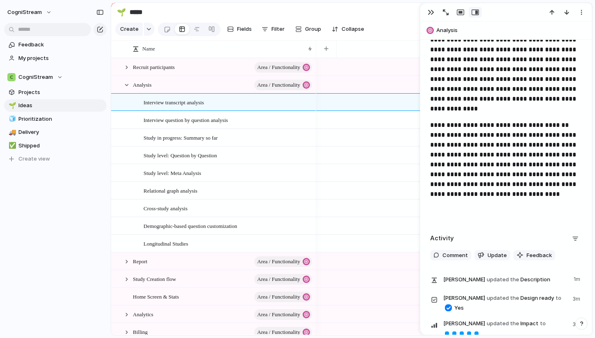
scroll to position [417, 0]
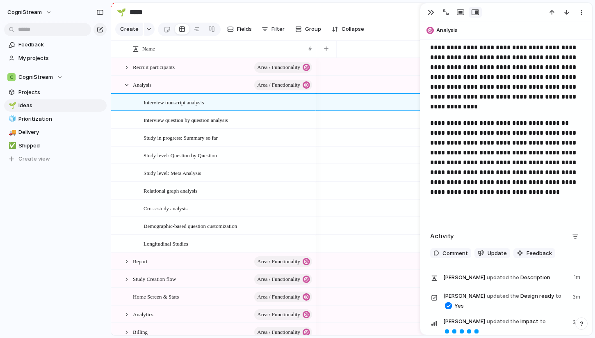
click at [443, 208] on p at bounding box center [506, 208] width 152 height 10
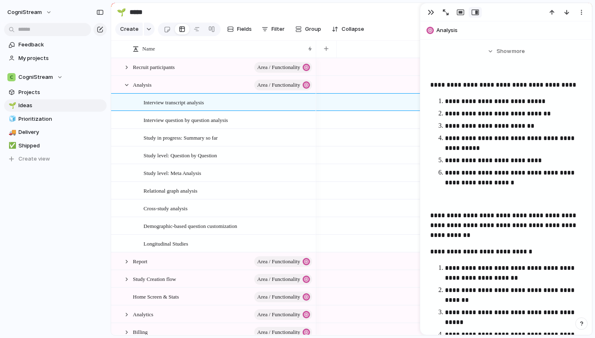
scroll to position [103, 0]
click at [445, 174] on p "**********" at bounding box center [513, 178] width 137 height 20
click at [516, 173] on p "**********" at bounding box center [513, 178] width 137 height 20
click at [545, 172] on p "**********" at bounding box center [513, 178] width 137 height 20
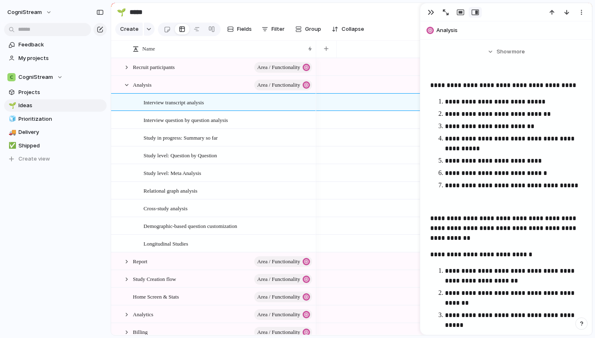
click at [516, 190] on p "**********" at bounding box center [513, 185] width 137 height 10
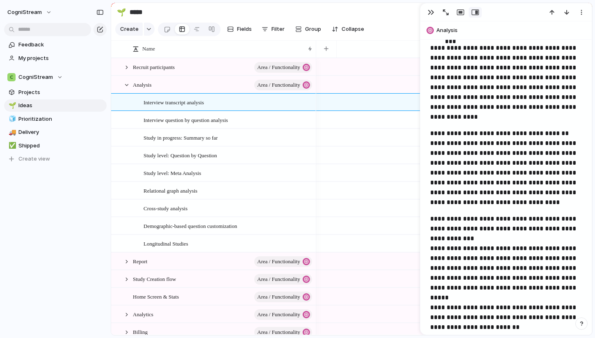
scroll to position [521, 0]
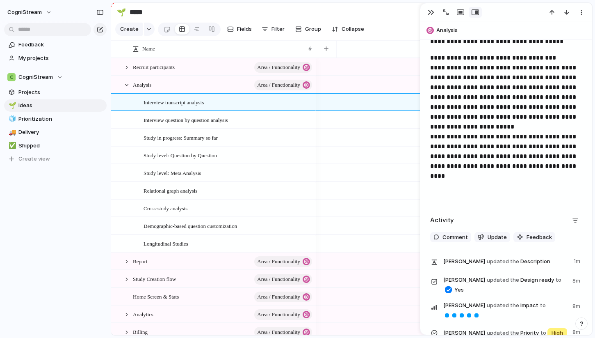
click at [490, 173] on p "**********" at bounding box center [506, 117] width 152 height 128
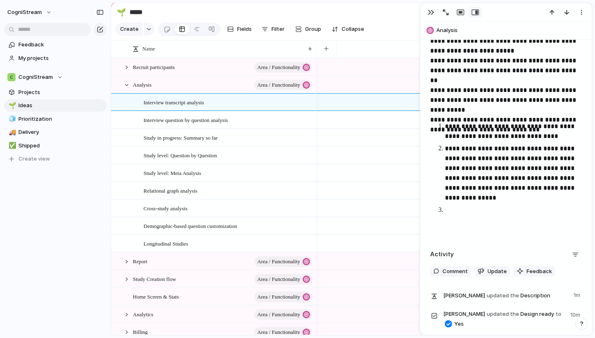
scroll to position [1020, 0]
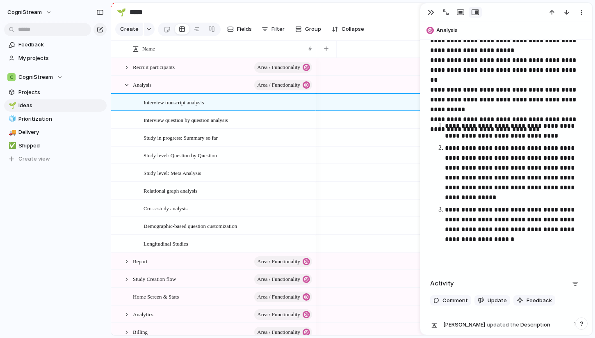
click at [445, 240] on p "**********" at bounding box center [513, 224] width 137 height 39
click at [531, 242] on p "**********" at bounding box center [513, 224] width 137 height 39
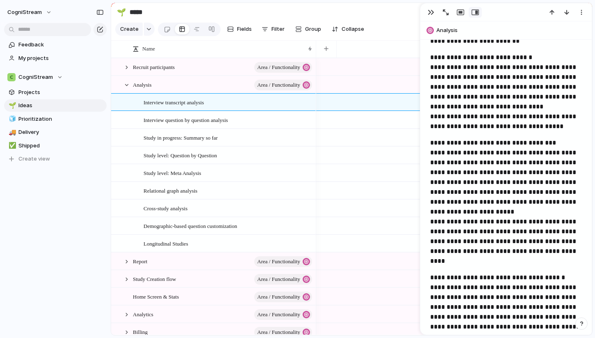
scroll to position [695, 0]
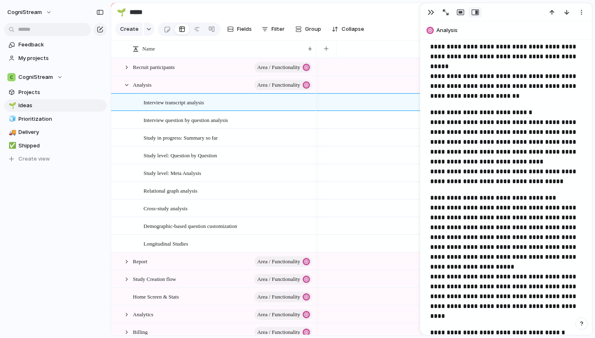
scroll to position [631, 0]
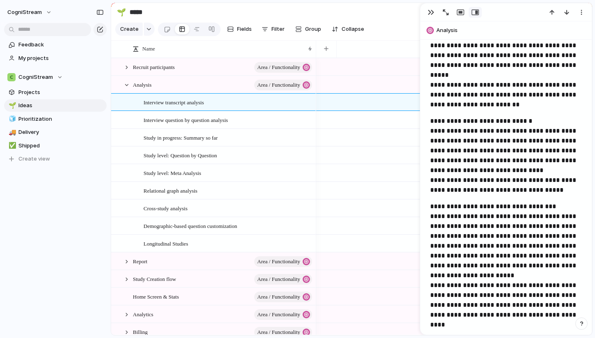
click at [434, 118] on p "**********" at bounding box center [506, 155] width 152 height 79
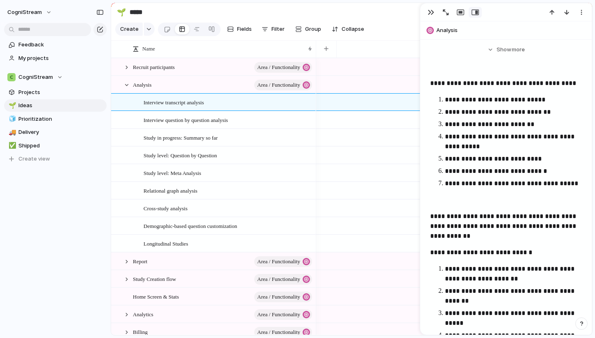
scroll to position [103, 0]
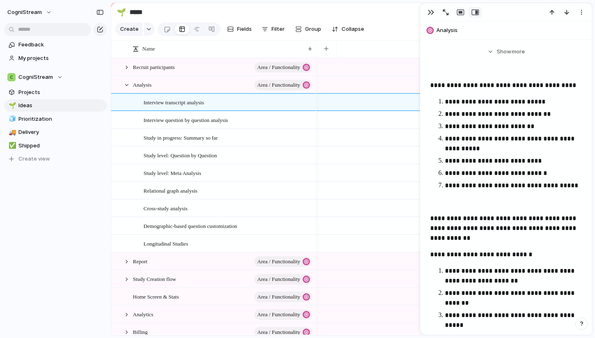
click at [487, 148] on p "**********" at bounding box center [513, 144] width 137 height 20
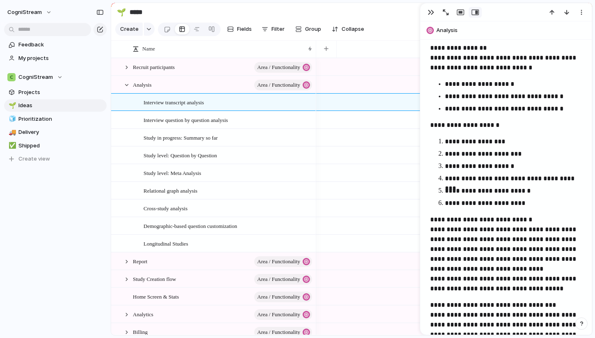
scroll to position [716, 0]
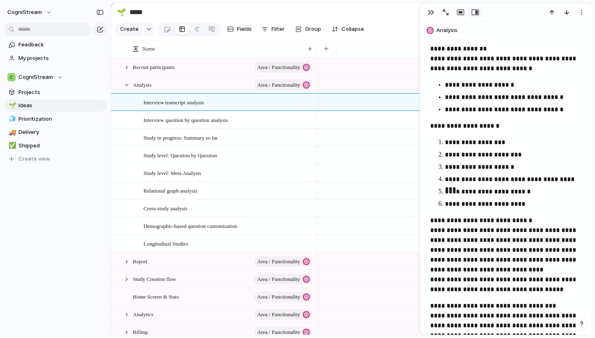
click at [525, 200] on p "**********" at bounding box center [513, 204] width 137 height 10
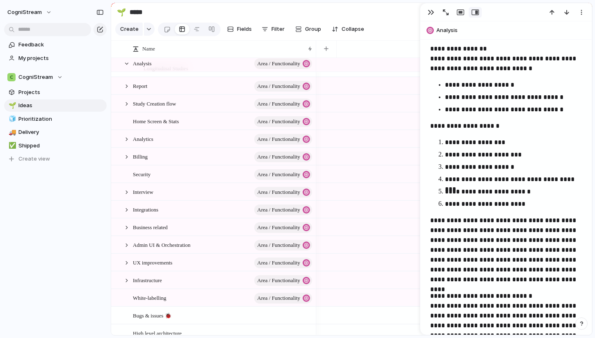
scroll to position [0, 0]
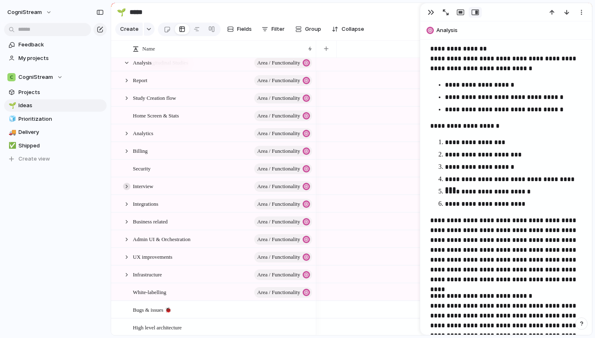
click at [126, 184] on div at bounding box center [126, 186] width 7 height 7
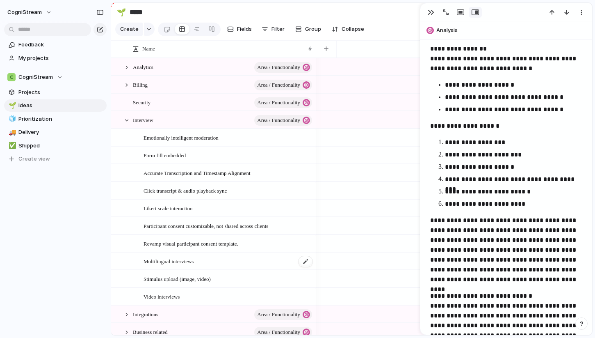
scroll to position [252, 0]
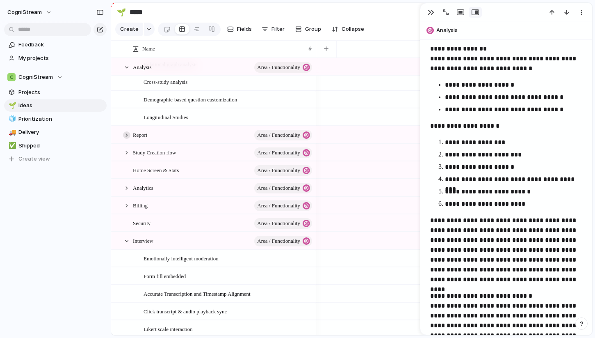
click at [128, 135] on div at bounding box center [126, 134] width 7 height 7
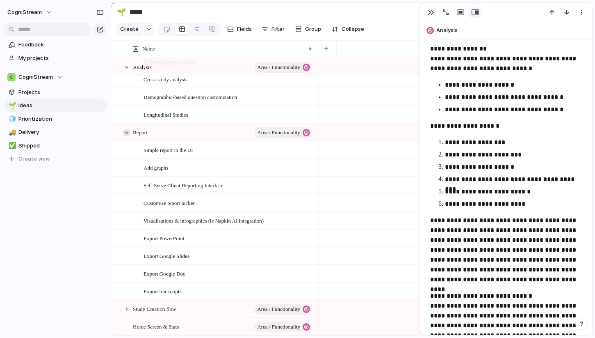
click at [128, 132] on div at bounding box center [126, 132] width 7 height 7
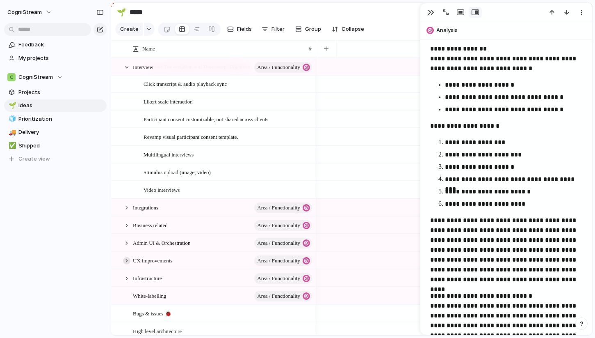
click at [125, 263] on div at bounding box center [126, 260] width 7 height 7
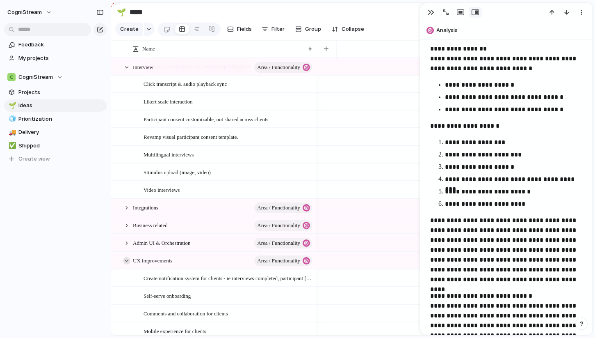
click at [125, 263] on div at bounding box center [126, 260] width 7 height 7
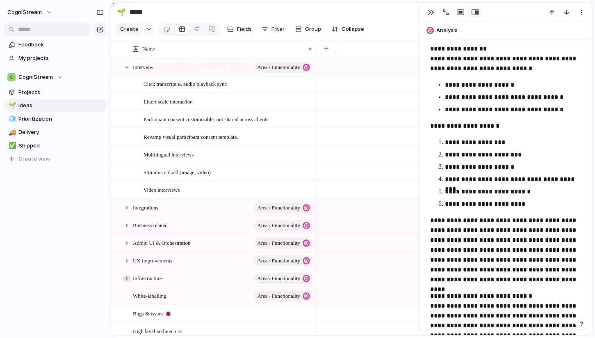
click at [126, 277] on div at bounding box center [126, 277] width 7 height 7
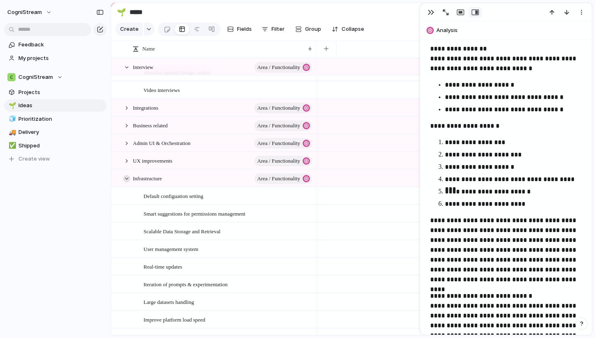
click at [126, 179] on div at bounding box center [126, 178] width 7 height 7
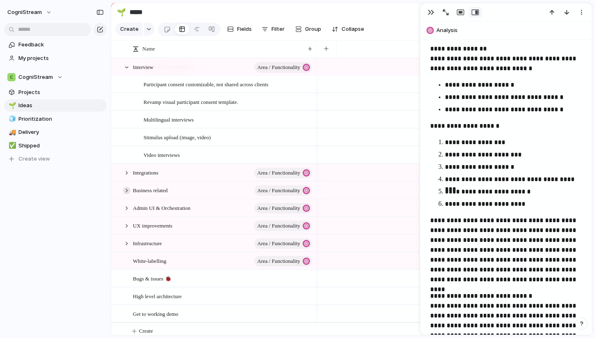
click at [128, 190] on div at bounding box center [126, 190] width 7 height 7
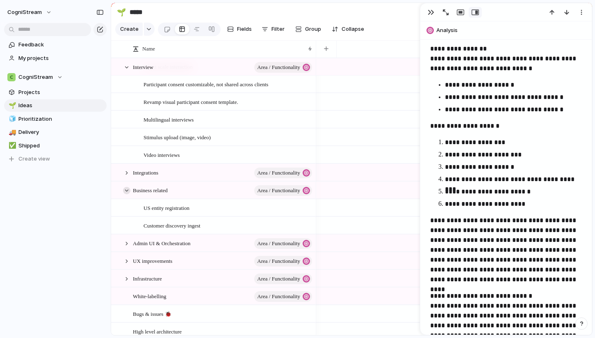
click at [127, 190] on div at bounding box center [126, 190] width 7 height 7
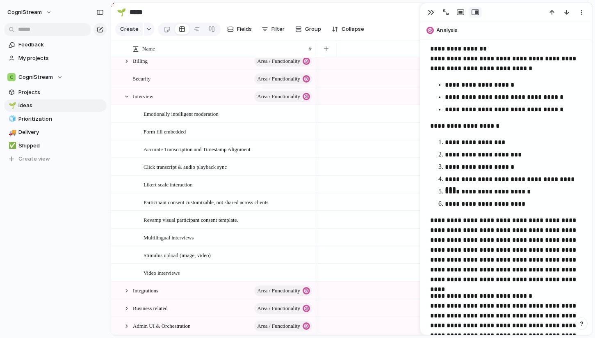
click at [475, 142] on p "**********" at bounding box center [513, 142] width 137 height 10
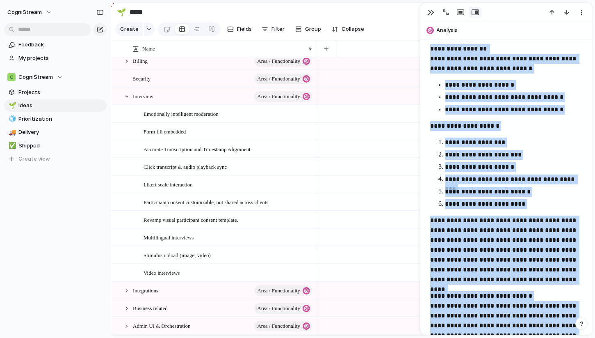
copy div "**********"
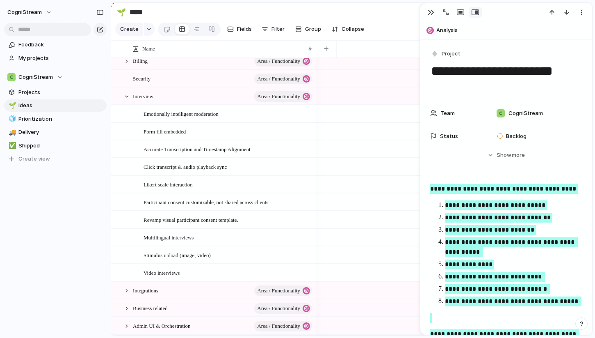
scroll to position [0, 0]
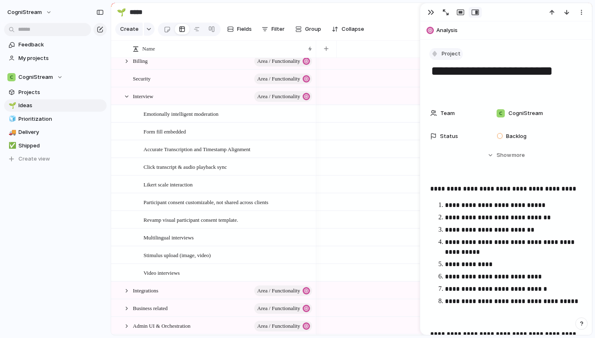
drag, startPoint x: 478, startPoint y: 88, endPoint x: 434, endPoint y: 59, distance: 52.7
click at [434, 59] on div "**********" at bounding box center [506, 71] width 152 height 47
type textarea "**********"
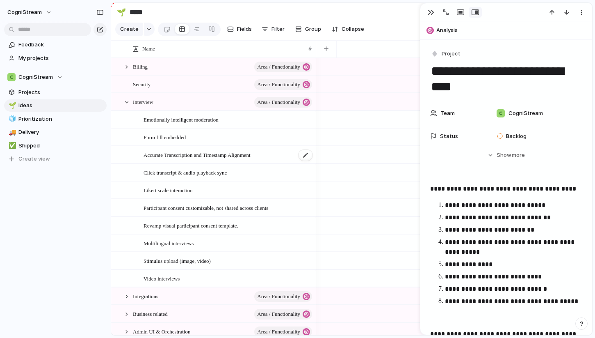
scroll to position [261, 0]
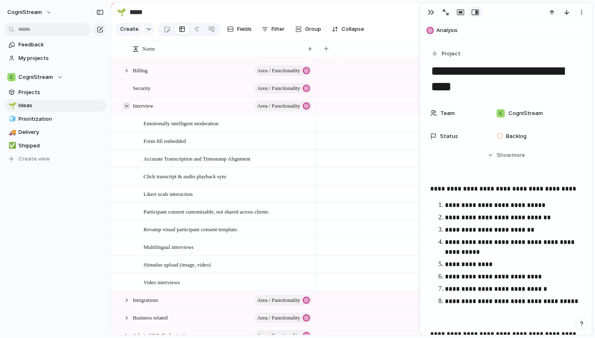
click at [128, 105] on div at bounding box center [126, 105] width 7 height 7
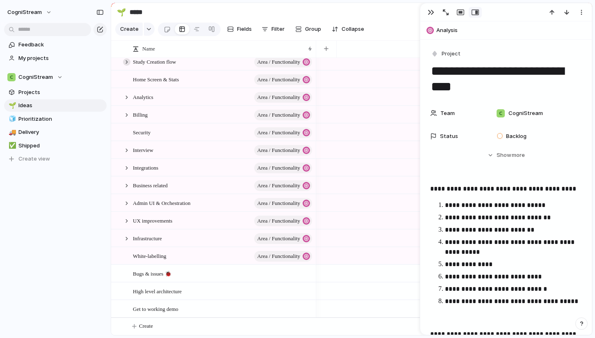
scroll to position [212, 0]
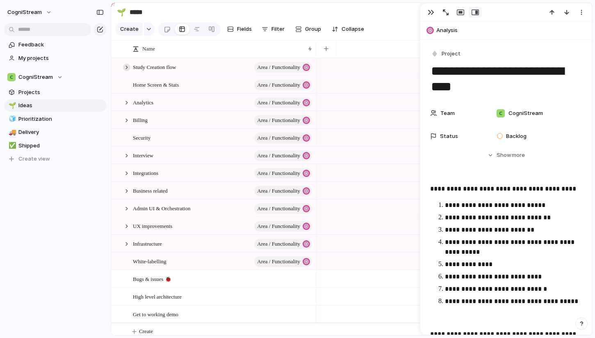
click at [127, 61] on div "Study Creation flow Area / Functionality" at bounding box center [214, 67] width 204 height 17
click at [126, 66] on div at bounding box center [126, 67] width 7 height 7
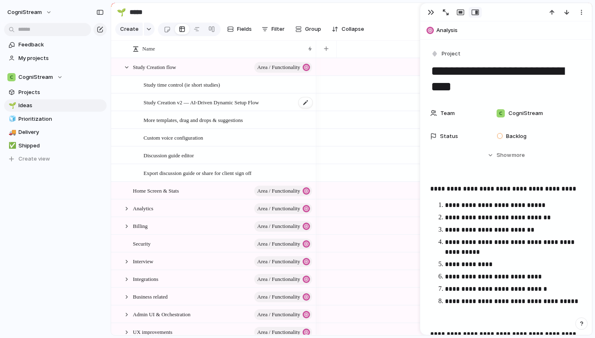
click at [165, 105] on span "Study Creation v2 — AI‑Driven Dynamic Setup Flow" at bounding box center [201, 101] width 115 height 9
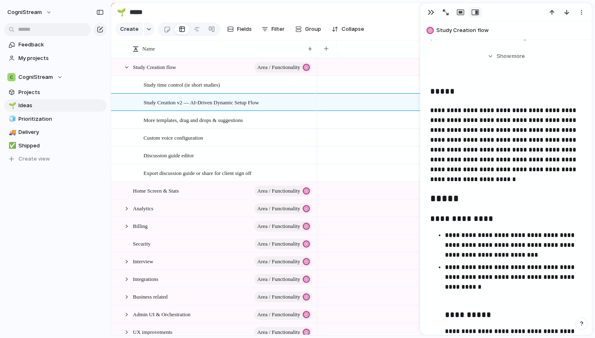
scroll to position [118, 0]
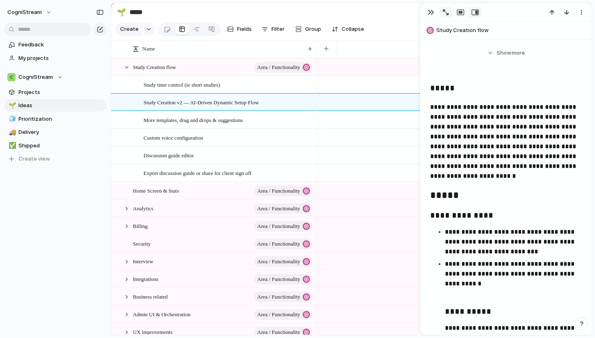
click at [448, 14] on div "button" at bounding box center [446, 12] width 6 height 6
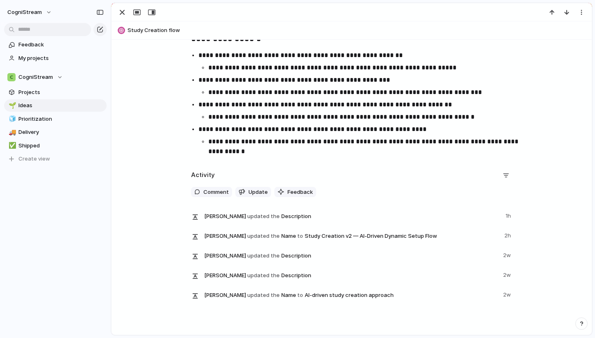
scroll to position [2555, 0]
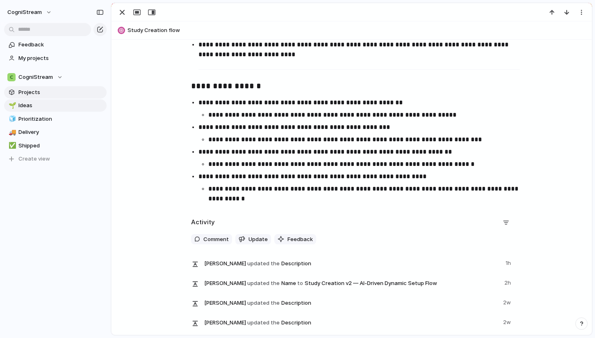
click at [34, 92] on span "Projects" at bounding box center [60, 92] width 85 height 8
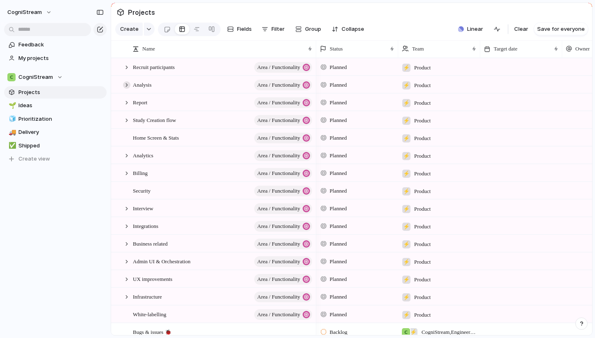
click at [128, 83] on div at bounding box center [126, 84] width 7 height 7
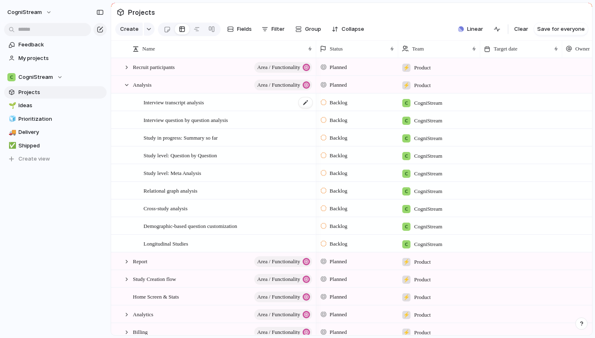
click at [192, 102] on span "Interview transcript analysis" at bounding box center [174, 101] width 60 height 9
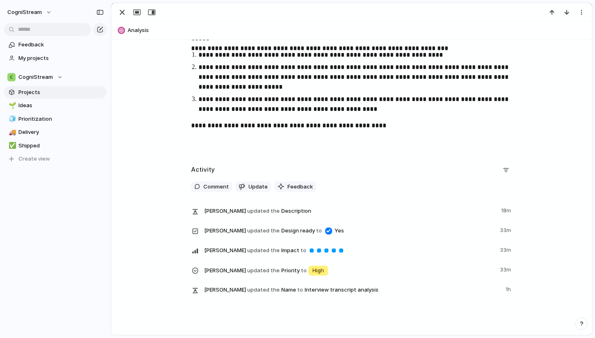
scroll to position [1001, 0]
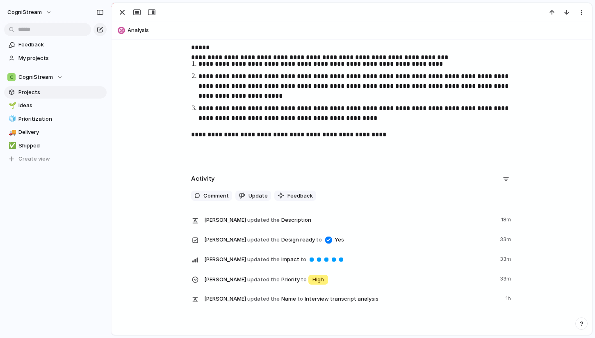
click at [393, 134] on p "**********" at bounding box center [352, 135] width 322 height 10
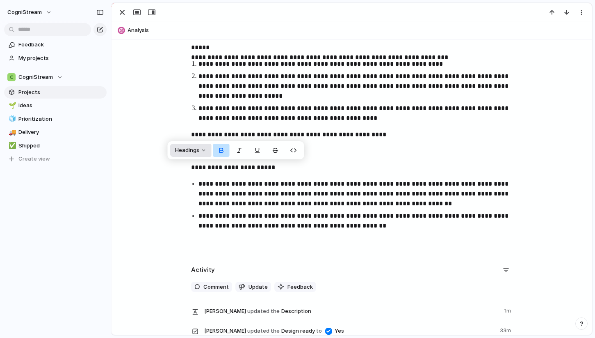
click at [192, 155] on button "Headings" at bounding box center [190, 150] width 41 height 13
click at [195, 187] on button "H2" at bounding box center [191, 181] width 39 height 13
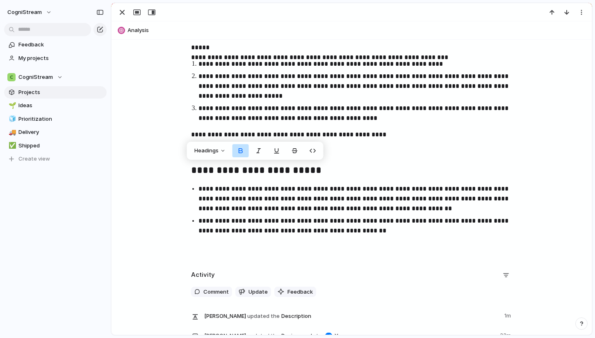
click at [288, 176] on h2 "**********" at bounding box center [352, 170] width 322 height 16
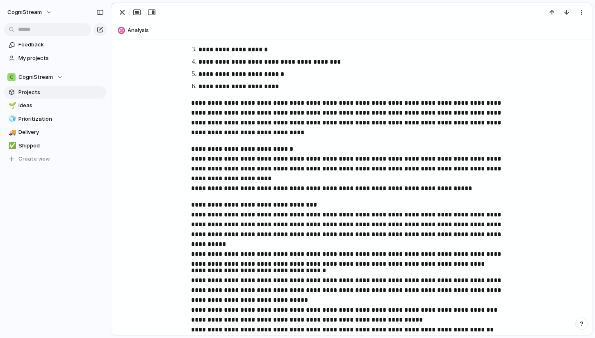
scroll to position [699, 0]
click at [307, 147] on p "**********" at bounding box center [352, 168] width 322 height 49
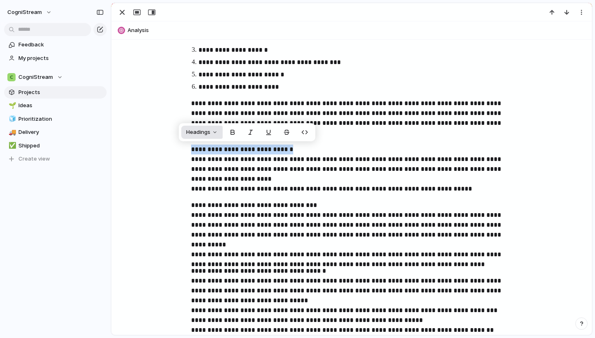
click at [215, 131] on button "Headings" at bounding box center [201, 132] width 41 height 13
click at [207, 176] on button "H3" at bounding box center [202, 176] width 39 height 13
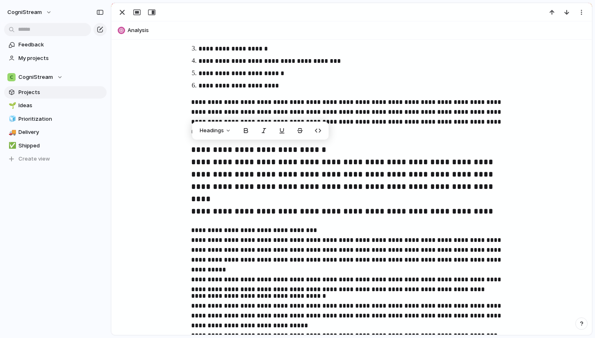
scroll to position [701, 0]
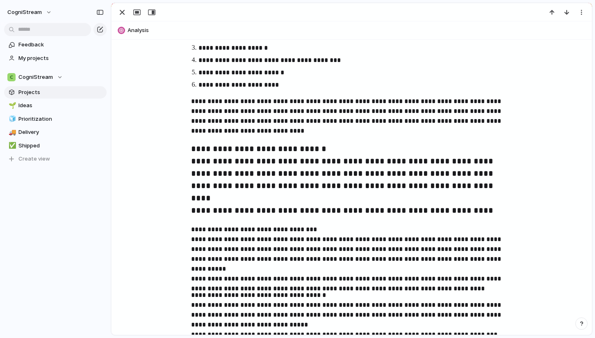
click at [194, 164] on h3 "**********" at bounding box center [352, 179] width 322 height 75
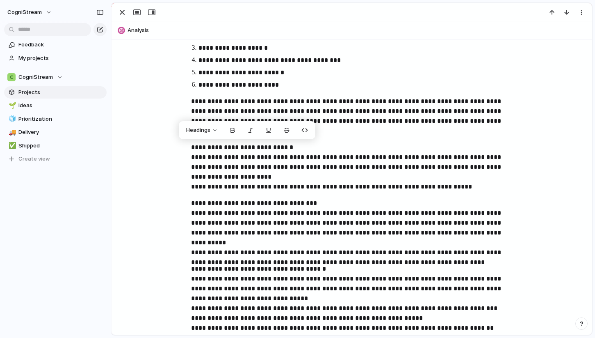
click at [307, 146] on p "**********" at bounding box center [352, 166] width 322 height 49
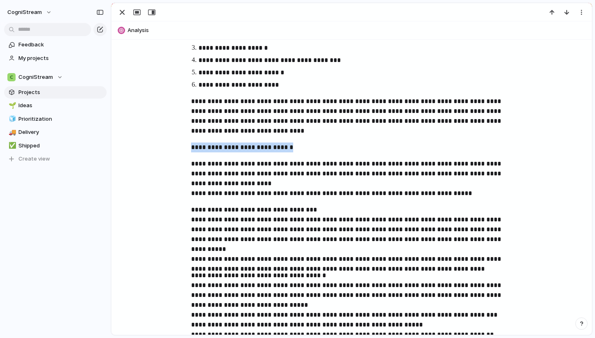
drag, startPoint x: 300, startPoint y: 148, endPoint x: 188, endPoint y: 148, distance: 112.0
click at [188, 148] on div "**********" at bounding box center [351, 50] width 461 height 1029
click at [199, 130] on span "Headings" at bounding box center [198, 130] width 24 height 8
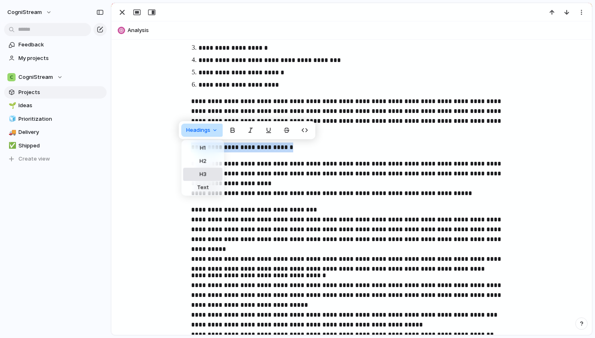
click at [205, 171] on span "H3" at bounding box center [202, 174] width 7 height 8
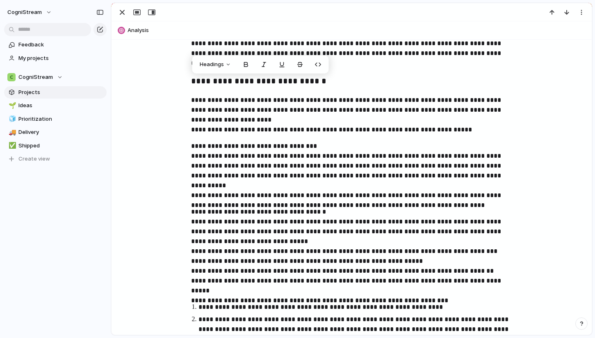
scroll to position [769, 0]
click at [316, 148] on p "**********" at bounding box center [352, 170] width 322 height 59
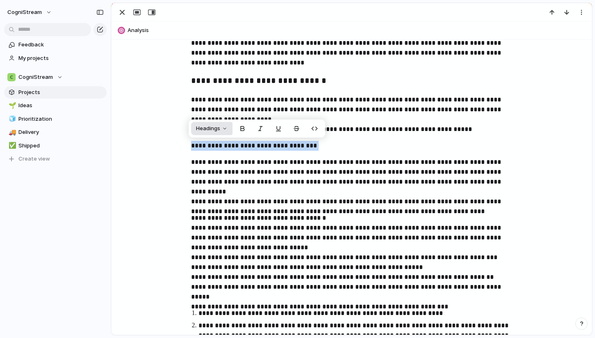
click at [227, 126] on button "Headings" at bounding box center [211, 128] width 41 height 13
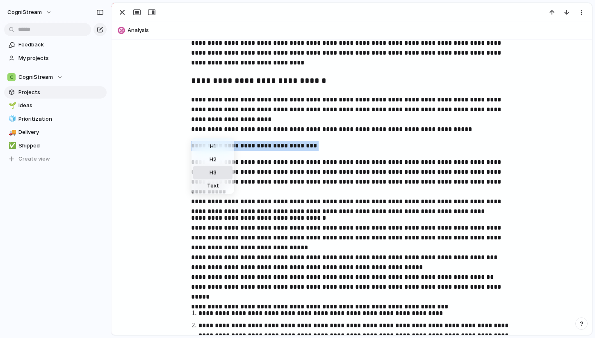
click at [221, 169] on button "H3" at bounding box center [212, 172] width 39 height 13
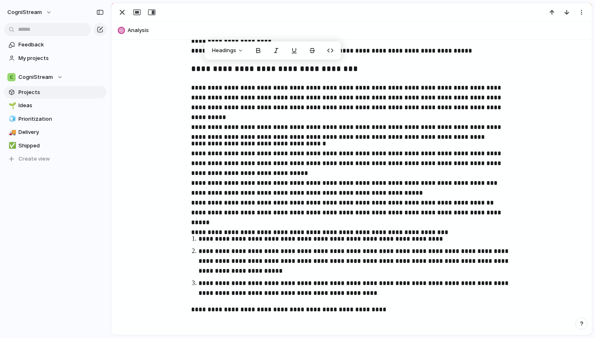
scroll to position [861, 0]
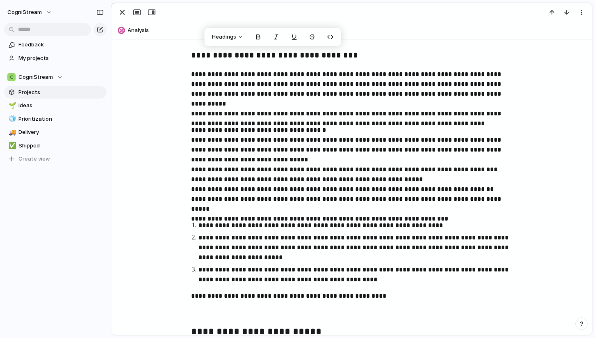
click at [313, 127] on p "**********" at bounding box center [352, 169] width 322 height 89
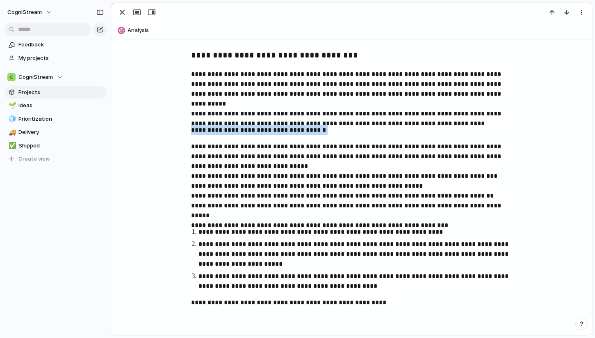
click at [224, 132] on p "**********" at bounding box center [352, 130] width 322 height 10
click at [192, 129] on p "**********" at bounding box center [352, 130] width 322 height 10
click at [211, 112] on span "Headings" at bounding box center [209, 113] width 24 height 8
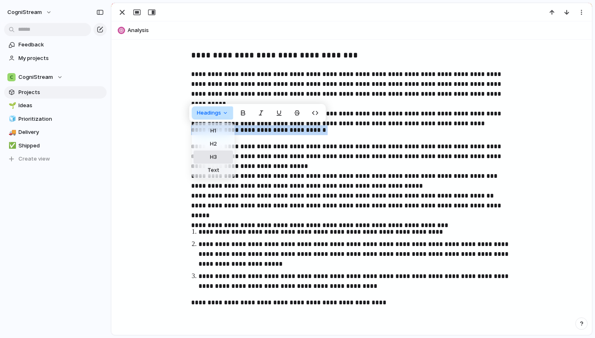
click at [214, 154] on span "H3" at bounding box center [213, 157] width 7 height 8
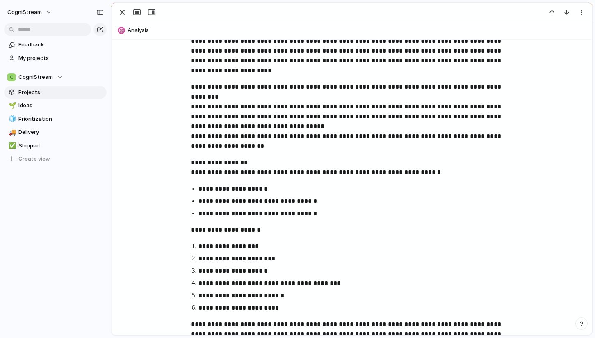
scroll to position [461, 0]
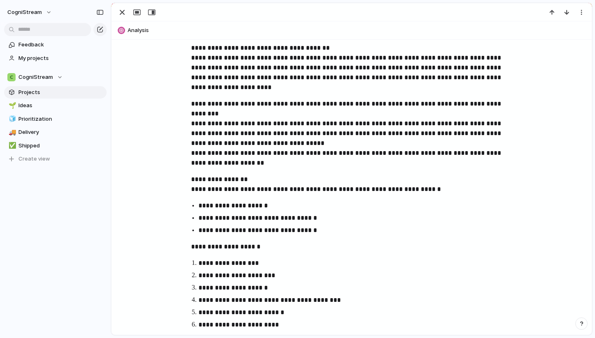
click at [246, 182] on p "**********" at bounding box center [352, 184] width 322 height 20
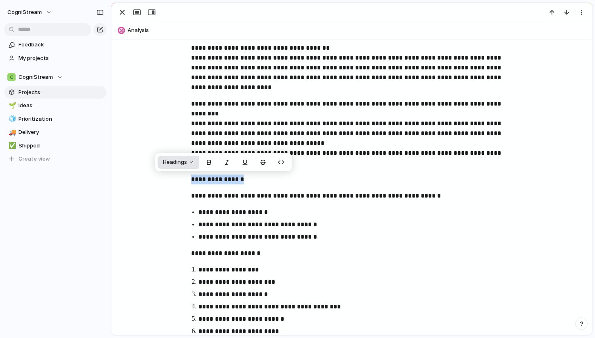
click at [193, 164] on button "Headings" at bounding box center [178, 161] width 41 height 13
click at [186, 203] on button "H3" at bounding box center [179, 206] width 39 height 13
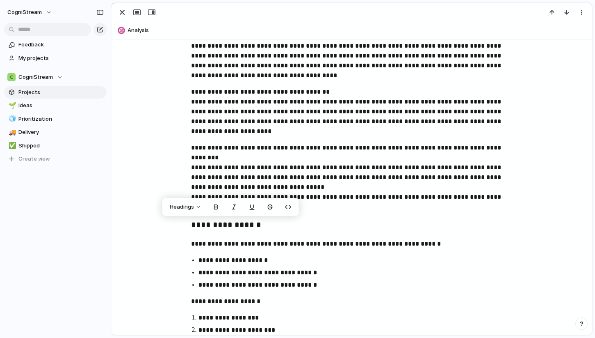
scroll to position [417, 0]
click at [221, 158] on p "**********" at bounding box center [352, 177] width 322 height 69
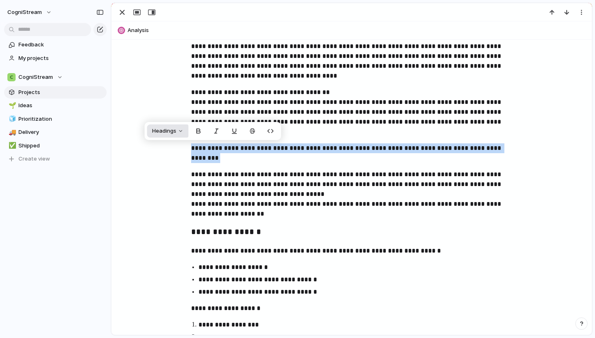
click at [162, 130] on span "Headings" at bounding box center [164, 131] width 24 height 8
click at [177, 172] on button "H3" at bounding box center [168, 175] width 39 height 13
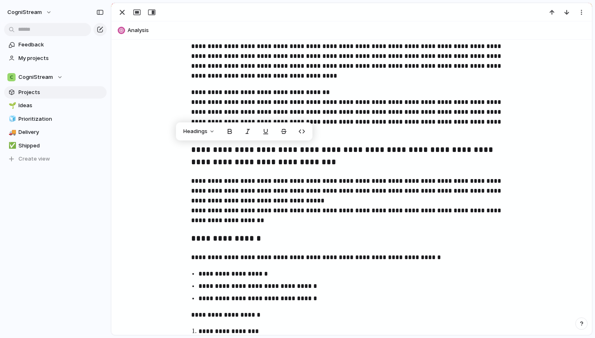
click at [329, 92] on p "**********" at bounding box center [352, 111] width 322 height 49
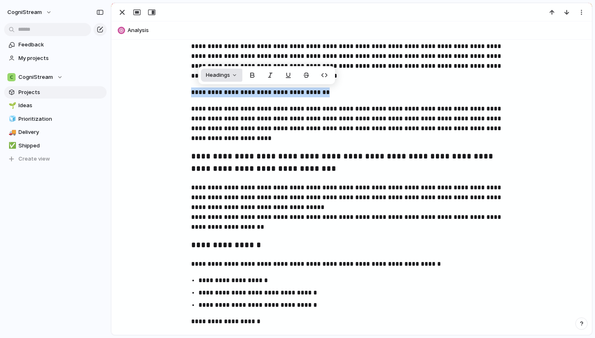
click at [227, 77] on span "Headings" at bounding box center [218, 75] width 24 height 8
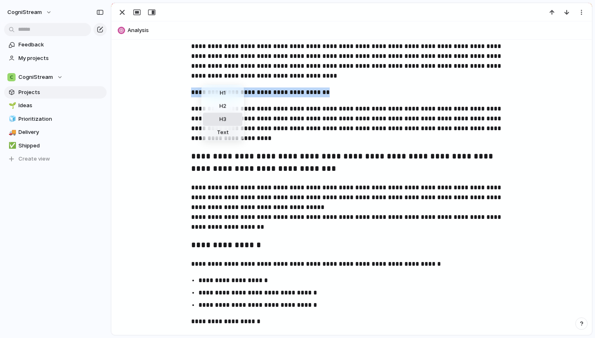
click at [231, 116] on button "H3" at bounding box center [222, 119] width 39 height 13
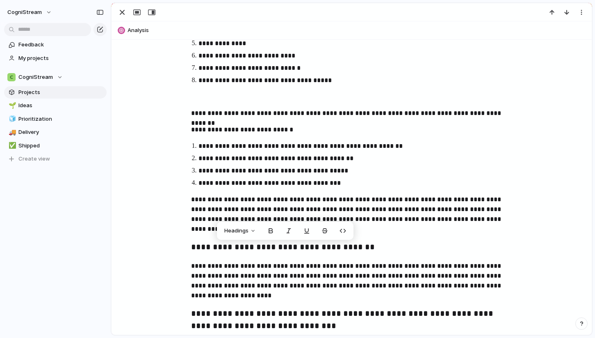
scroll to position [258, 0]
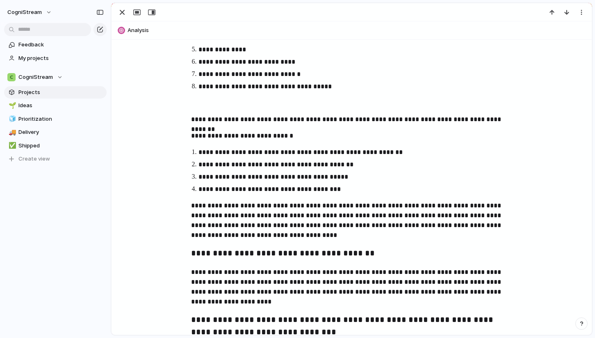
click at [294, 137] on p "**********" at bounding box center [352, 136] width 322 height 10
click at [196, 135] on p "**********" at bounding box center [352, 136] width 322 height 10
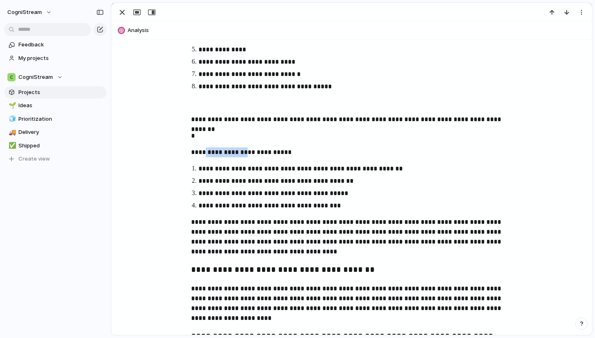
drag, startPoint x: 206, startPoint y: 153, endPoint x: 243, endPoint y: 153, distance: 36.9
click at [243, 153] on p "**********" at bounding box center [352, 152] width 322 height 10
copy p "**********"
click at [302, 132] on p "*" at bounding box center [352, 136] width 322 height 10
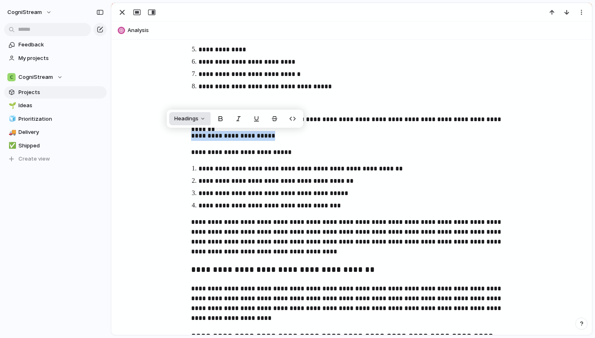
click at [198, 117] on span "Headings" at bounding box center [186, 118] width 24 height 8
click at [194, 166] on button "H3" at bounding box center [190, 162] width 39 height 13
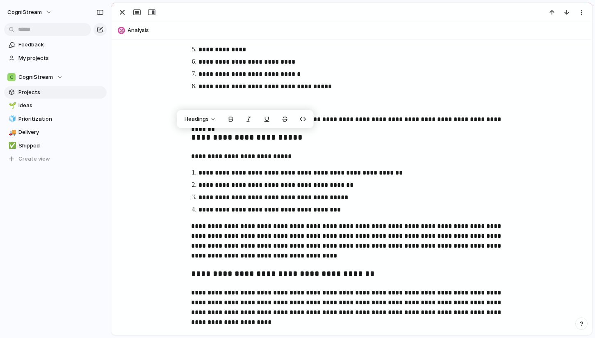
click at [351, 99] on p at bounding box center [352, 103] width 322 height 10
click at [196, 120] on p "**********" at bounding box center [352, 119] width 322 height 10
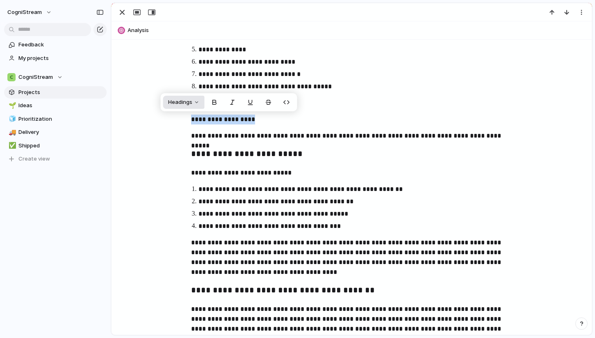
click at [195, 105] on button "Headings" at bounding box center [183, 102] width 41 height 13
click at [193, 145] on button "H3" at bounding box center [184, 146] width 39 height 13
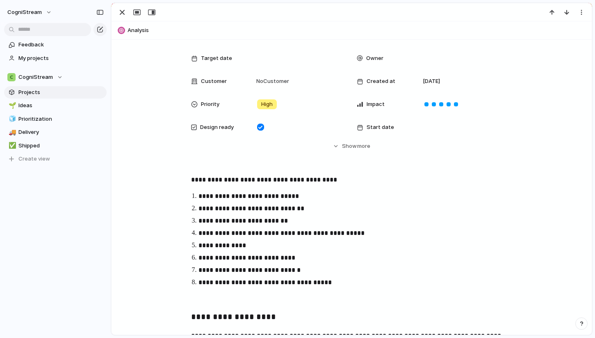
scroll to position [60, 0]
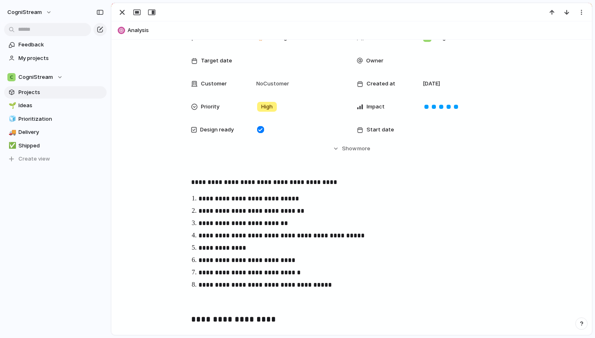
click at [333, 183] on p "**********" at bounding box center [352, 182] width 322 height 10
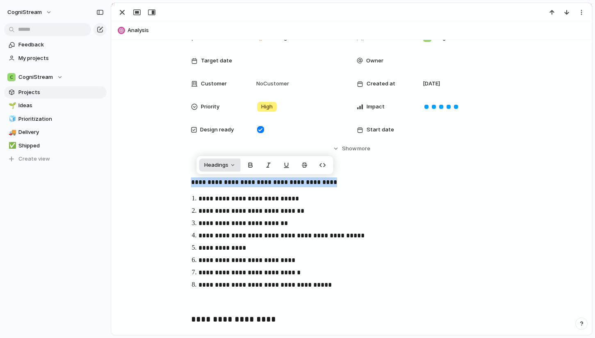
click at [226, 163] on span "Headings" at bounding box center [216, 165] width 24 height 8
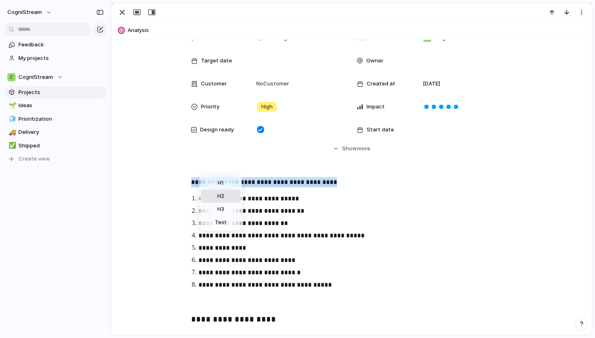
click at [221, 198] on span "H2" at bounding box center [220, 196] width 7 height 8
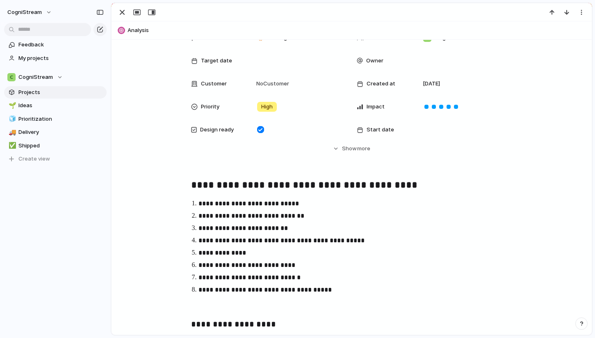
click at [384, 224] on p "**********" at bounding box center [360, 228] width 322 height 10
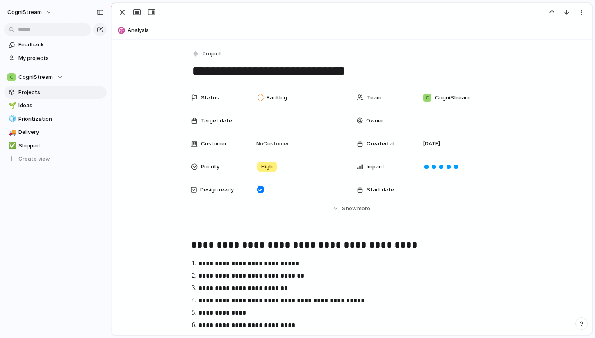
scroll to position [0, 0]
click at [155, 217] on div "Status Backlog Team CogniStream Target date Owner Customer No Customer Created …" at bounding box center [351, 158] width 461 height 138
click at [122, 13] on div "button" at bounding box center [122, 12] width 10 height 10
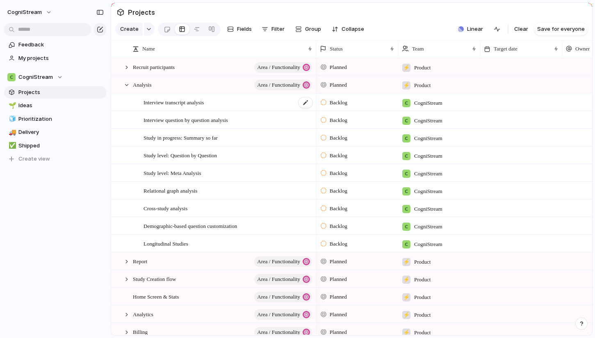
click at [190, 101] on span "Interview transcript analysis" at bounding box center [174, 101] width 60 height 9
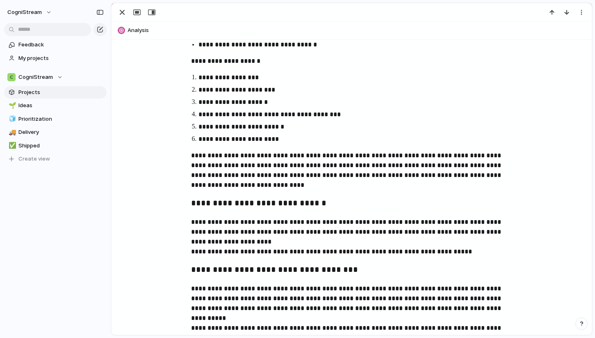
scroll to position [728, 0]
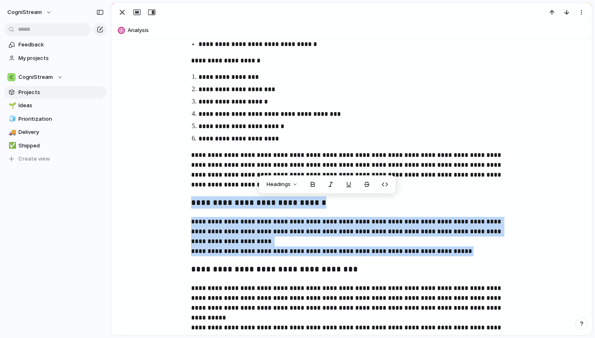
drag, startPoint x: 192, startPoint y: 201, endPoint x: 456, endPoint y: 251, distance: 268.8
click at [456, 251] on div "**********" at bounding box center [351, 76] width 461 height 1135
copy div "**********"
click at [456, 251] on p "**********" at bounding box center [352, 236] width 322 height 39
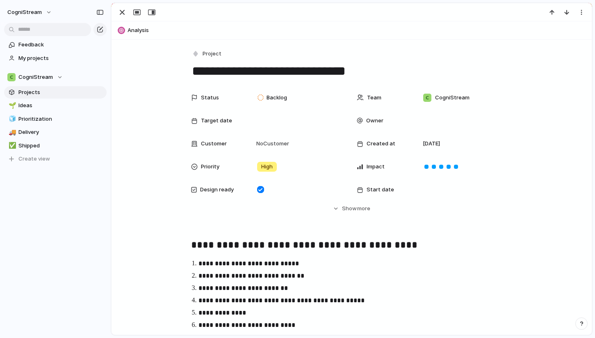
scroll to position [0, 0]
click at [122, 14] on div "button" at bounding box center [122, 12] width 10 height 10
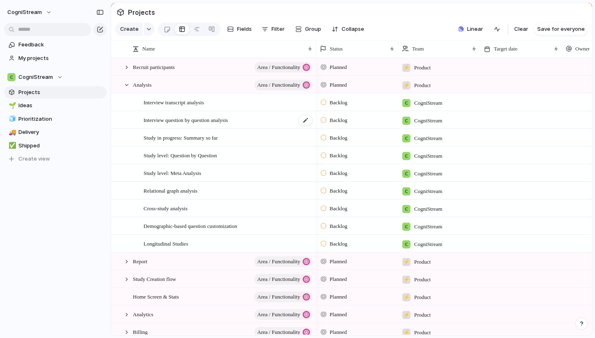
click at [178, 122] on span "Interview question by question analysis" at bounding box center [186, 119] width 85 height 9
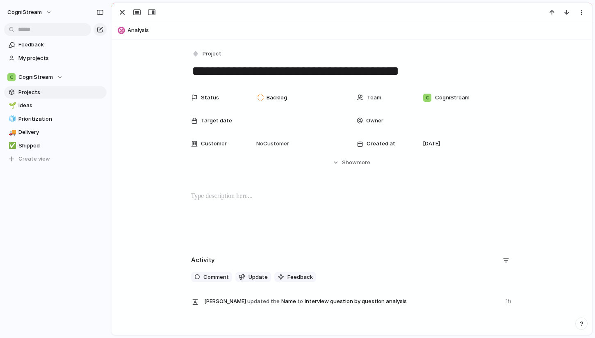
click at [233, 226] on div at bounding box center [351, 217] width 461 height 53
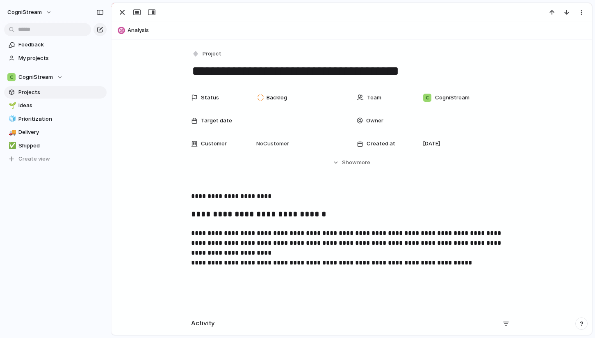
click at [192, 195] on p "**********" at bounding box center [352, 196] width 322 height 10
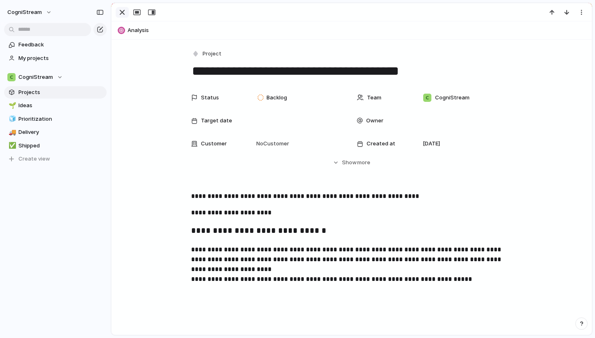
click at [124, 10] on div "button" at bounding box center [122, 12] width 10 height 10
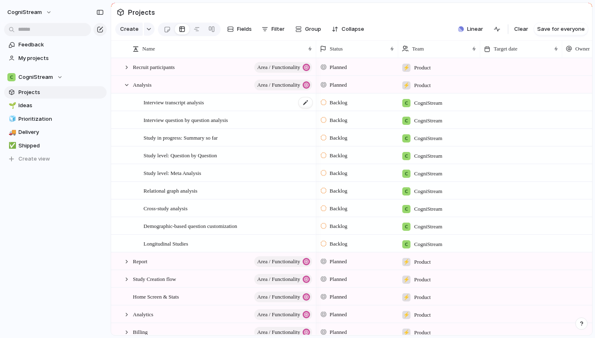
click at [196, 104] on span "Interview transcript analysis" at bounding box center [174, 101] width 60 height 9
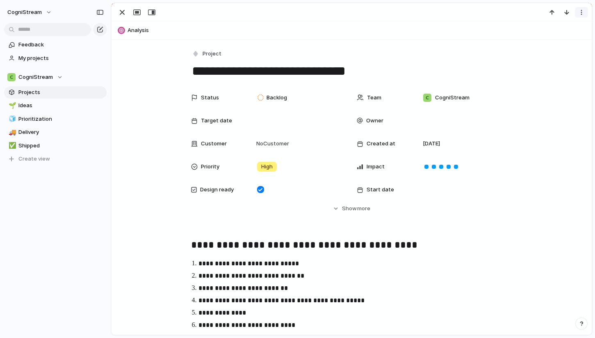
click at [580, 12] on div "button" at bounding box center [581, 12] width 7 height 7
click at [530, 13] on div "Mark as duplicate Delete" at bounding box center [297, 169] width 595 height 338
click at [121, 11] on div "button" at bounding box center [122, 12] width 10 height 10
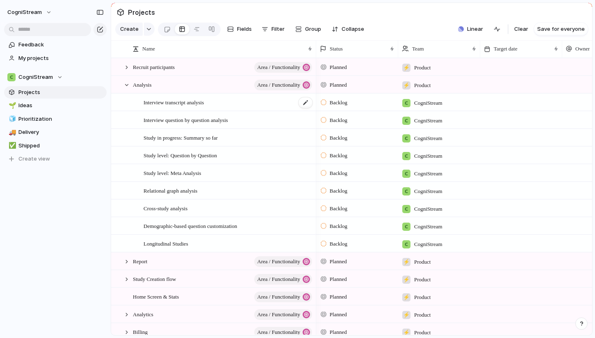
click at [188, 101] on span "Interview transcript analysis" at bounding box center [174, 101] width 60 height 9
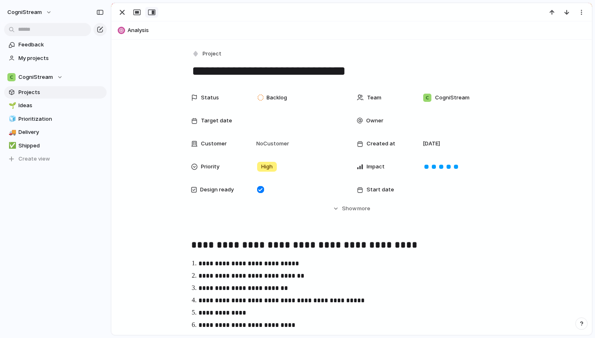
click at [152, 14] on div "button" at bounding box center [151, 12] width 7 height 7
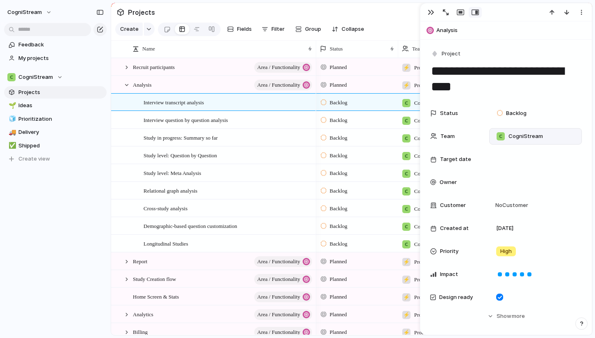
click at [525, 135] on span "CogniStream" at bounding box center [526, 136] width 34 height 8
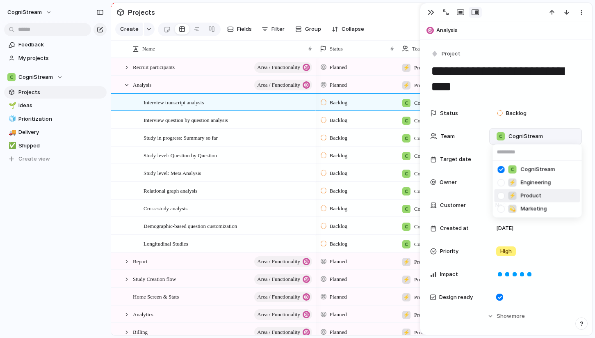
click at [502, 194] on div at bounding box center [501, 195] width 14 height 14
click at [502, 169] on div at bounding box center [501, 169] width 14 height 14
click at [477, 137] on div "CogniStream ⚡ Engineering ⚡ Product 💫 Marketing" at bounding box center [297, 169] width 595 height 338
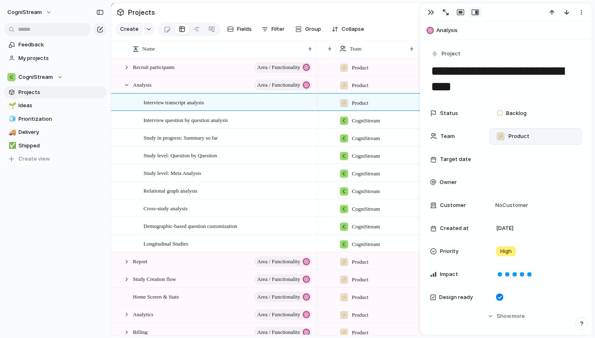
scroll to position [0, 48]
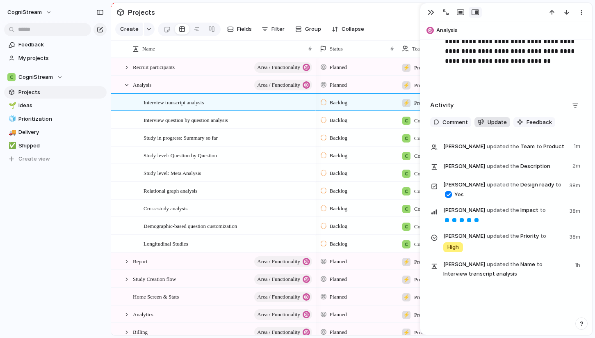
click at [492, 121] on span "Update" at bounding box center [497, 122] width 19 height 8
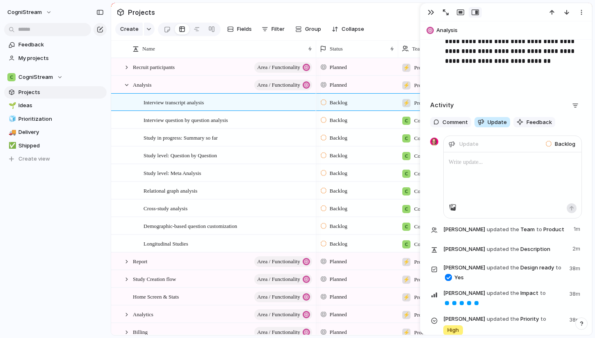
click at [492, 121] on span "Update" at bounding box center [497, 122] width 19 height 8
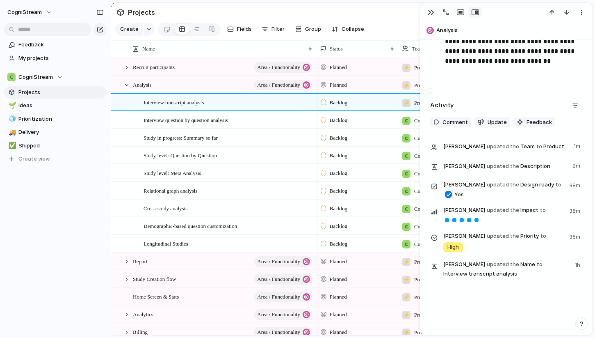
click at [580, 321] on div "button" at bounding box center [582, 323] width 6 height 6
click at [534, 249] on span "Documentation" at bounding box center [536, 251] width 41 height 8
click at [429, 13] on div "button" at bounding box center [431, 12] width 7 height 7
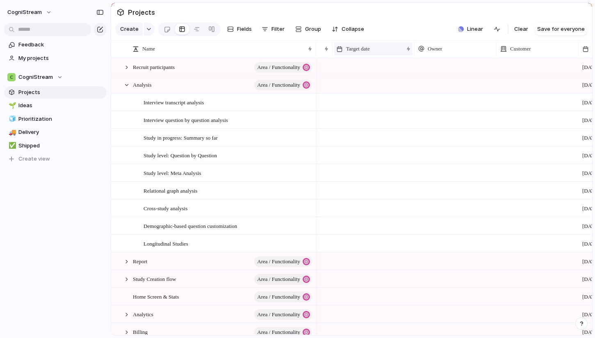
scroll to position [0, 190]
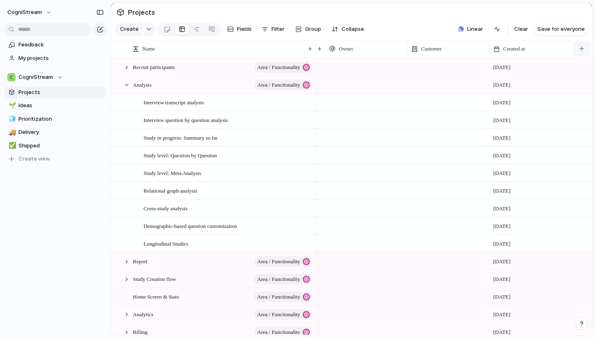
click at [582, 48] on div "button" at bounding box center [582, 48] width 5 height 5
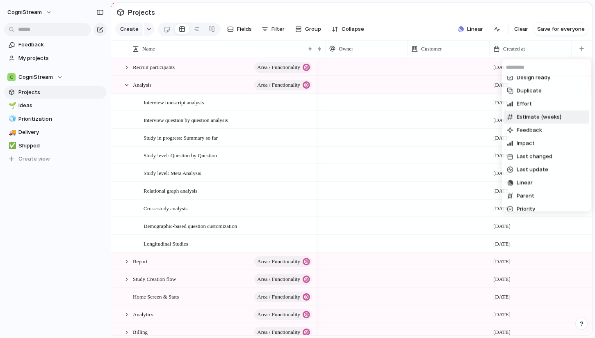
scroll to position [24, 0]
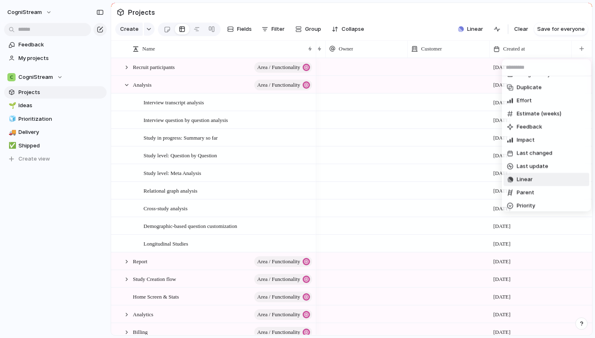
click at [530, 179] on span "Linear" at bounding box center [525, 179] width 16 height 8
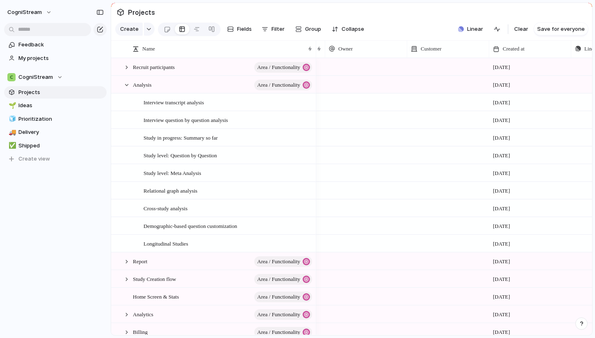
scroll to position [0, 319]
drag, startPoint x: 512, startPoint y: 48, endPoint x: 345, endPoint y: 45, distance: 166.6
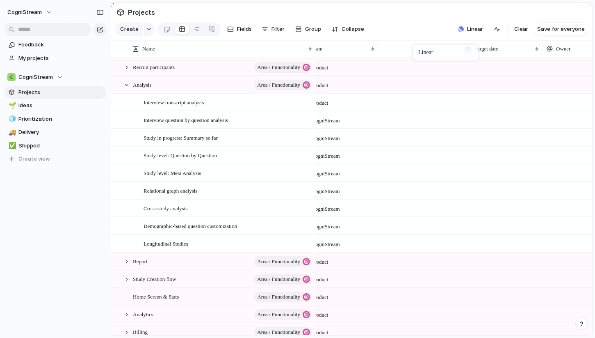
drag, startPoint x: 555, startPoint y: 46, endPoint x: 417, endPoint y: 46, distance: 137.8
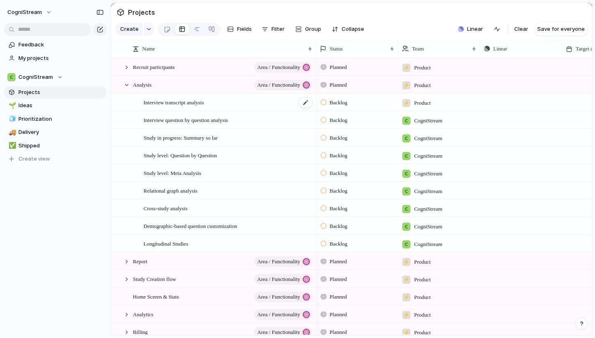
click at [181, 100] on span "Interview transcript analysis" at bounding box center [174, 101] width 60 height 9
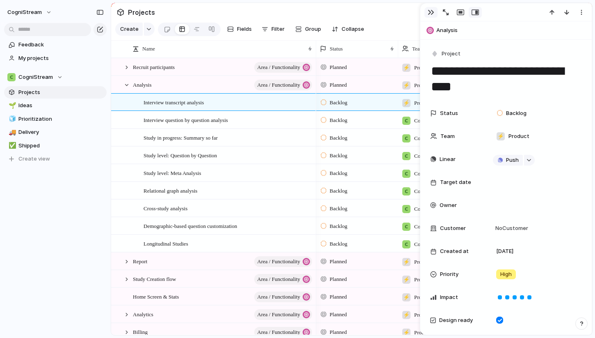
click at [429, 14] on div "button" at bounding box center [431, 12] width 7 height 7
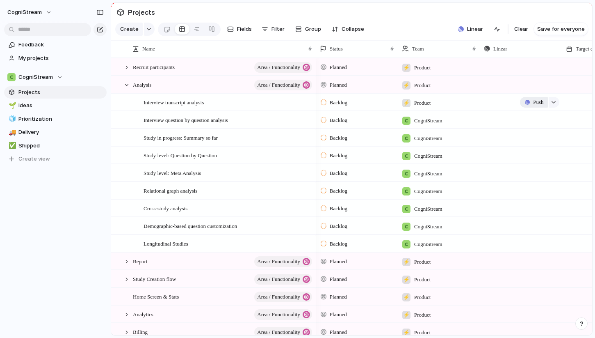
click at [534, 101] on span "Push" at bounding box center [538, 102] width 10 height 8
click at [532, 119] on span "Project" at bounding box center [526, 121] width 19 height 8
click at [560, 100] on div at bounding box center [521, 103] width 81 height 18
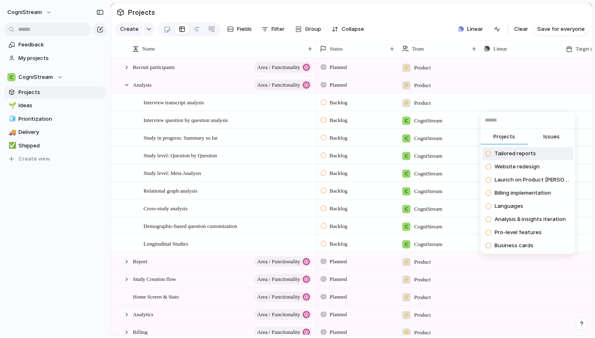
click at [425, 103] on div "Projects Issues Tailored reports Website redesign Launch on Product [PERSON_NAM…" at bounding box center [297, 169] width 595 height 338
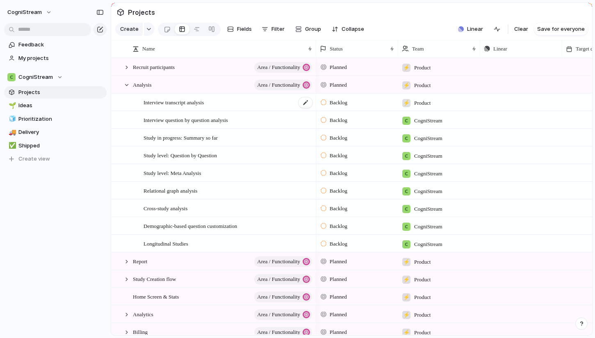
click at [250, 105] on div "Interview transcript analysis" at bounding box center [229, 102] width 170 height 17
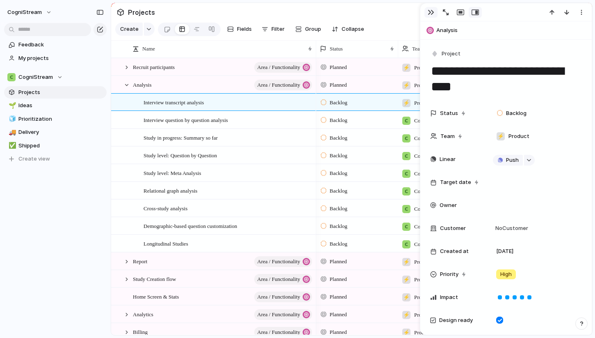
click at [432, 14] on div "button" at bounding box center [431, 12] width 7 height 7
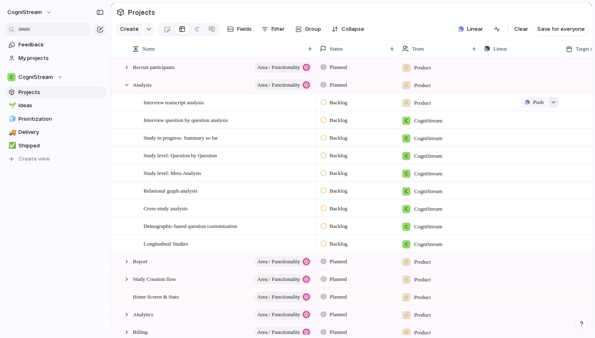
click at [553, 101] on div "button" at bounding box center [554, 101] width 6 height 3
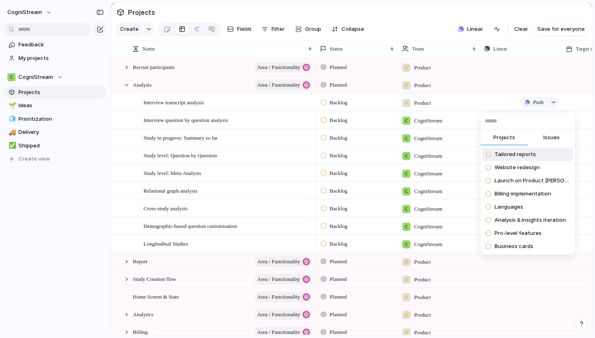
click at [550, 136] on span "Issues" at bounding box center [552, 137] width 16 height 8
click at [505, 102] on div "Projects Issues Study display issues on mobile Simple Slack workflow for creati…" at bounding box center [297, 169] width 595 height 338
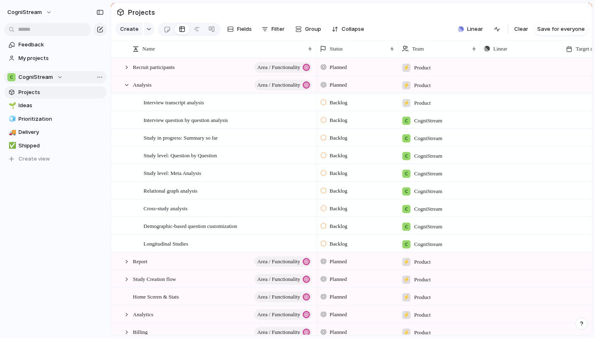
click at [52, 78] on div "CogniStream" at bounding box center [34, 77] width 55 height 8
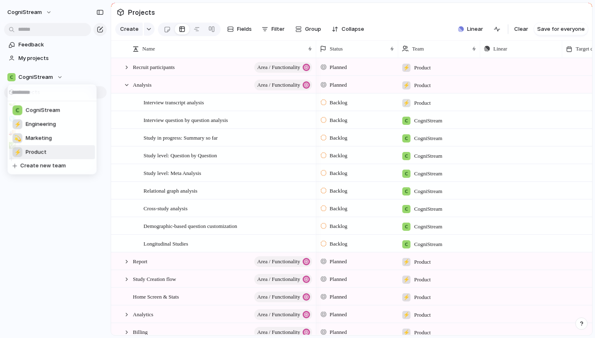
click at [41, 149] on span "Product" at bounding box center [36, 152] width 21 height 8
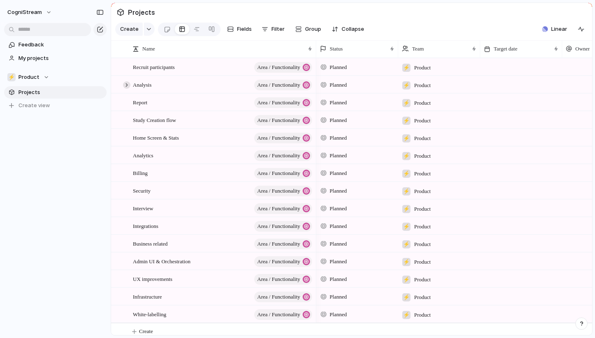
click at [127, 86] on div at bounding box center [126, 84] width 7 height 7
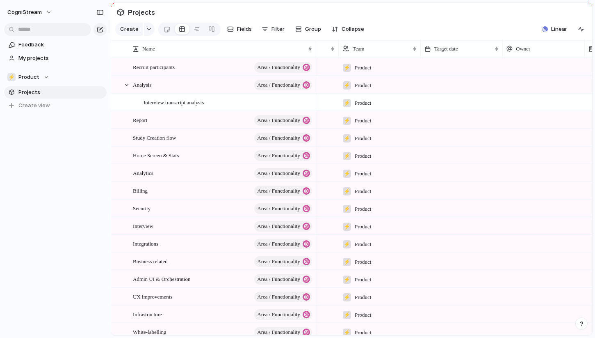
scroll to position [0, 77]
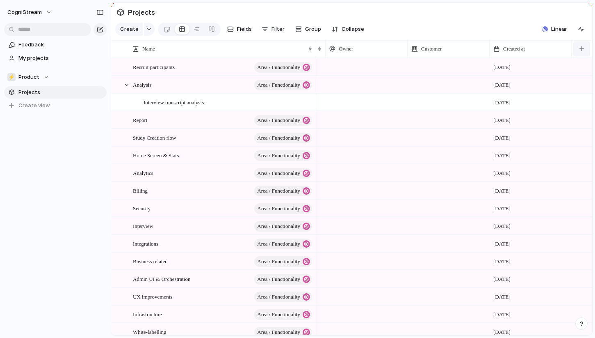
click at [575, 50] on button "button" at bounding box center [581, 48] width 17 height 15
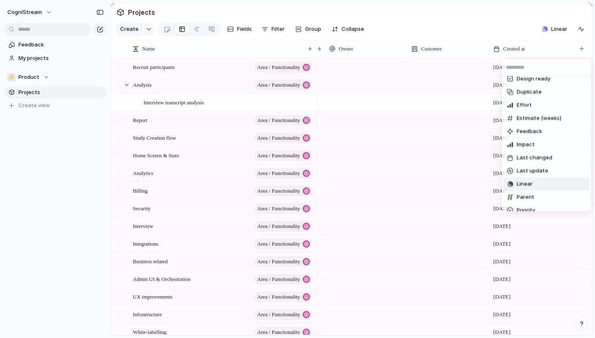
click at [533, 181] on li "Linear" at bounding box center [547, 183] width 86 height 13
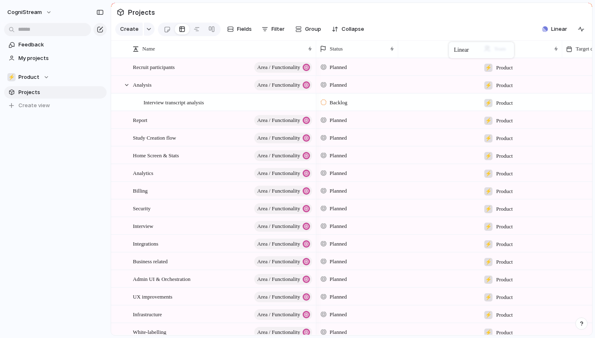
drag, startPoint x: 536, startPoint y: 48, endPoint x: 453, endPoint y: 43, distance: 83.4
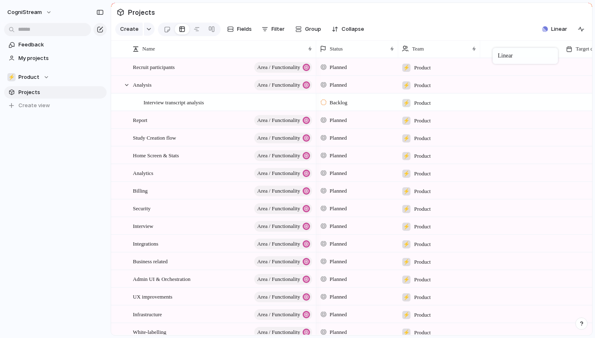
drag, startPoint x: 432, startPoint y: 47, endPoint x: 499, endPoint y: 49, distance: 66.5
click at [551, 101] on button "button" at bounding box center [554, 102] width 11 height 11
type input "***"
click at [534, 101] on span "Push" at bounding box center [538, 102] width 10 height 8
click at [525, 121] on span "Project" at bounding box center [526, 121] width 19 height 8
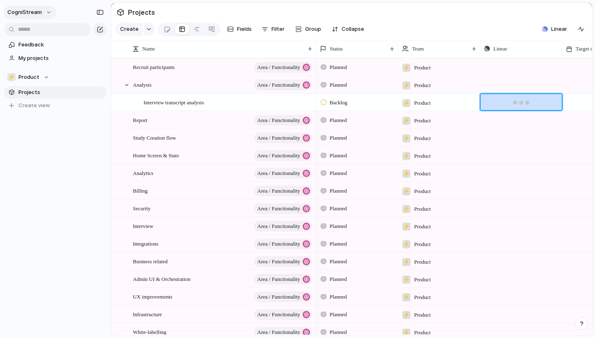
click at [49, 13] on button "CogniStream" at bounding box center [30, 12] width 53 height 13
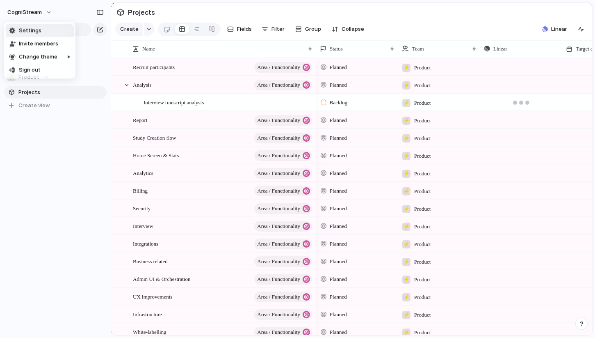
click at [40, 27] on li "Settings" at bounding box center [40, 30] width 68 height 13
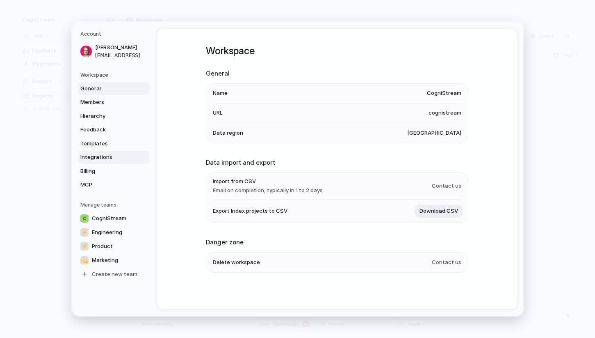
click at [106, 156] on span "Integrations" at bounding box center [106, 157] width 53 height 8
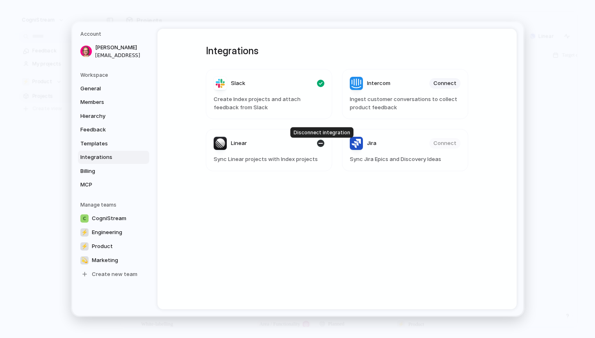
click at [320, 145] on div "button" at bounding box center [320, 142] width 7 height 7
click at [316, 142] on span "Connect" at bounding box center [308, 143] width 23 height 8
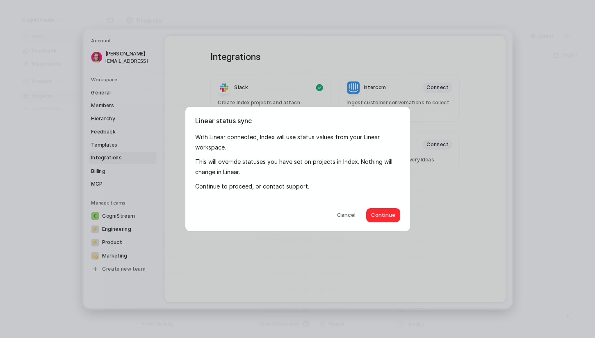
click at [379, 211] on span "Continue" at bounding box center [383, 215] width 24 height 8
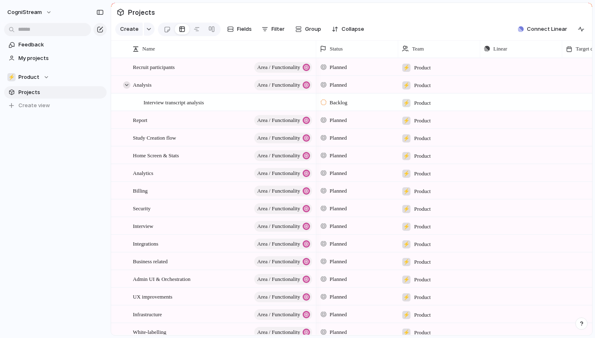
click at [124, 85] on div at bounding box center [126, 84] width 7 height 7
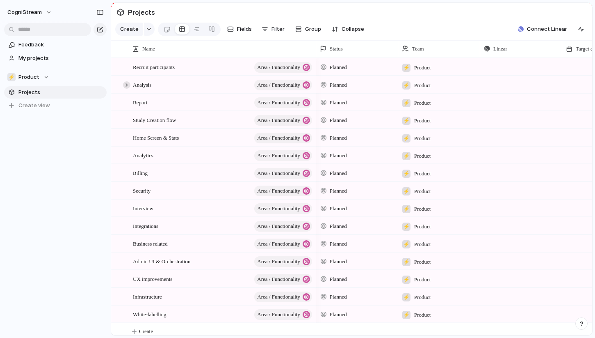
click at [126, 83] on div at bounding box center [126, 84] width 7 height 7
click at [127, 83] on div at bounding box center [126, 84] width 7 height 7
click at [41, 75] on div "⚡ Product" at bounding box center [28, 77] width 42 height 8
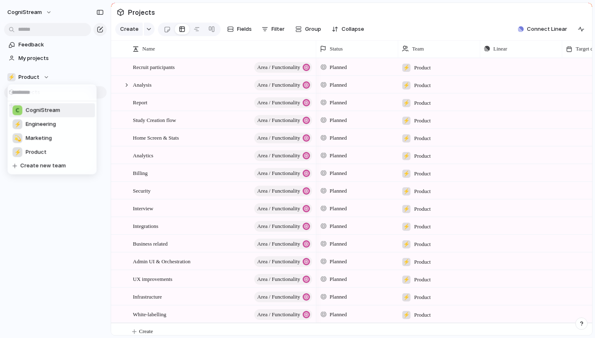
click at [48, 111] on span "CogniStream" at bounding box center [43, 110] width 34 height 8
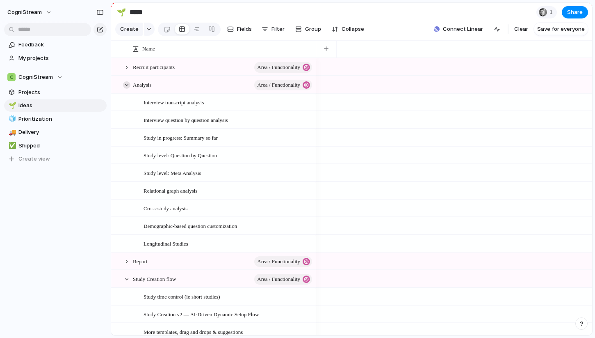
click at [126, 85] on div at bounding box center [126, 84] width 7 height 7
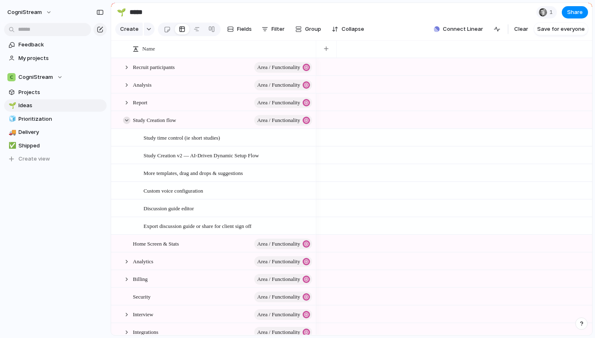
click at [128, 119] on div at bounding box center [126, 119] width 7 height 7
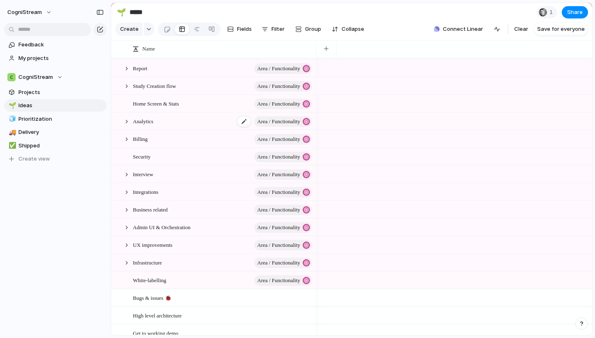
scroll to position [59, 0]
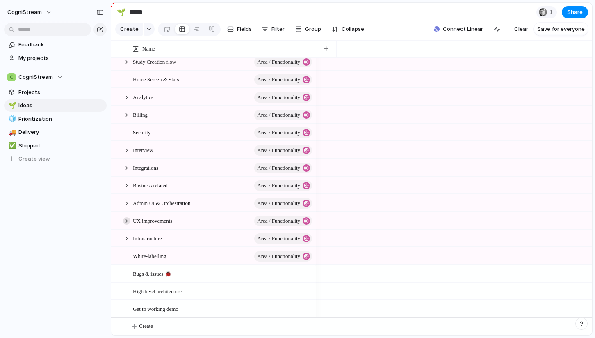
click at [124, 219] on div at bounding box center [126, 220] width 7 height 7
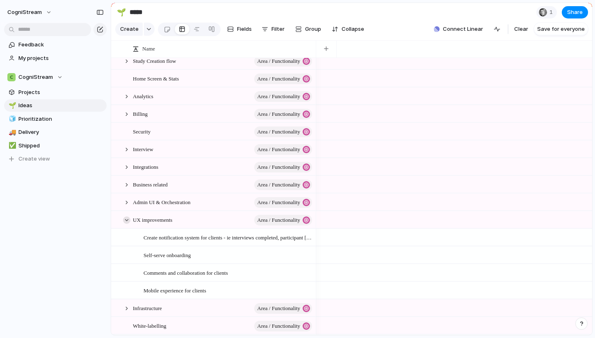
click at [124, 219] on div at bounding box center [126, 219] width 7 height 7
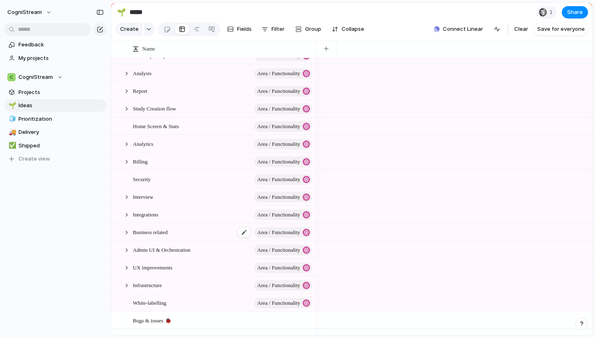
scroll to position [0, 0]
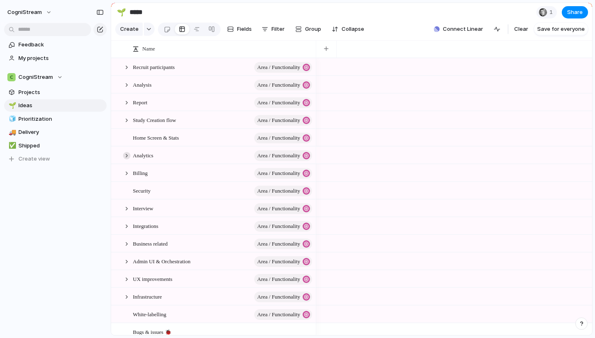
click at [128, 155] on div at bounding box center [126, 155] width 7 height 7
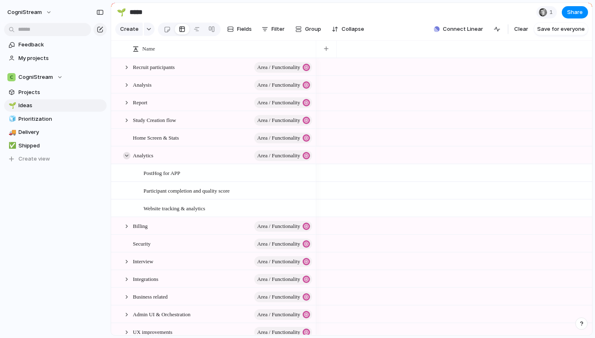
click at [128, 155] on div at bounding box center [126, 155] width 7 height 7
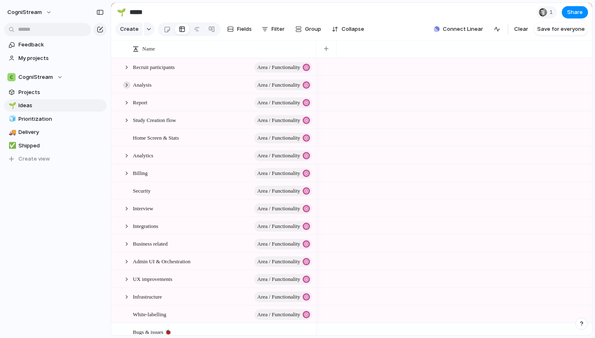
click at [129, 85] on div at bounding box center [126, 84] width 7 height 7
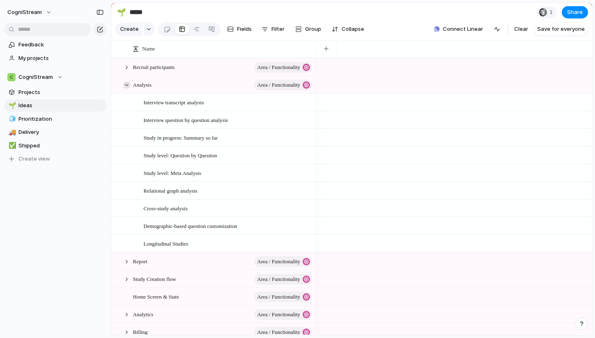
click at [129, 86] on div at bounding box center [126, 84] width 7 height 7
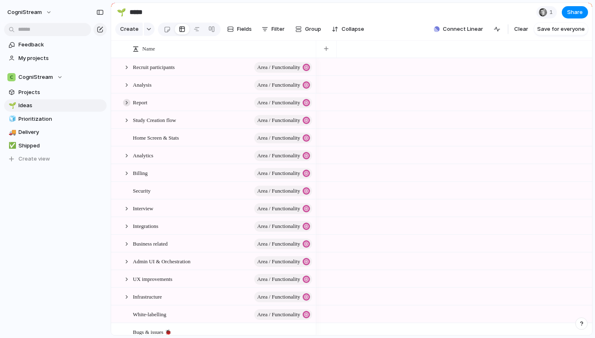
click at [128, 100] on div at bounding box center [126, 102] width 7 height 7
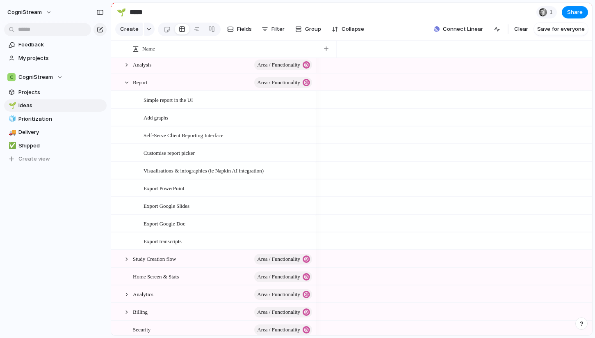
scroll to position [20, 0]
click at [126, 83] on div at bounding box center [126, 82] width 7 height 7
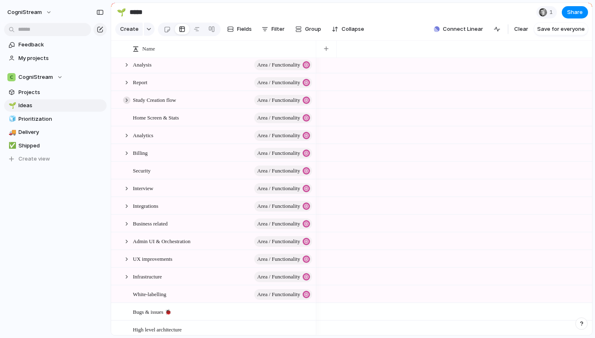
click at [125, 100] on div at bounding box center [126, 99] width 7 height 7
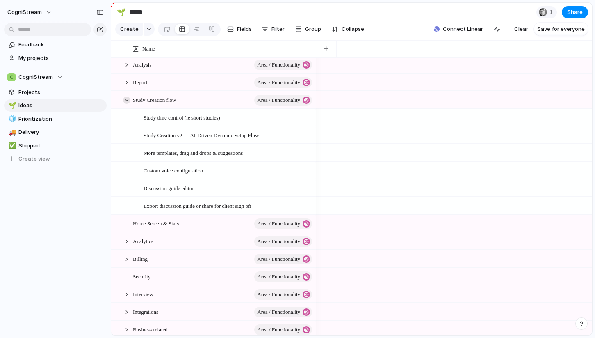
click at [128, 100] on div at bounding box center [126, 99] width 7 height 7
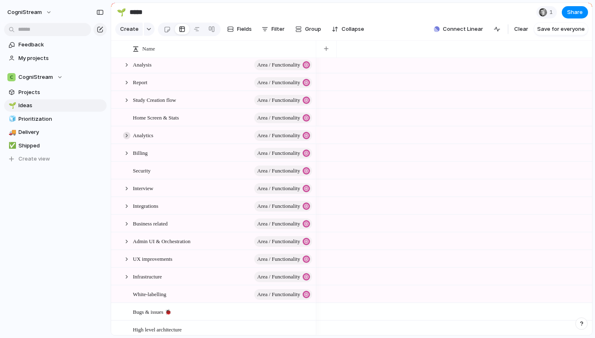
click at [126, 137] on div at bounding box center [126, 135] width 7 height 7
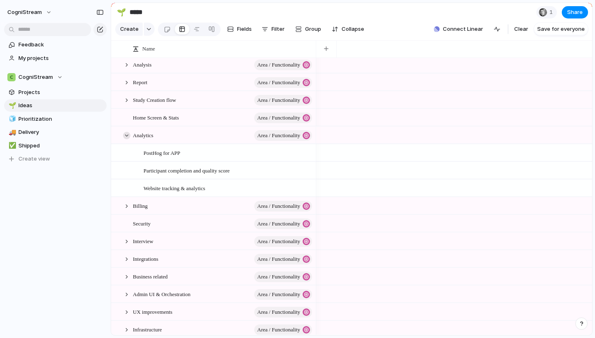
click at [128, 135] on div at bounding box center [126, 135] width 7 height 7
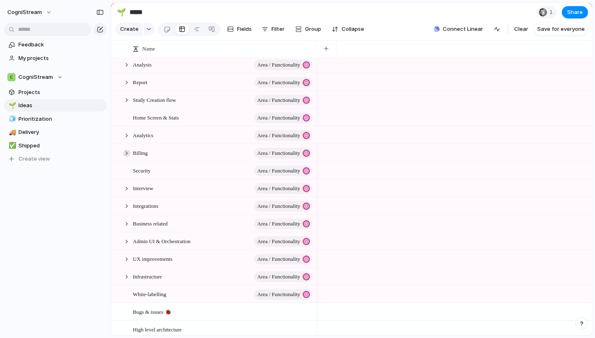
click at [126, 152] on div at bounding box center [126, 152] width 7 height 7
click at [128, 150] on div at bounding box center [126, 152] width 7 height 7
click at [127, 188] on div at bounding box center [126, 188] width 7 height 7
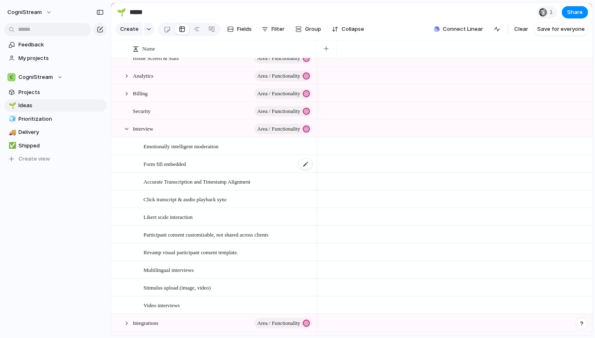
scroll to position [83, 0]
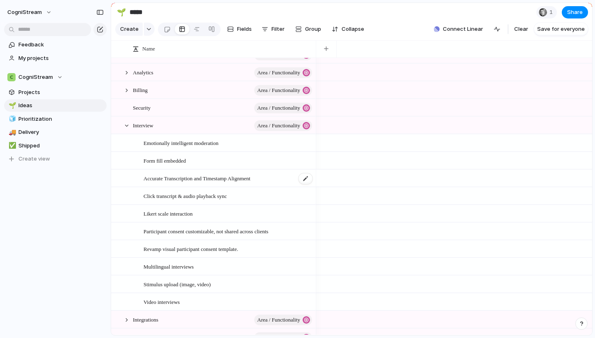
click at [175, 177] on span "Accurate Transcription and Timestamp Alignment" at bounding box center [197, 177] width 107 height 9
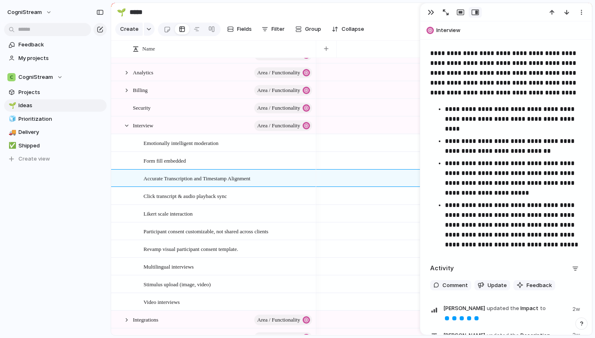
scroll to position [171, 0]
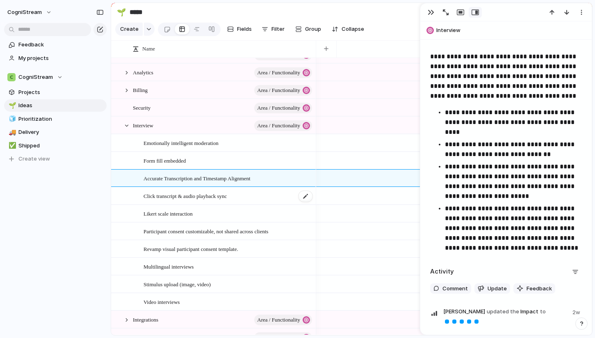
click at [188, 196] on span "Click transcript & audio playback sync" at bounding box center [185, 195] width 83 height 9
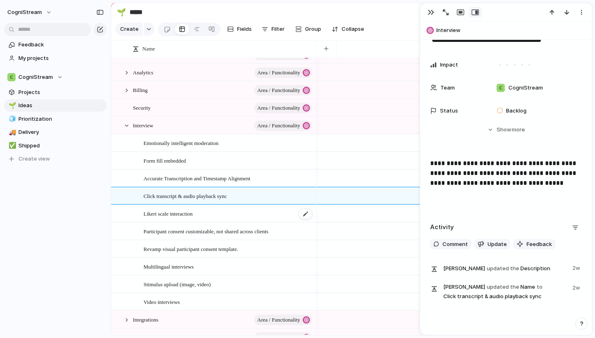
click at [165, 213] on span "Likert scale interaction" at bounding box center [168, 212] width 49 height 9
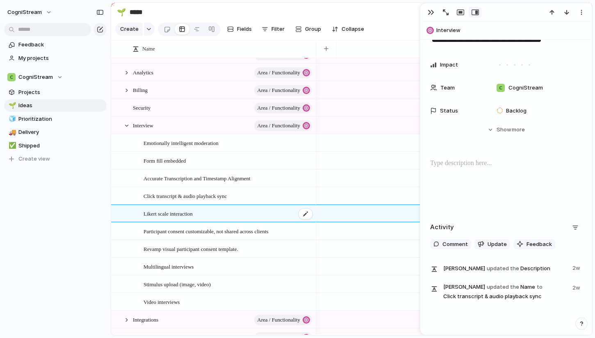
scroll to position [26, 0]
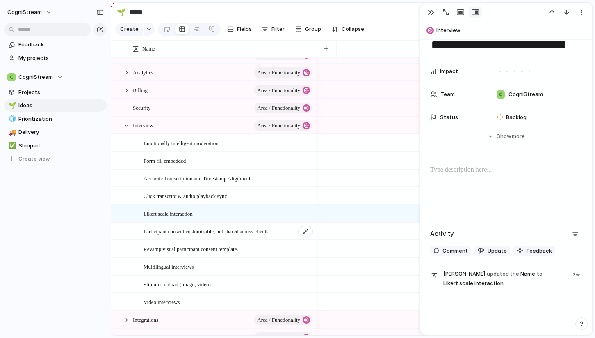
click at [164, 230] on span "Participant consent customizable, not shared across clients" at bounding box center [206, 230] width 125 height 9
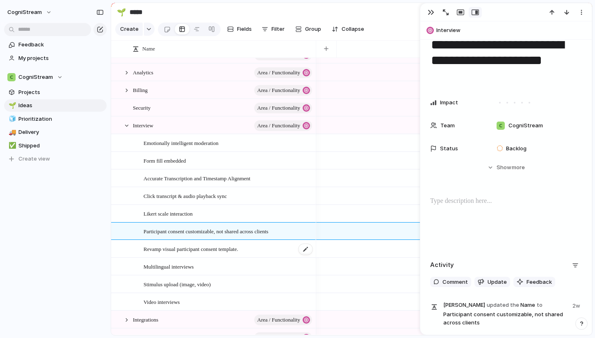
click at [176, 252] on span "Revamp visual participant consent template." at bounding box center [191, 248] width 95 height 9
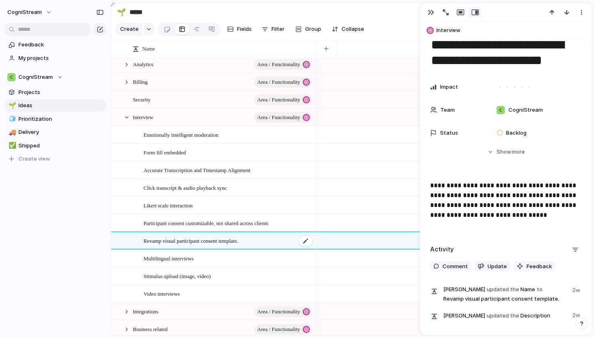
scroll to position [98, 0]
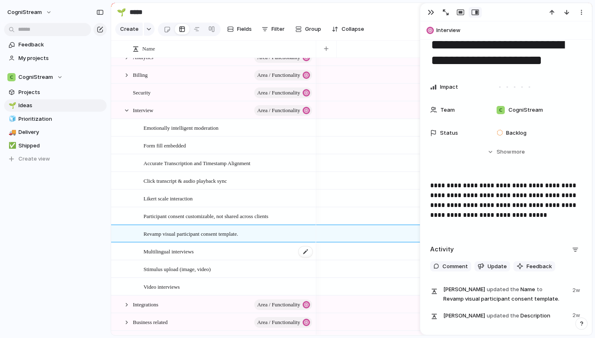
click at [192, 247] on div "Multilingual interviews" at bounding box center [229, 251] width 170 height 17
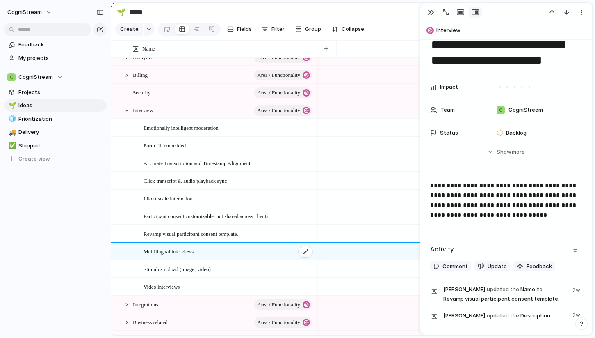
scroll to position [109, 0]
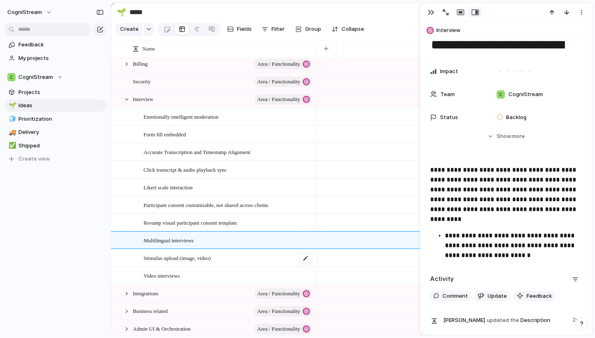
click at [172, 260] on span "Stimulus upload (image, video)" at bounding box center [177, 257] width 67 height 9
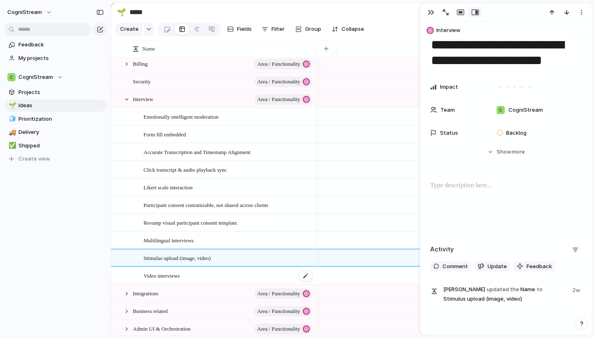
click at [172, 274] on span "Video interviews" at bounding box center [162, 274] width 36 height 9
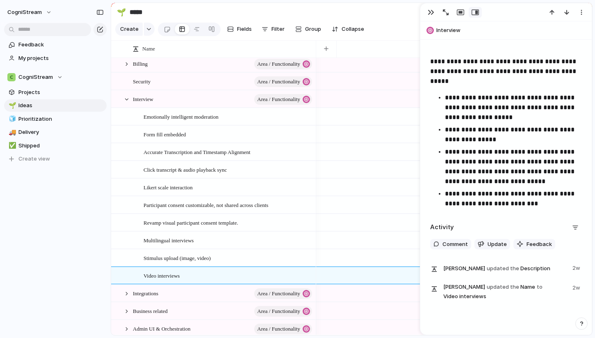
scroll to position [135, 0]
click at [124, 292] on div at bounding box center [126, 293] width 7 height 7
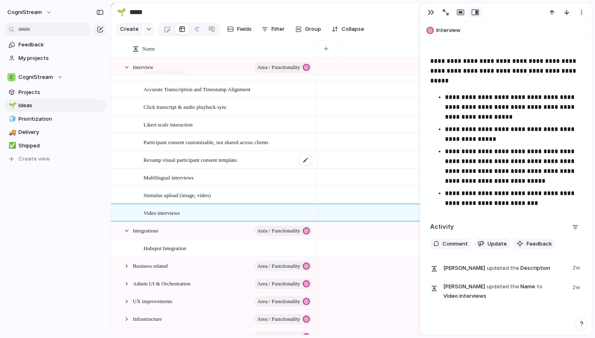
scroll to position [175, 0]
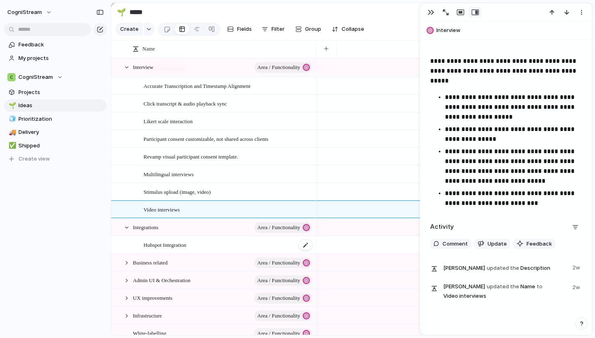
click at [179, 242] on span "Hubspot Integration" at bounding box center [165, 244] width 43 height 9
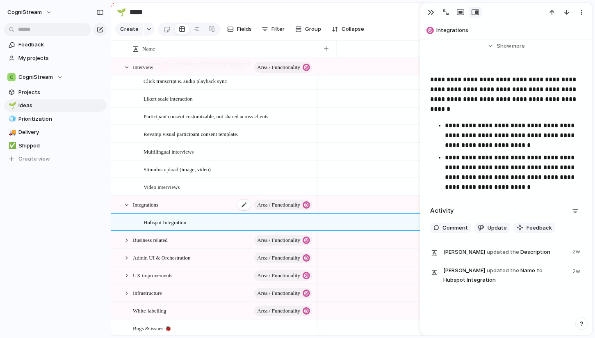
scroll to position [203, 0]
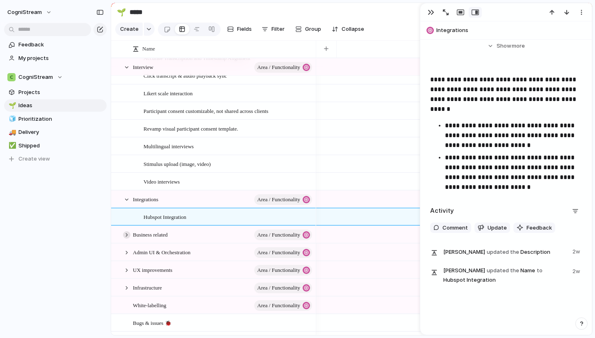
click at [126, 236] on div at bounding box center [126, 234] width 7 height 7
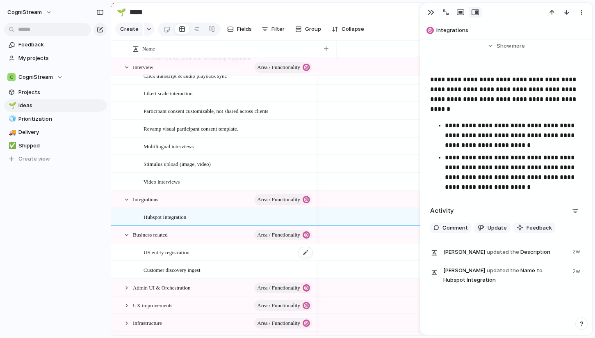
click at [169, 251] on span "US entity registration" at bounding box center [167, 251] width 46 height 9
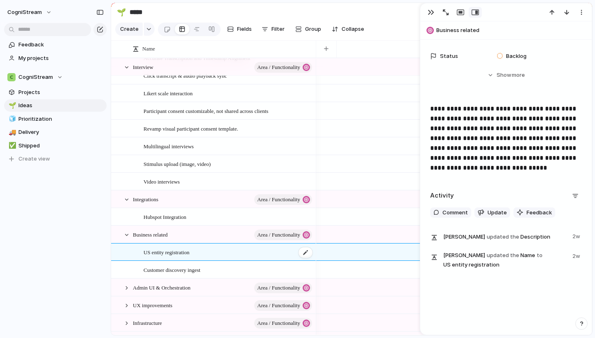
scroll to position [56, 0]
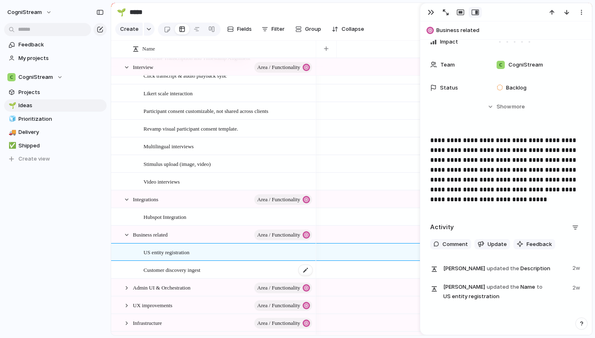
click at [181, 270] on span "Customer discovery ingest" at bounding box center [172, 269] width 57 height 9
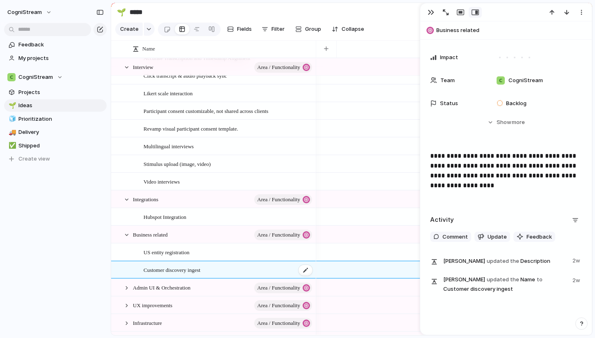
scroll to position [48, 0]
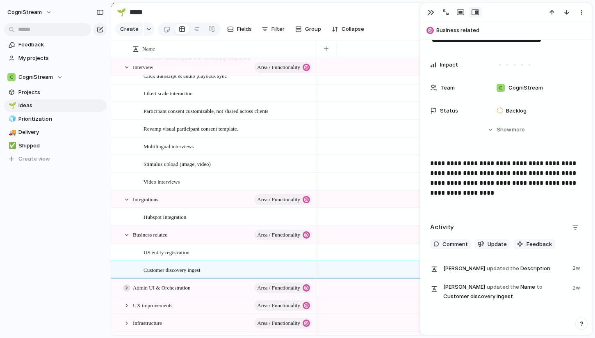
click at [128, 286] on div at bounding box center [126, 287] width 7 height 7
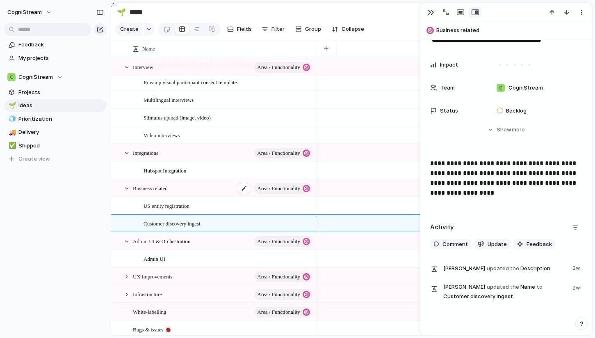
scroll to position [270, 0]
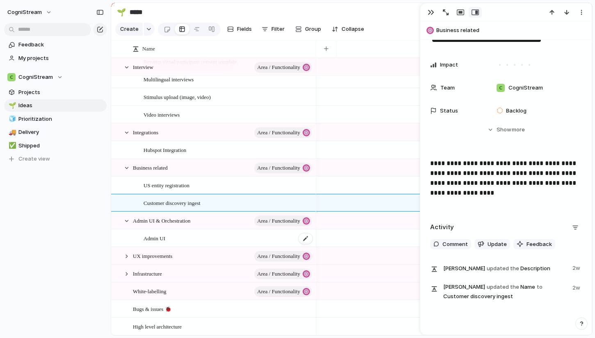
click at [169, 232] on div "Admin UI" at bounding box center [229, 238] width 170 height 17
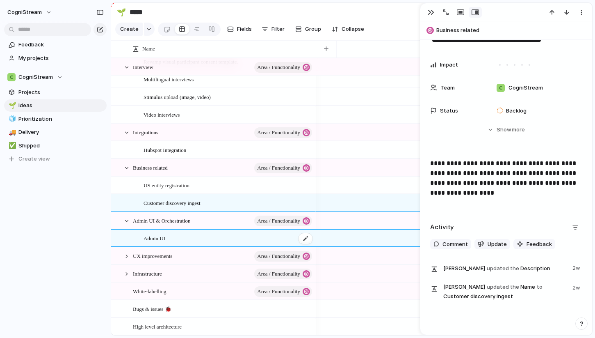
scroll to position [282, 0]
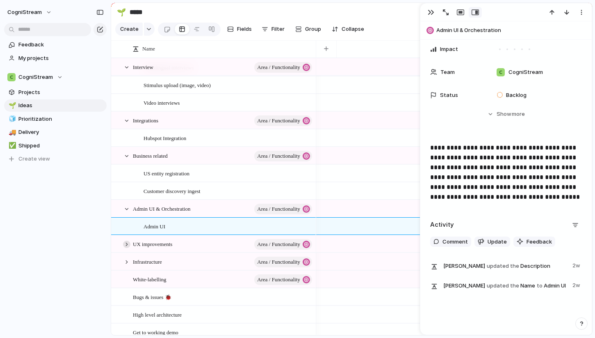
click at [127, 240] on div at bounding box center [126, 243] width 7 height 7
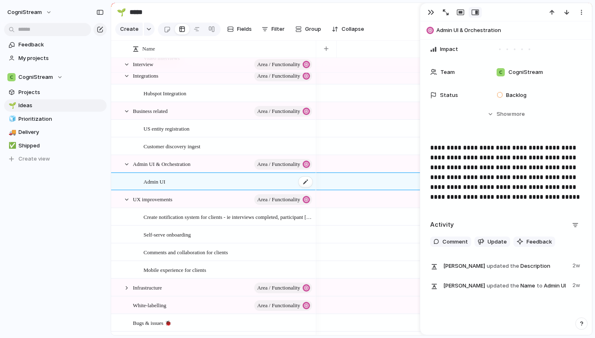
scroll to position [329, 0]
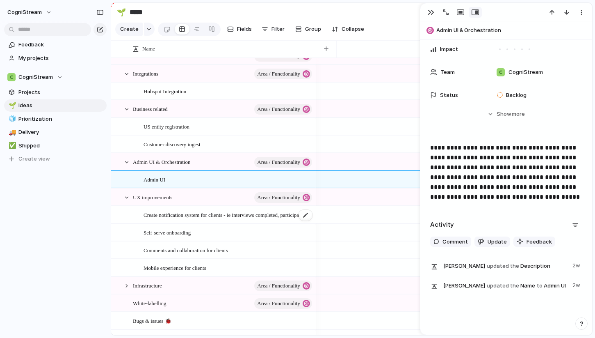
click at [213, 216] on span "Create notification system for clients - ie interviews completed, participant […" at bounding box center [229, 214] width 170 height 9
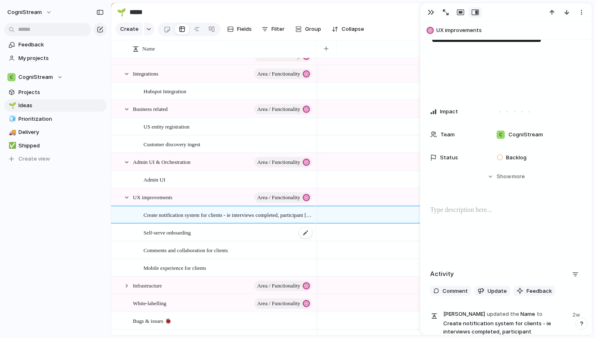
click at [183, 233] on span "Self-serve onboarding" at bounding box center [167, 231] width 47 height 9
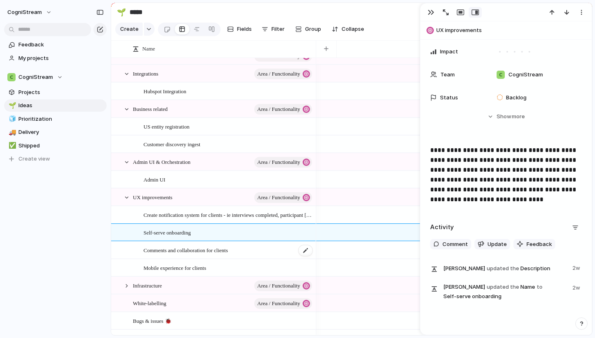
click at [164, 251] on span "Comments and collaboration for clients" at bounding box center [186, 249] width 85 height 9
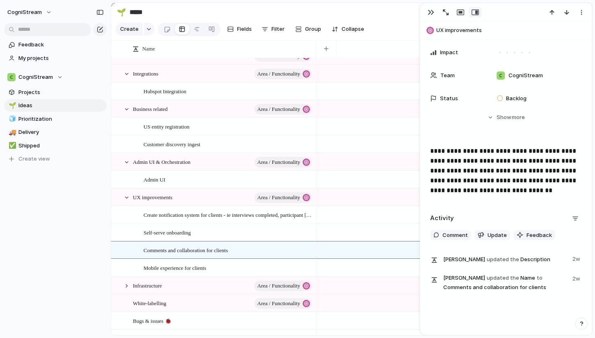
scroll to position [62, 0]
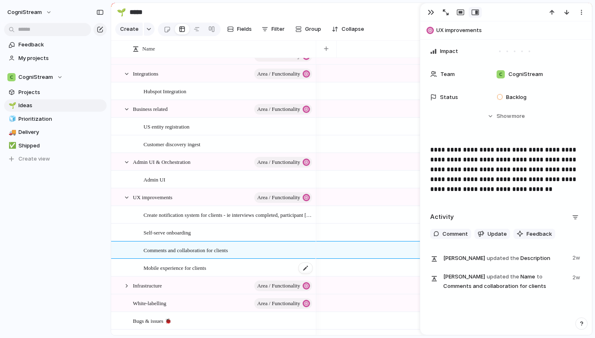
click at [176, 269] on span "Mobile experience for clients" at bounding box center [175, 267] width 63 height 9
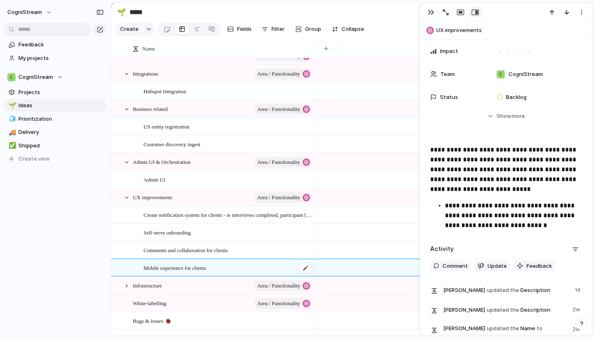
click at [182, 267] on span "Mobile experience for clients" at bounding box center [175, 267] width 63 height 9
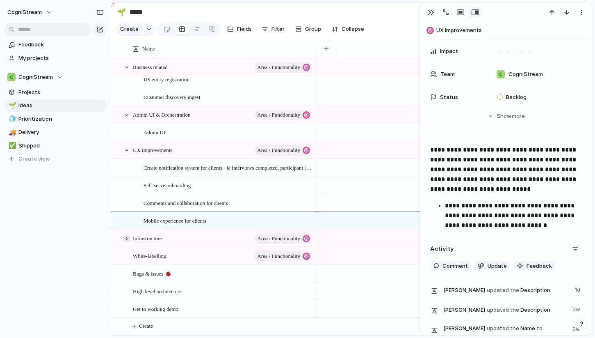
click at [125, 235] on div at bounding box center [126, 238] width 7 height 7
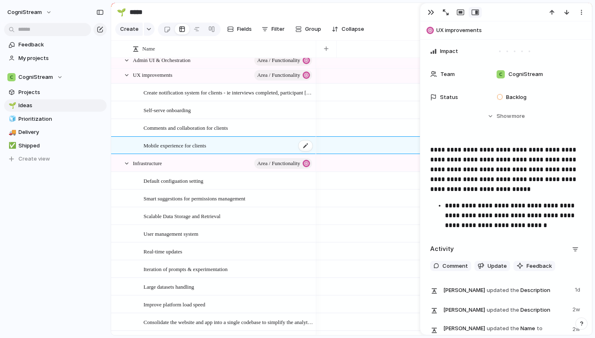
scroll to position [0, 0]
click at [203, 182] on span "Default configuation setting" at bounding box center [174, 180] width 60 height 9
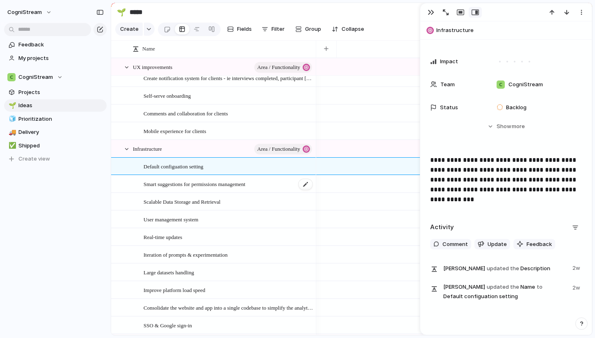
scroll to position [484, 0]
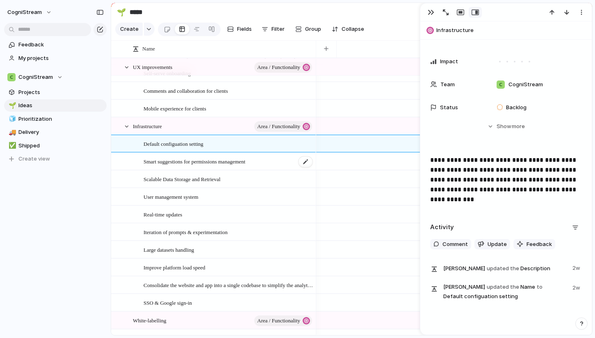
click at [221, 160] on span "Smart suggestions for permissions management" at bounding box center [195, 160] width 102 height 9
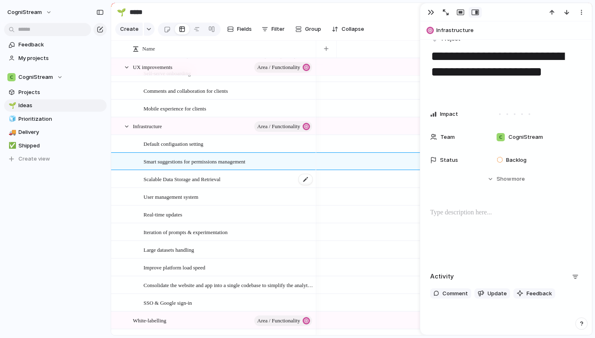
click at [207, 179] on span "Scalable Data Storage and Retrieval" at bounding box center [182, 178] width 77 height 9
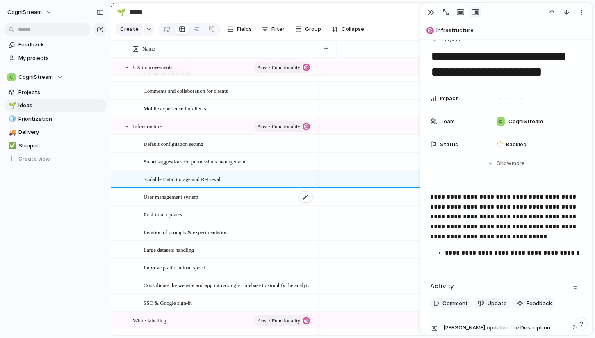
click at [190, 199] on span "User management system" at bounding box center [171, 196] width 55 height 9
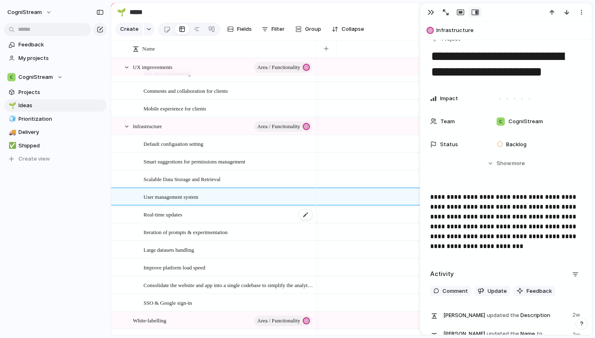
click at [182, 217] on span "Real-time updates" at bounding box center [163, 213] width 39 height 9
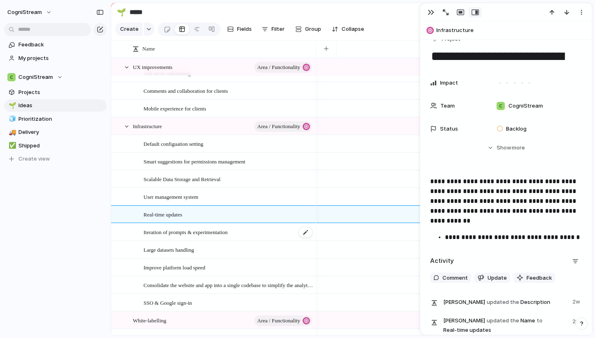
click at [200, 232] on span "Iteration of prompts & experimentation" at bounding box center [186, 231] width 84 height 9
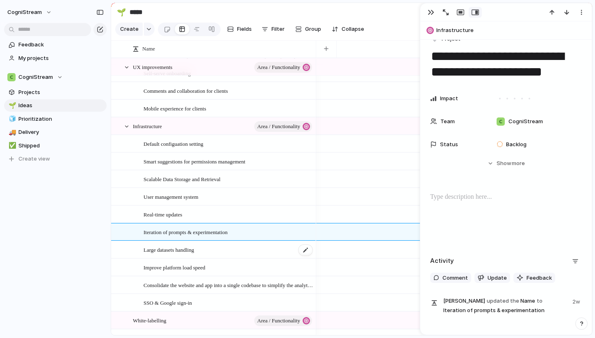
click at [183, 251] on span "Large datasets handling" at bounding box center [169, 248] width 50 height 9
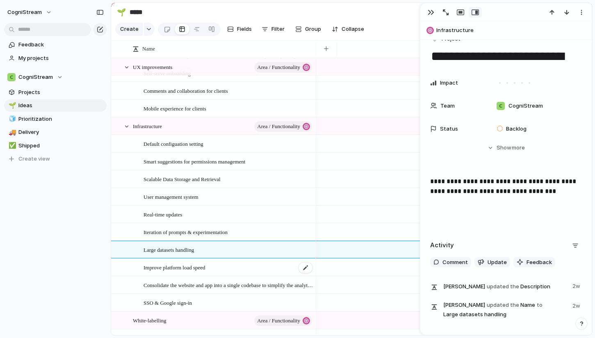
click at [173, 268] on span "Improve platform load speed" at bounding box center [175, 266] width 62 height 9
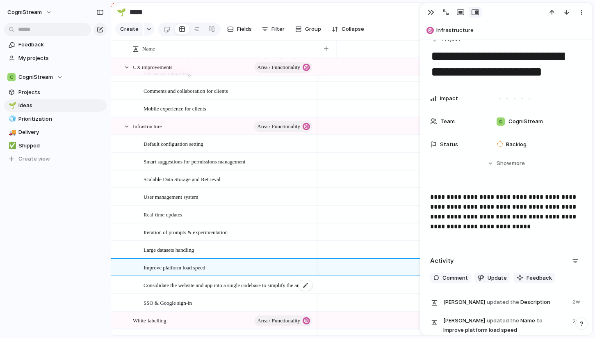
click at [169, 286] on span "Consolidate the website and app into a single codebase to simplify the analytic…" at bounding box center [229, 284] width 170 height 9
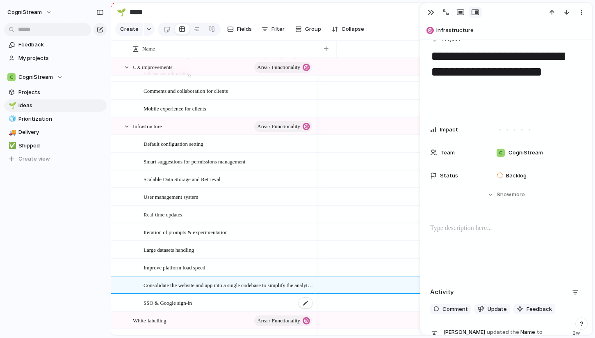
click at [177, 303] on span "SSO & Google sign-in" at bounding box center [168, 301] width 48 height 9
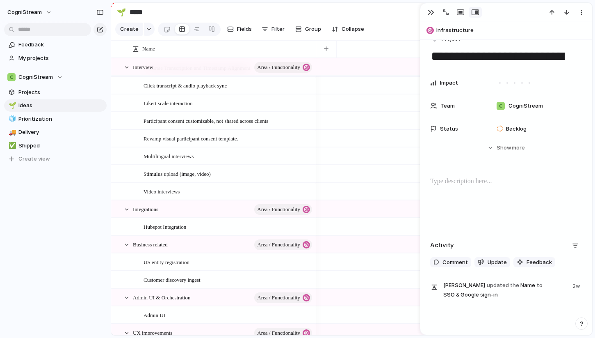
scroll to position [96, 0]
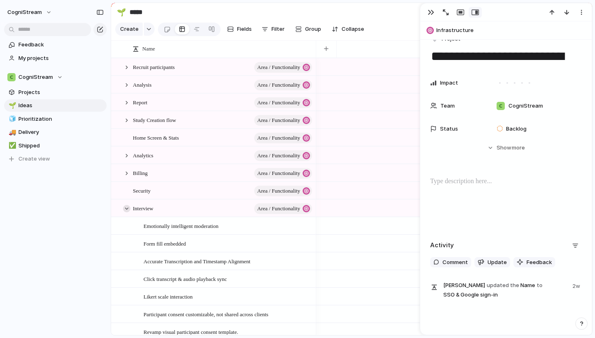
click at [127, 207] on div at bounding box center [126, 208] width 7 height 7
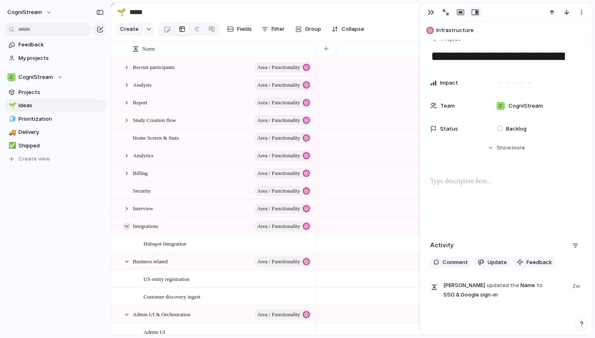
click at [126, 225] on div at bounding box center [126, 225] width 7 height 7
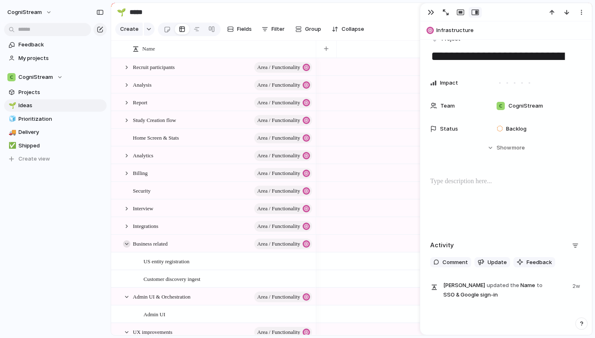
click at [125, 243] on div at bounding box center [126, 243] width 7 height 7
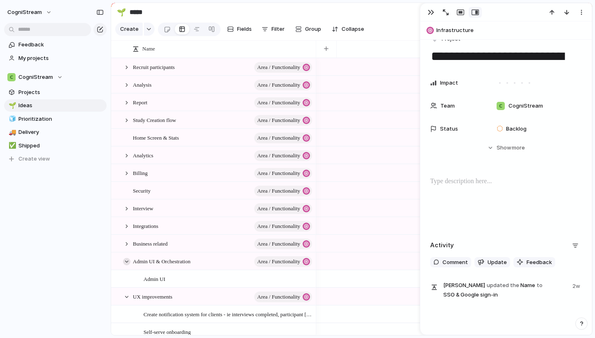
click at [127, 263] on div at bounding box center [126, 261] width 7 height 7
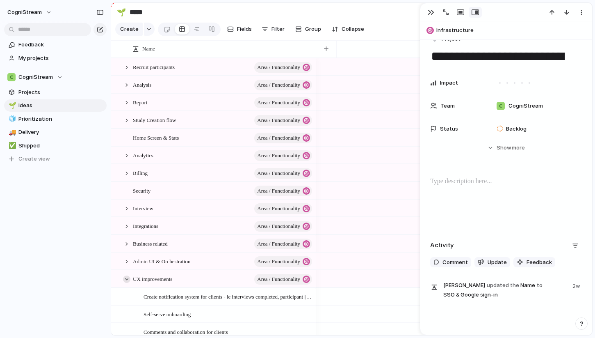
click at [130, 278] on div at bounding box center [126, 278] width 7 height 7
click at [126, 296] on div at bounding box center [126, 296] width 7 height 7
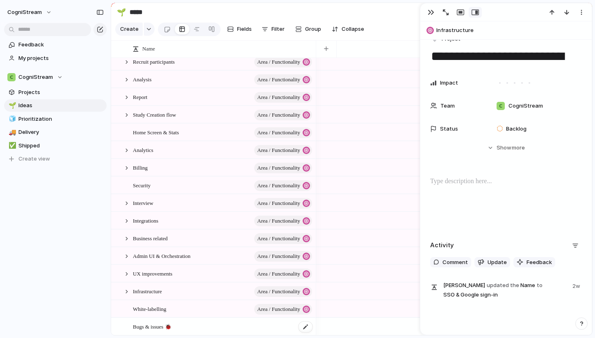
scroll to position [0, 0]
